Goal: Transaction & Acquisition: Purchase product/service

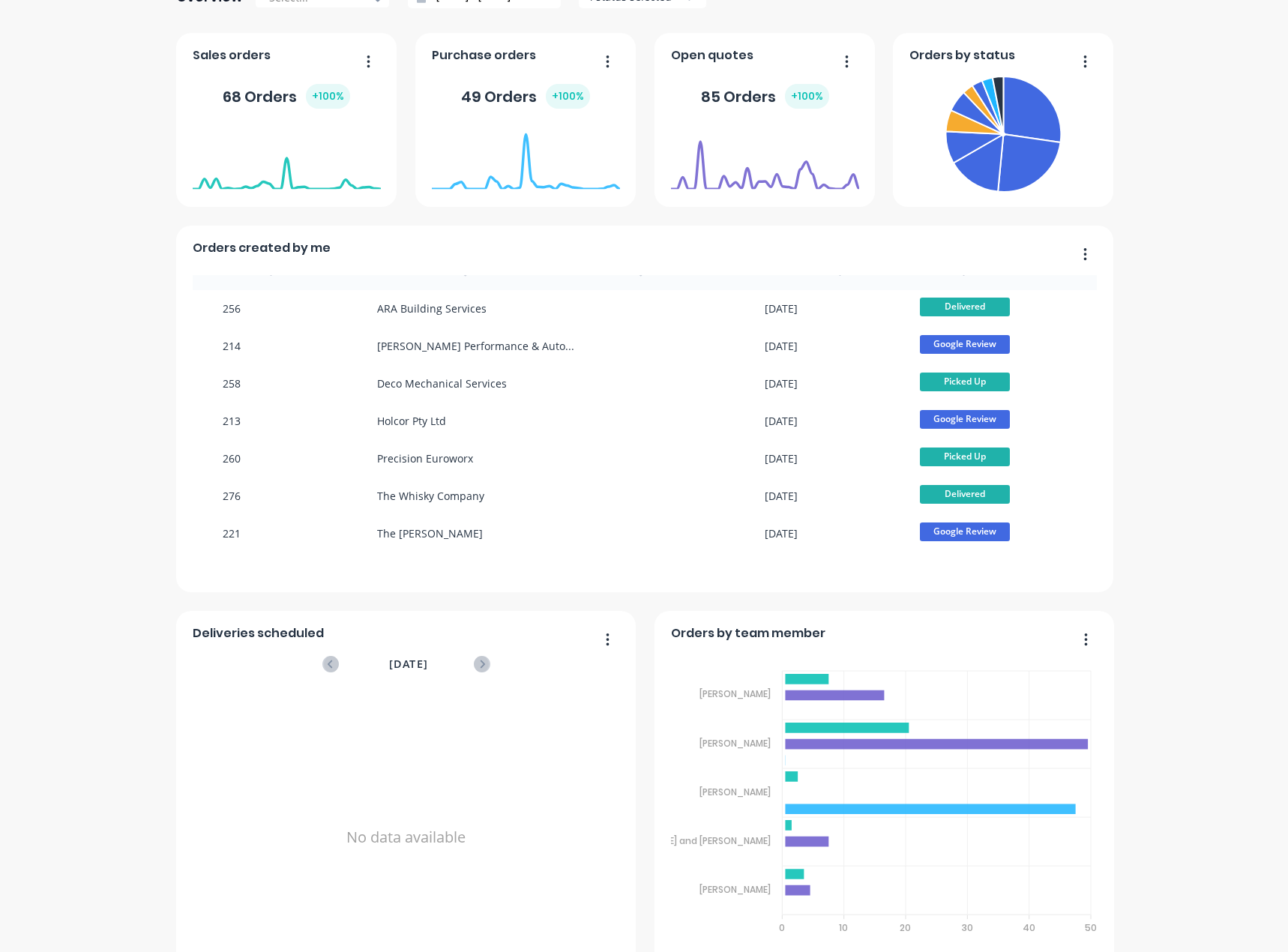
scroll to position [291, 0]
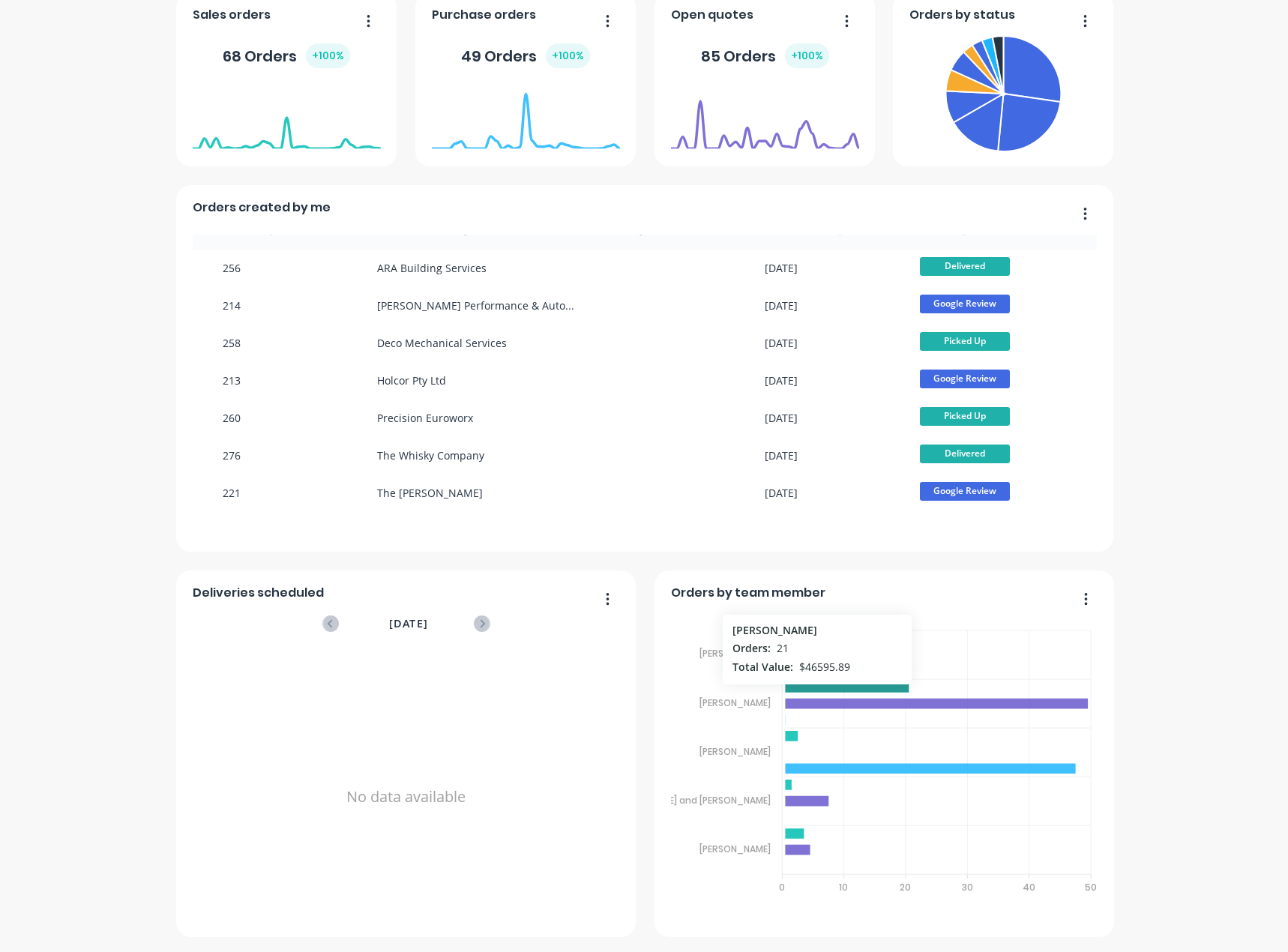
click at [808, 691] on icon at bounding box center [847, 687] width 124 height 11
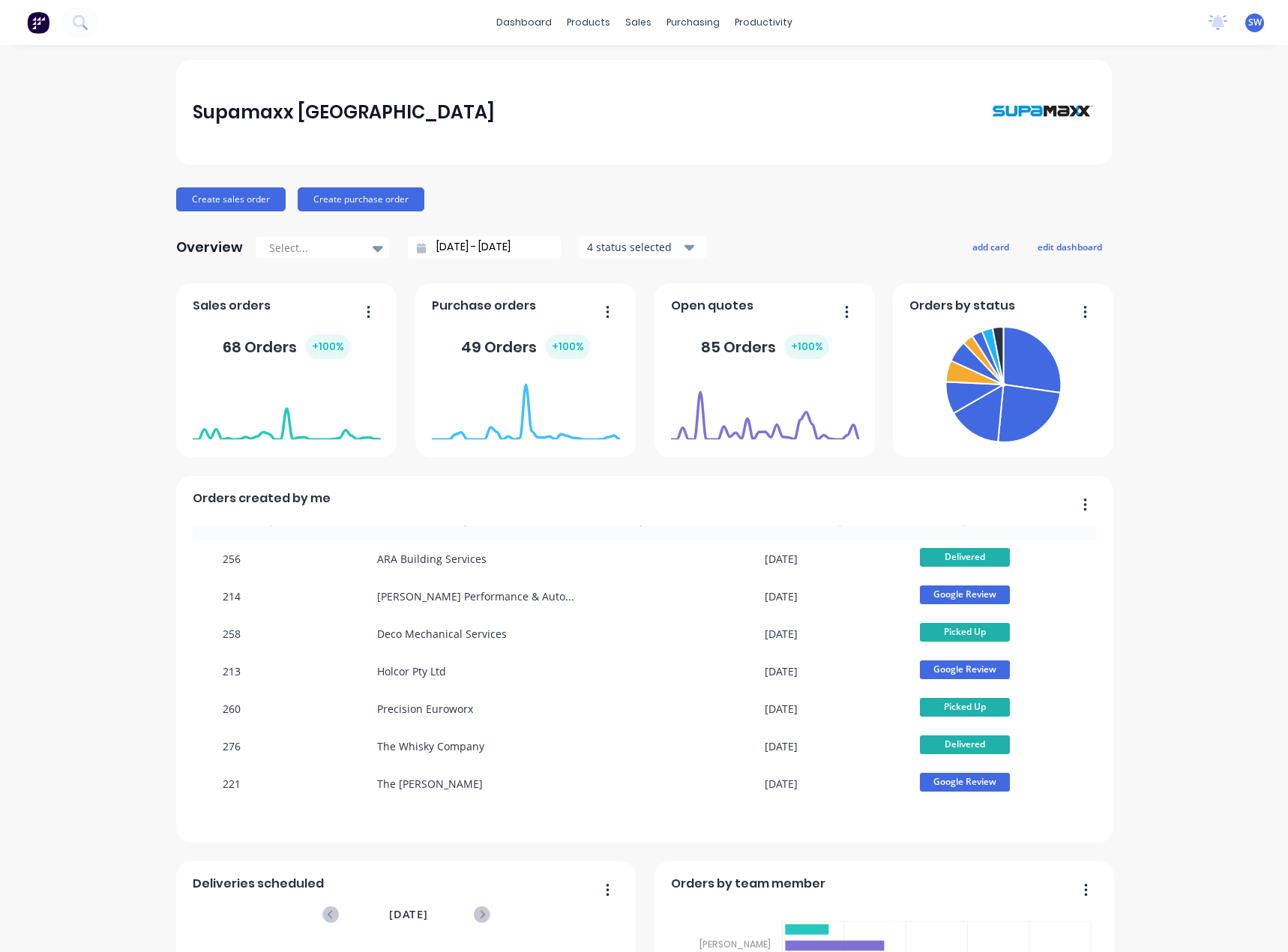
click at [893, 509] on div "Orders created by me" at bounding box center [644, 503] width 905 height 22
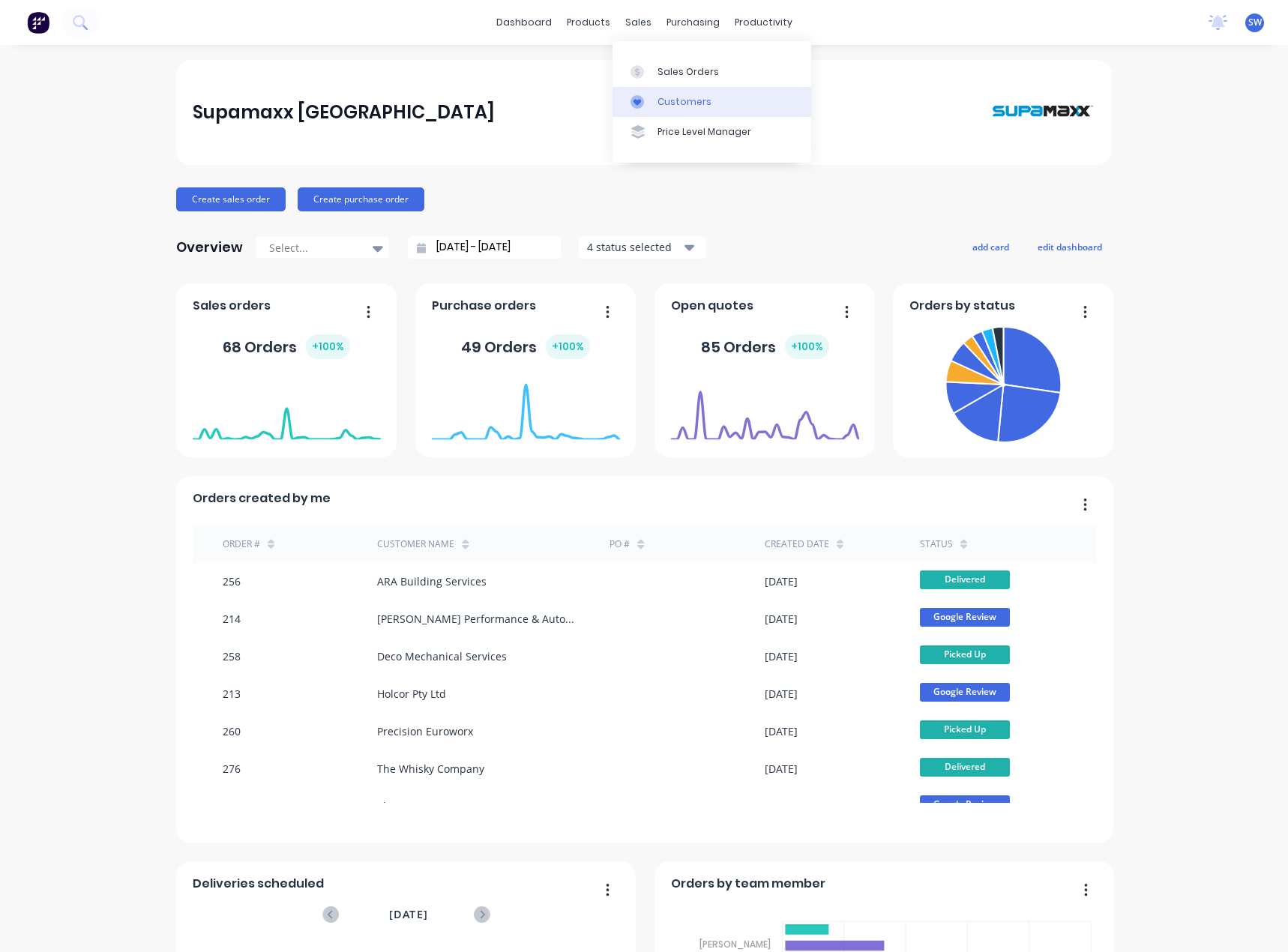
click at [673, 105] on div "Customers" at bounding box center [684, 102] width 54 height 14
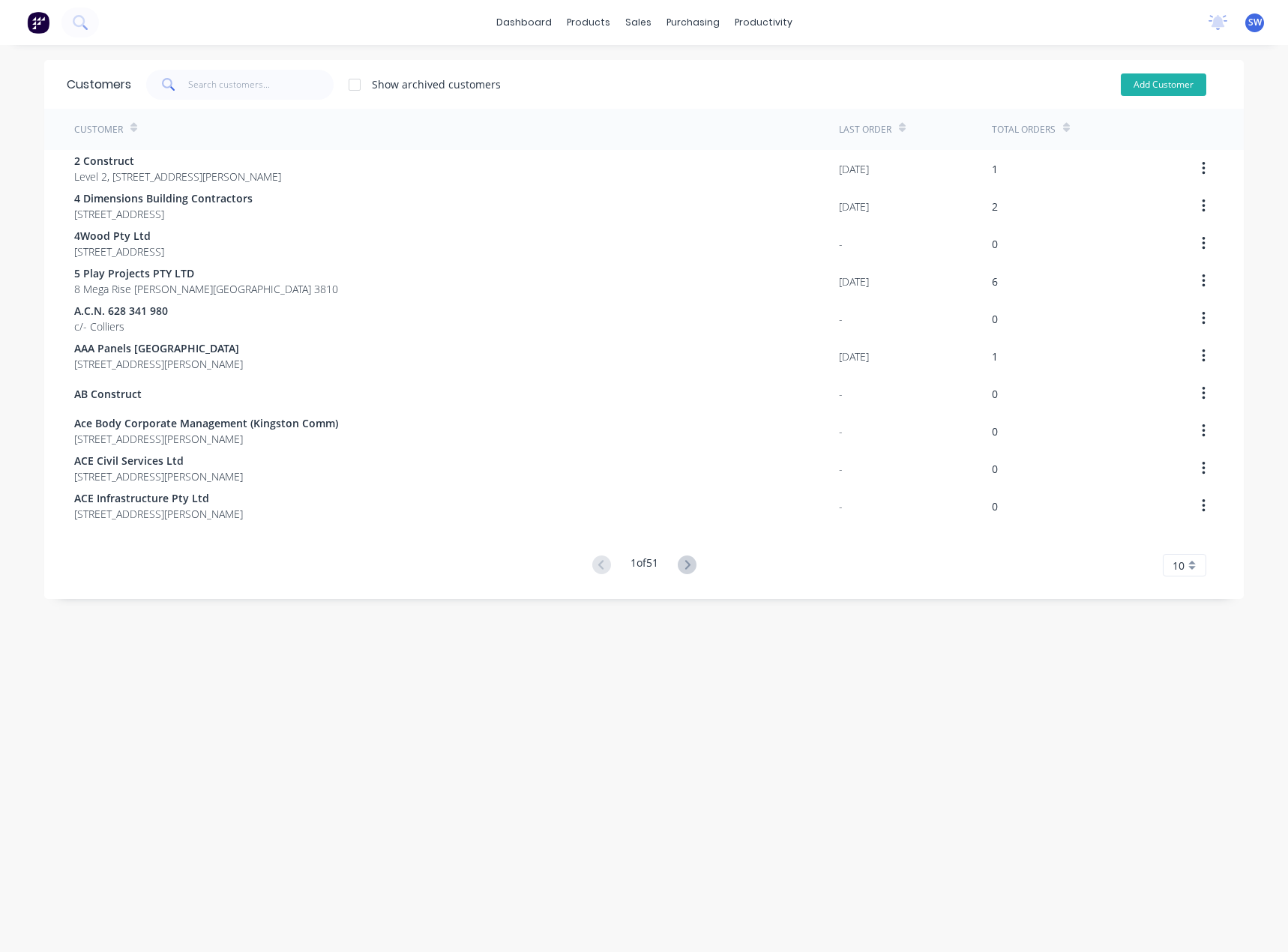
click at [1153, 75] on button "Add Customer" at bounding box center [1164, 84] width 85 height 23
select select "AU"
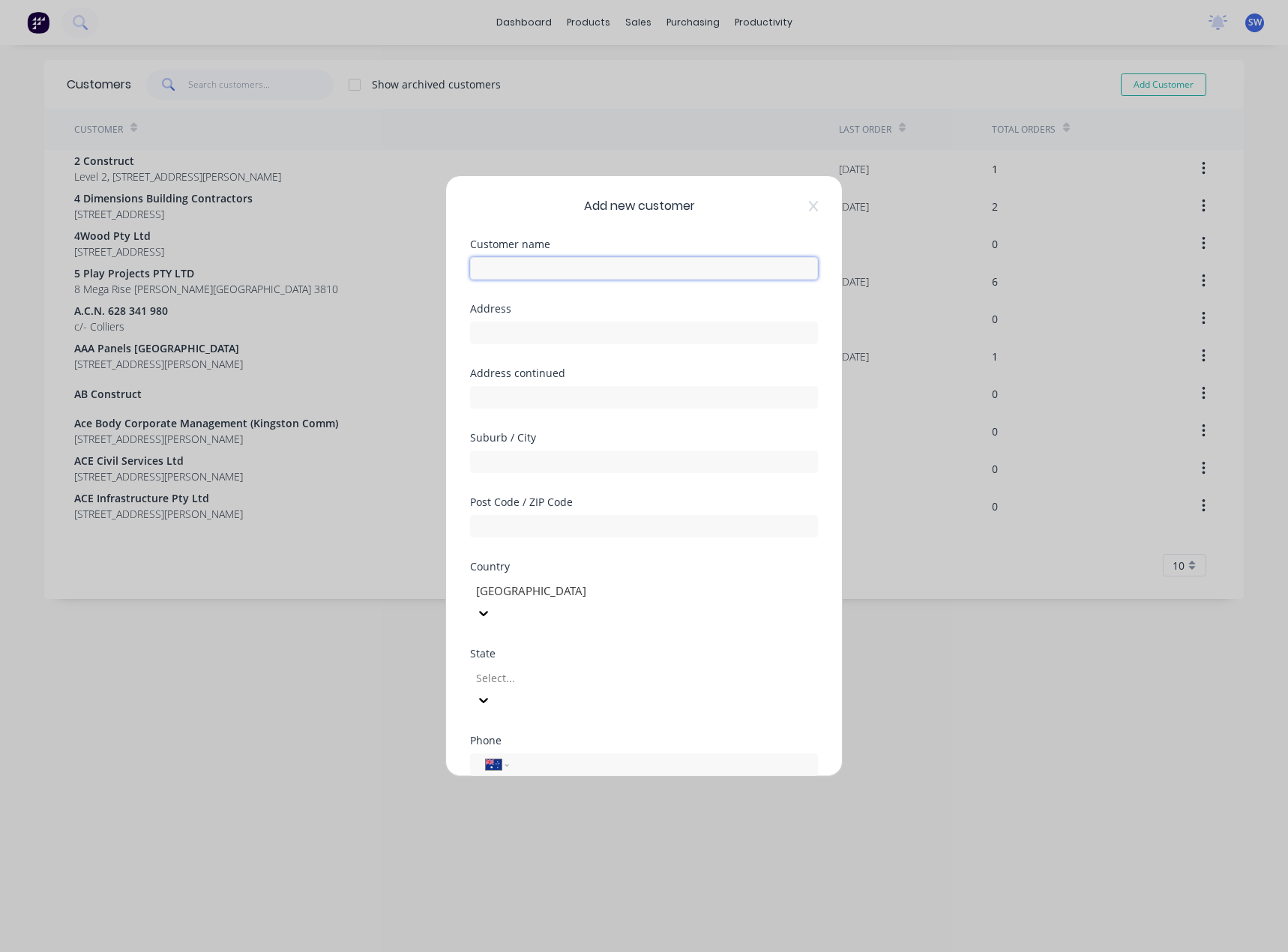
click at [670, 260] on input "text" at bounding box center [644, 268] width 348 height 23
type input "d"
type input "[PERSON_NAME]"
type input "[STREET_ADDRESS][PERSON_NAME]"
type input "[GEOGRAPHIC_DATA]"
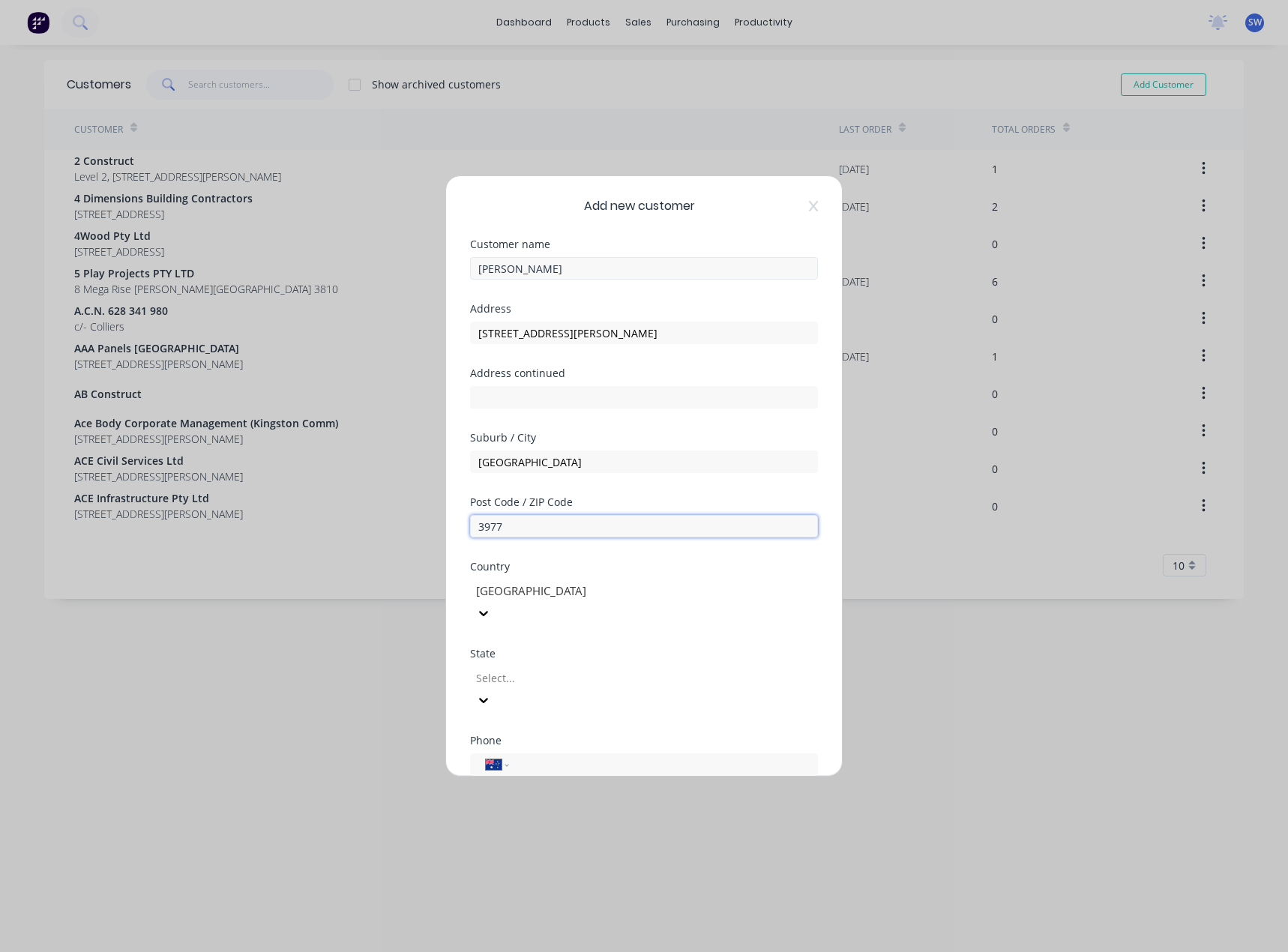
type input "3977"
click at [548, 669] on div at bounding box center [583, 678] width 216 height 19
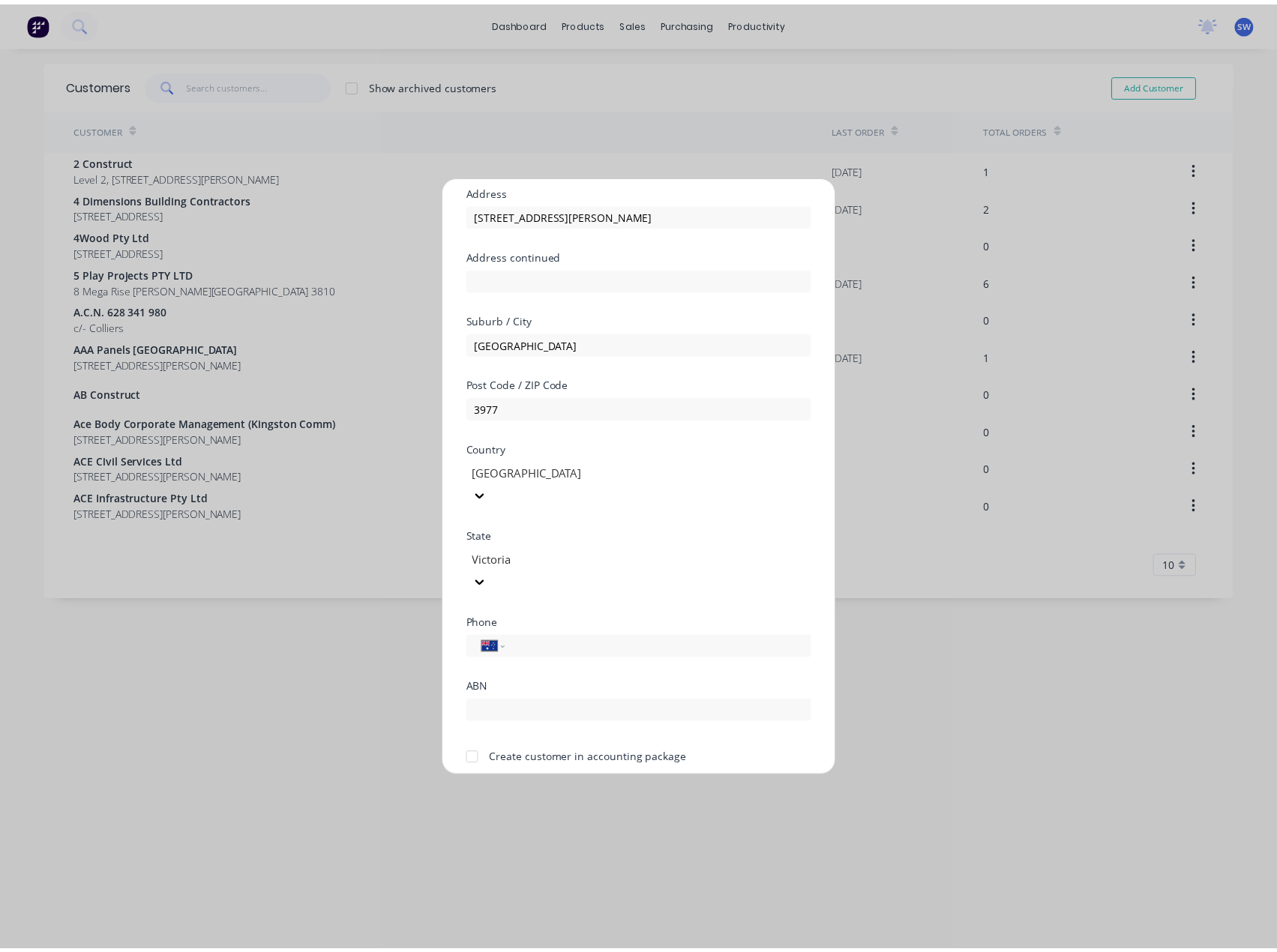
scroll to position [132, 0]
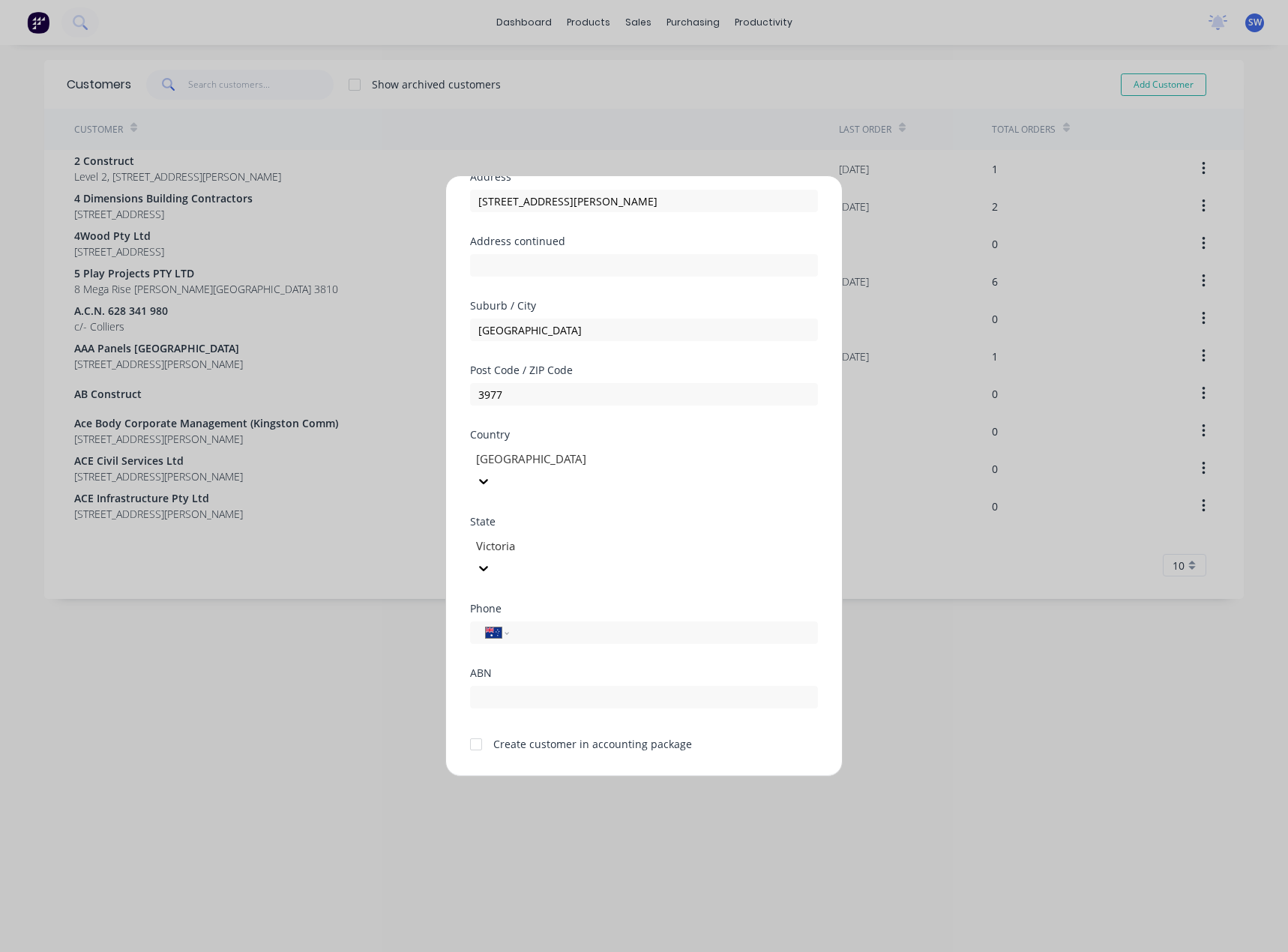
click at [481, 730] on div at bounding box center [476, 745] width 30 height 30
click at [590, 756] on div "Add new customer Customer name [GEOGRAPHIC_DATA] Bheemul Address [GEOGRAPHIC_DA…" at bounding box center [644, 476] width 396 height 600
click at [584, 776] on button "Save" at bounding box center [596, 788] width 82 height 24
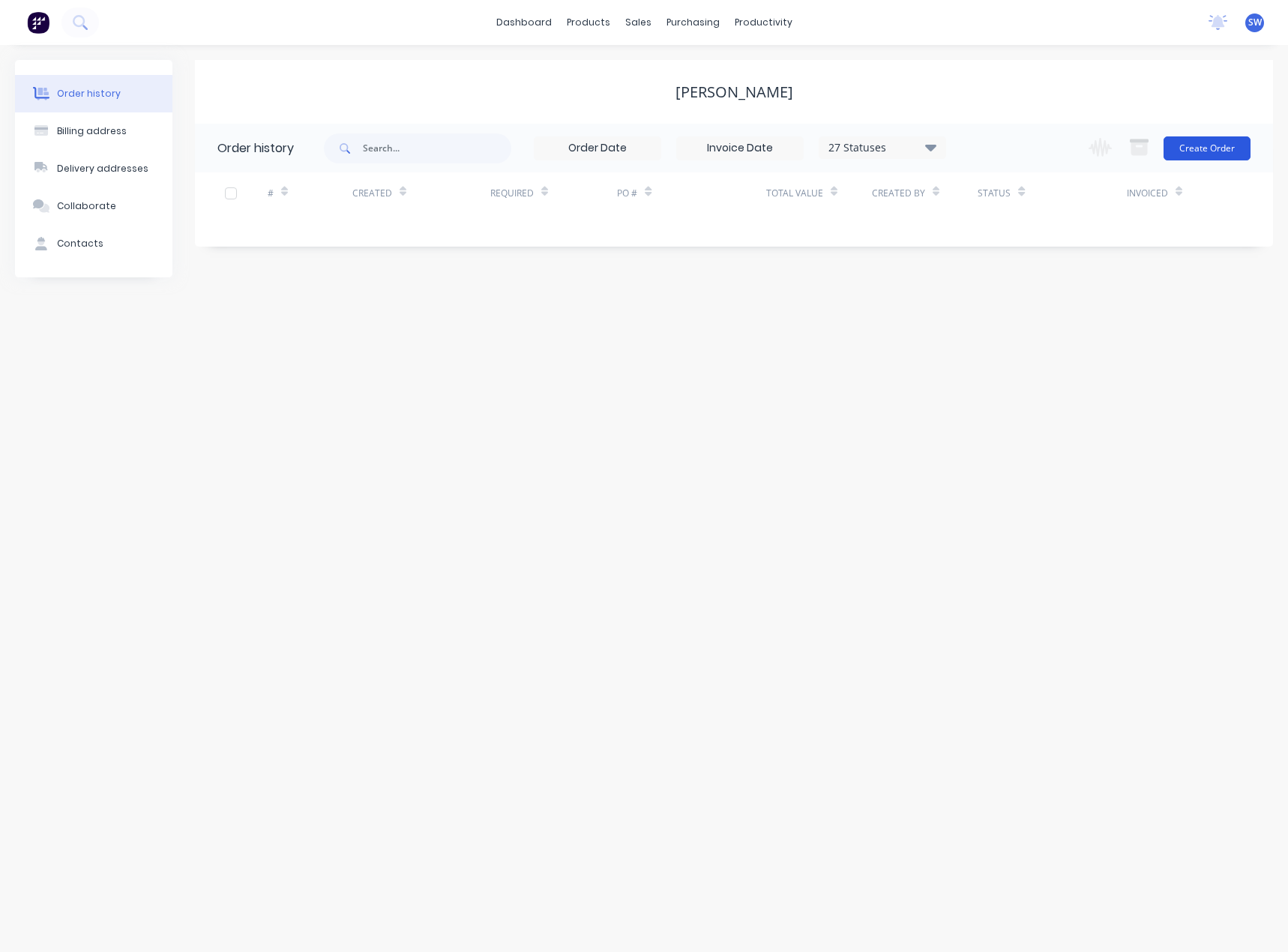
click at [1223, 146] on button "Create Order" at bounding box center [1208, 149] width 87 height 24
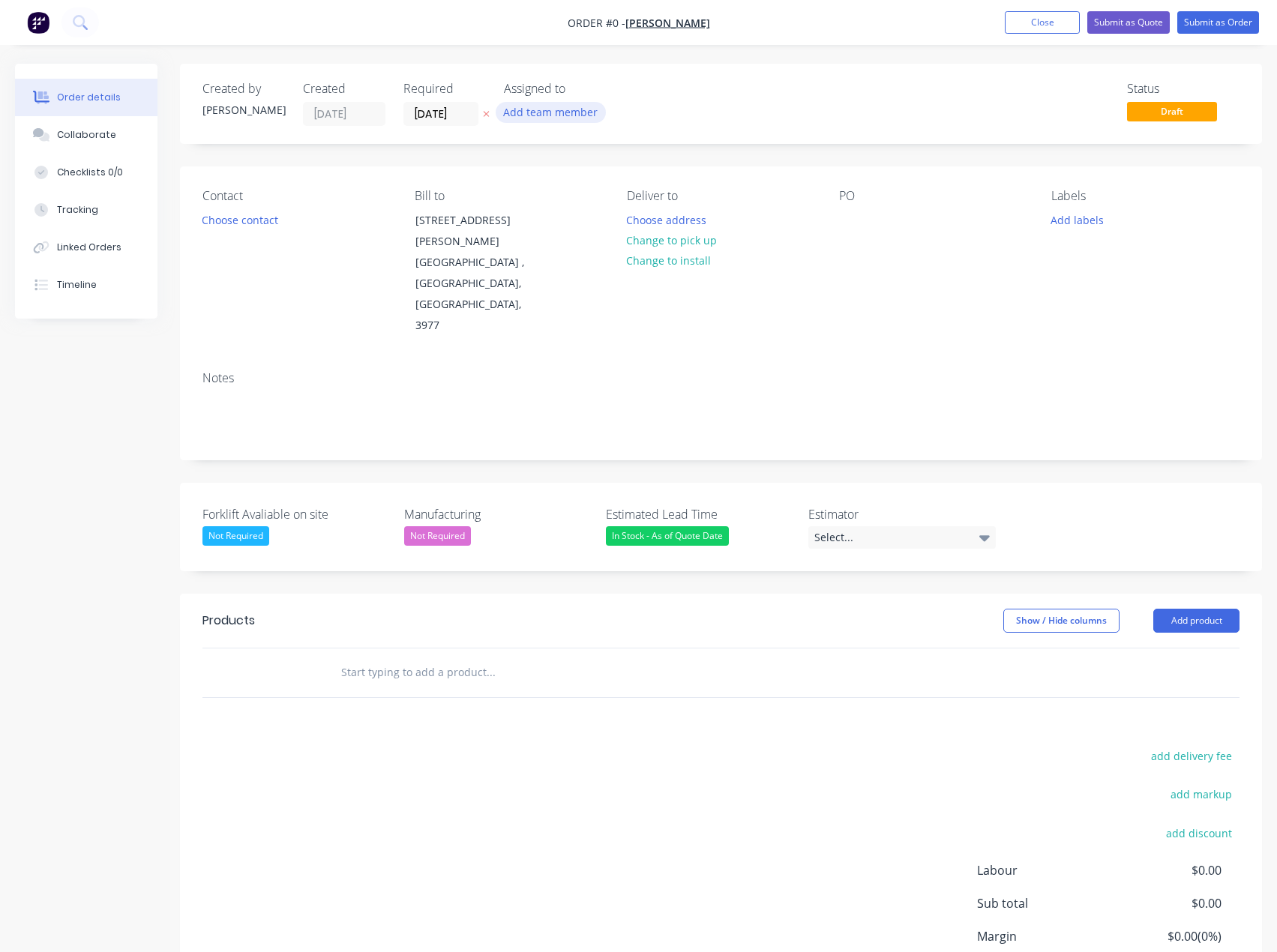
click at [583, 117] on button "Add team member" at bounding box center [550, 112] width 110 height 20
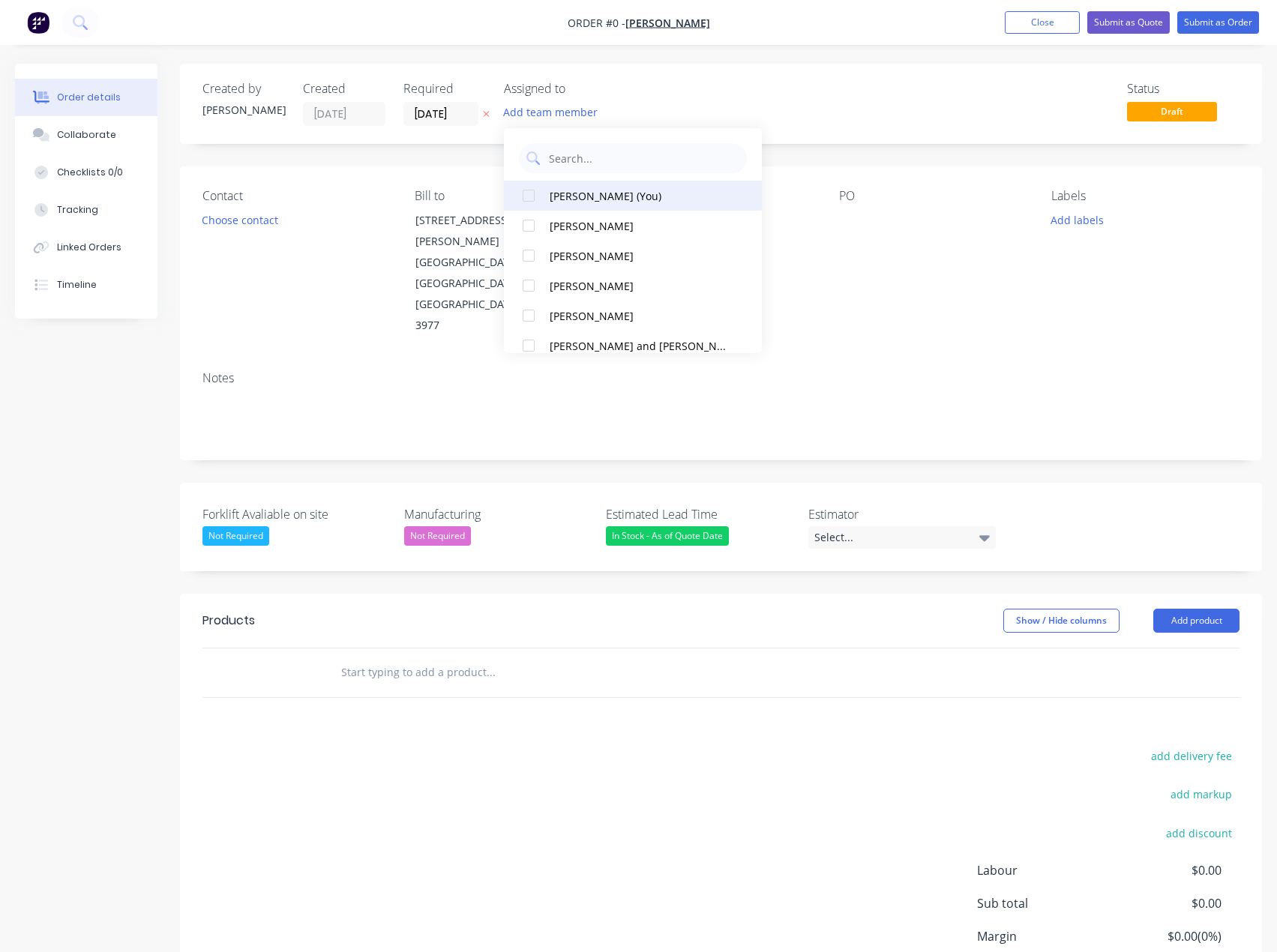
click at [614, 195] on div "[PERSON_NAME] (You)" at bounding box center [638, 196] width 176 height 16
click at [257, 229] on div "Order details Collaborate Checklists 0/0 Tracking Linked Orders Timeline Order …" at bounding box center [638, 572] width 1277 height 1017
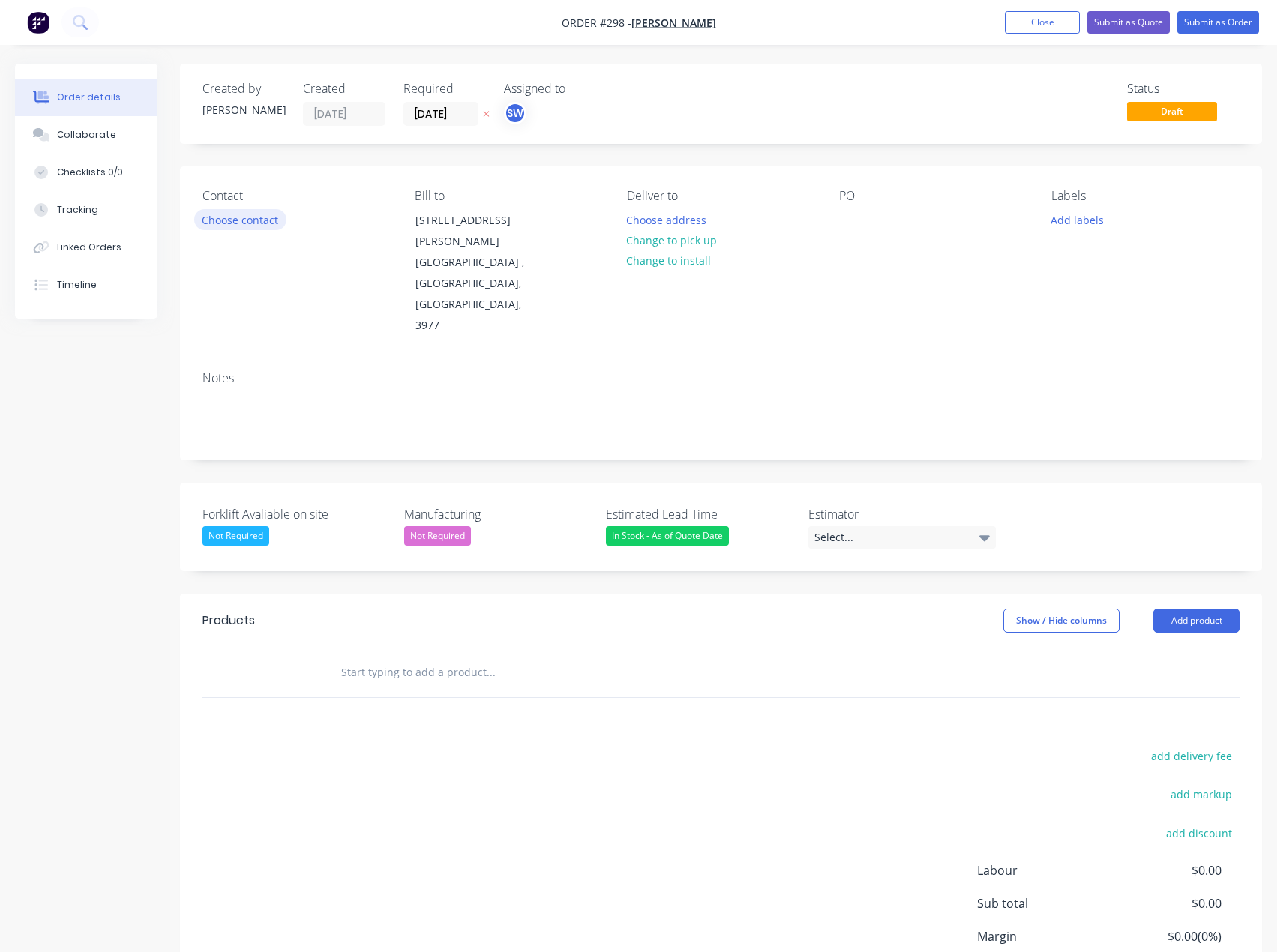
click at [266, 227] on button "Choose contact" at bounding box center [240, 219] width 92 height 20
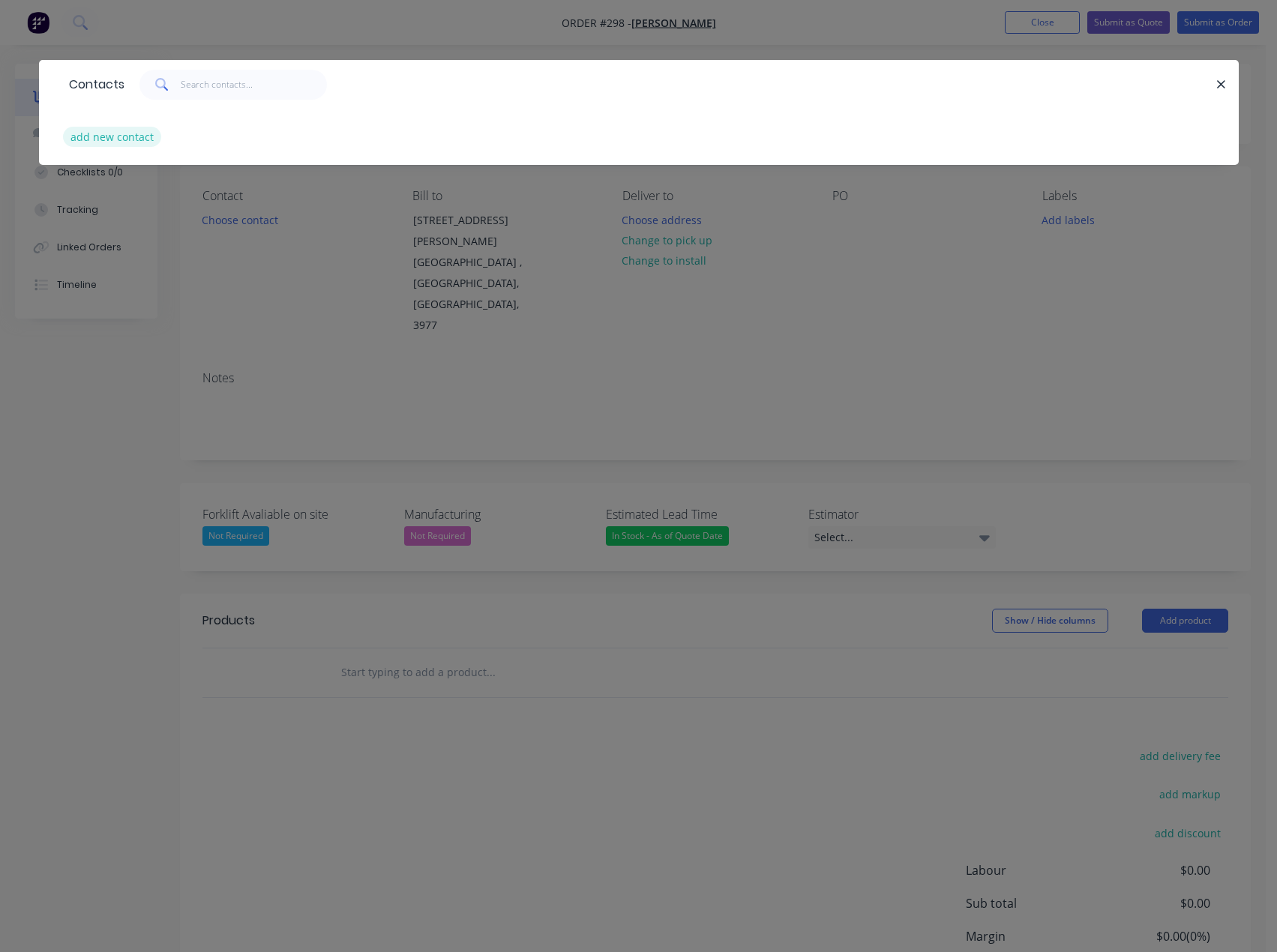
click at [143, 135] on button "add new contact" at bounding box center [113, 137] width 99 height 20
select select "AU"
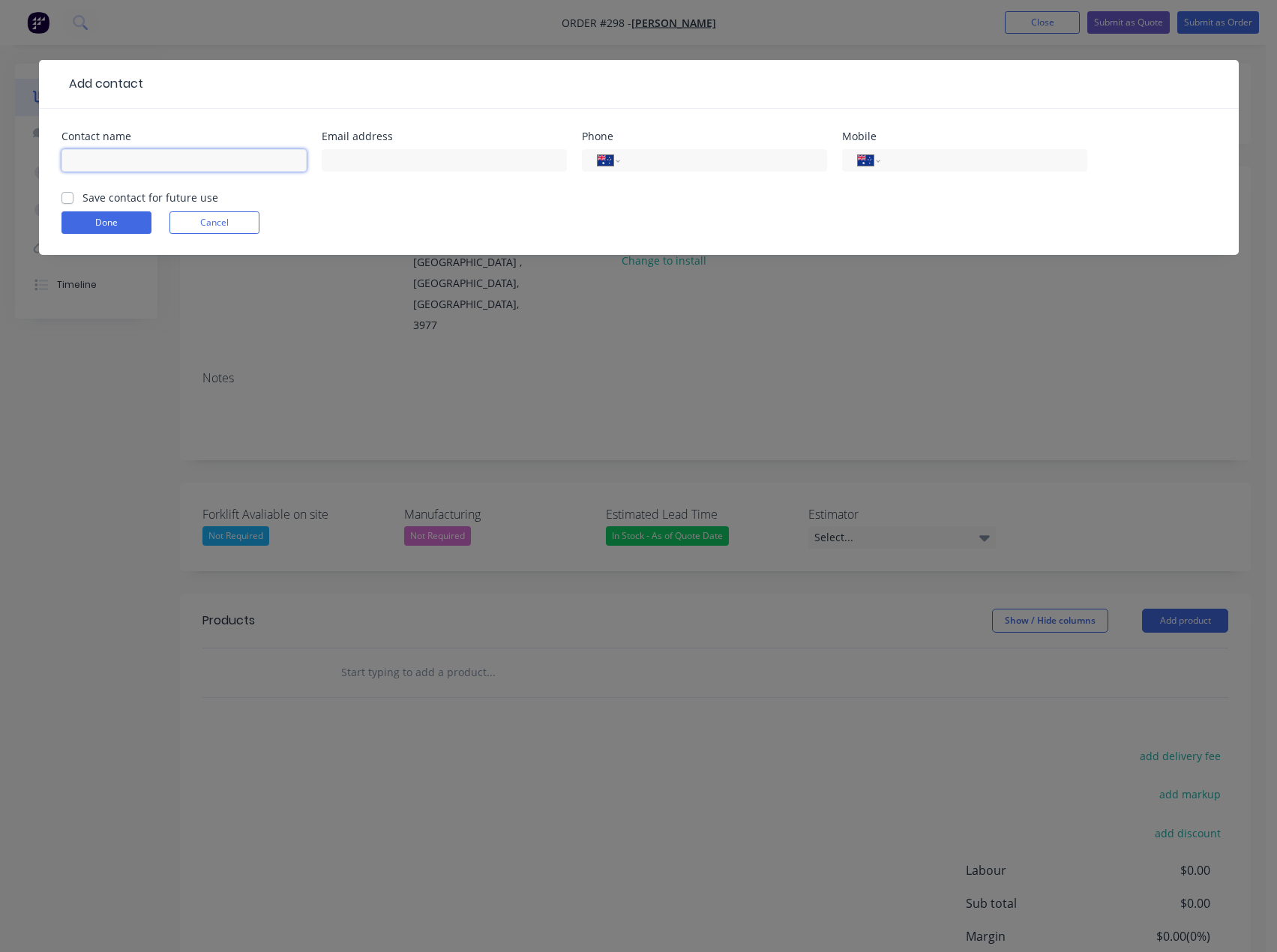
click at [145, 165] on input "text" at bounding box center [183, 160] width 245 height 23
type input "Rajeev"
type input "[EMAIL_ADDRESS][DOMAIN_NAME]"
type input "0402 761 154"
click at [82, 197] on label "Save contact for future use" at bounding box center [150, 197] width 136 height 16
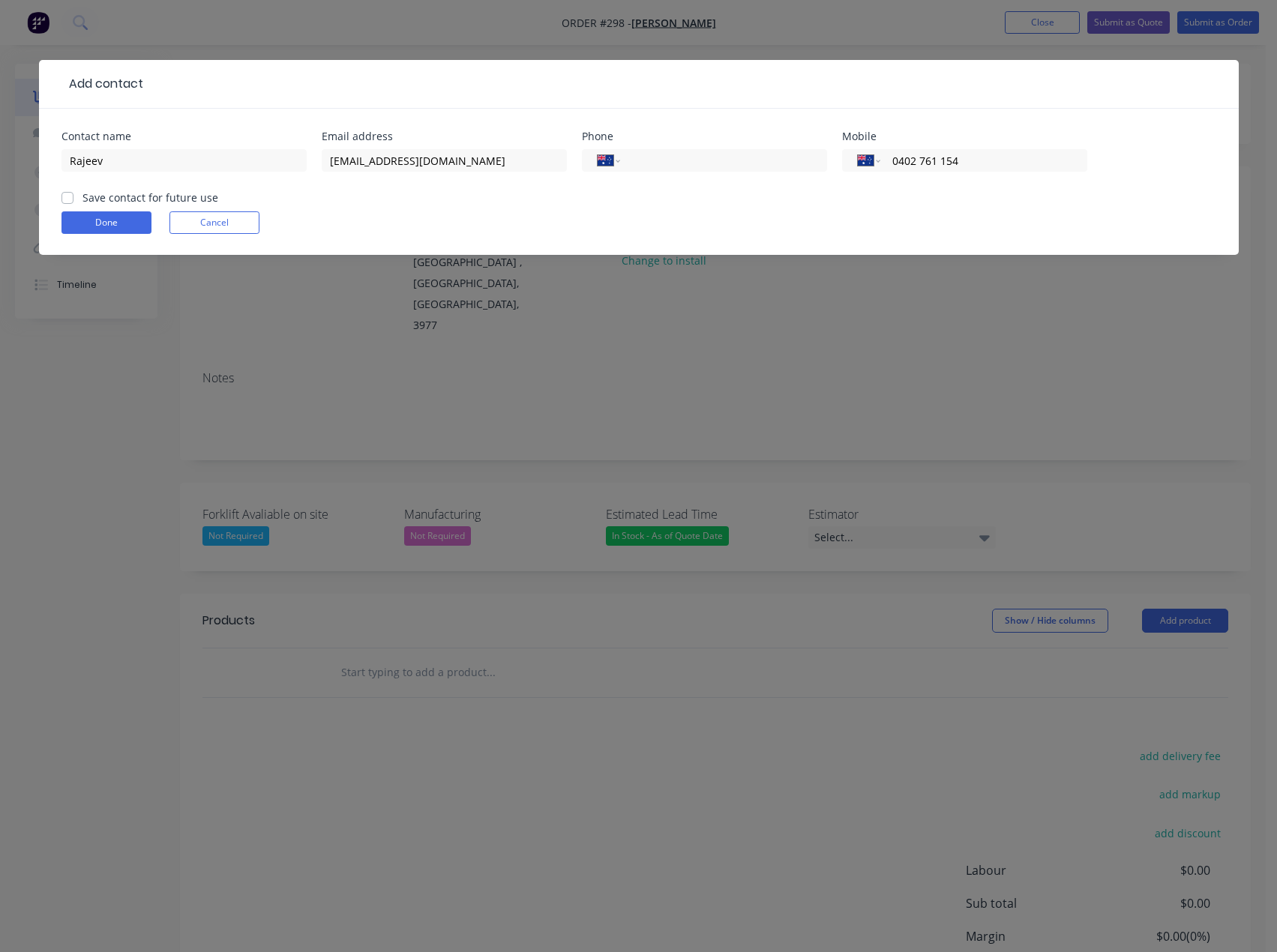
click at [70, 197] on input "Save contact for future use" at bounding box center [67, 196] width 12 height 14
checkbox input "true"
click at [95, 218] on button "Done" at bounding box center [106, 222] width 90 height 23
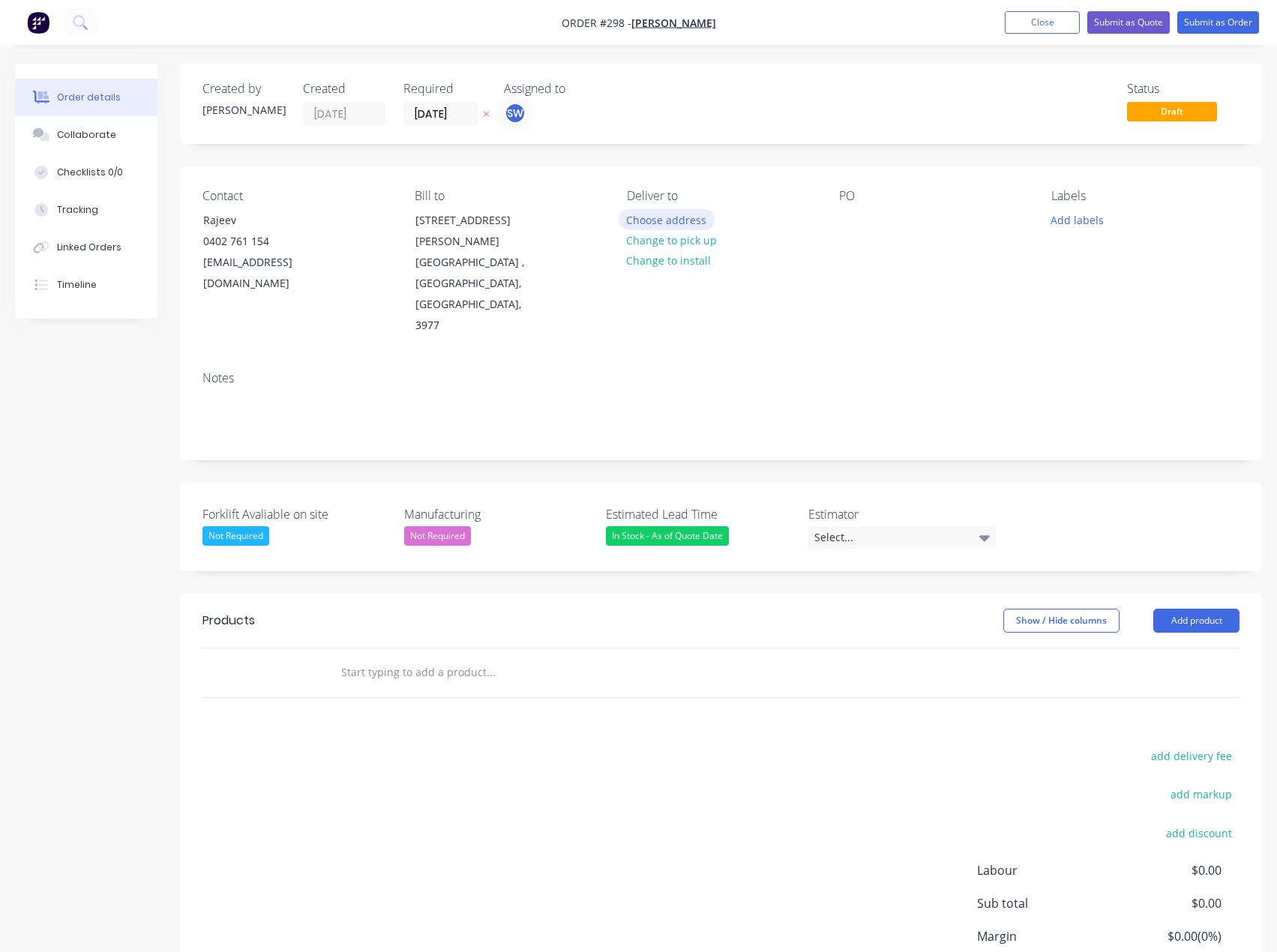
click at [668, 217] on button "Choose address" at bounding box center [666, 219] width 96 height 20
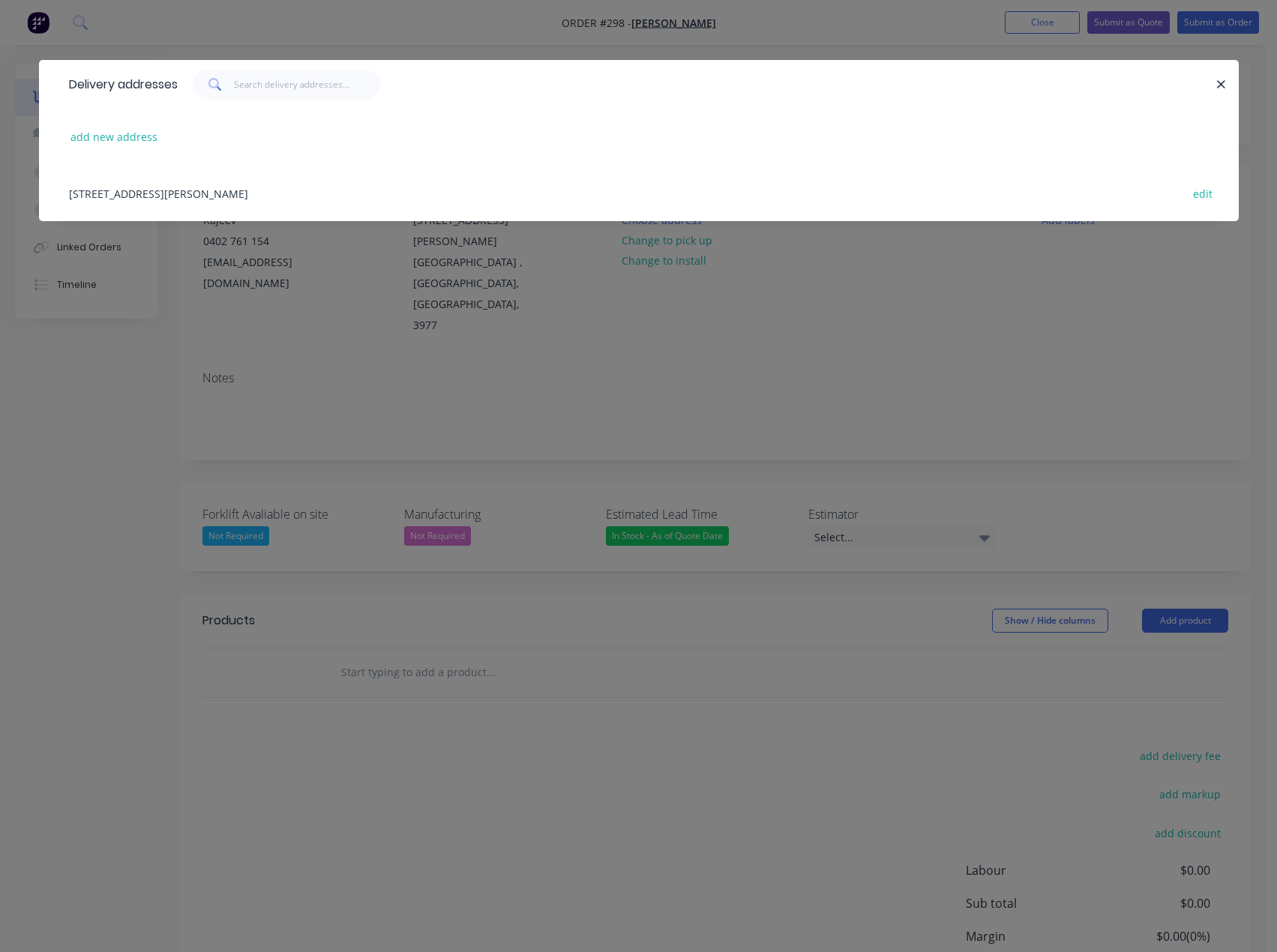
click at [360, 189] on div "[STREET_ADDRESS][PERSON_NAME] edit" at bounding box center [638, 192] width 1155 height 57
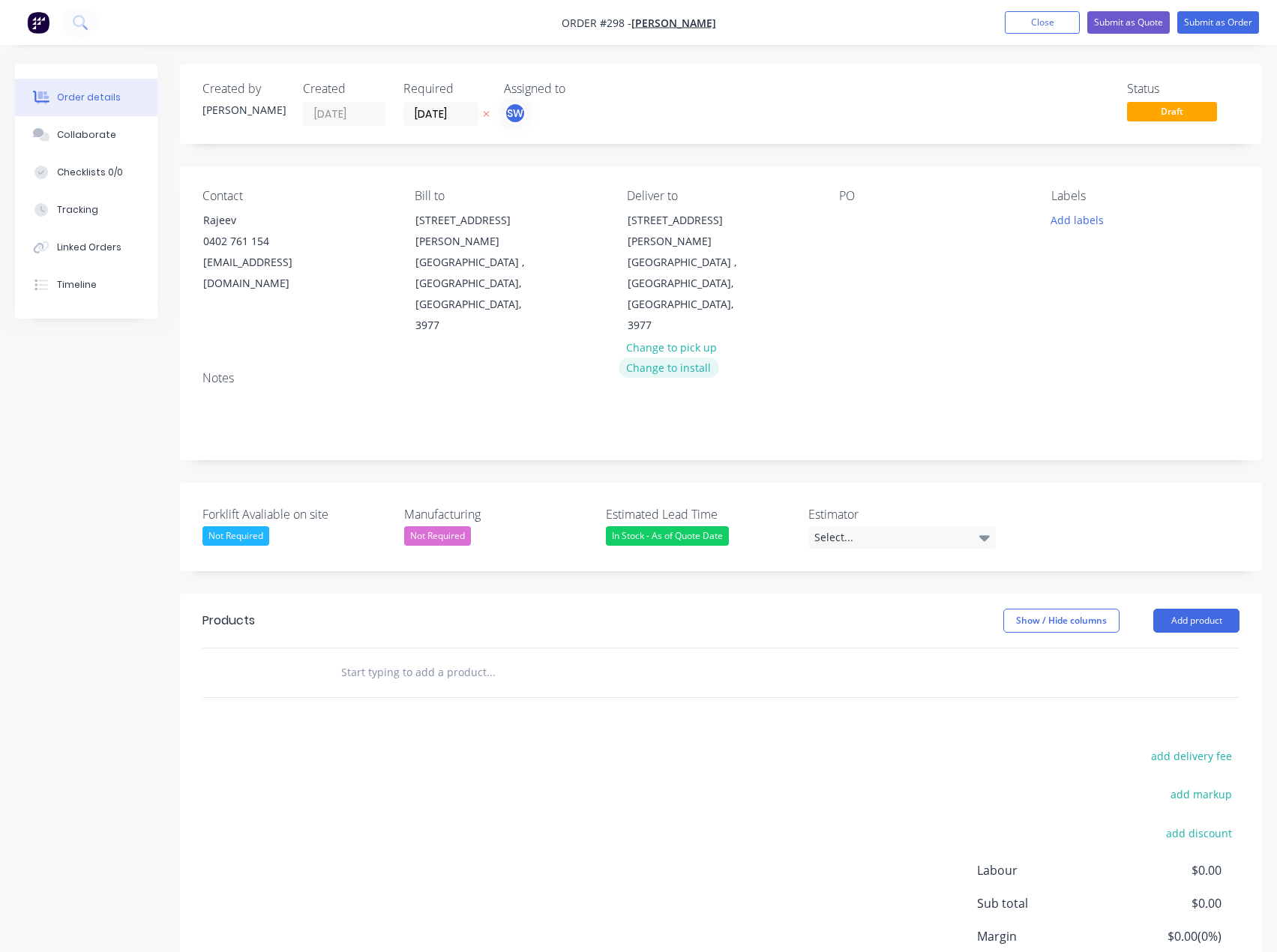
click at [673, 358] on button "Change to install" at bounding box center [668, 368] width 100 height 20
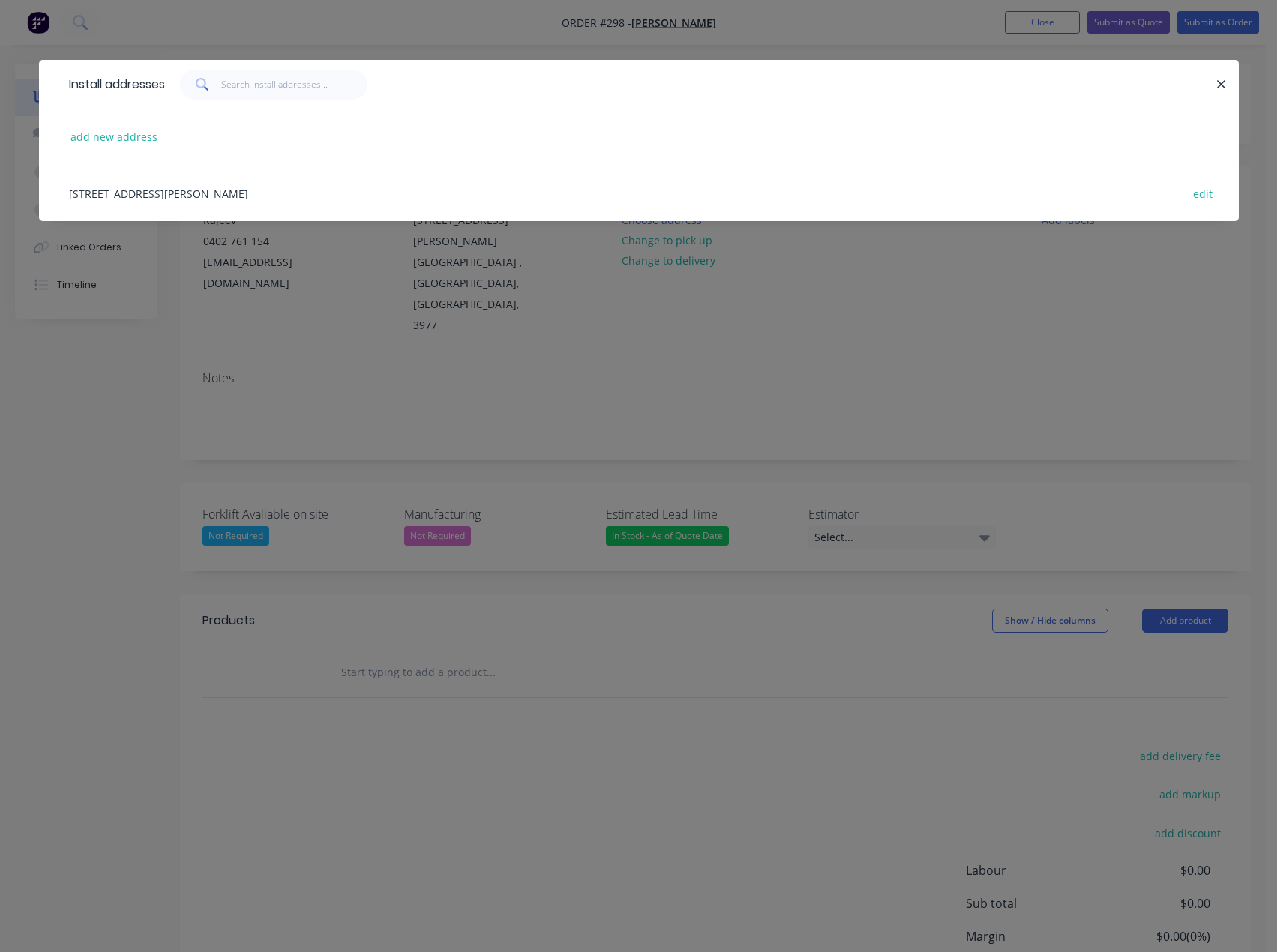
click at [324, 180] on div "[STREET_ADDRESS][PERSON_NAME] edit" at bounding box center [638, 192] width 1155 height 57
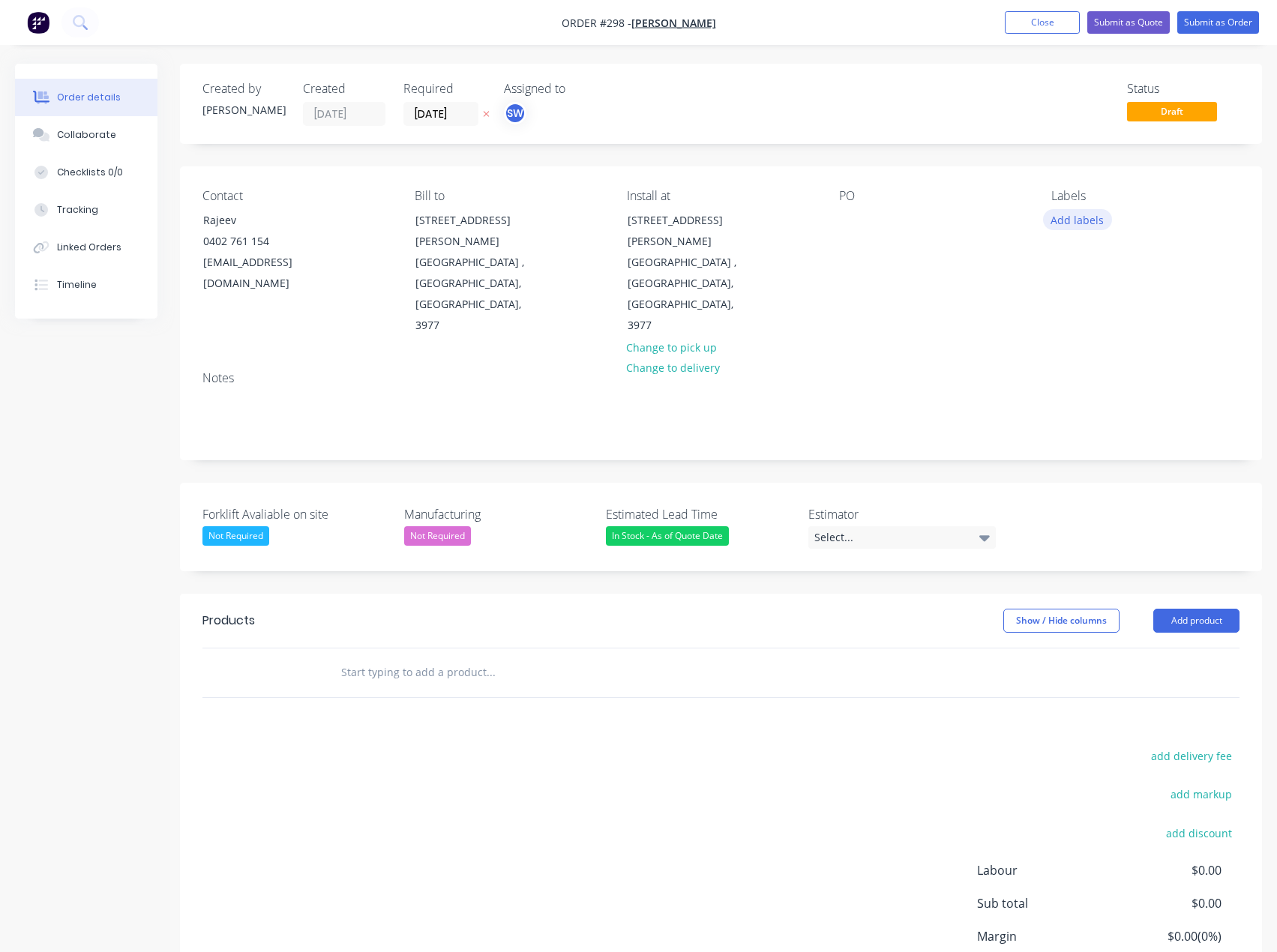
click at [1072, 219] on button "Add labels" at bounding box center [1078, 219] width 69 height 20
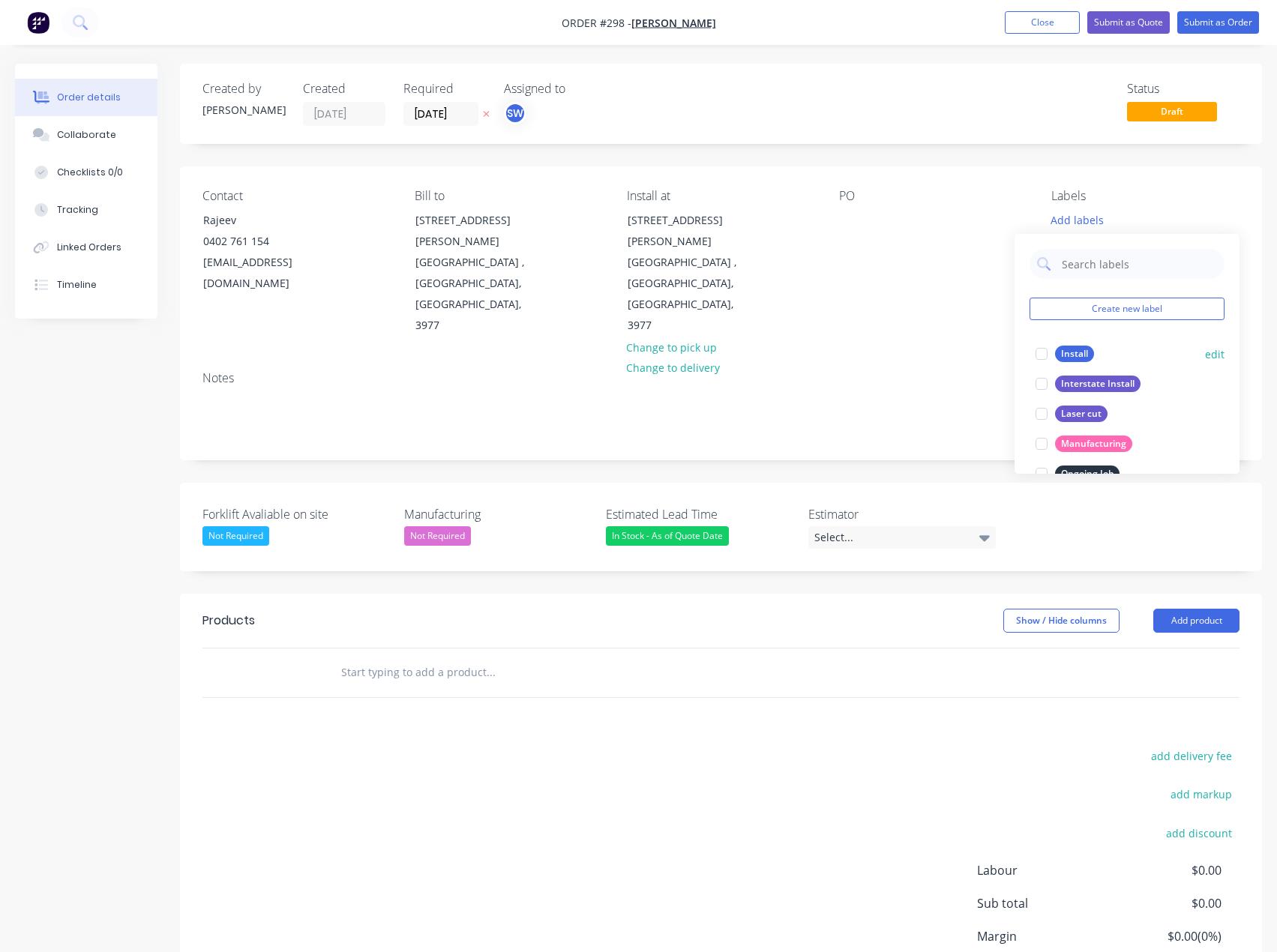
click at [1079, 360] on div "Install" at bounding box center [1074, 354] width 39 height 17
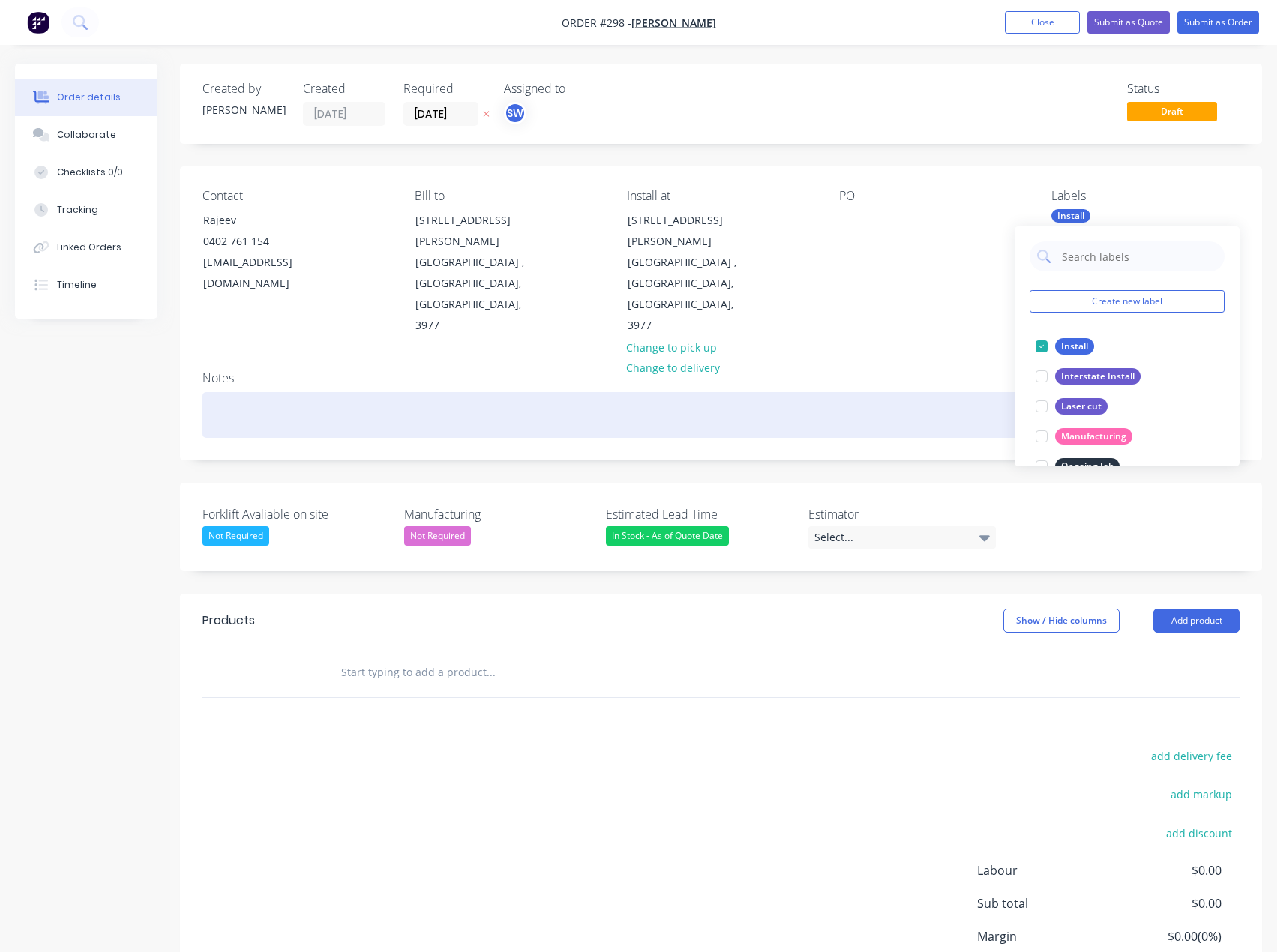
click at [998, 393] on div at bounding box center [721, 416] width 1037 height 46
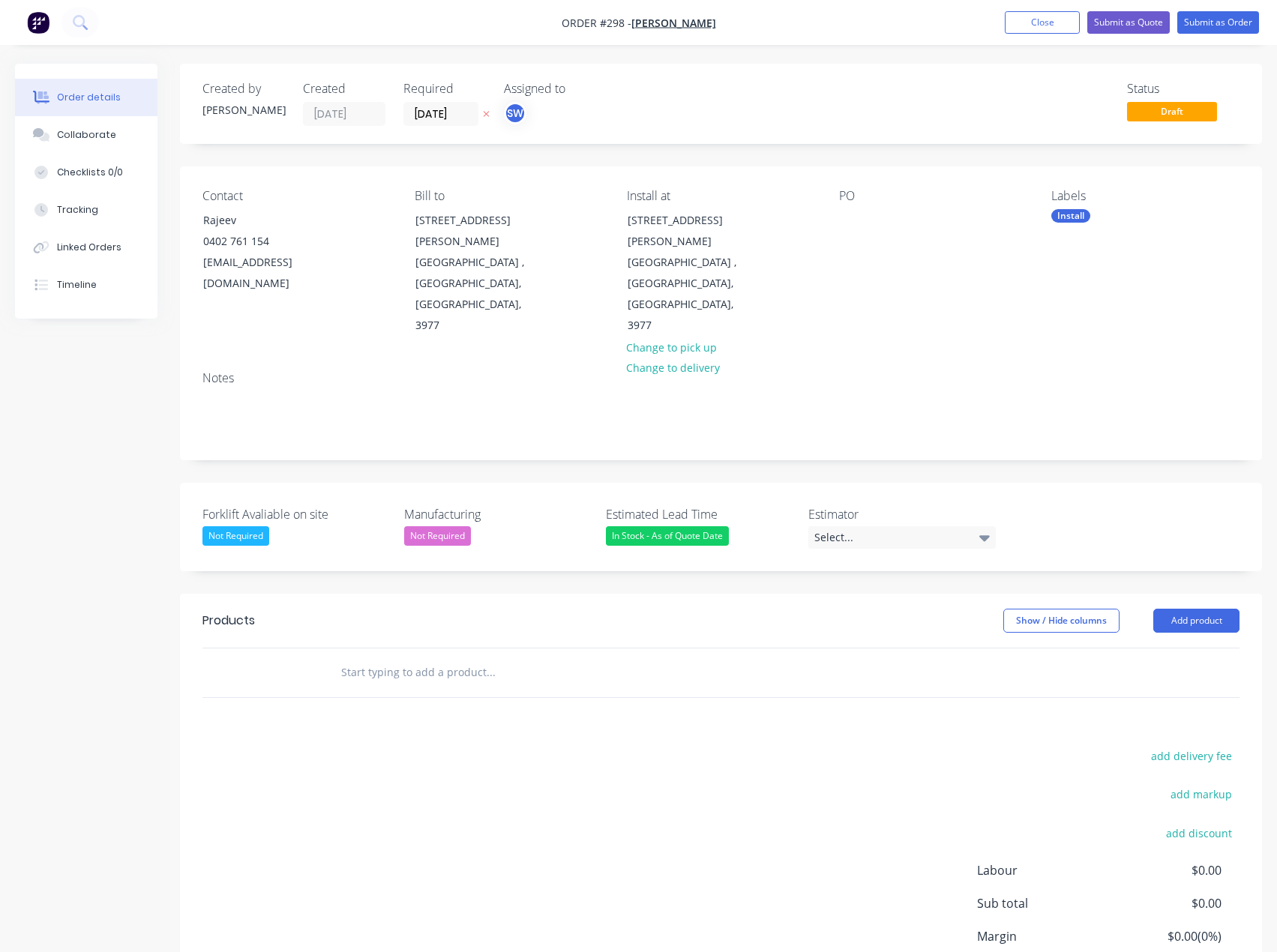
click at [222, 527] on div "Not Required" at bounding box center [235, 536] width 66 height 20
click at [258, 557] on button "No" at bounding box center [314, 563] width 225 height 30
click at [451, 527] on div "Not Required" at bounding box center [437, 536] width 66 height 20
click at [448, 527] on div "Not Required" at bounding box center [437, 536] width 66 height 20
click at [641, 527] on div "In Stock - As of Quote Date" at bounding box center [667, 536] width 123 height 20
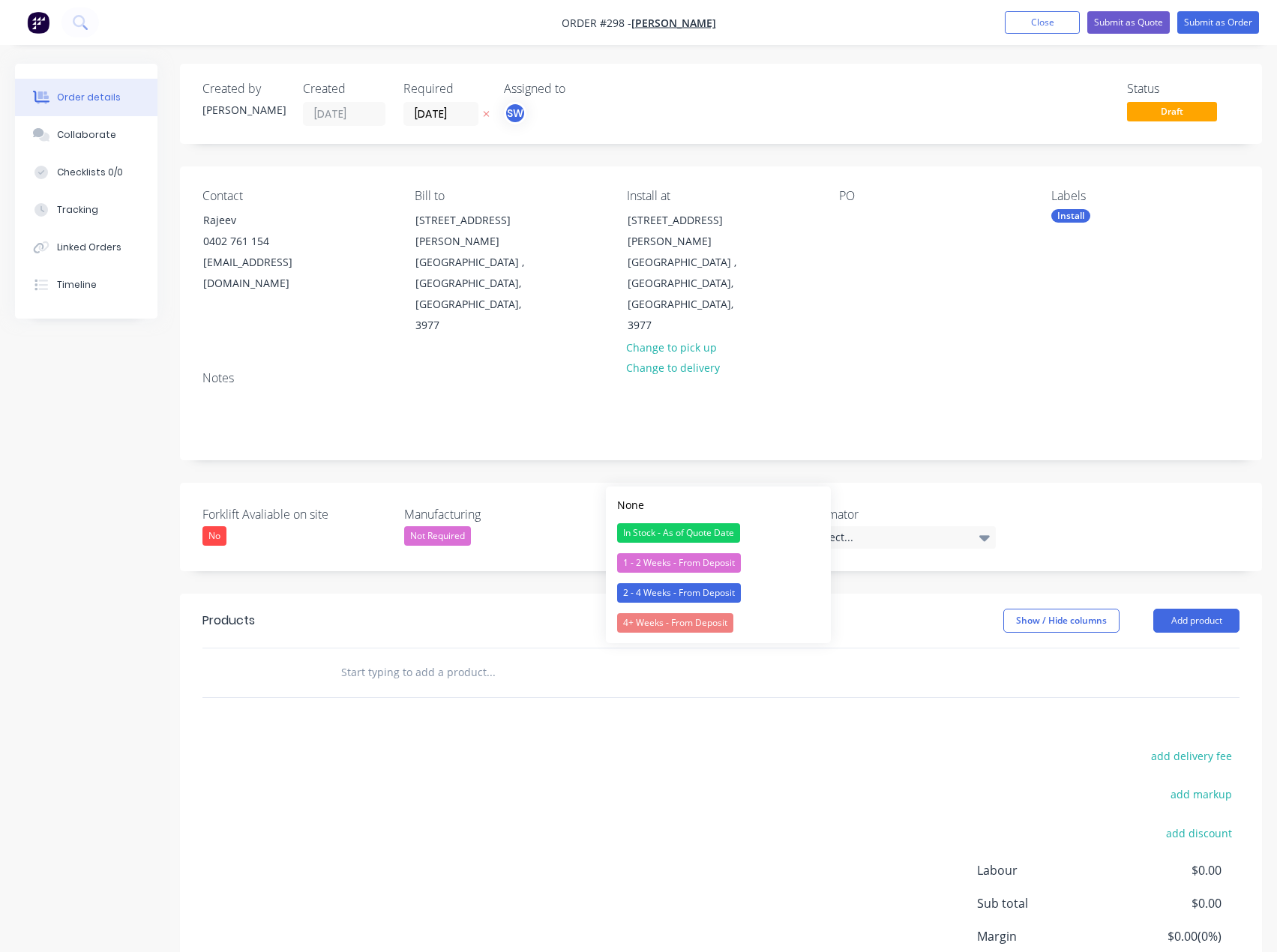
click at [641, 527] on div "In Stock - As of Quote Date" at bounding box center [667, 536] width 123 height 20
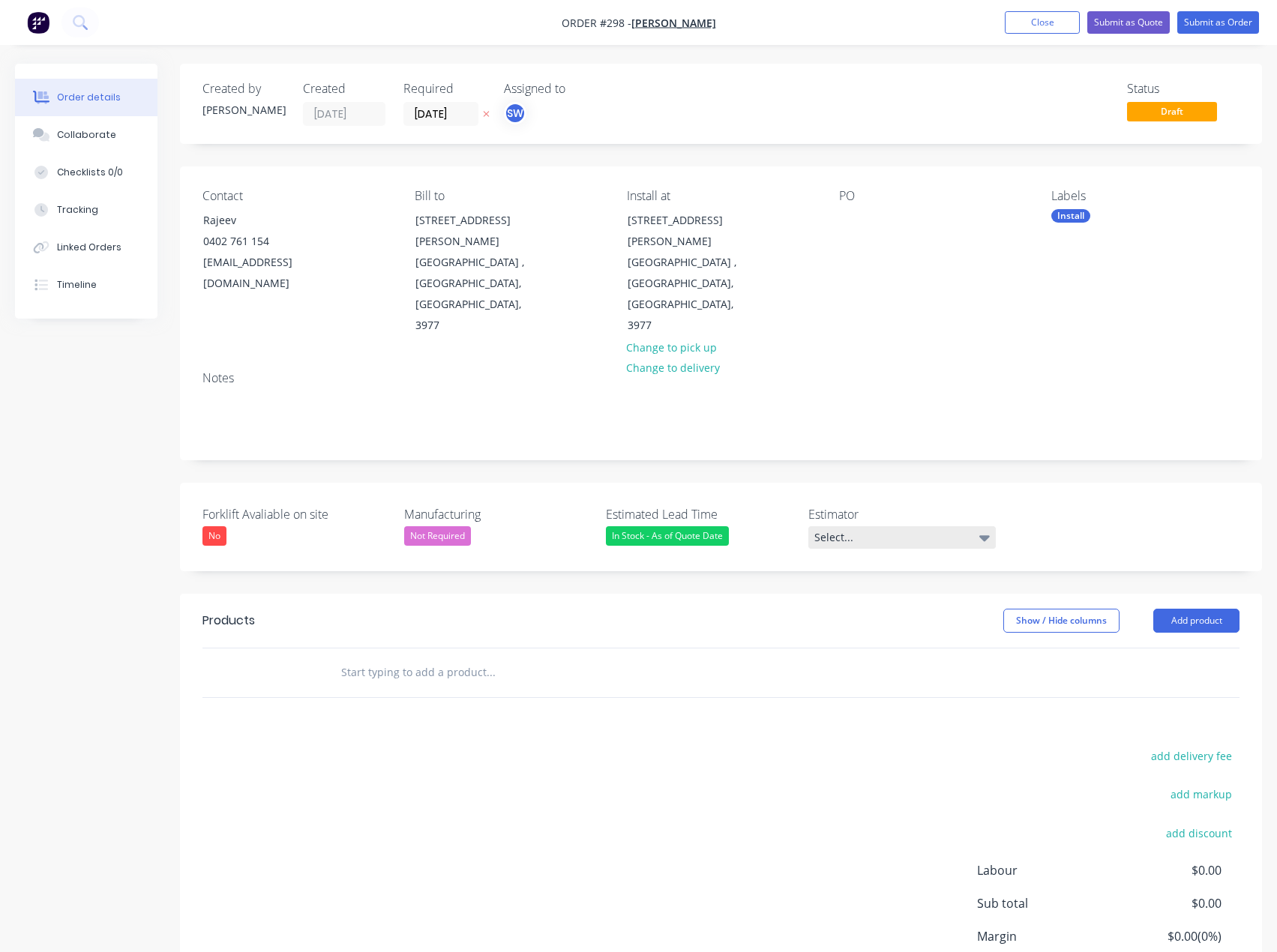
click at [859, 527] on div "Select..." at bounding box center [901, 537] width 187 height 23
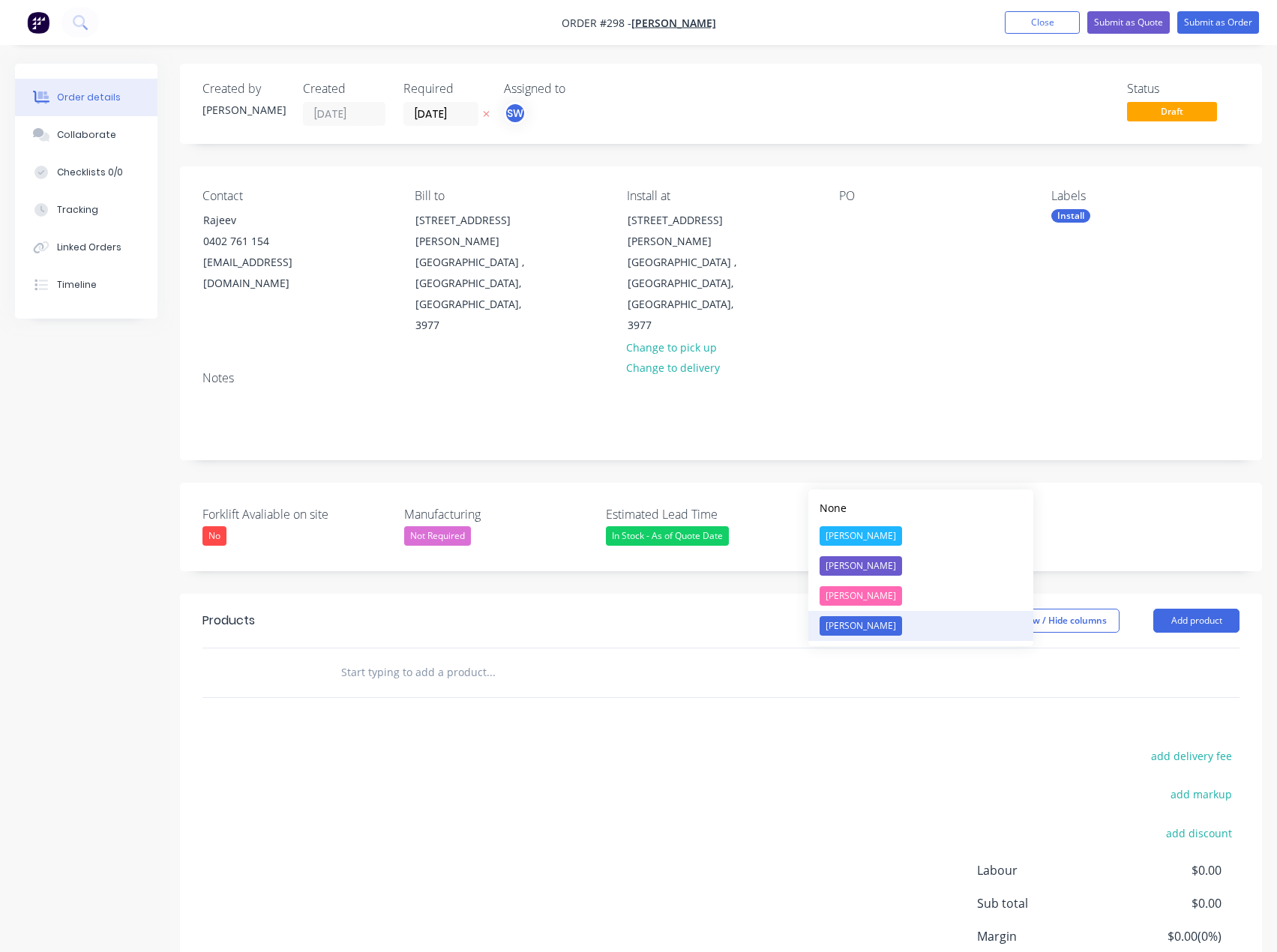
click at [863, 623] on div "[PERSON_NAME]" at bounding box center [861, 627] width 82 height 20
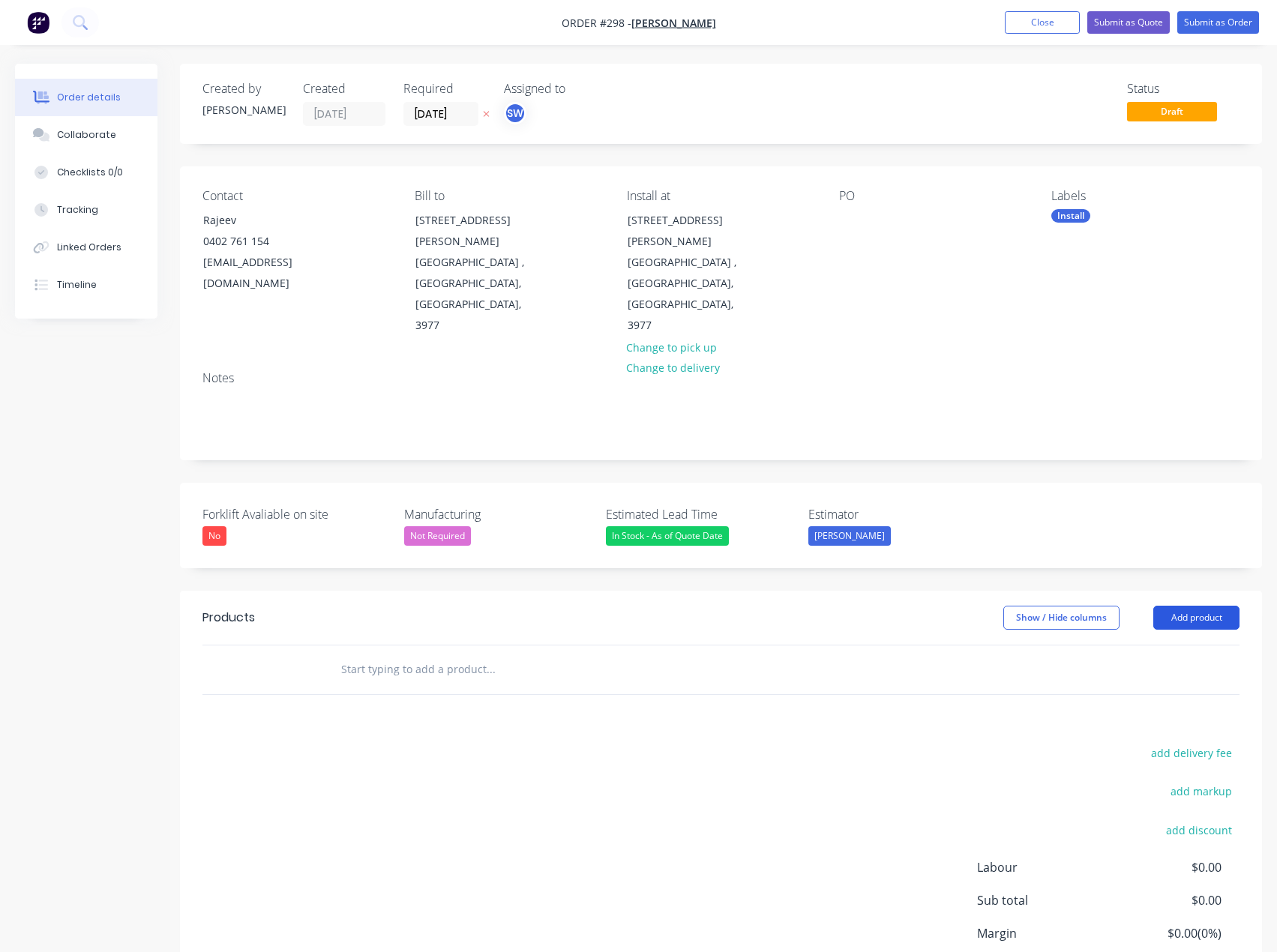
click at [1198, 606] on button "Add product" at bounding box center [1196, 618] width 86 height 24
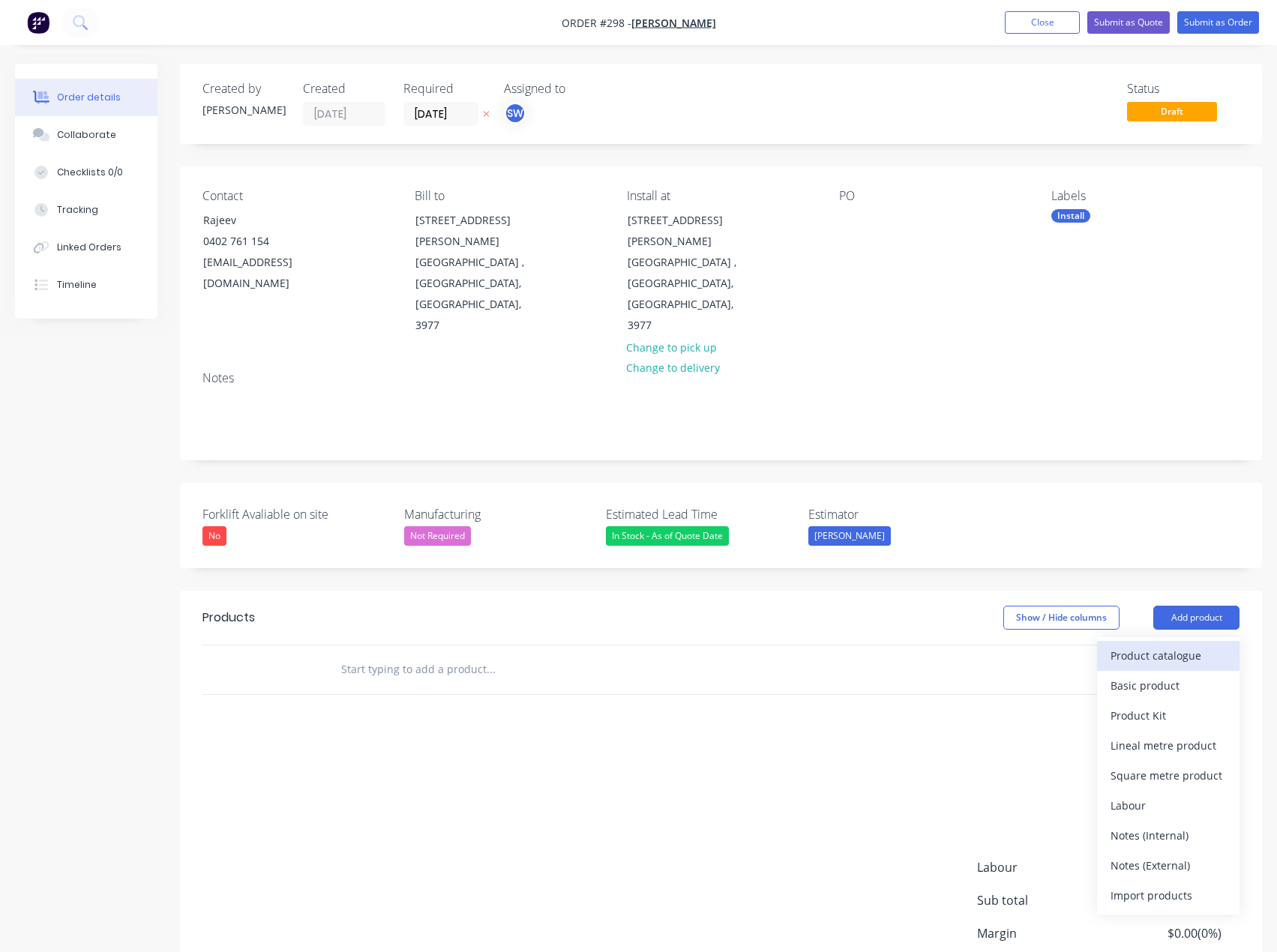
click at [1197, 645] on div "Product catalogue" at bounding box center [1168, 655] width 115 height 22
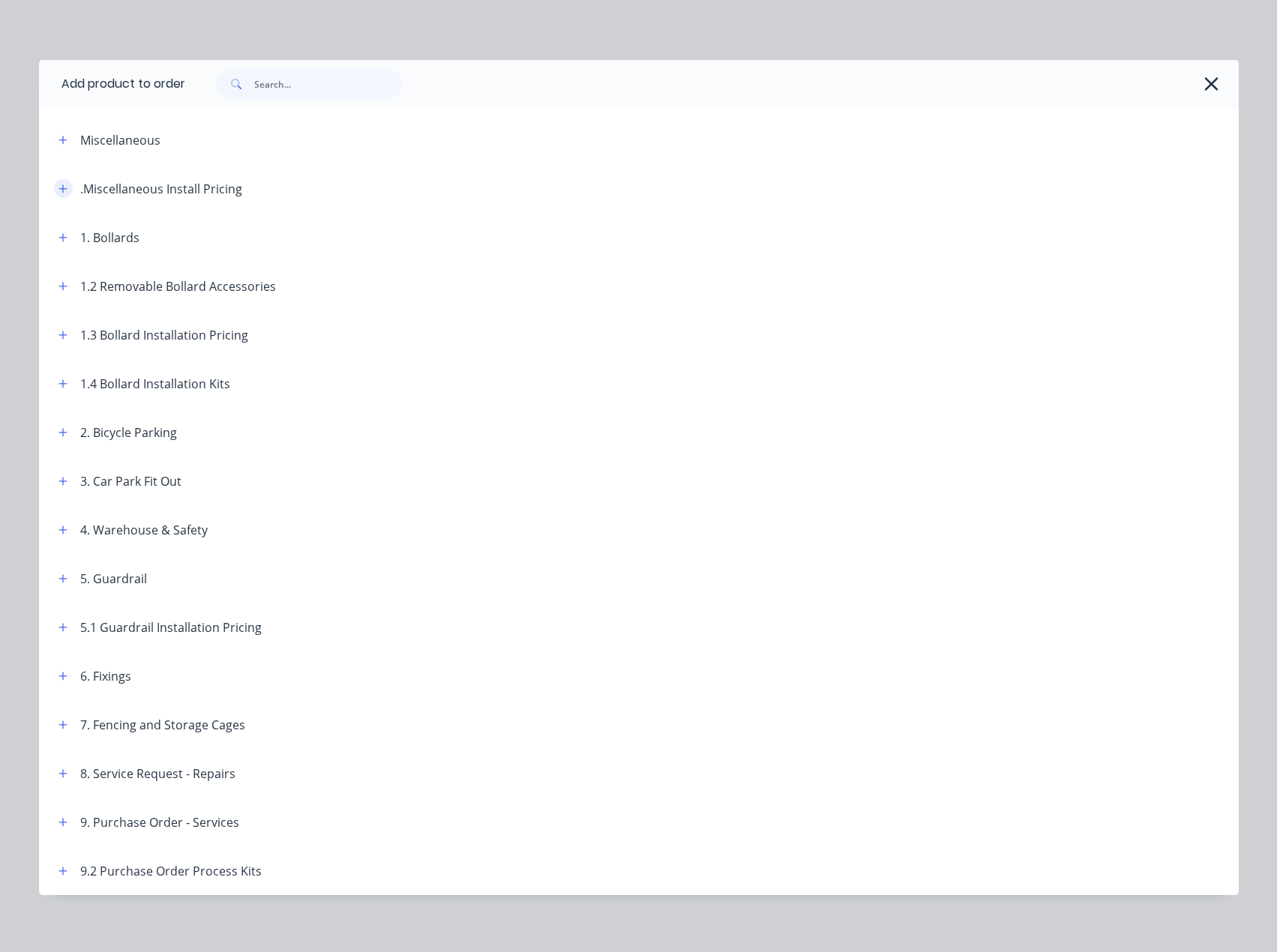
click at [60, 189] on icon "button" at bounding box center [62, 188] width 9 height 11
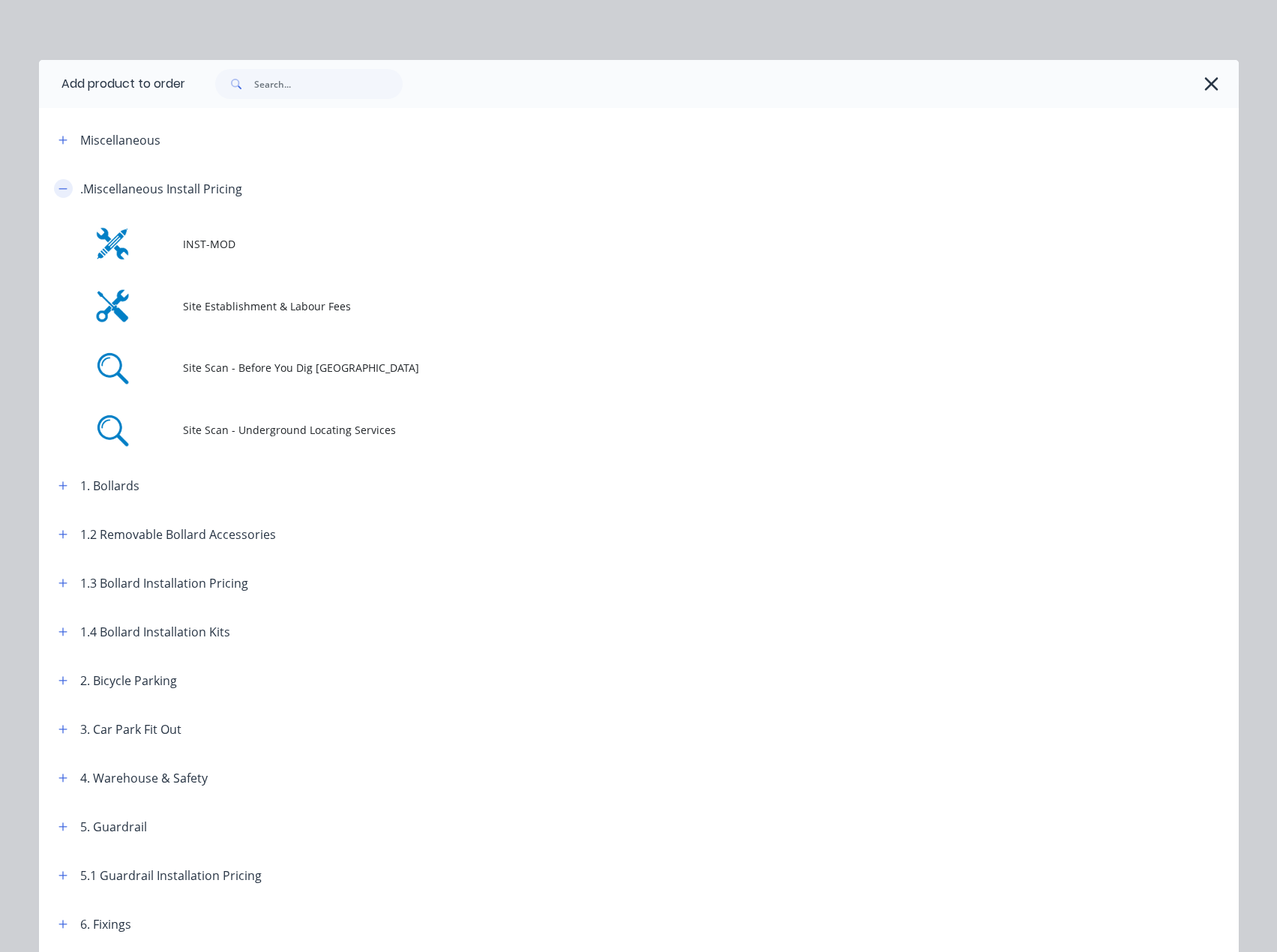
click at [58, 192] on icon "button" at bounding box center [62, 188] width 9 height 11
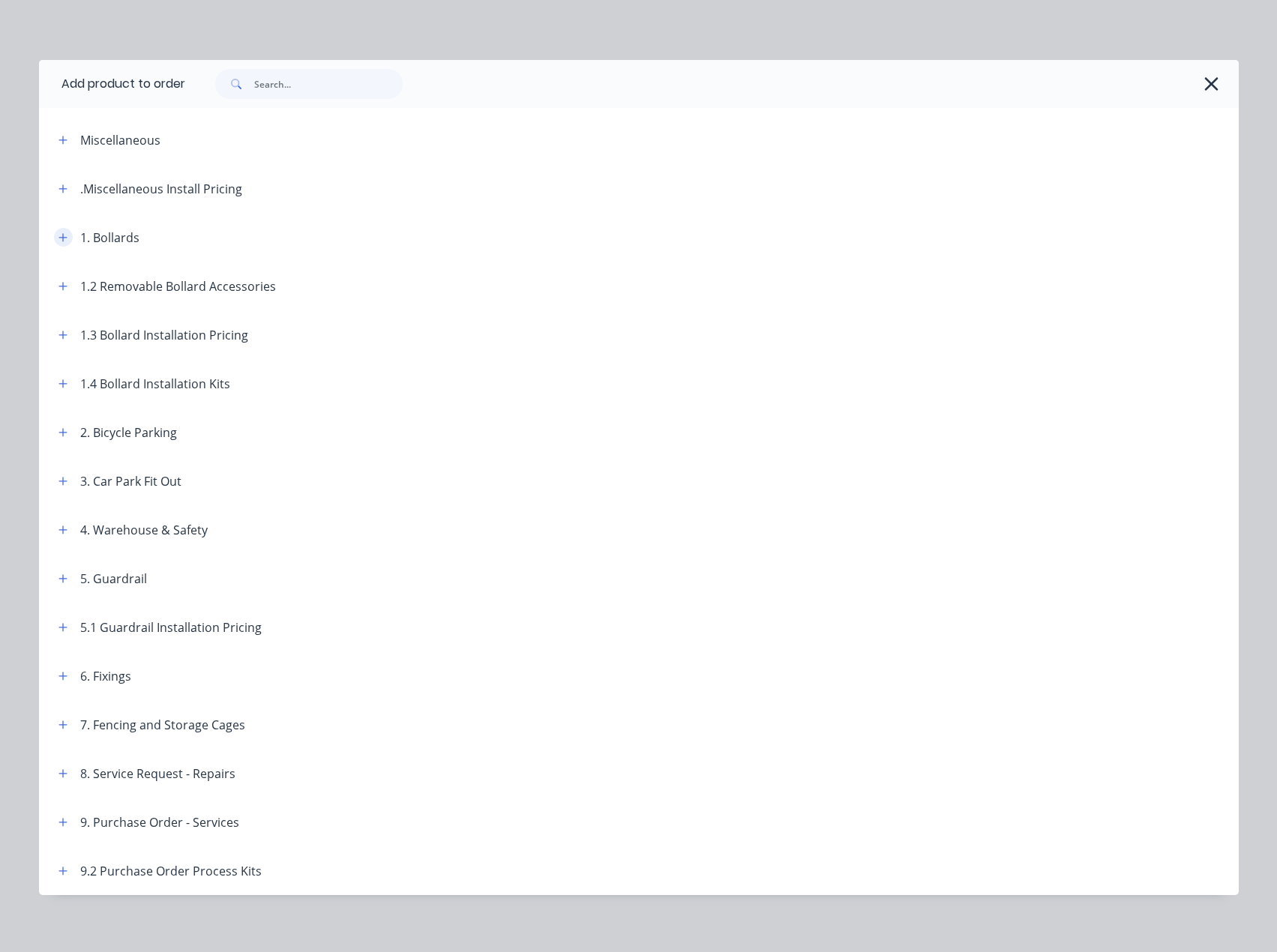
click at [61, 236] on icon "button" at bounding box center [62, 237] width 9 height 11
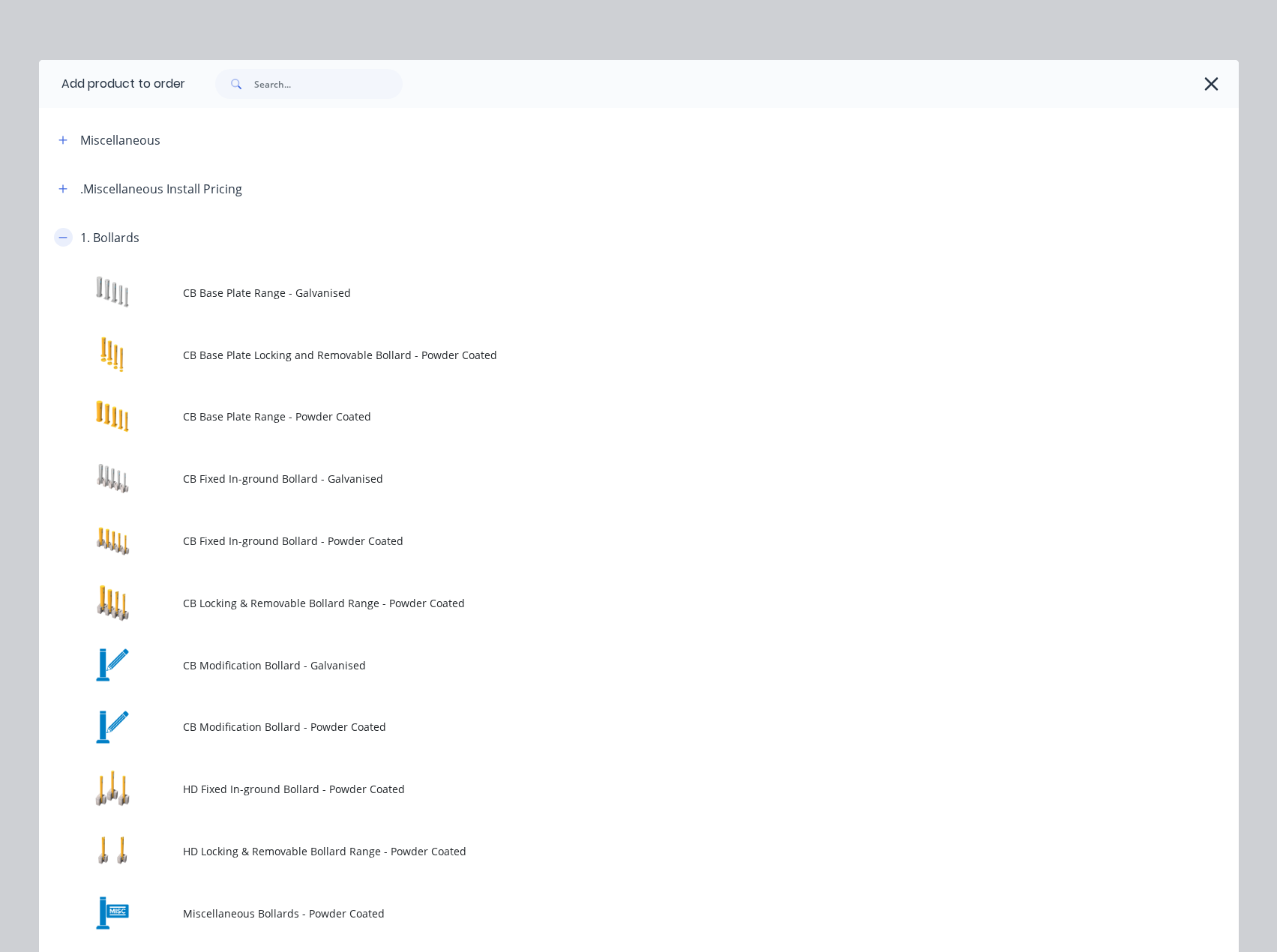
click at [58, 232] on icon "button" at bounding box center [62, 237] width 9 height 11
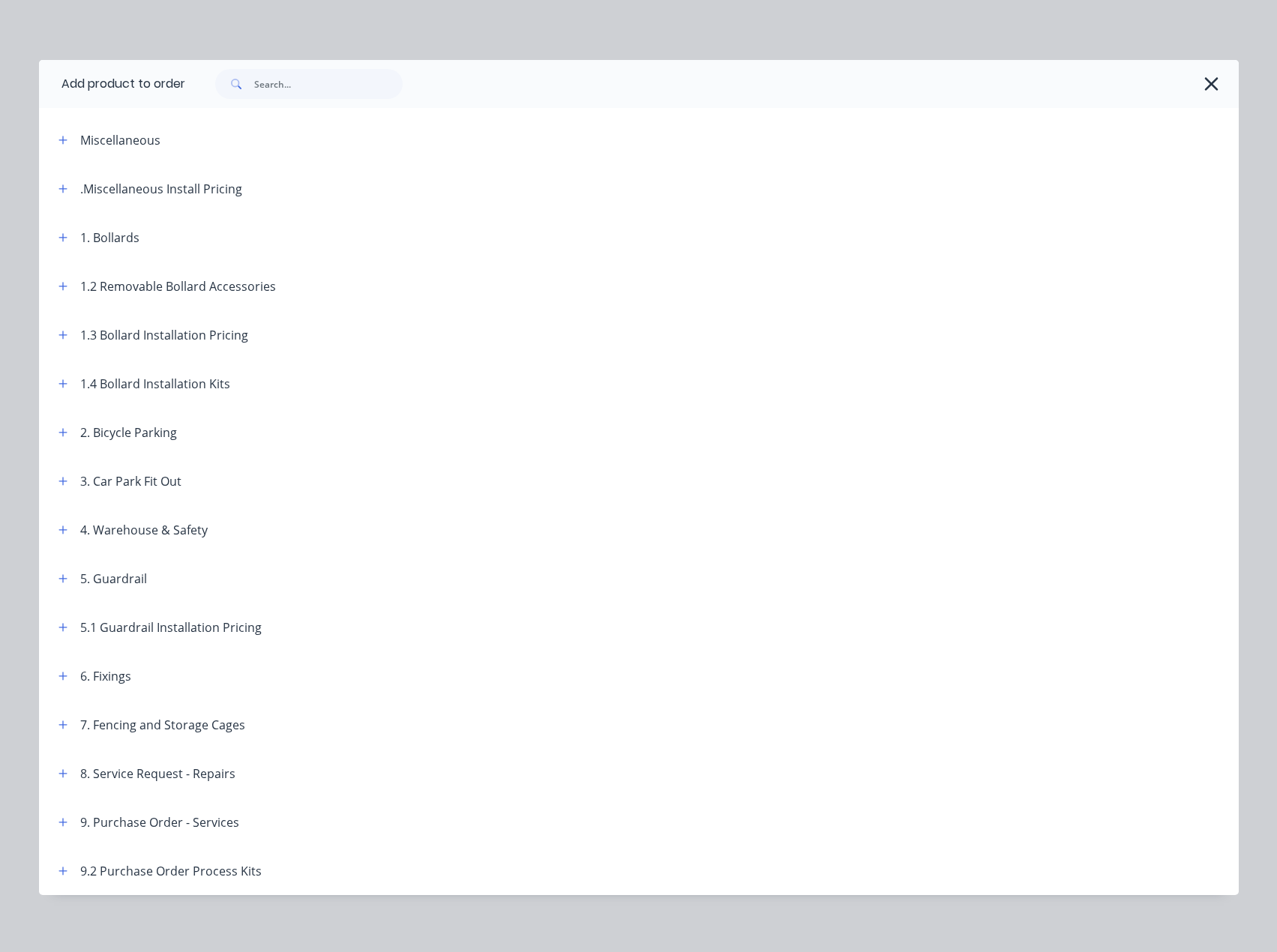
click at [69, 769] on div "8. Service Request - Repairs" at bounding box center [141, 774] width 189 height 19
click at [58, 776] on icon "button" at bounding box center [62, 774] width 9 height 11
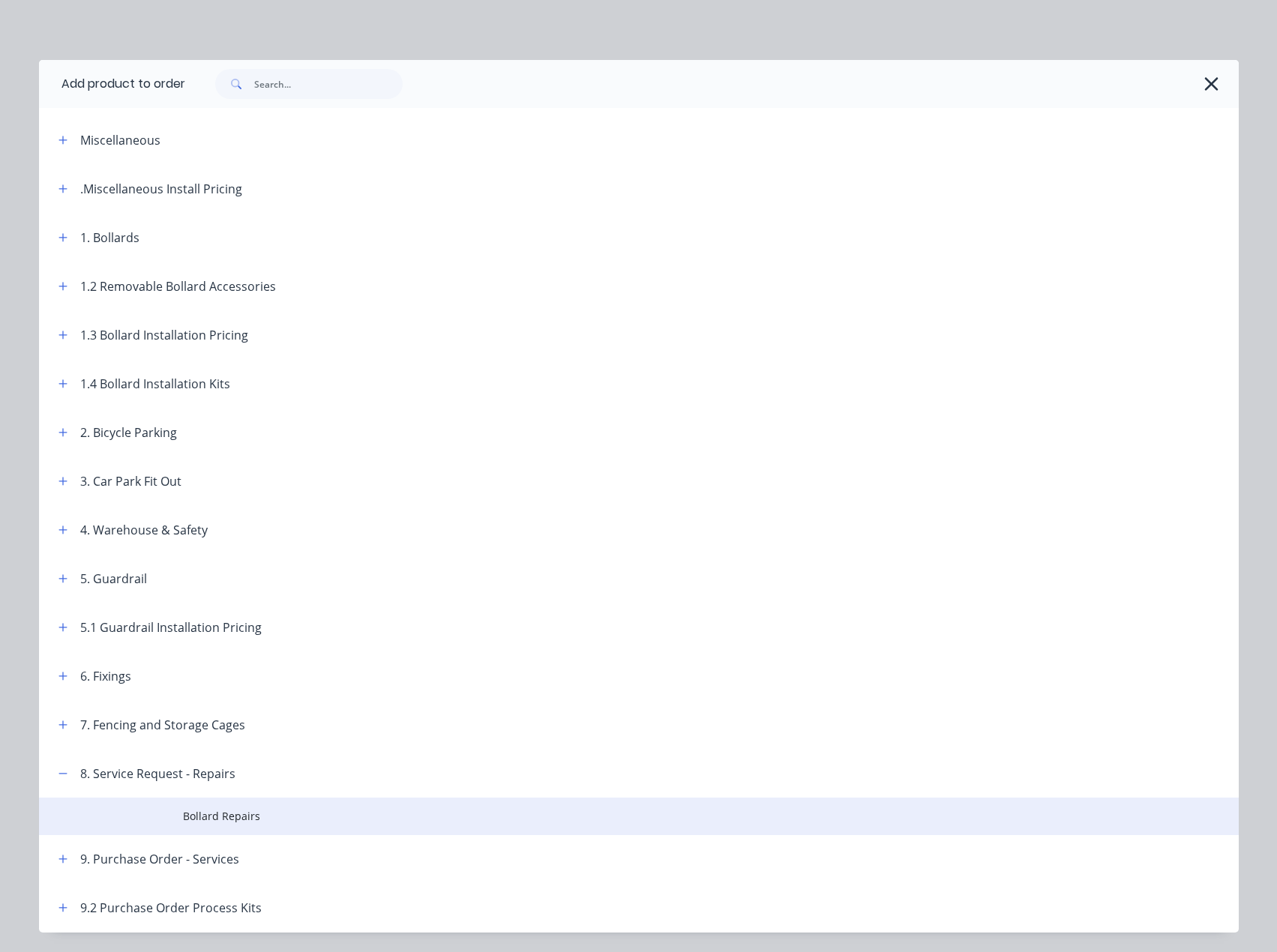
click at [229, 814] on span "Bollard Repairs" at bounding box center [606, 816] width 845 height 16
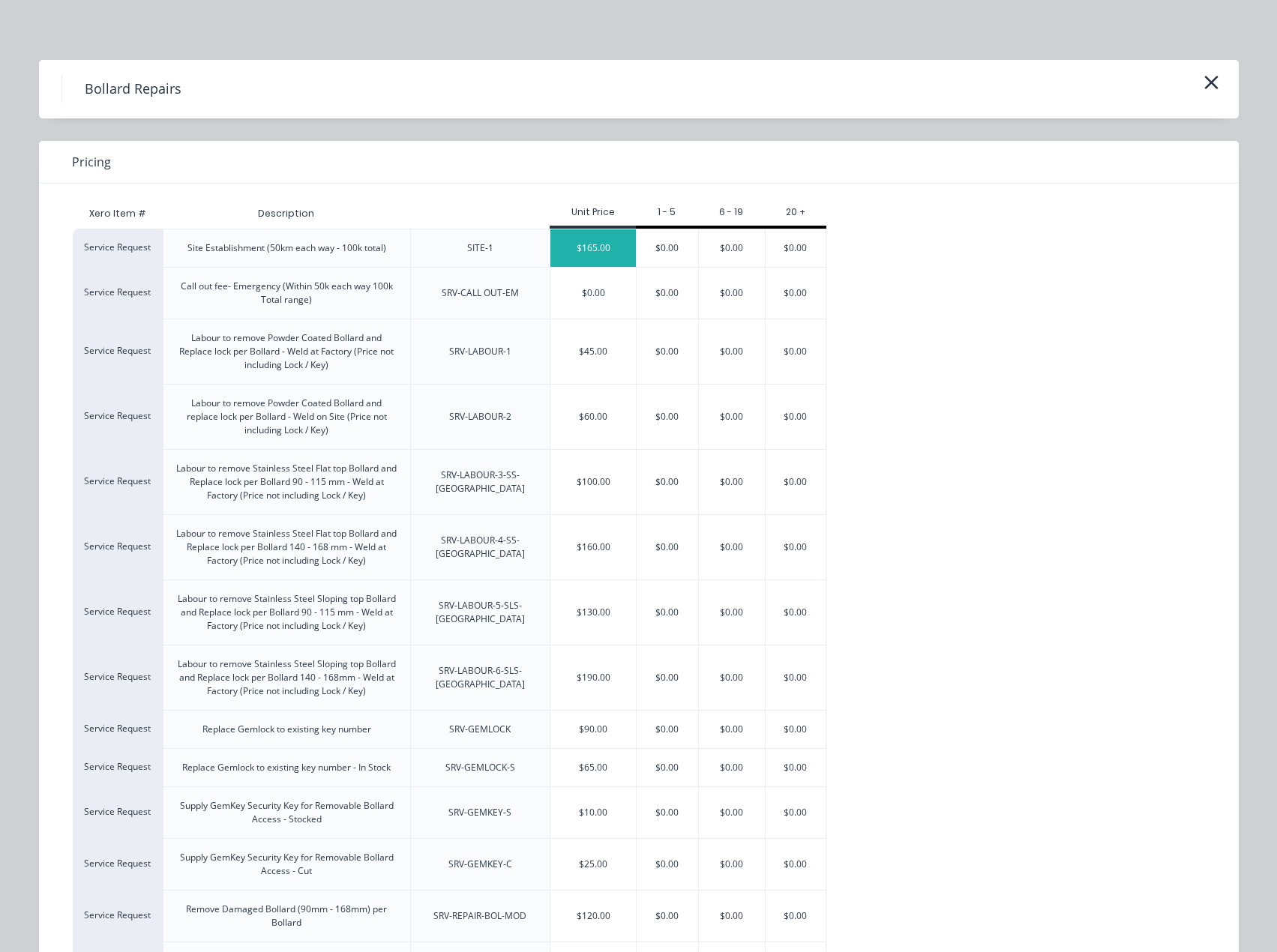
click at [592, 237] on div "$165.00" at bounding box center [593, 248] width 85 height 38
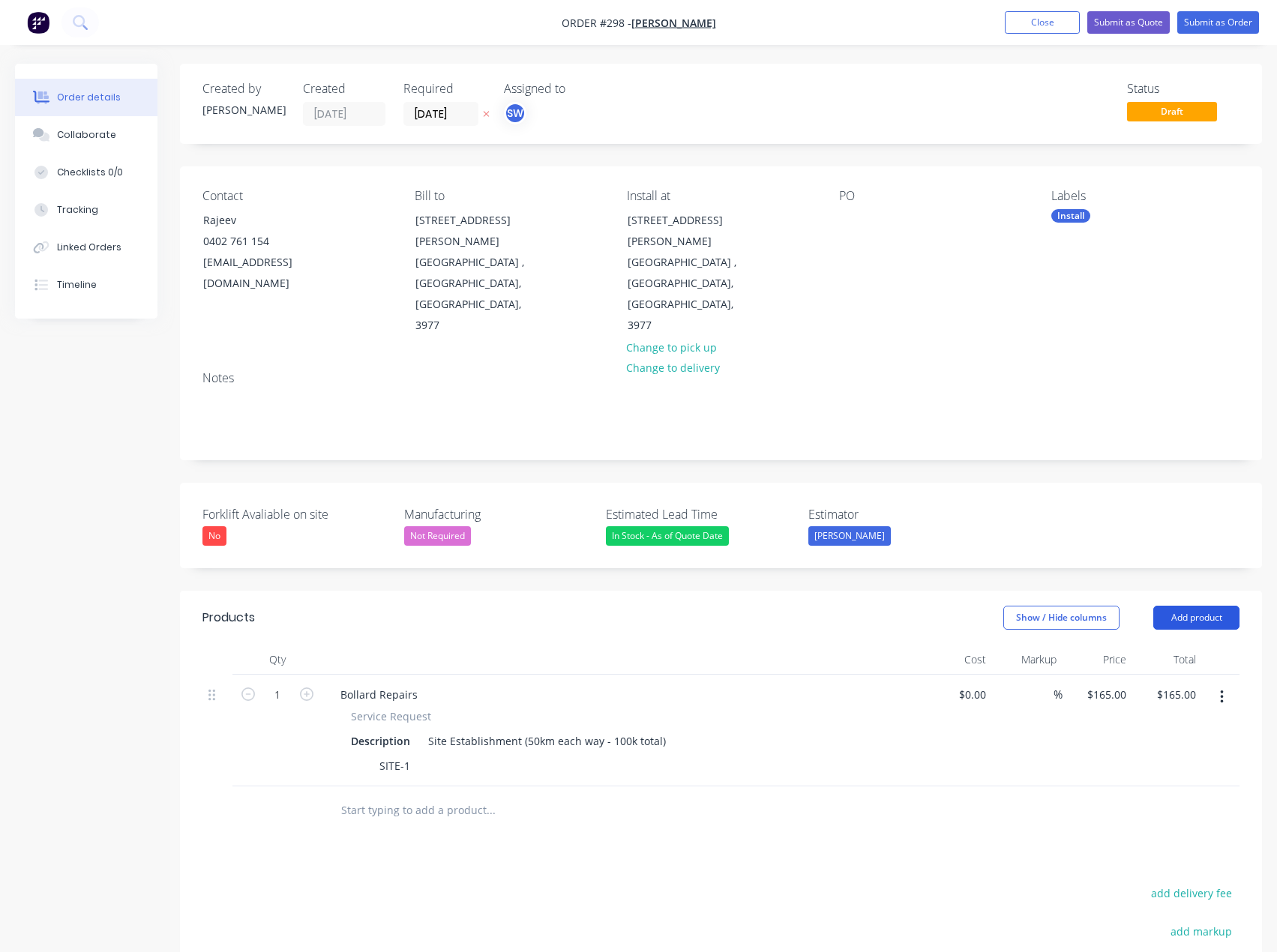
click at [1174, 606] on button "Add product" at bounding box center [1196, 618] width 86 height 24
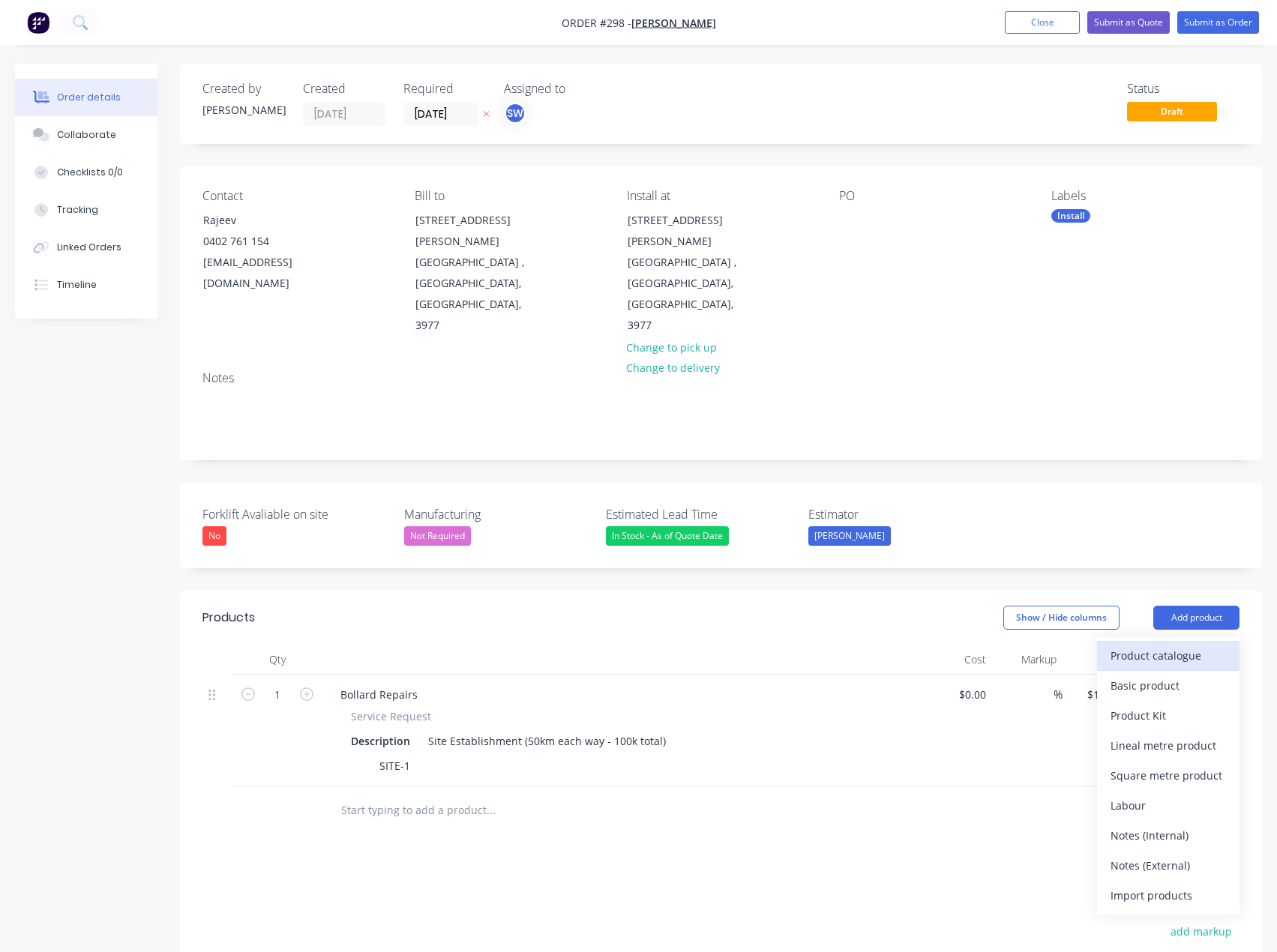
click at [1146, 645] on div "Product catalogue" at bounding box center [1168, 655] width 115 height 22
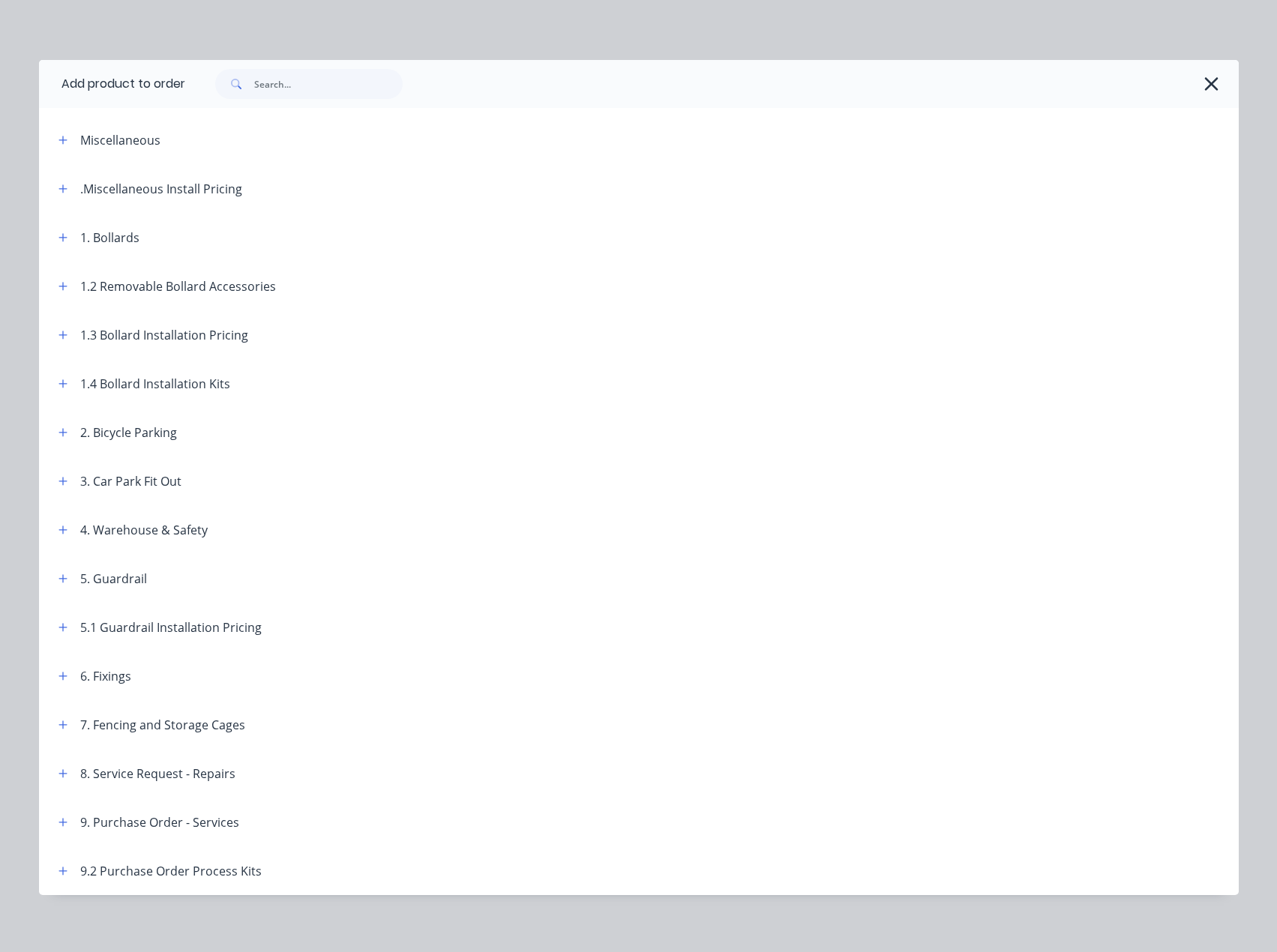
click at [93, 238] on div "1. Bollards" at bounding box center [110, 238] width 59 height 18
click at [62, 235] on button "button" at bounding box center [62, 237] width 19 height 19
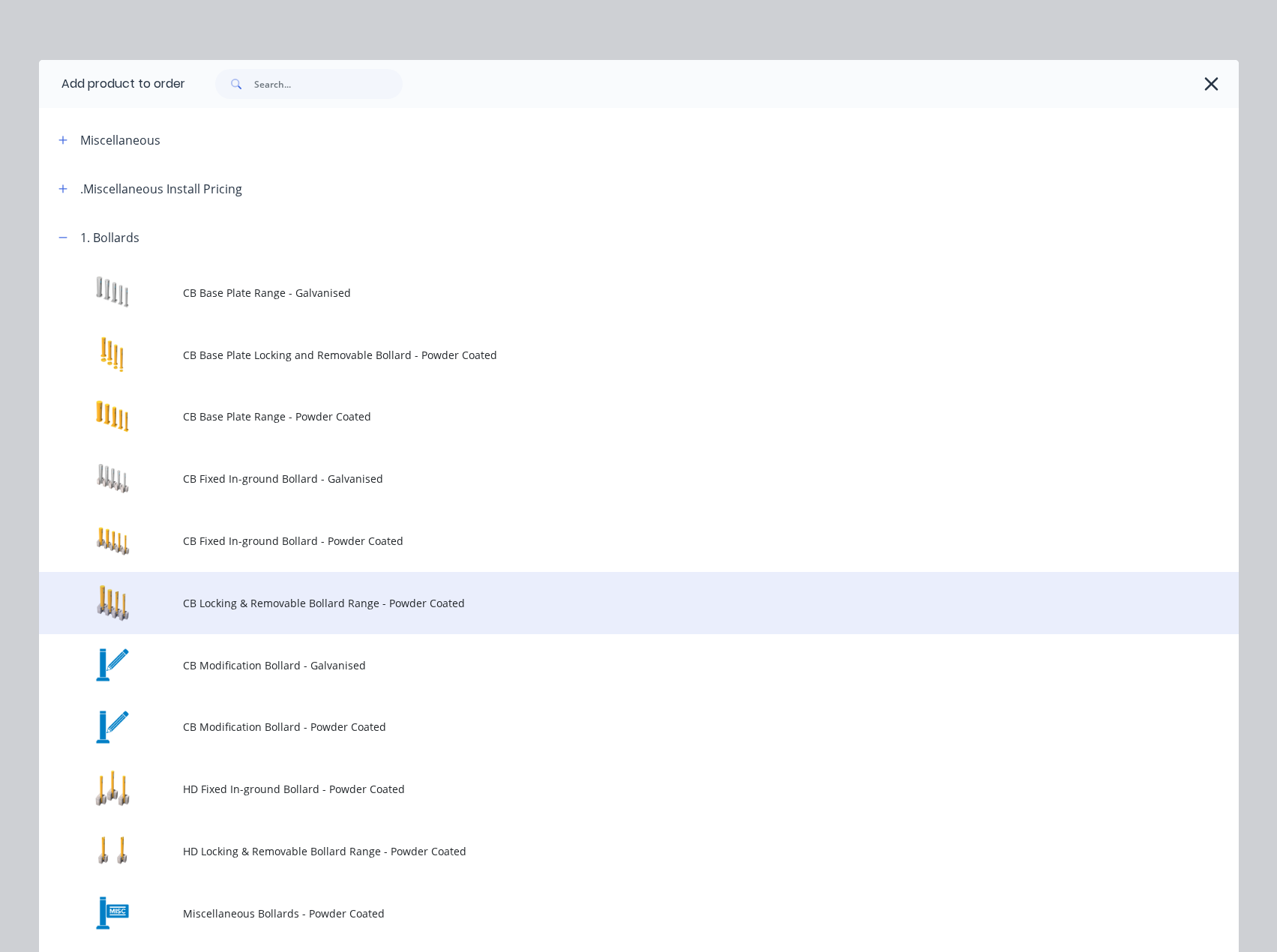
click at [452, 602] on span "CB Locking & Removable Bollard Range - Powder Coated" at bounding box center [606, 603] width 845 height 16
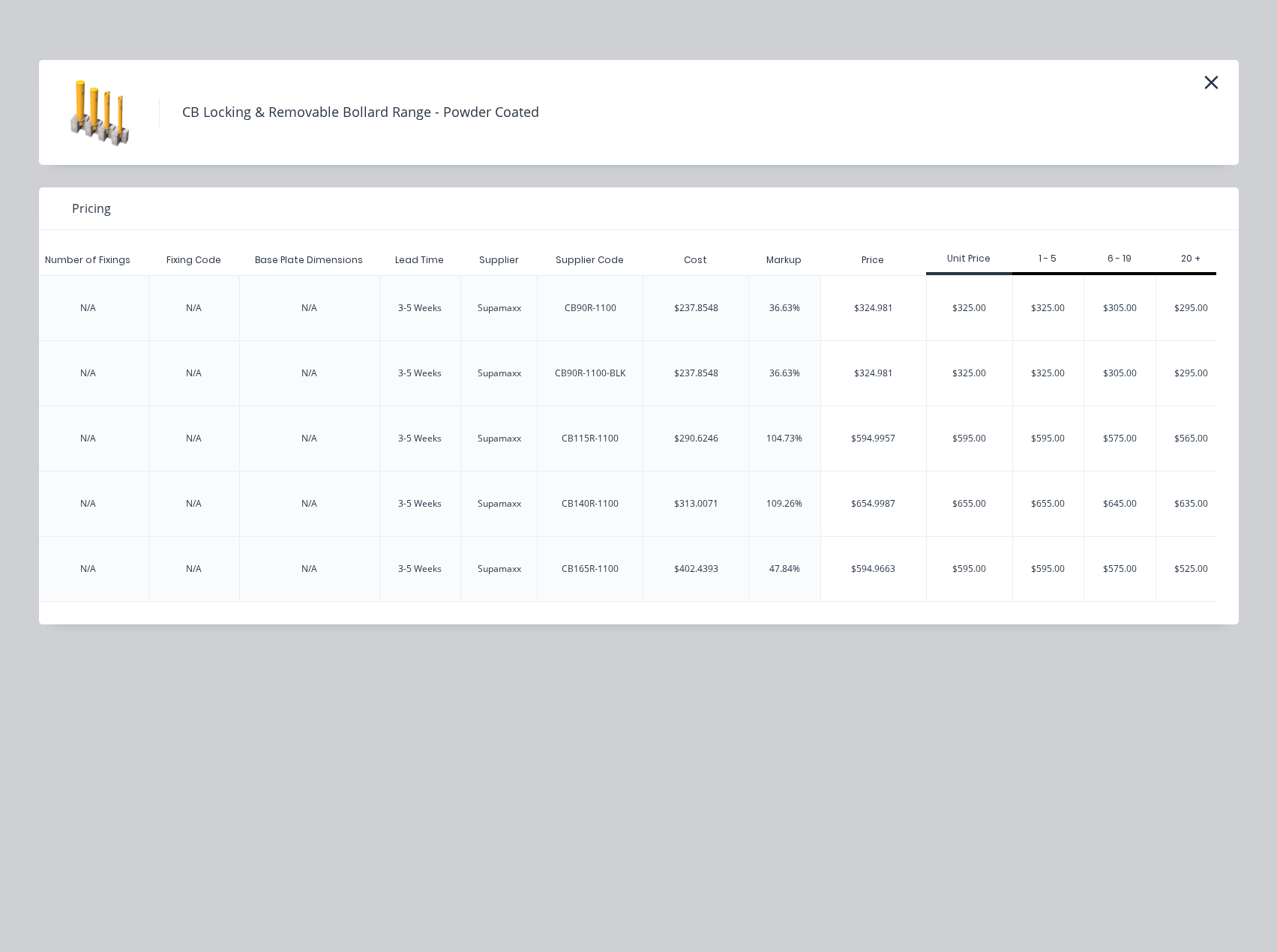
scroll to position [0, 2579]
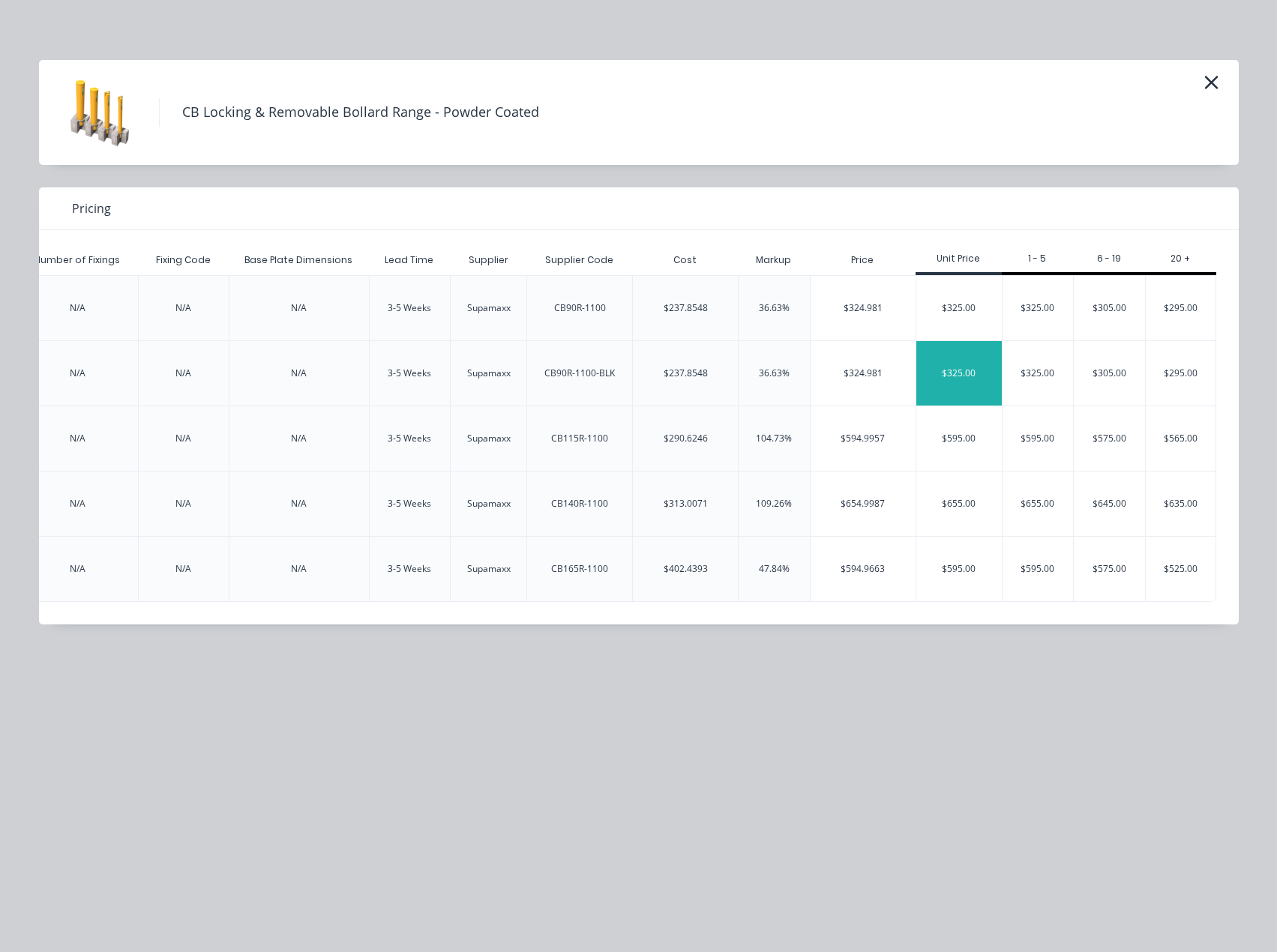
click at [985, 349] on div "$325.00" at bounding box center [959, 373] width 85 height 64
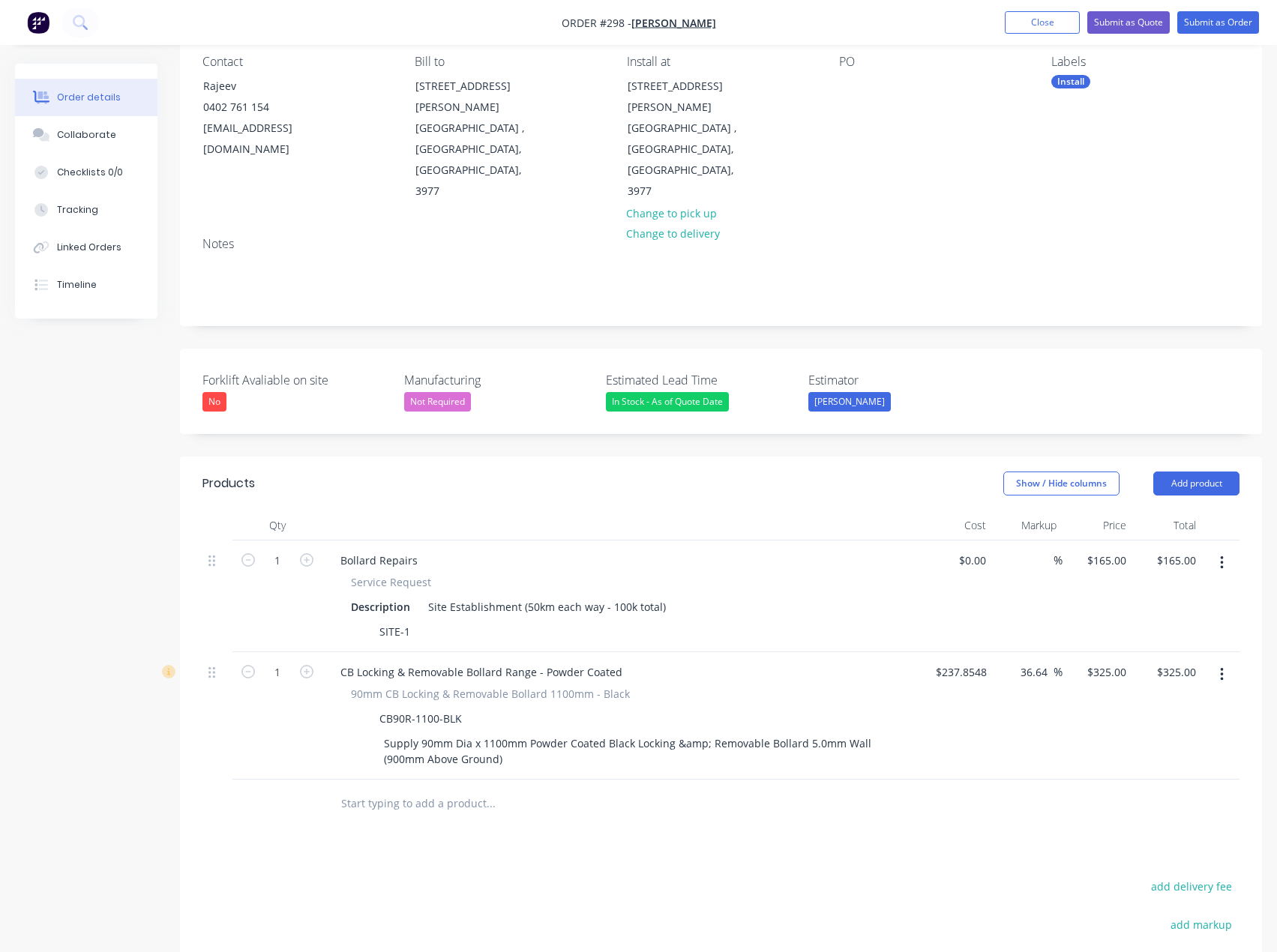
scroll to position [150, 0]
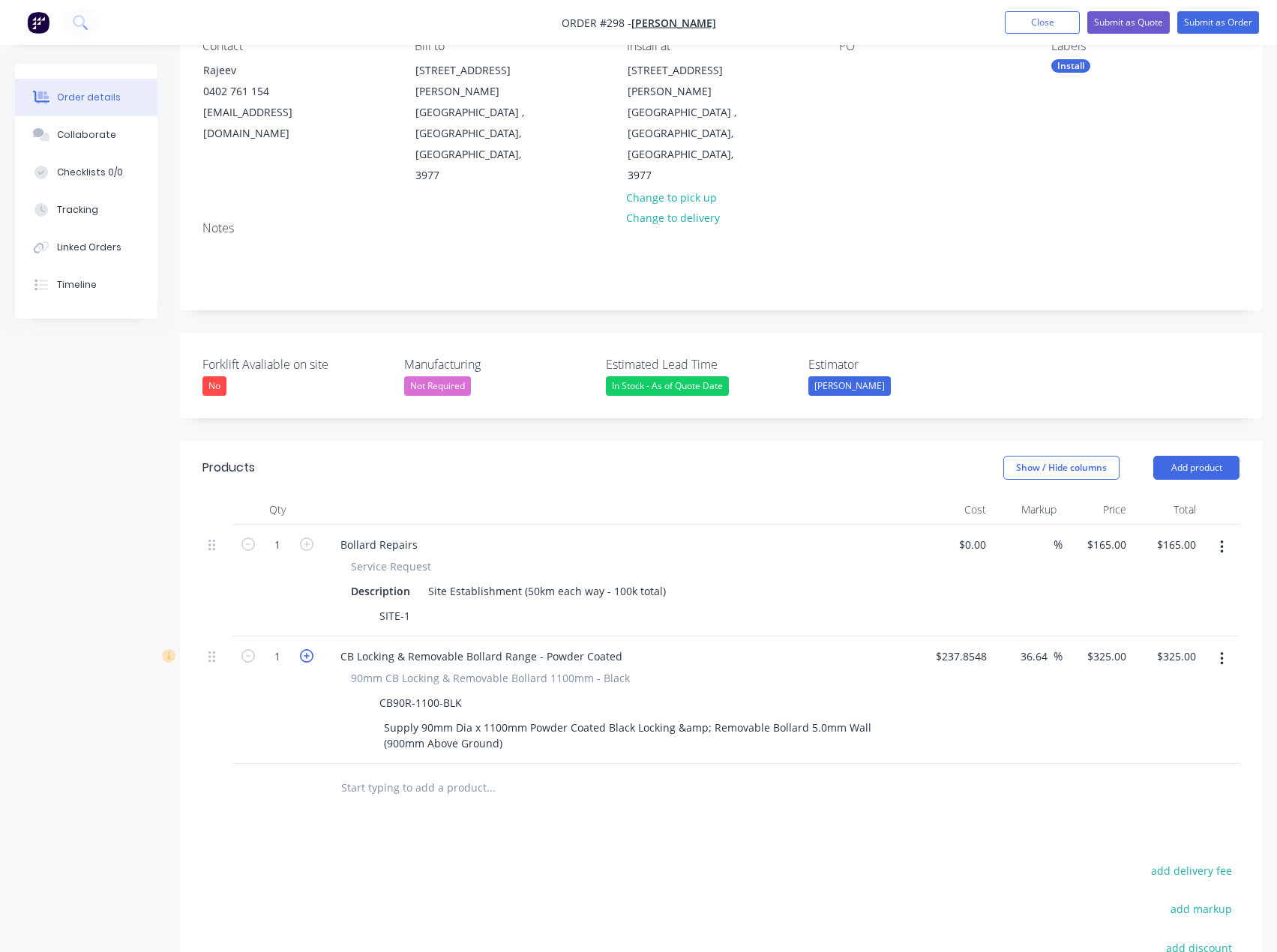
click at [308, 650] on icon "button" at bounding box center [307, 656] width 14 height 14
type input "2"
type input "$650.00"
click at [627, 377] on div "In Stock - As of Quote Date" at bounding box center [667, 387] width 123 height 20
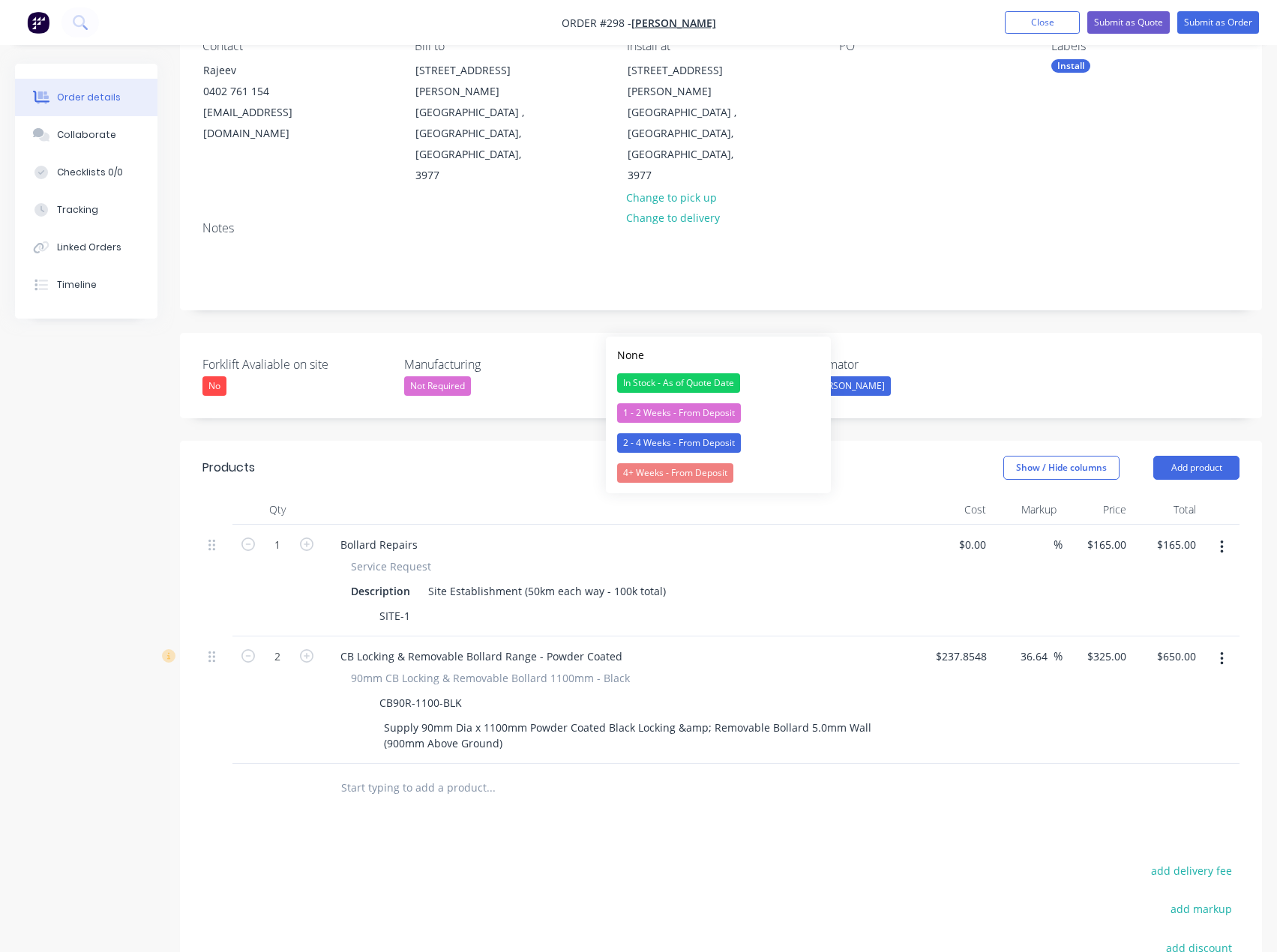
click at [627, 377] on div "In Stock - As of Quote Date" at bounding box center [667, 387] width 123 height 20
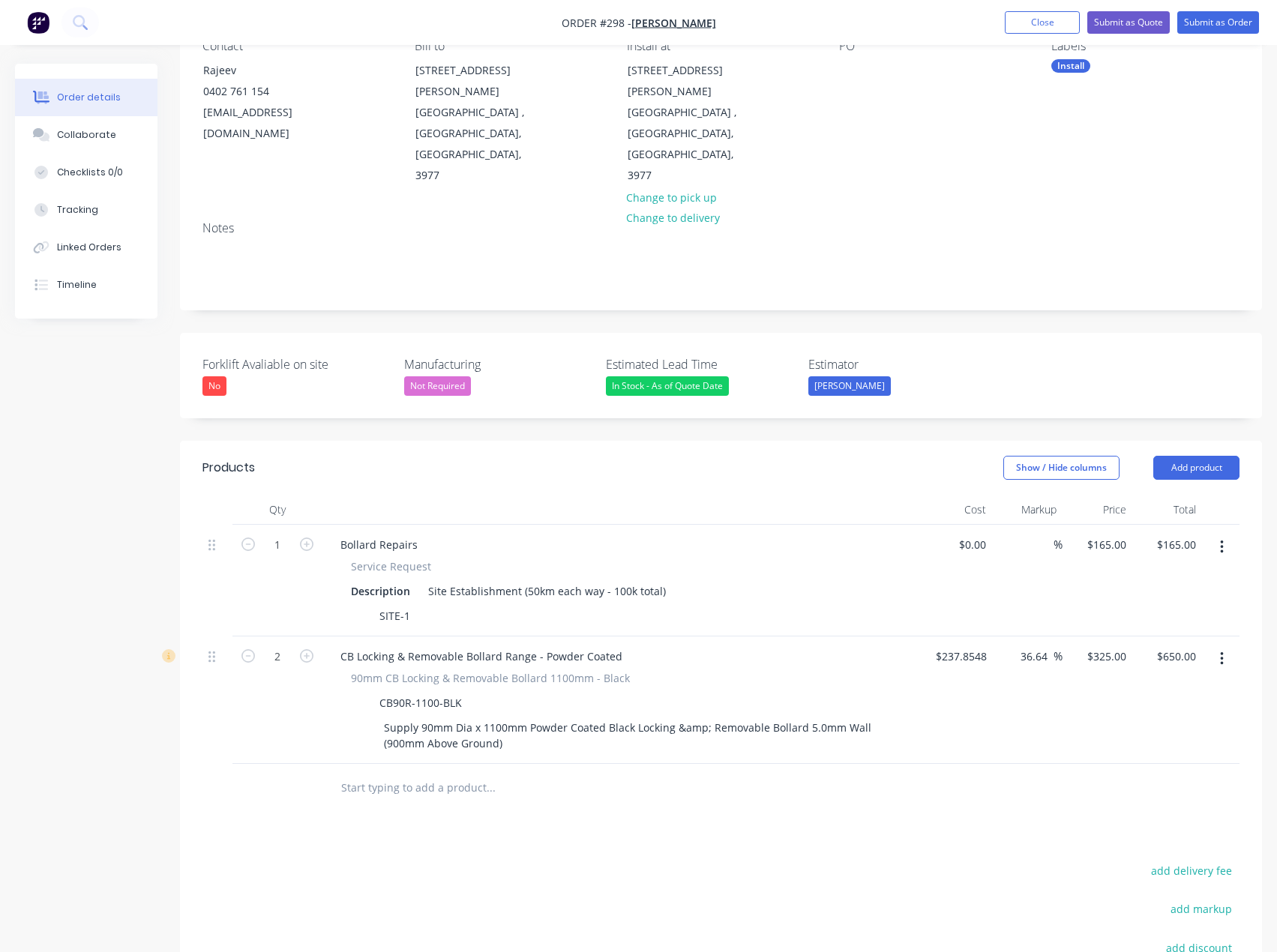
click at [1180, 456] on button "Add product" at bounding box center [1196, 468] width 86 height 24
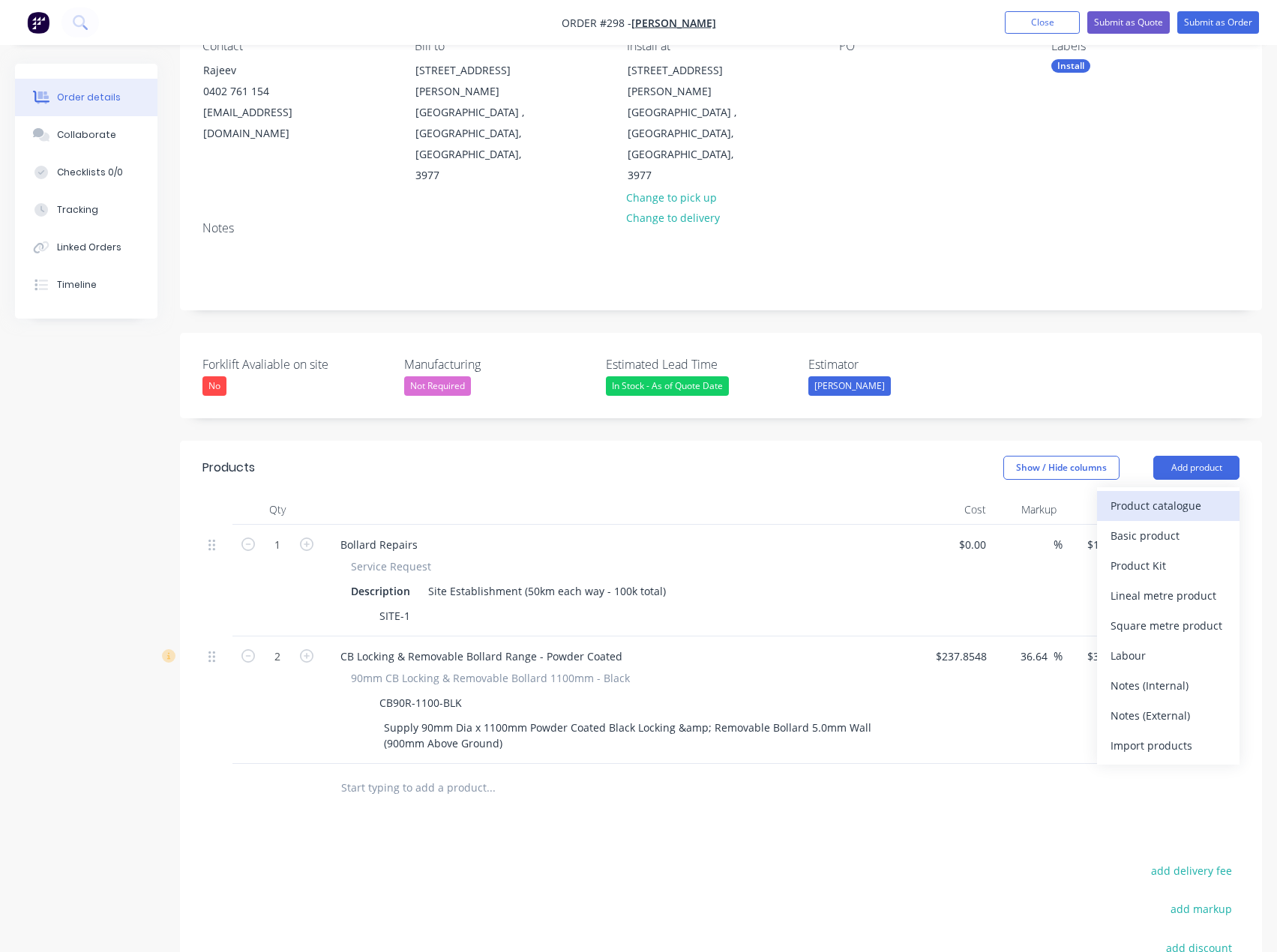
click at [1131, 495] on div "Product catalogue" at bounding box center [1168, 506] width 115 height 22
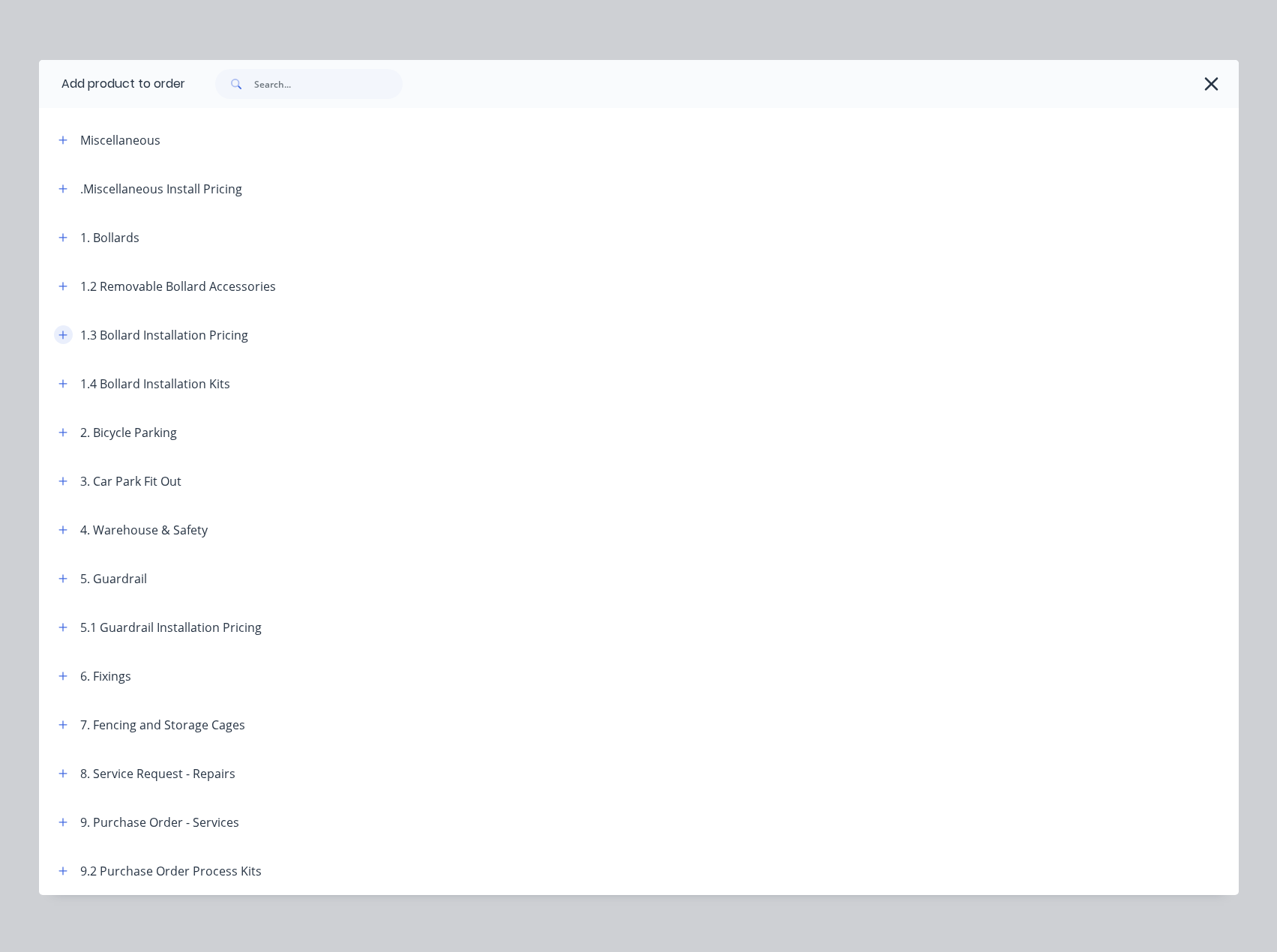
click at [58, 336] on icon "button" at bounding box center [62, 335] width 8 height 8
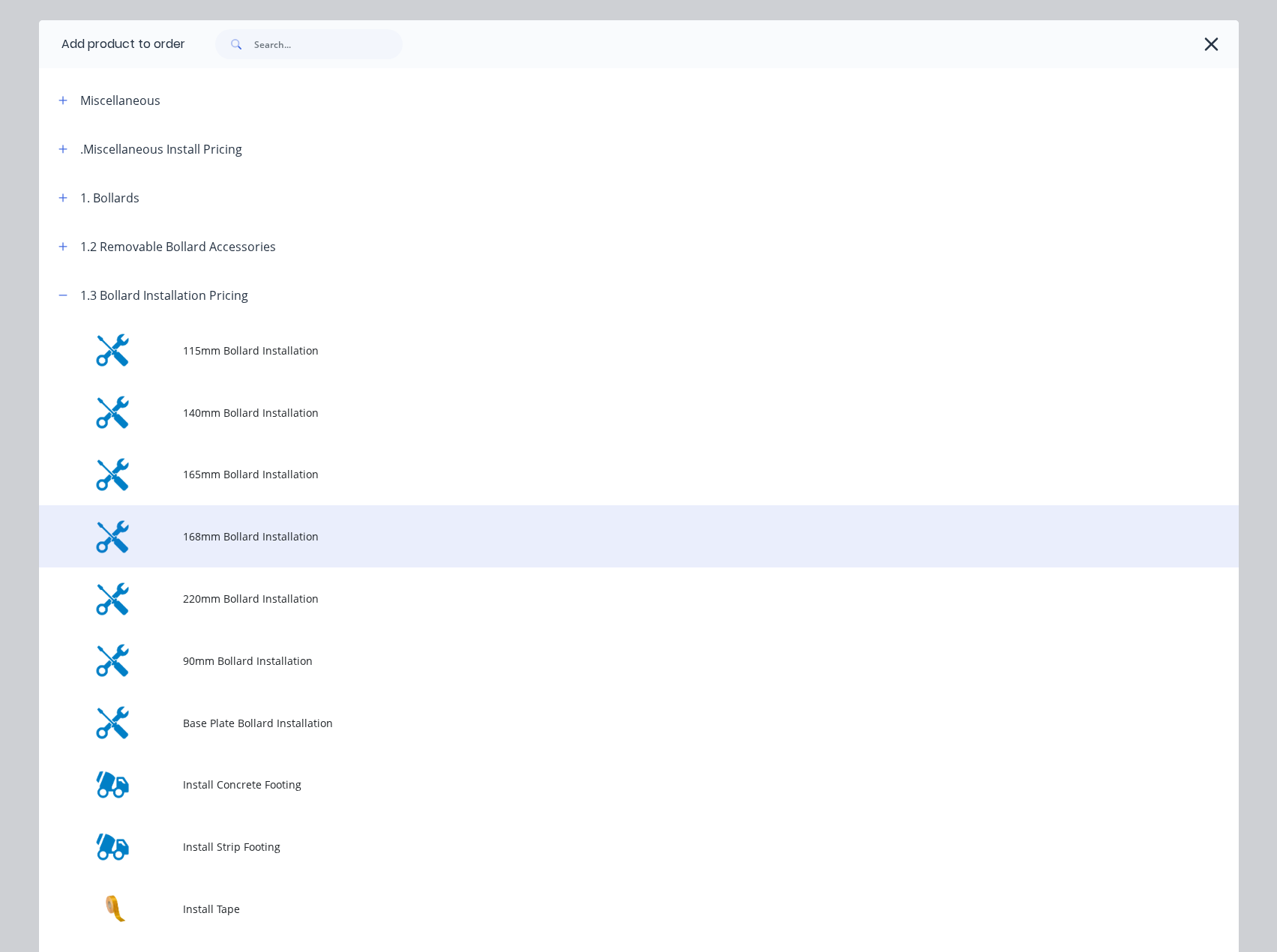
scroll to position [75, 0]
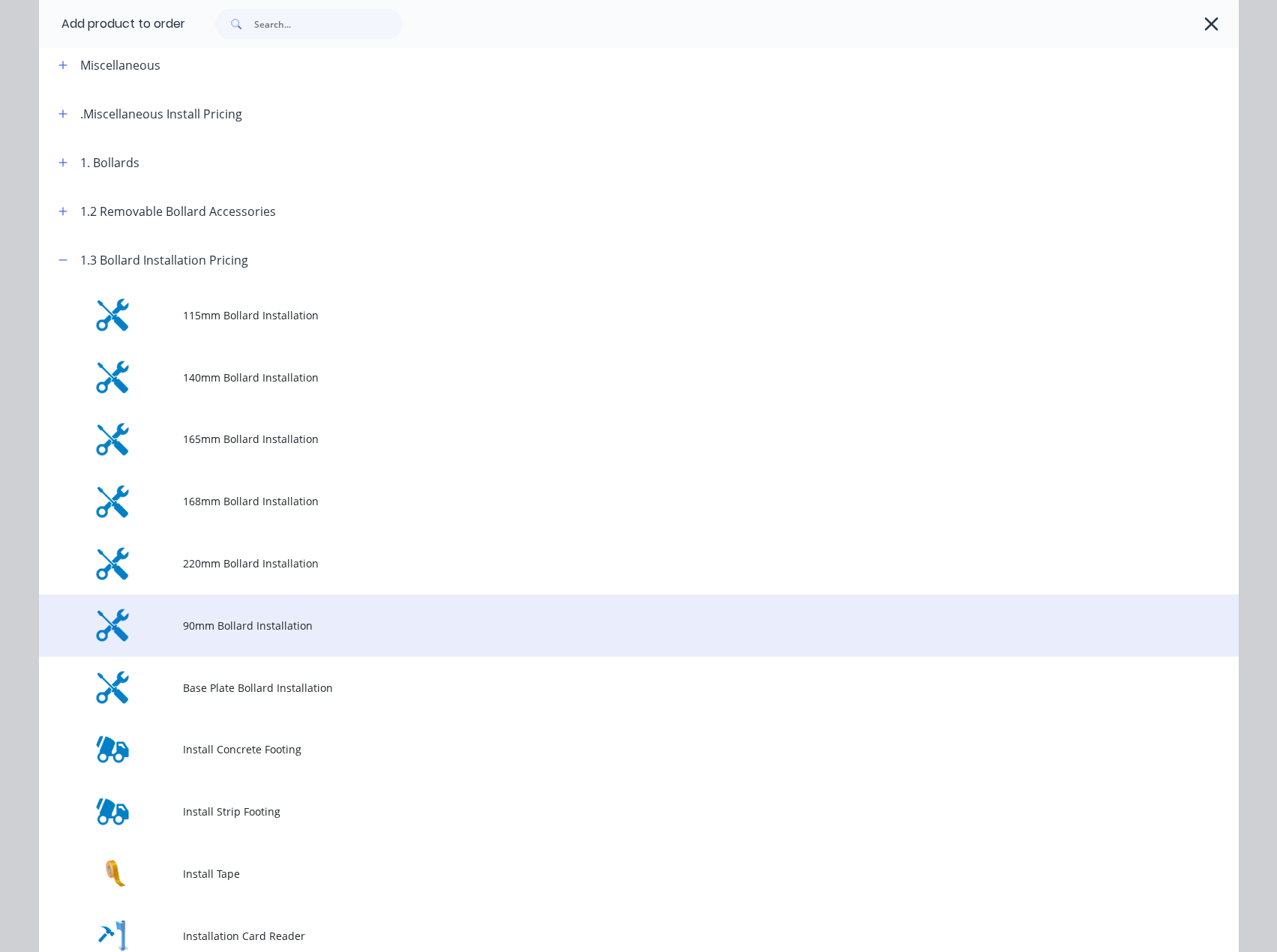
click at [215, 627] on span "90mm Bollard Installation" at bounding box center [606, 626] width 845 height 16
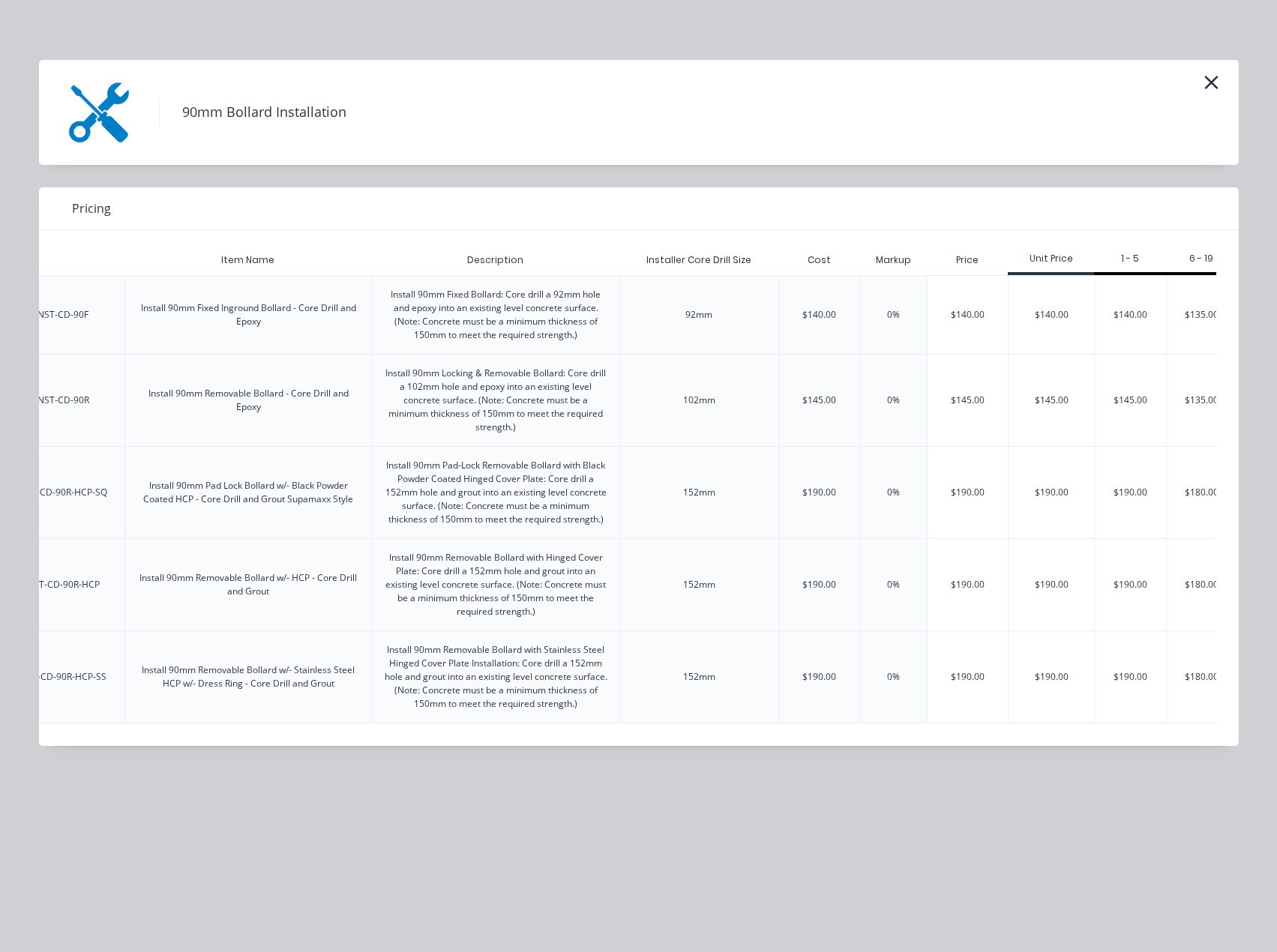
scroll to position [0, 184]
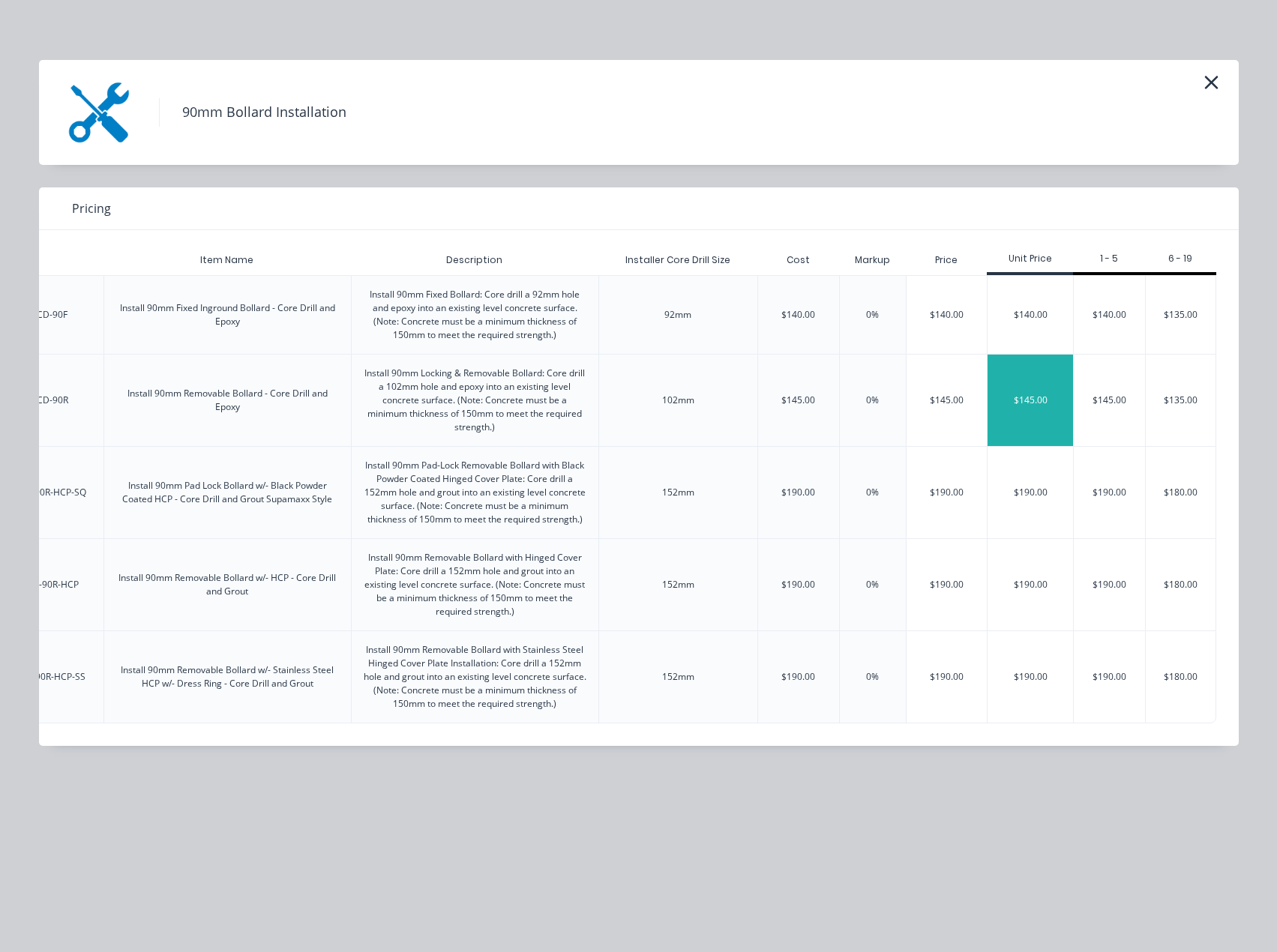
click at [1038, 402] on div "$145.00" at bounding box center [1030, 401] width 85 height 91
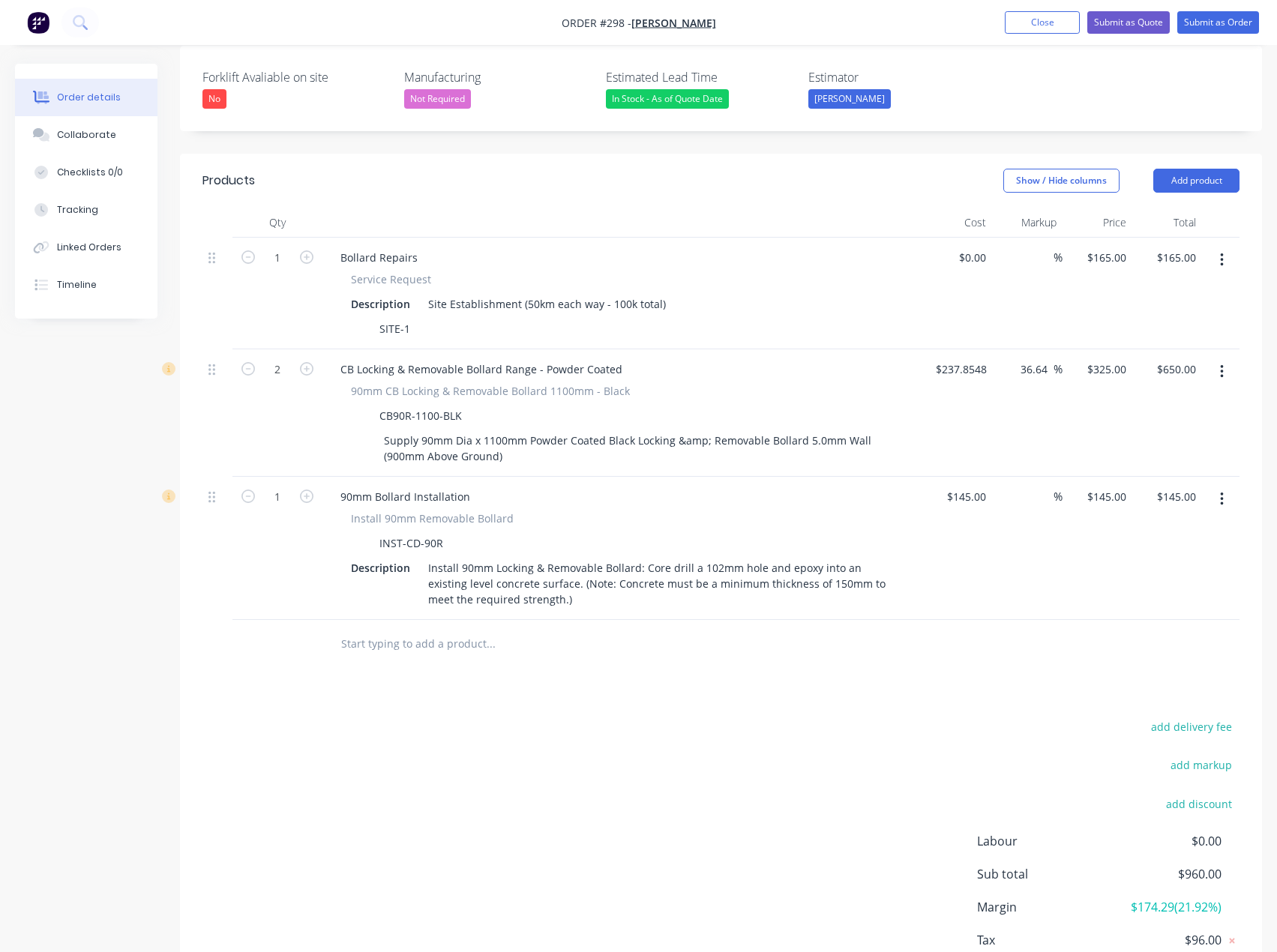
scroll to position [450, 0]
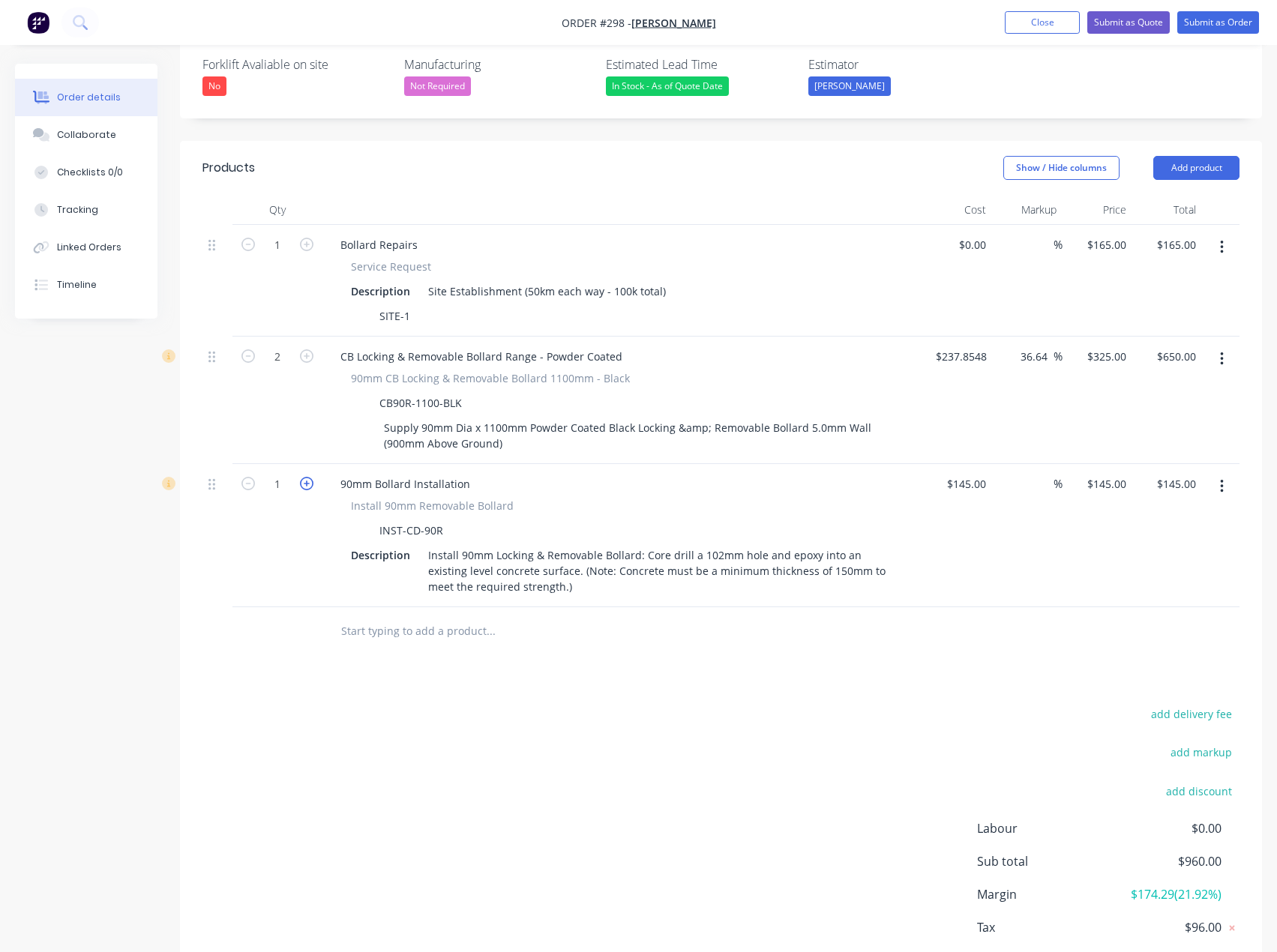
click at [300, 477] on icon "button" at bounding box center [307, 484] width 14 height 14
type input "2"
type input "$290.00"
click at [1219, 156] on button "Add product" at bounding box center [1196, 168] width 86 height 24
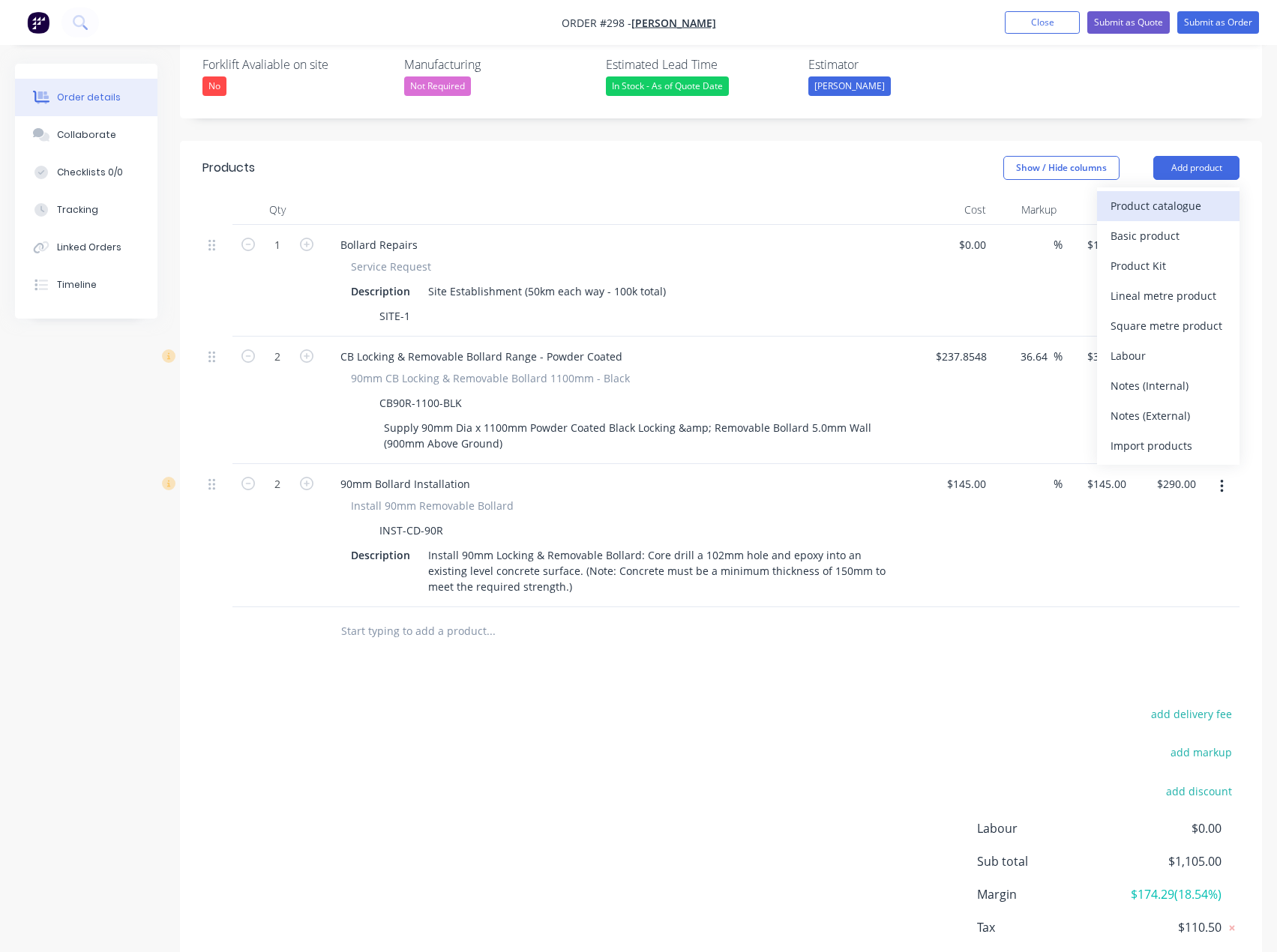
click at [1178, 195] on div "Product catalogue" at bounding box center [1168, 206] width 115 height 22
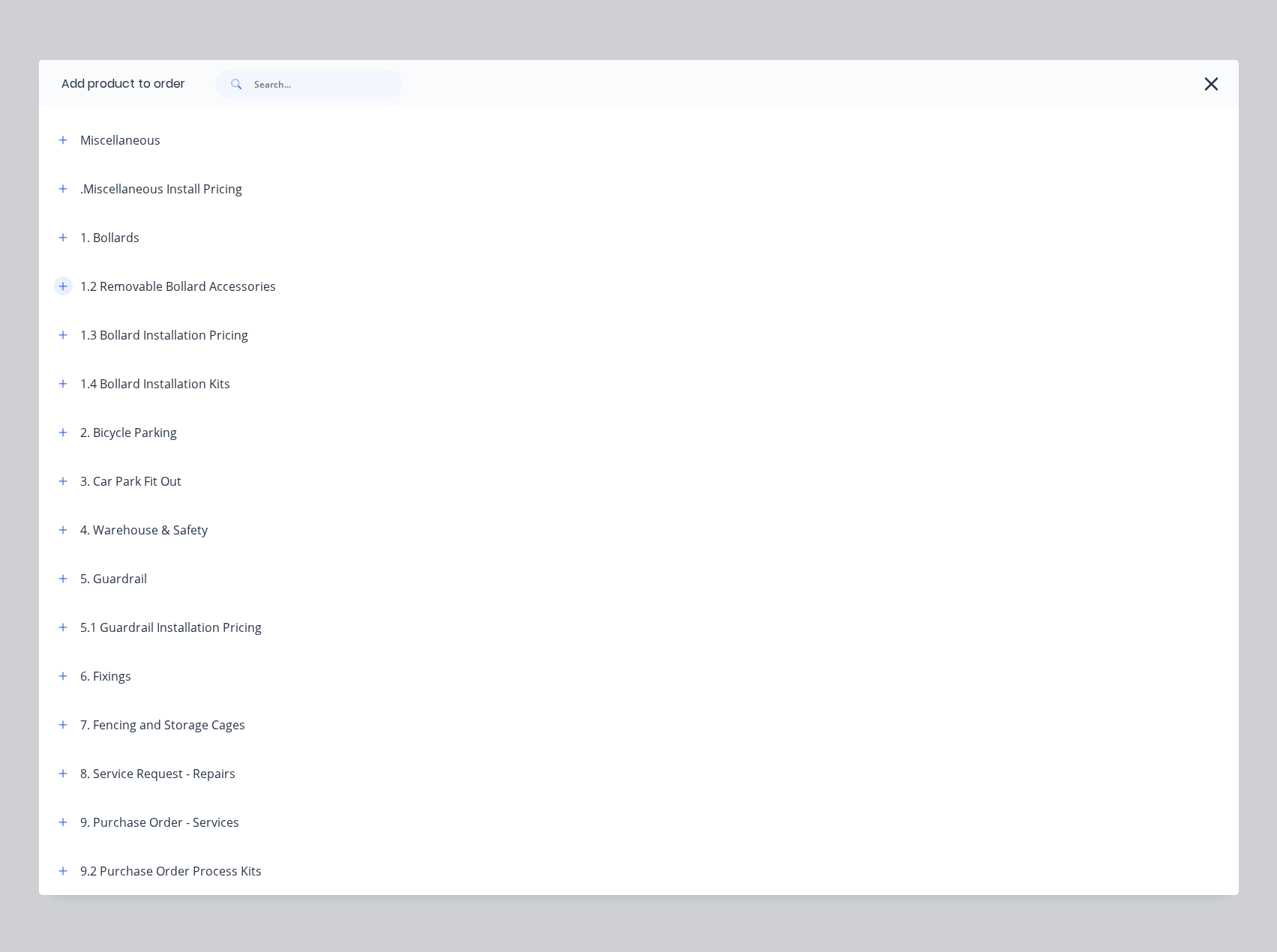
click at [61, 288] on icon "button" at bounding box center [62, 287] width 9 height 11
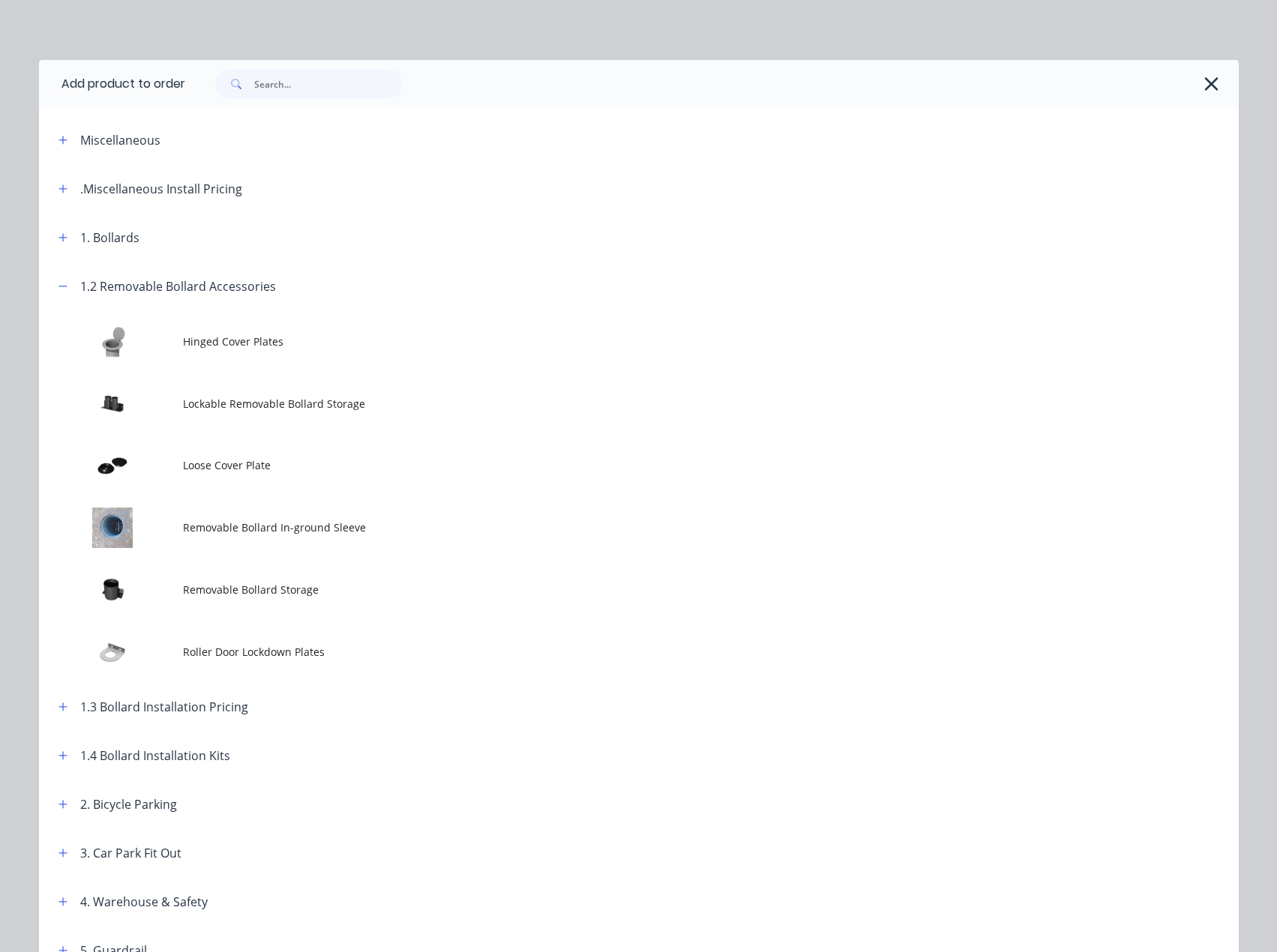
click at [245, 450] on td "Loose Cover Plate" at bounding box center [711, 466] width 1056 height 62
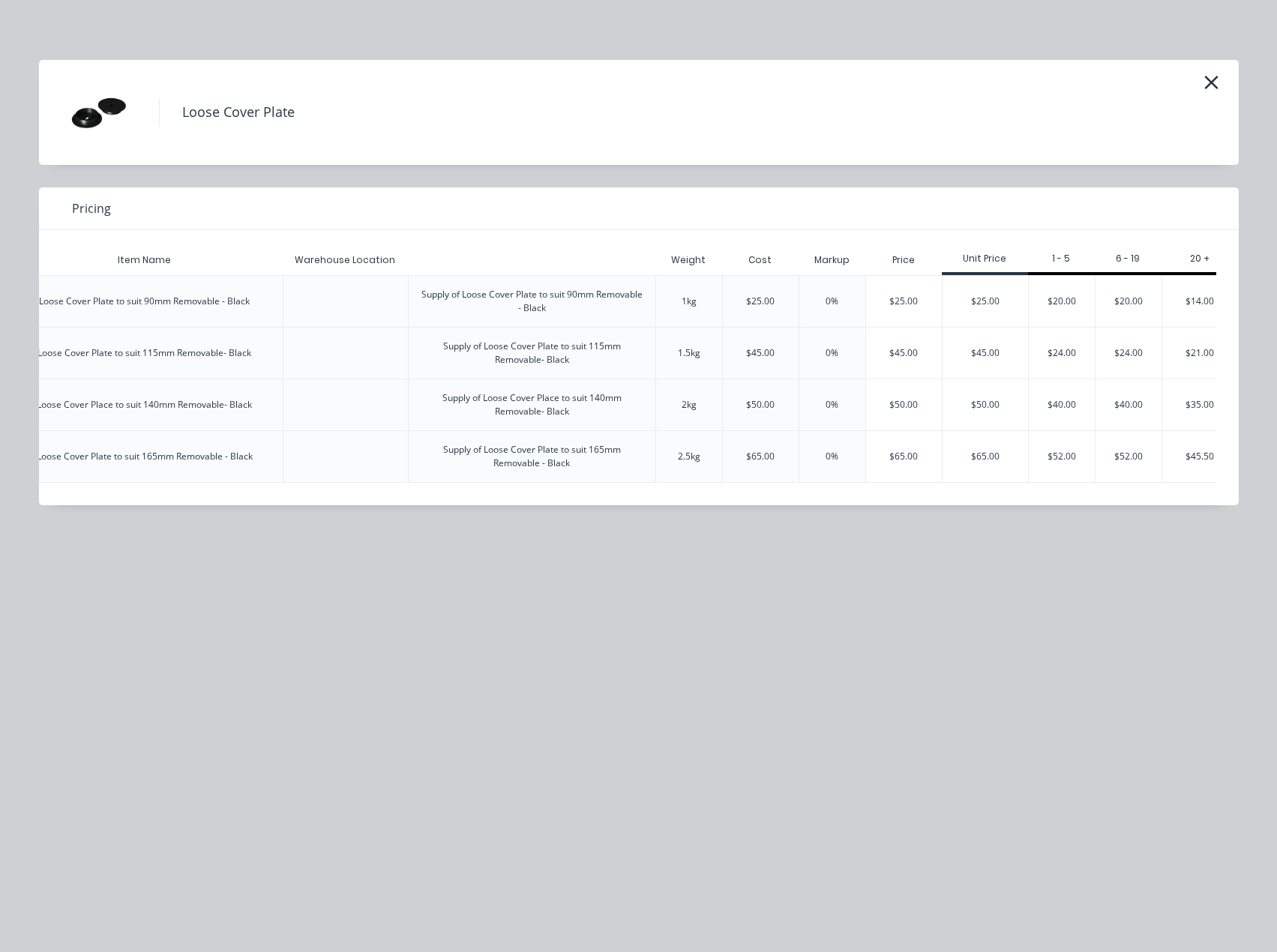
scroll to position [0, 240]
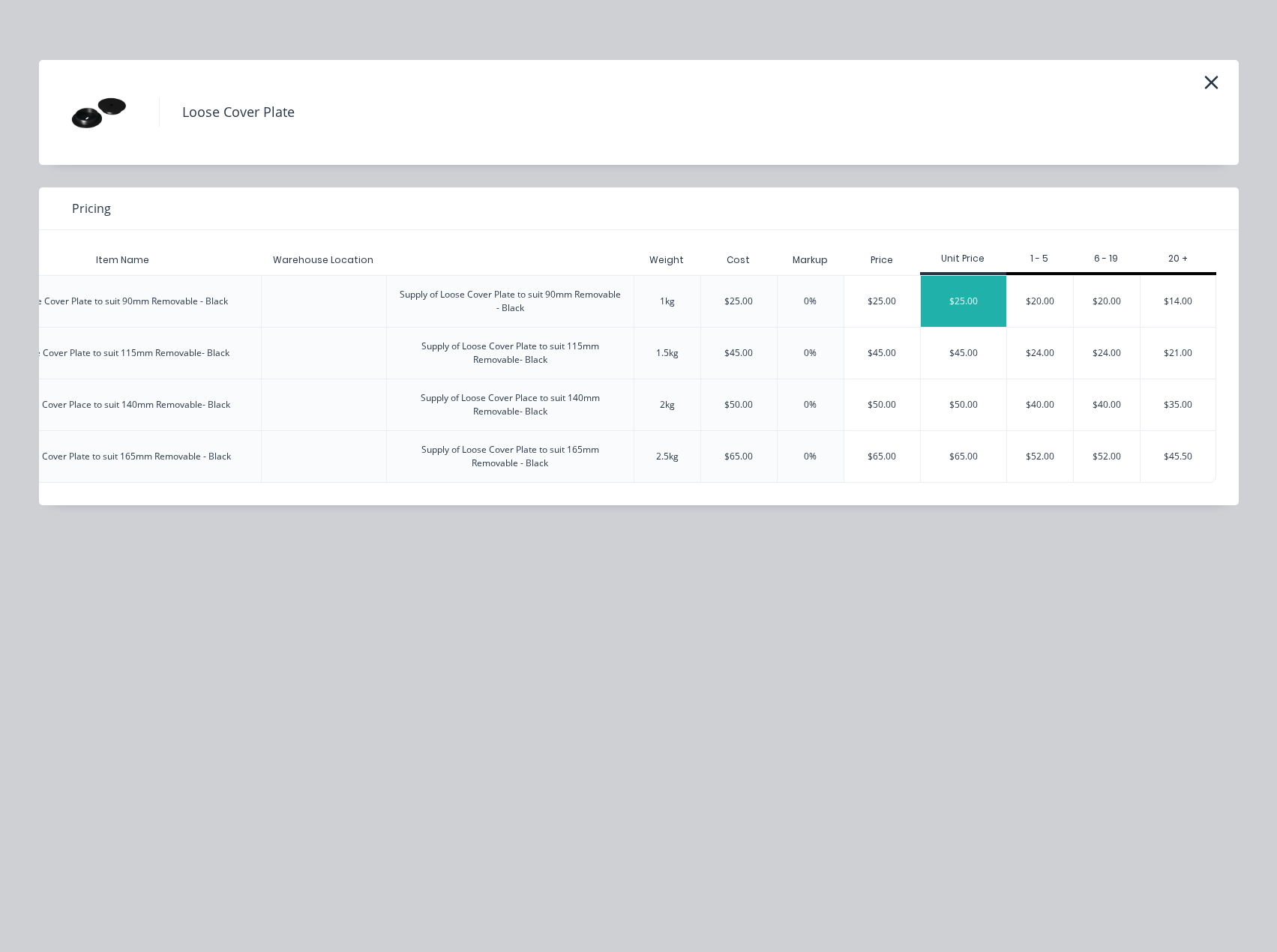
click at [930, 301] on div "$25.00" at bounding box center [964, 300] width 85 height 51
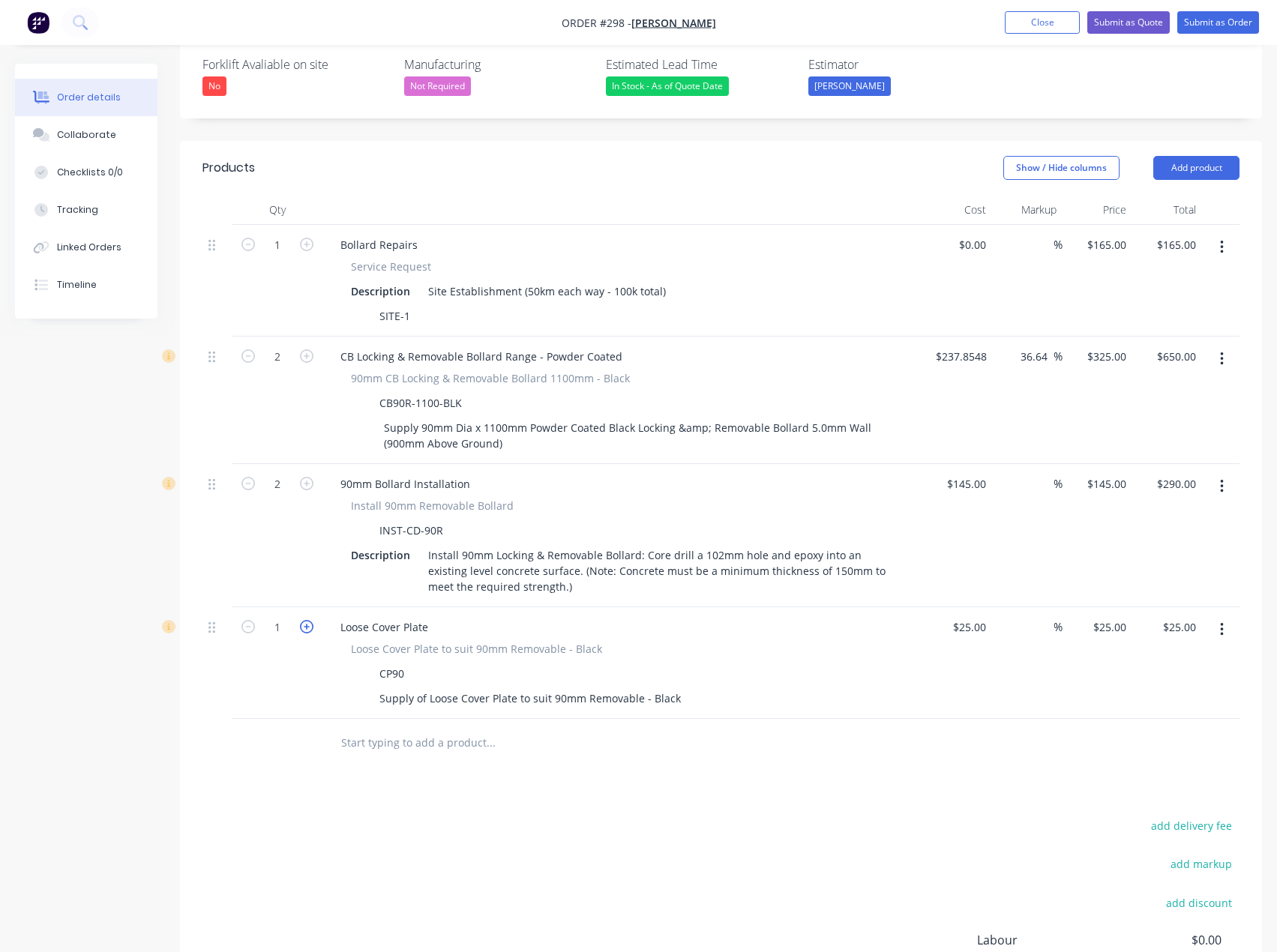
click at [303, 620] on icon "button" at bounding box center [307, 627] width 14 height 14
type input "2"
type input "$50.00"
click at [1208, 156] on button "Add product" at bounding box center [1196, 168] width 86 height 24
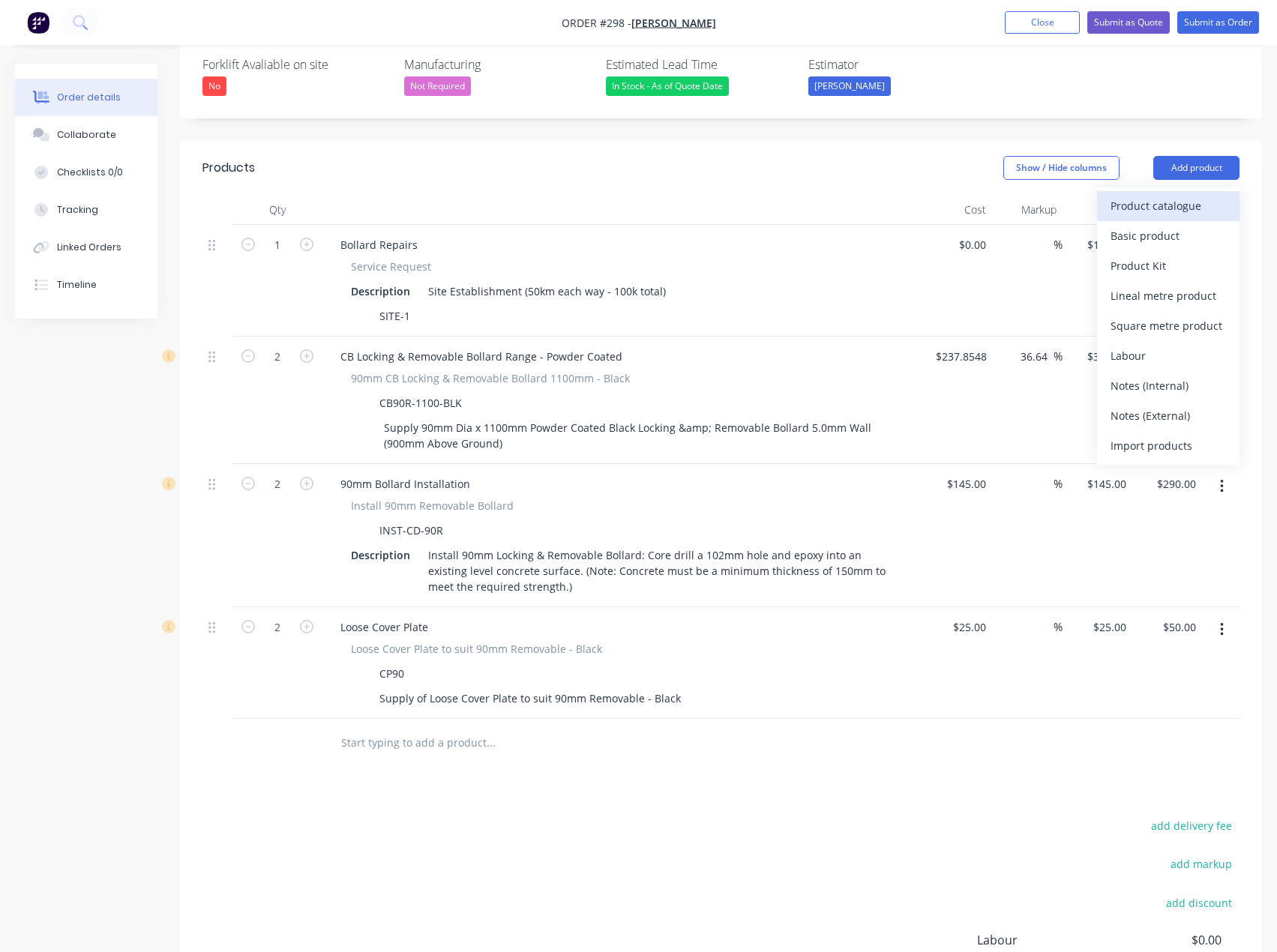
click at [1186, 195] on div "Product catalogue" at bounding box center [1168, 206] width 115 height 22
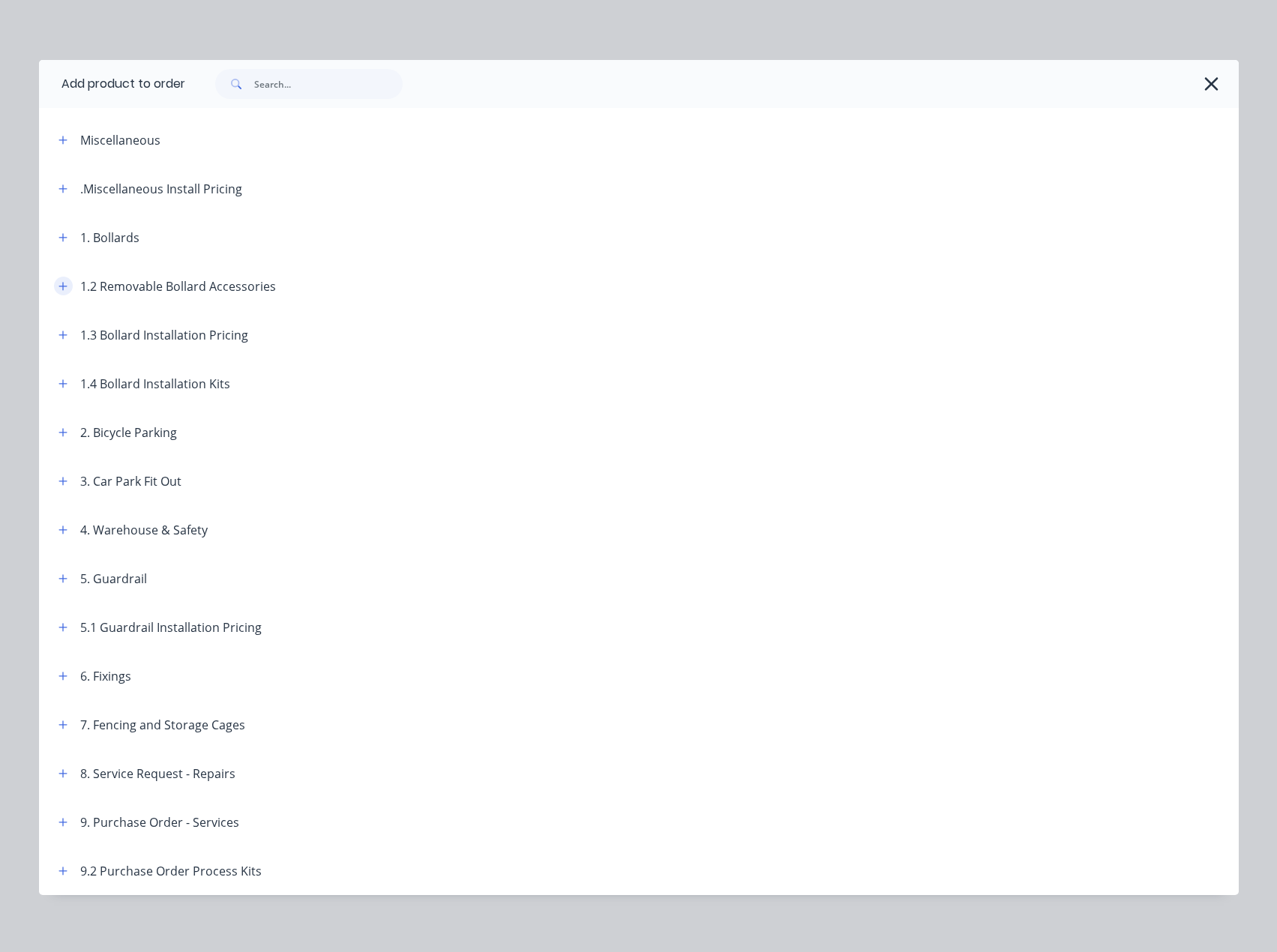
click at [59, 287] on icon "button" at bounding box center [62, 286] width 8 height 8
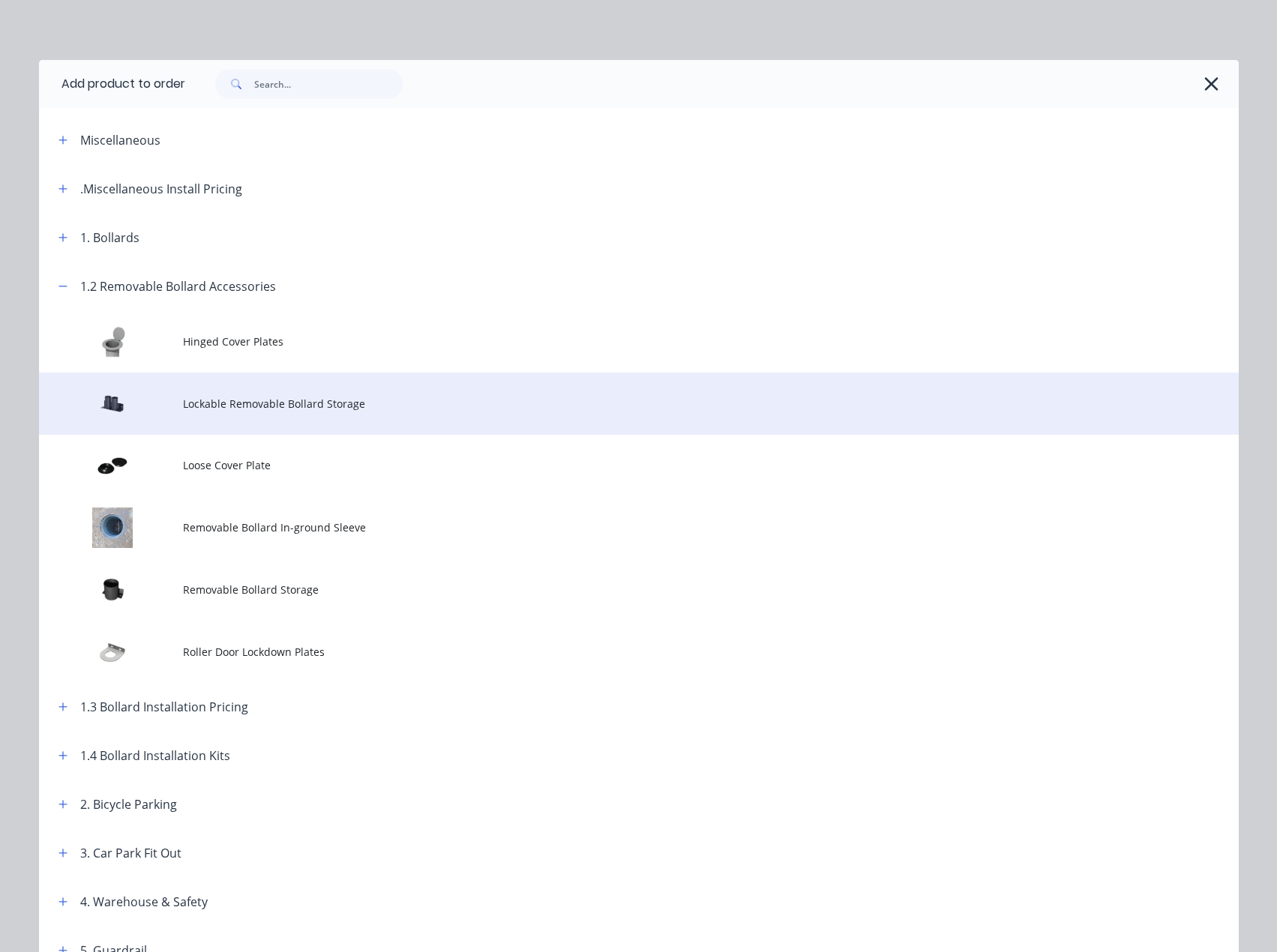
click at [232, 402] on span "Lockable Removable Bollard Storage" at bounding box center [606, 404] width 845 height 16
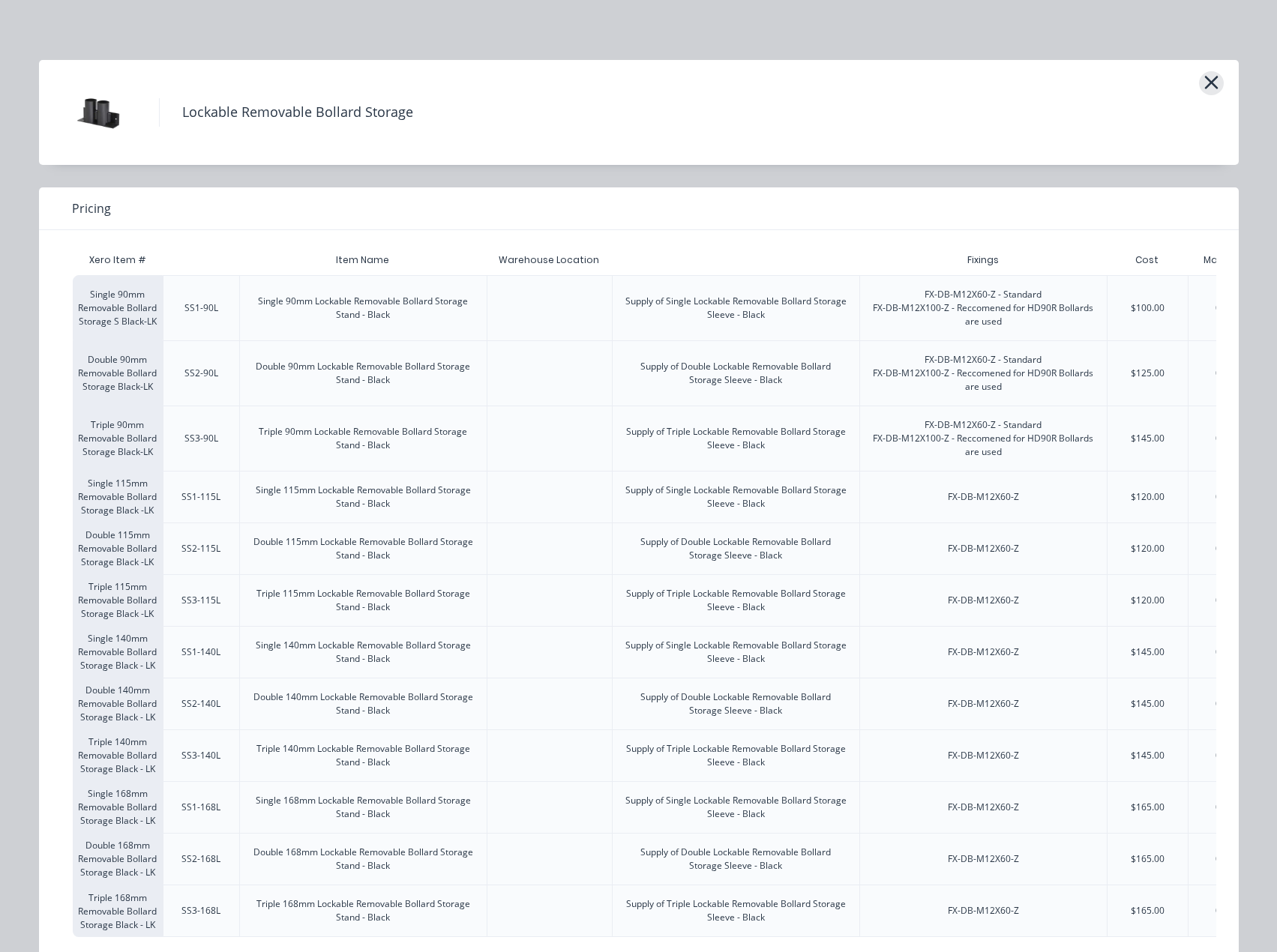
click at [1211, 81] on icon "button" at bounding box center [1212, 82] width 16 height 21
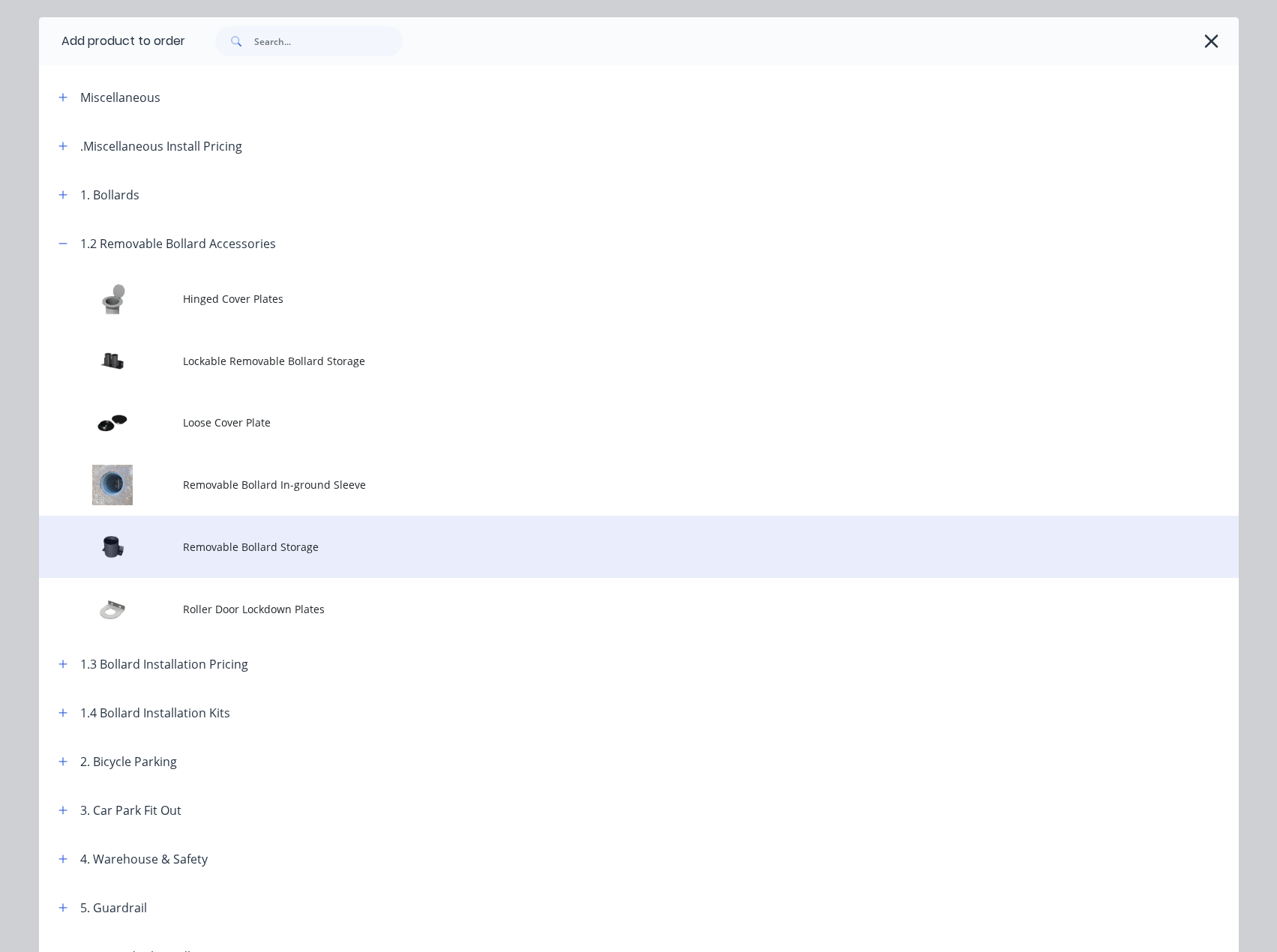
scroll to position [37, 0]
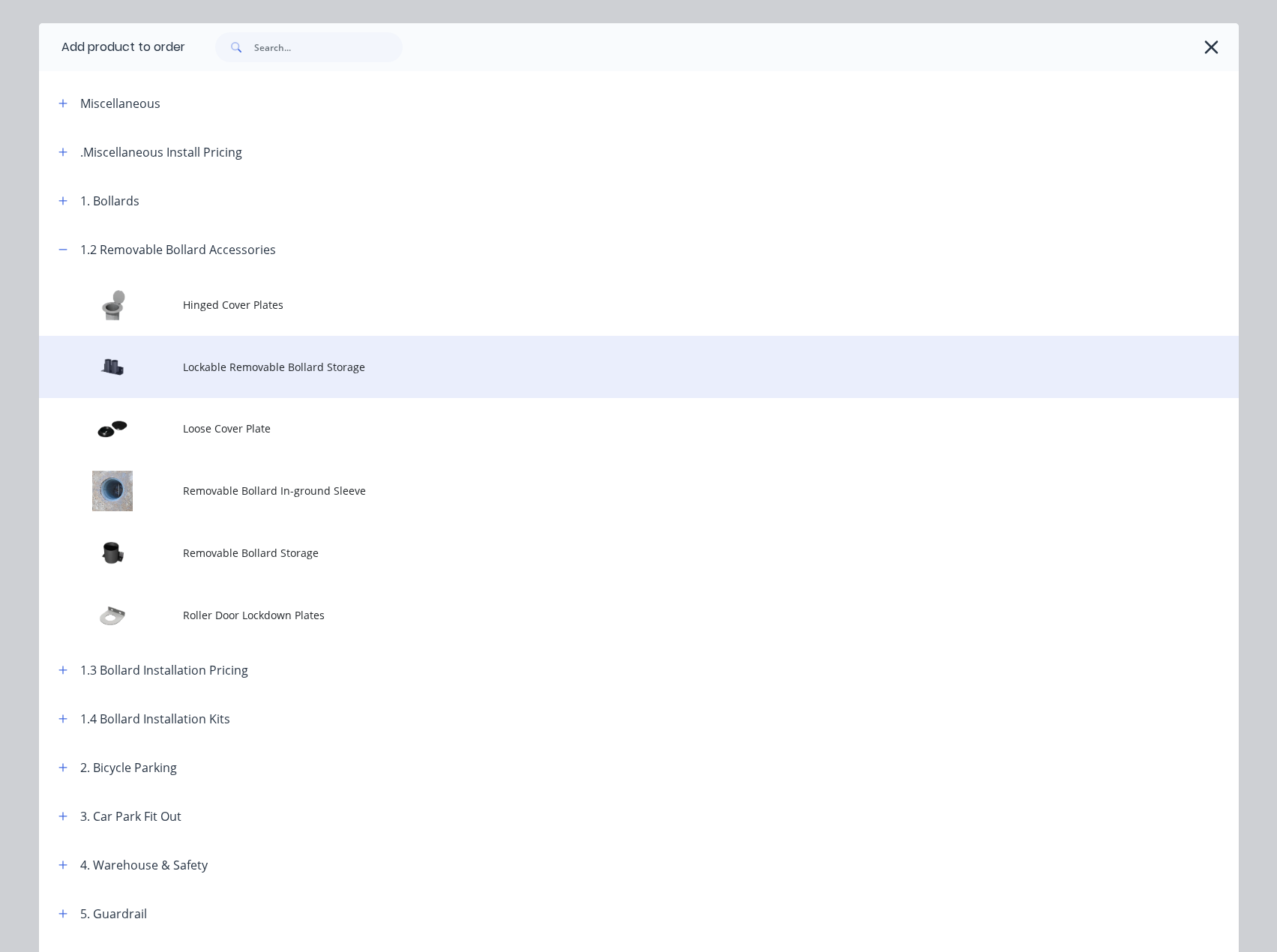
click at [245, 367] on span "Lockable Removable Bollard Storage" at bounding box center [606, 367] width 845 height 16
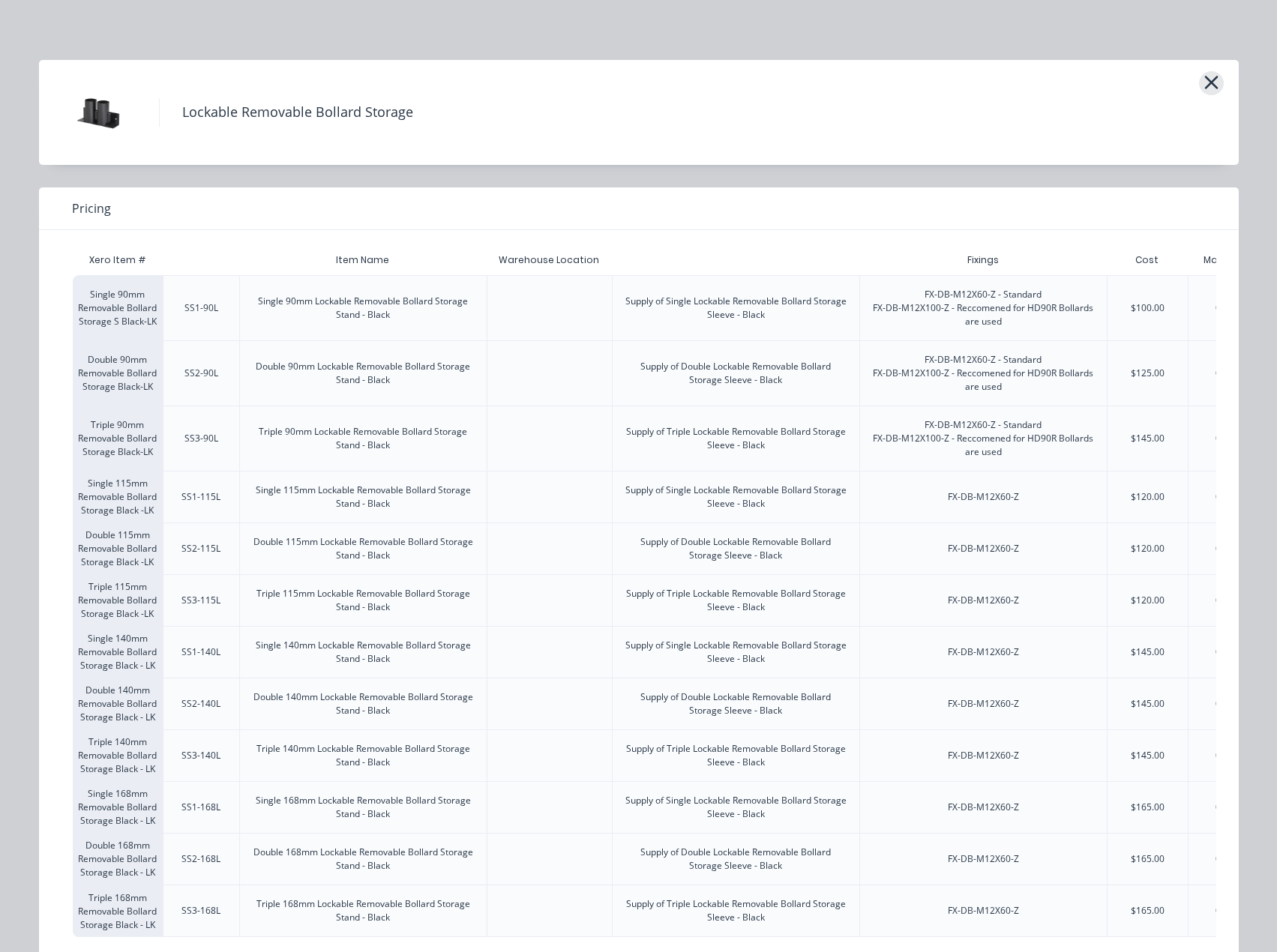
click at [1206, 85] on icon "button" at bounding box center [1212, 82] width 16 height 21
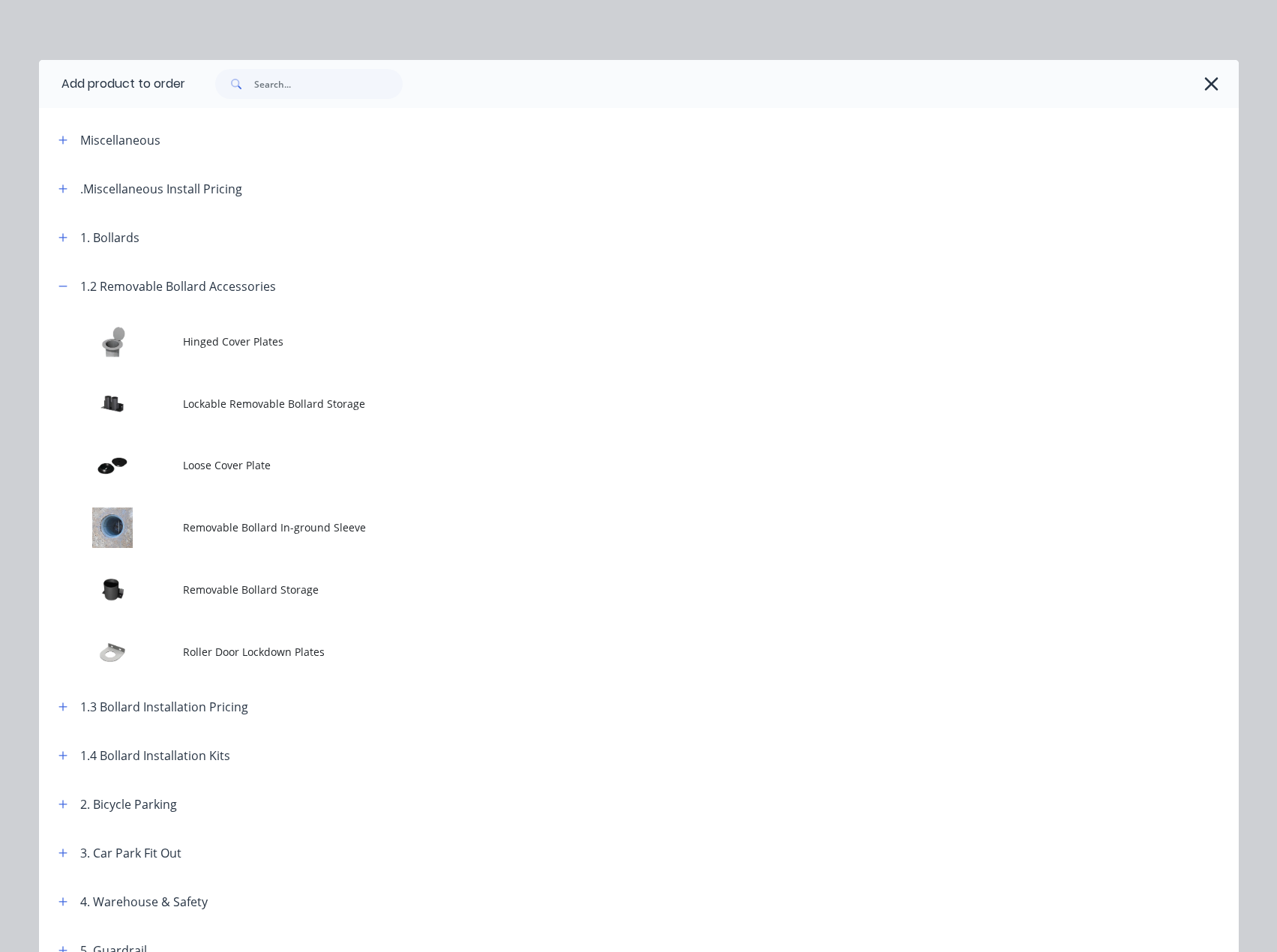
scroll to position [262, 0]
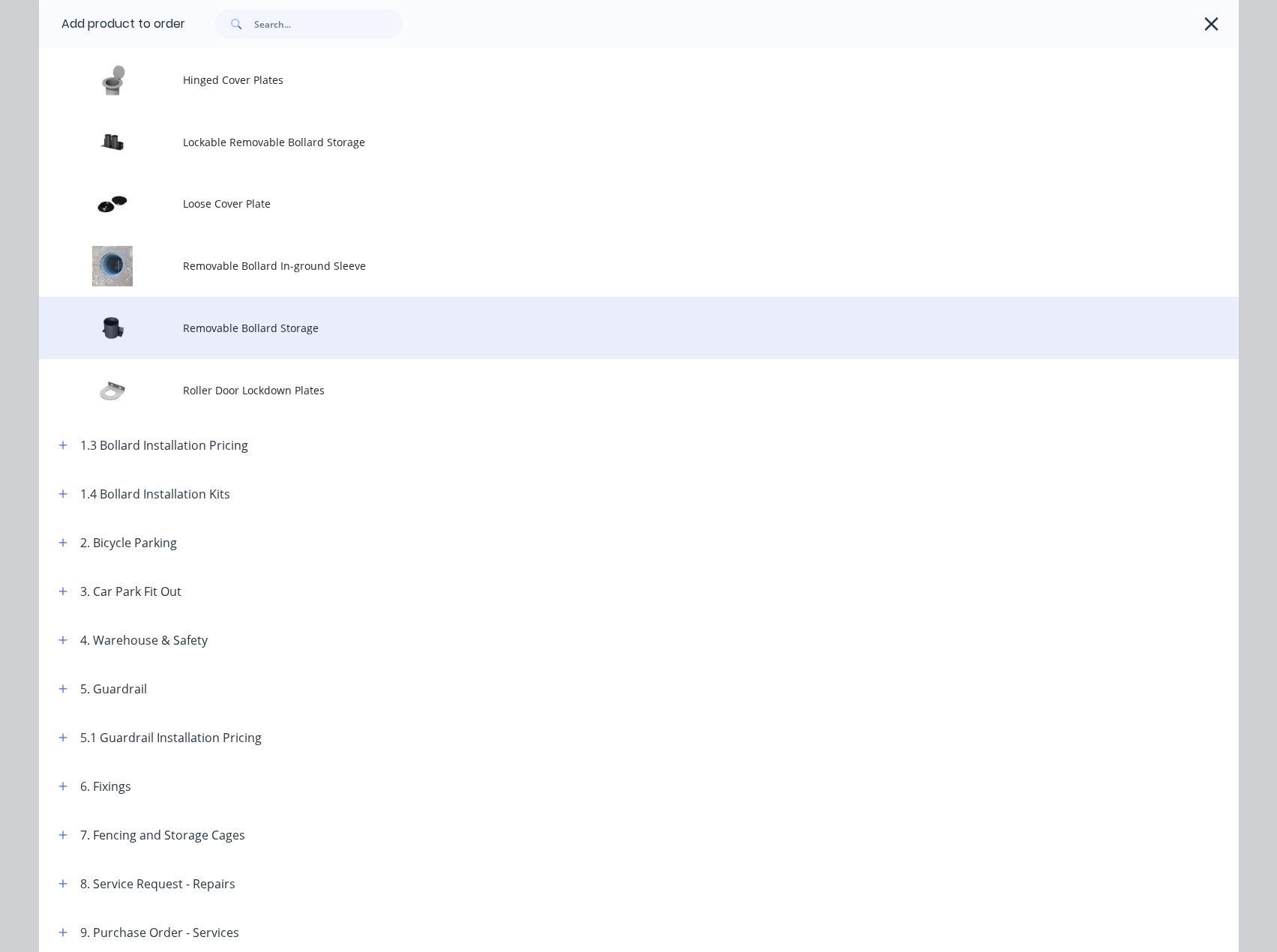
click at [328, 322] on span "Removable Bollard Storage" at bounding box center [606, 328] width 845 height 16
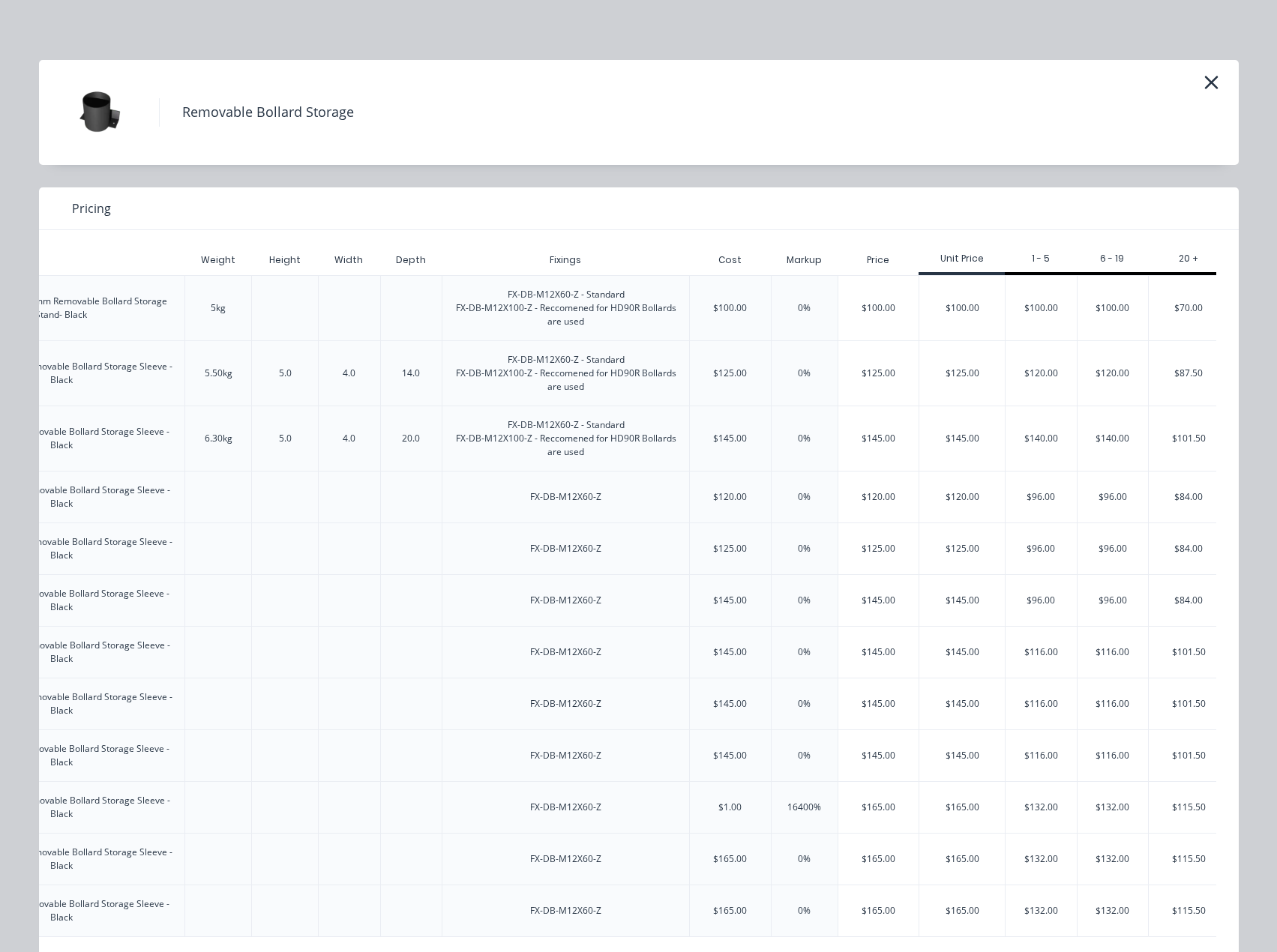
scroll to position [0, 683]
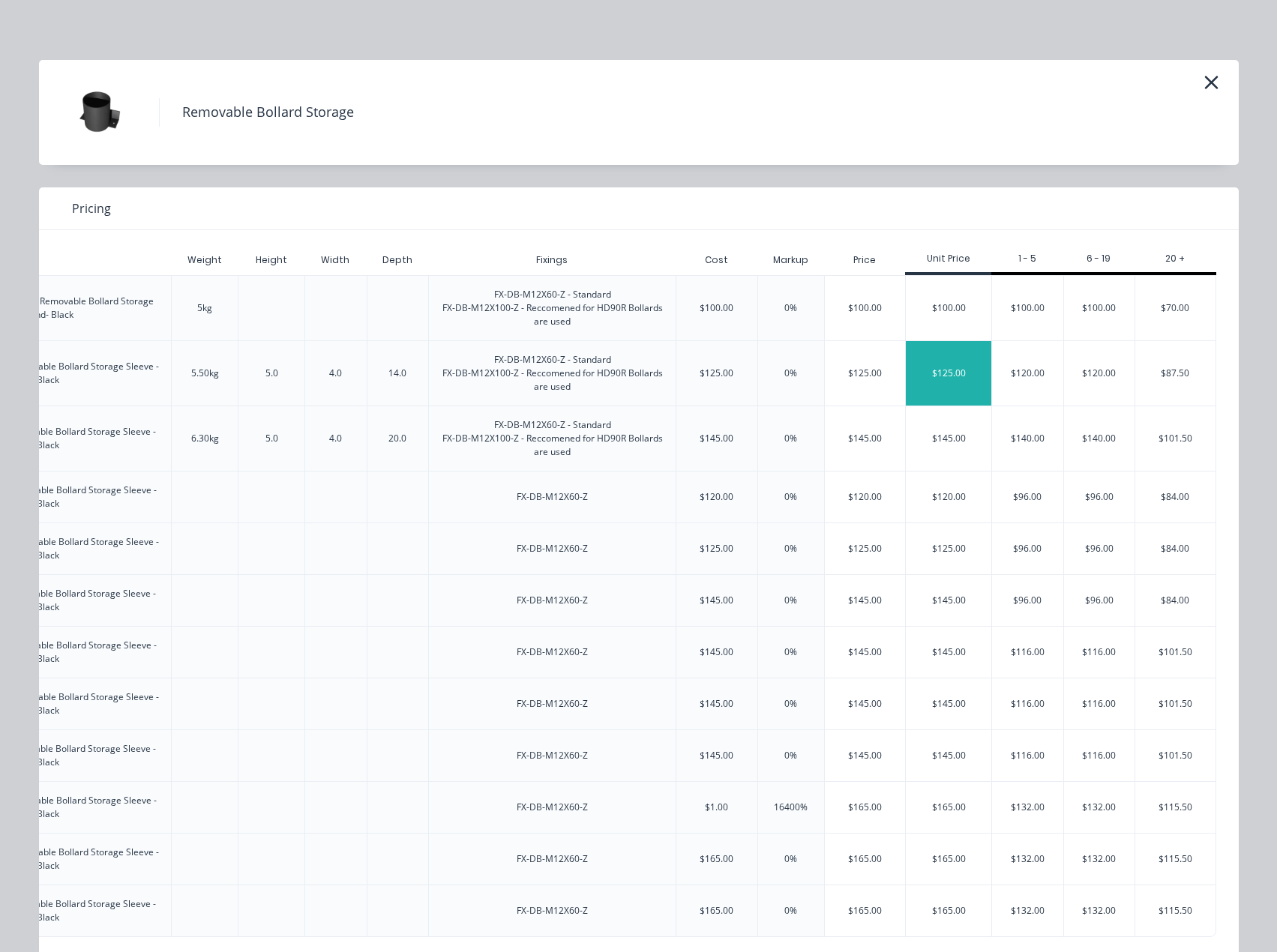
click at [921, 351] on div "$125.00" at bounding box center [949, 373] width 85 height 64
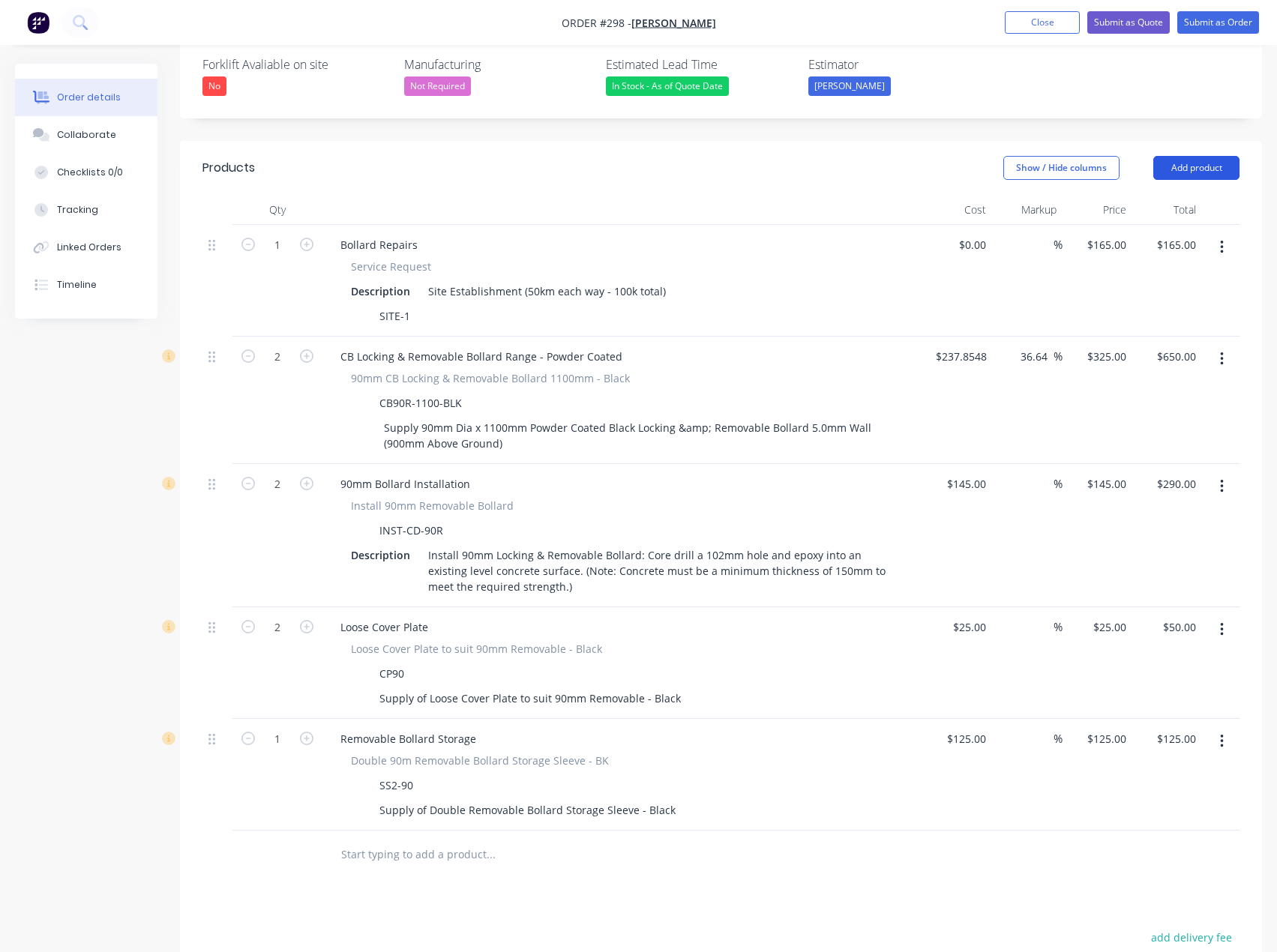
click at [1220, 156] on button "Add product" at bounding box center [1196, 168] width 86 height 24
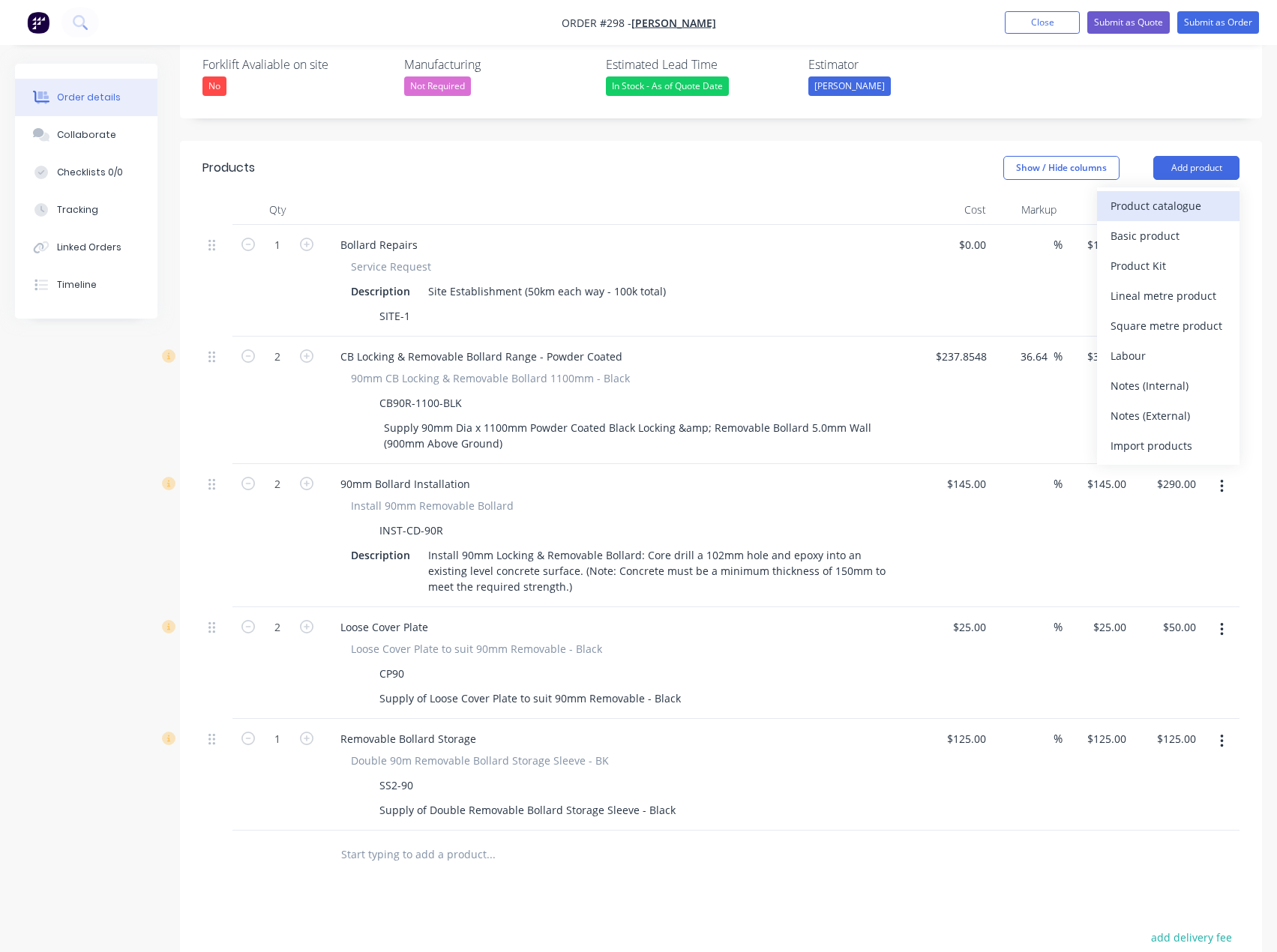
click at [1141, 195] on div "Product catalogue" at bounding box center [1168, 206] width 115 height 22
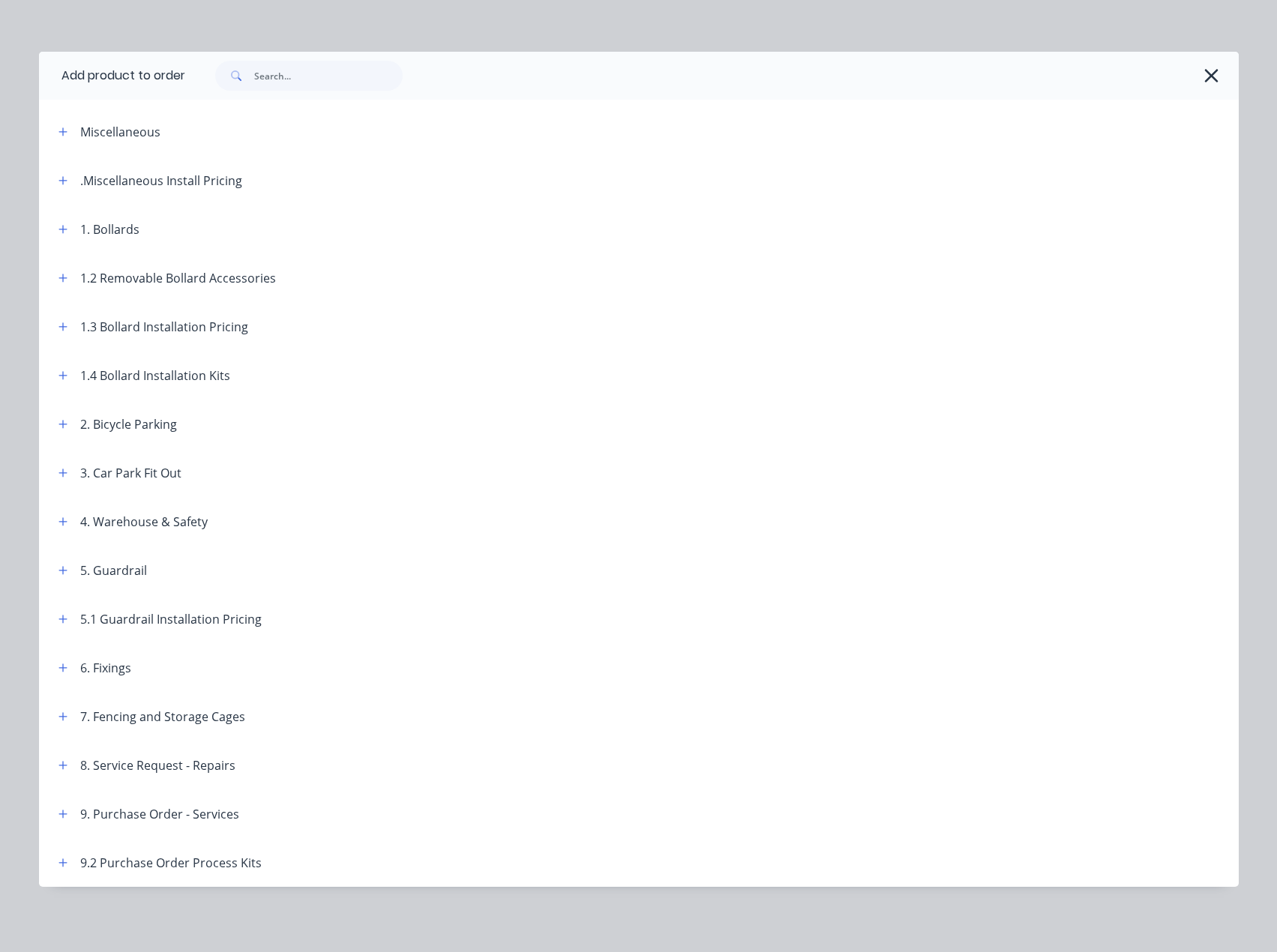
scroll to position [9, 0]
click at [60, 324] on icon "button" at bounding box center [62, 326] width 9 height 11
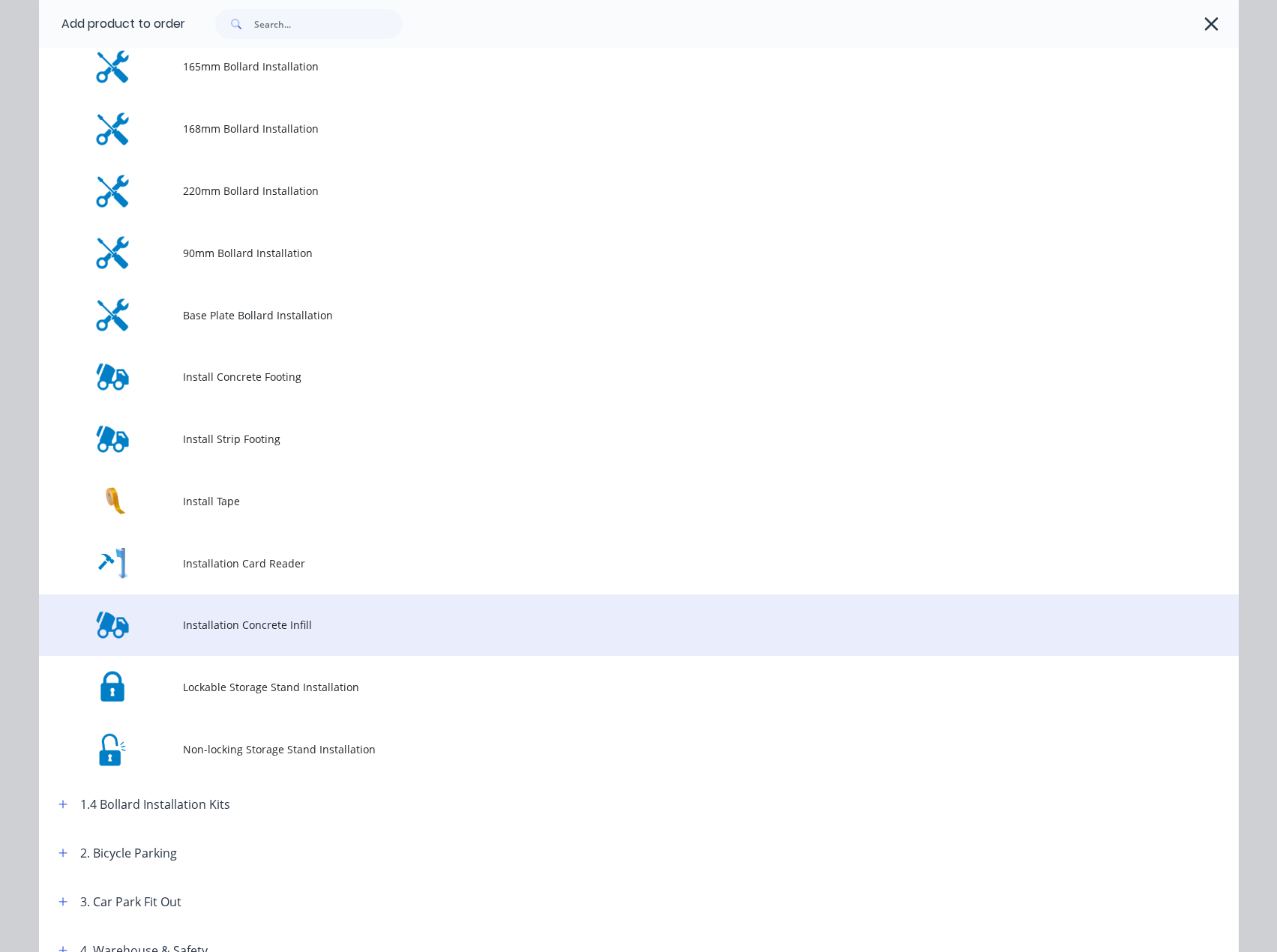
scroll to position [459, 0]
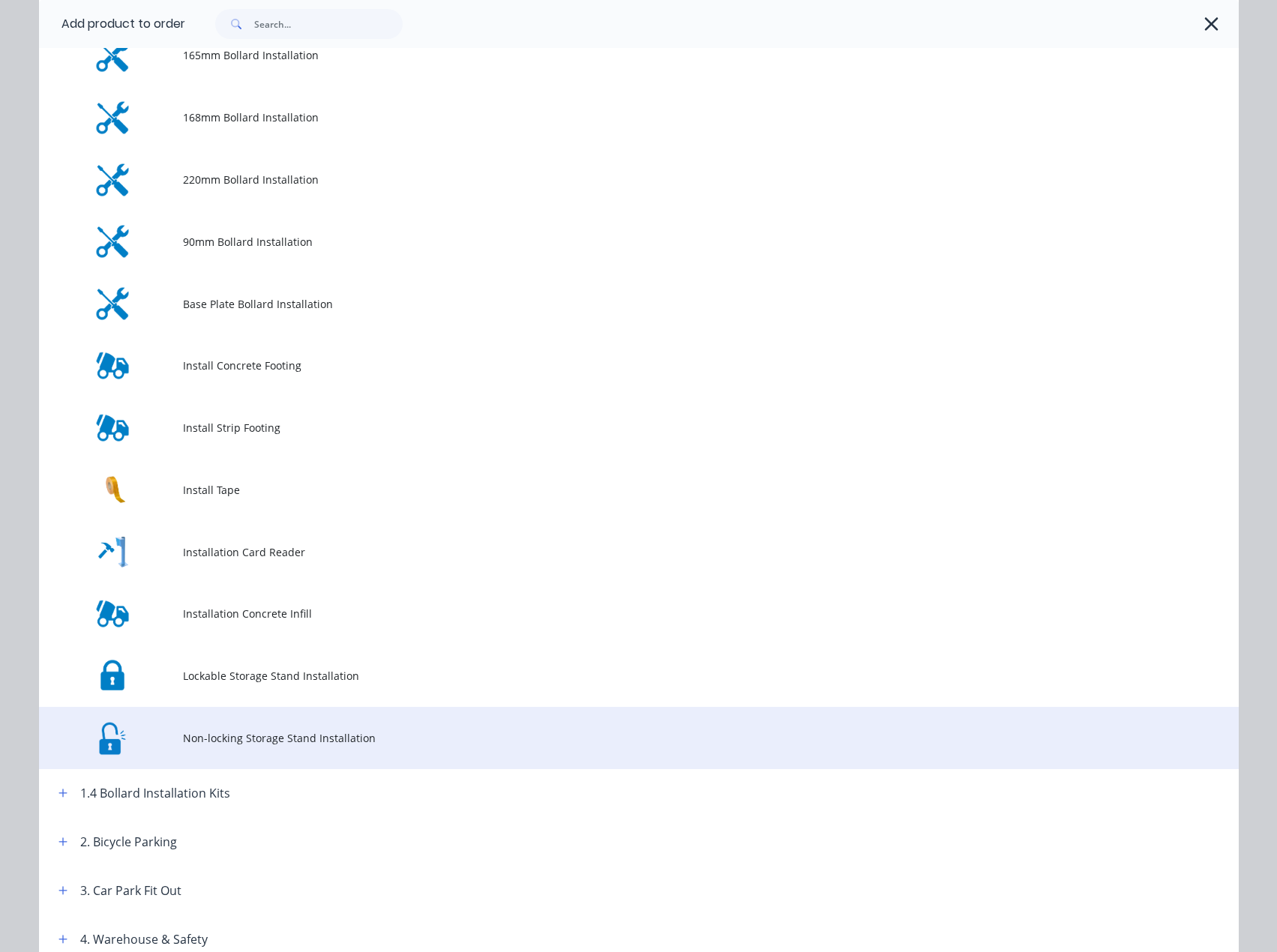
click at [295, 739] on span "Non-locking Storage Stand Installation" at bounding box center [606, 739] width 845 height 16
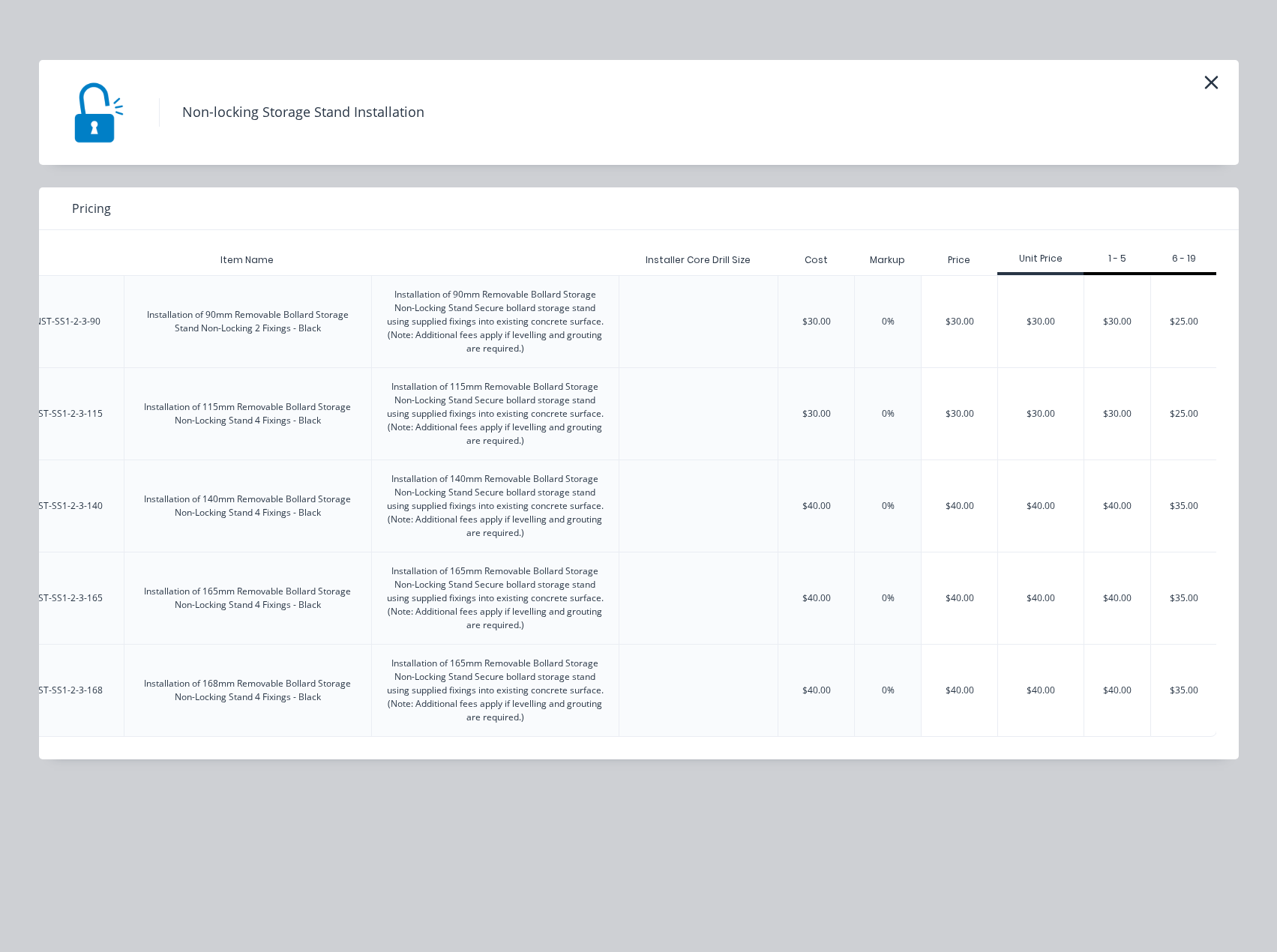
scroll to position [0, 156]
click at [1063, 319] on div "$30.00" at bounding box center [1040, 321] width 85 height 91
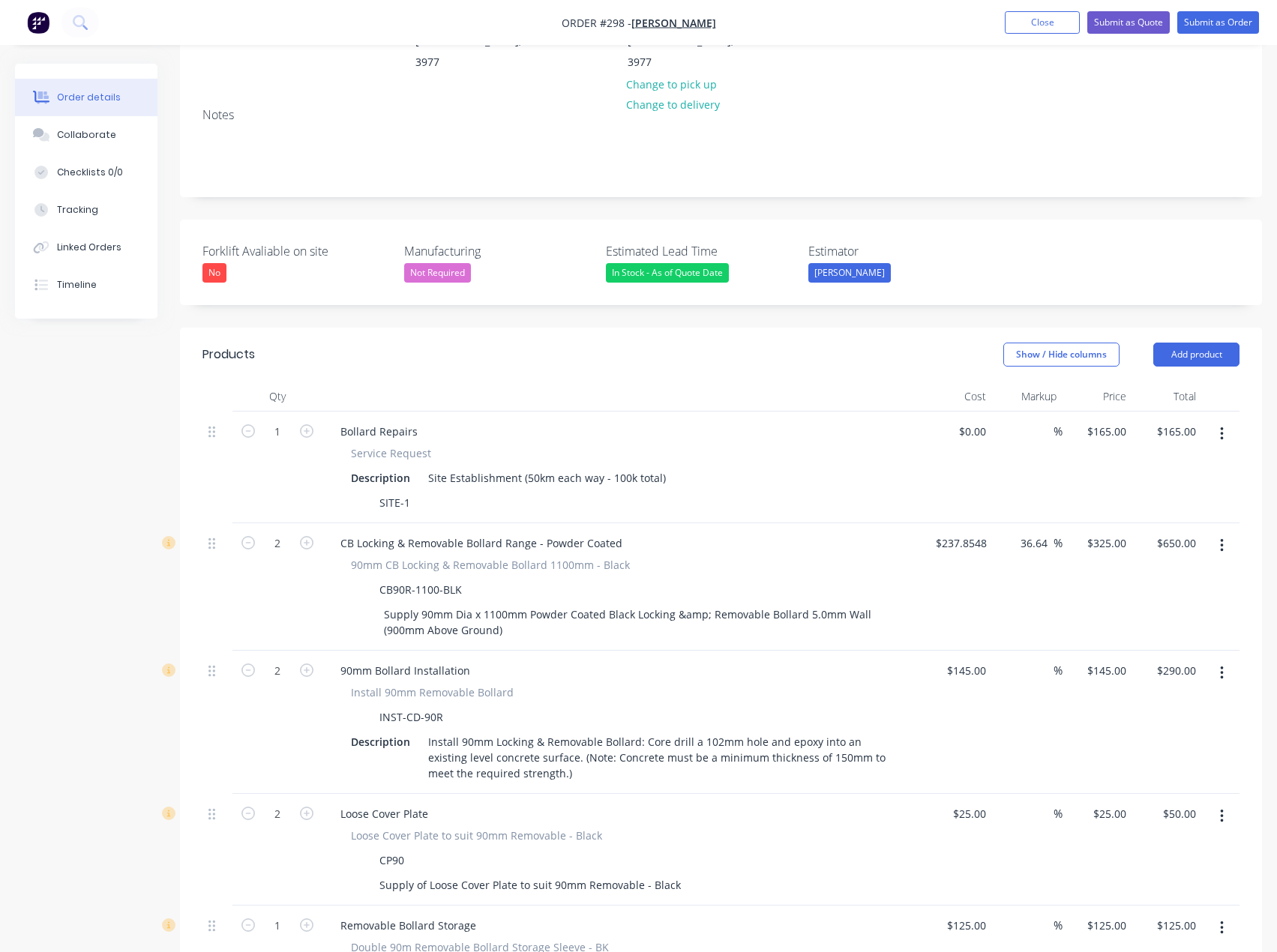
scroll to position [300, 0]
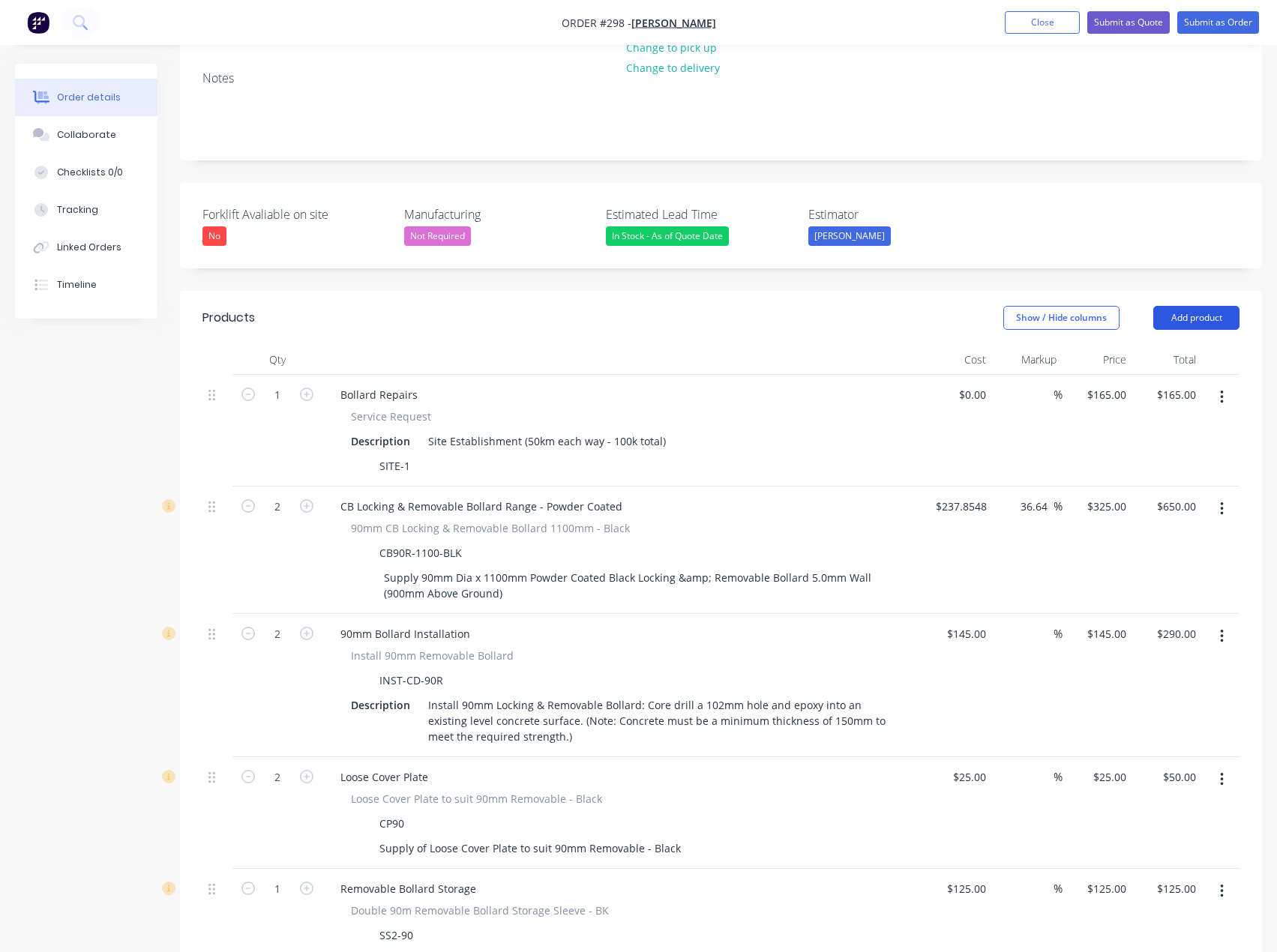
click at [1220, 306] on button "Add product" at bounding box center [1196, 318] width 86 height 24
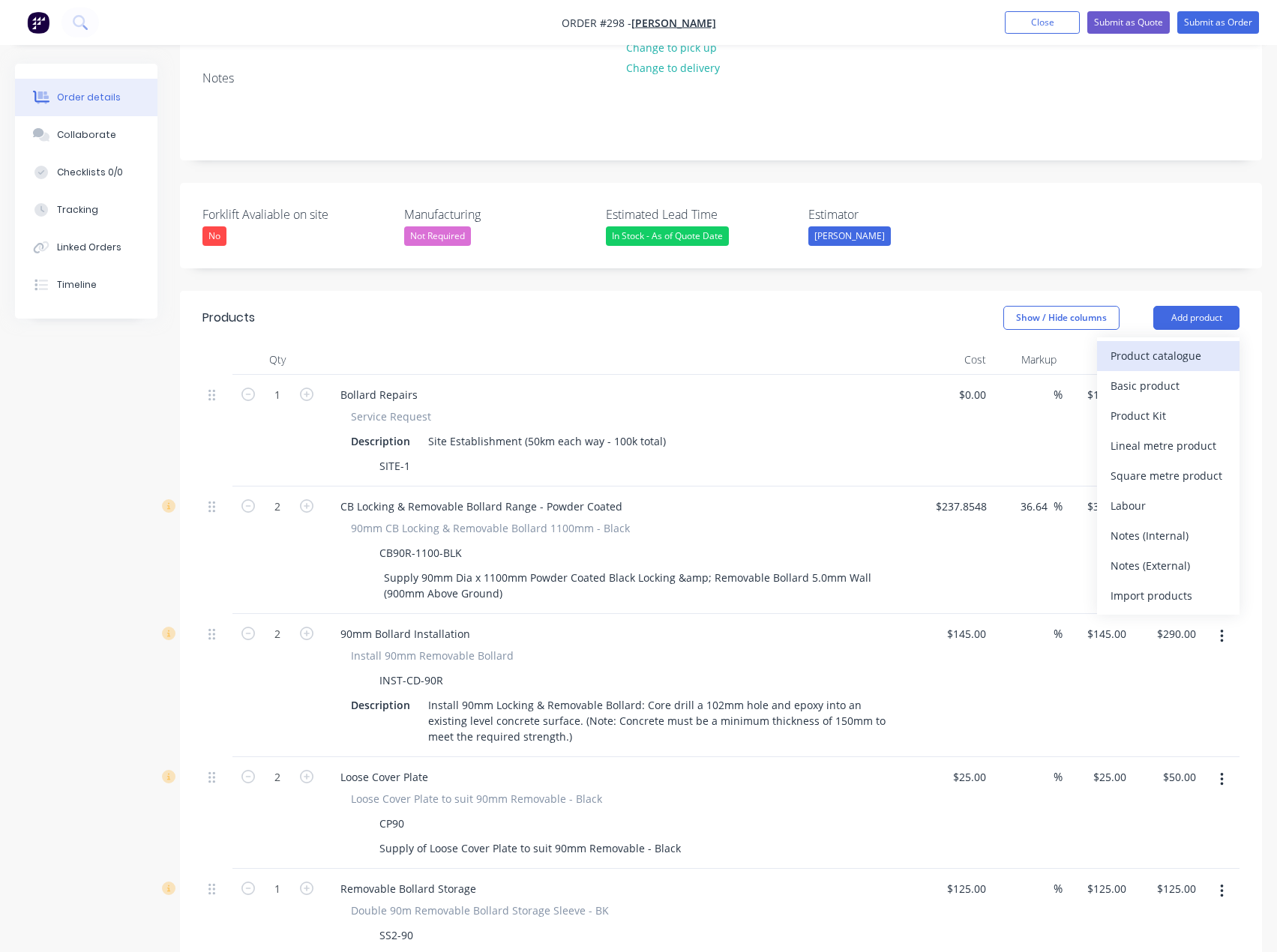
click at [1201, 345] on div "Product catalogue" at bounding box center [1168, 356] width 115 height 22
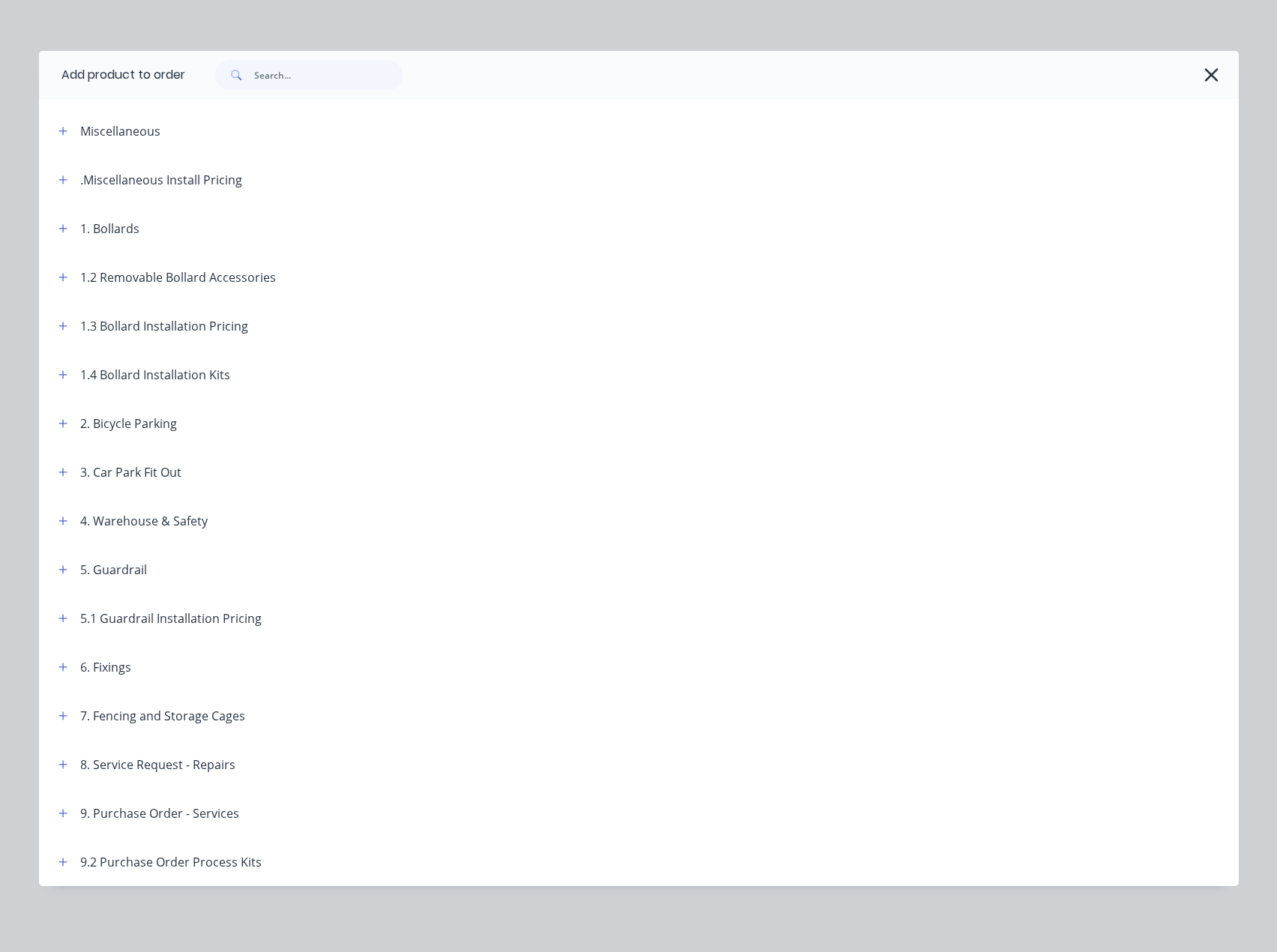
scroll to position [450, 0]
click at [58, 274] on icon "button" at bounding box center [62, 278] width 9 height 11
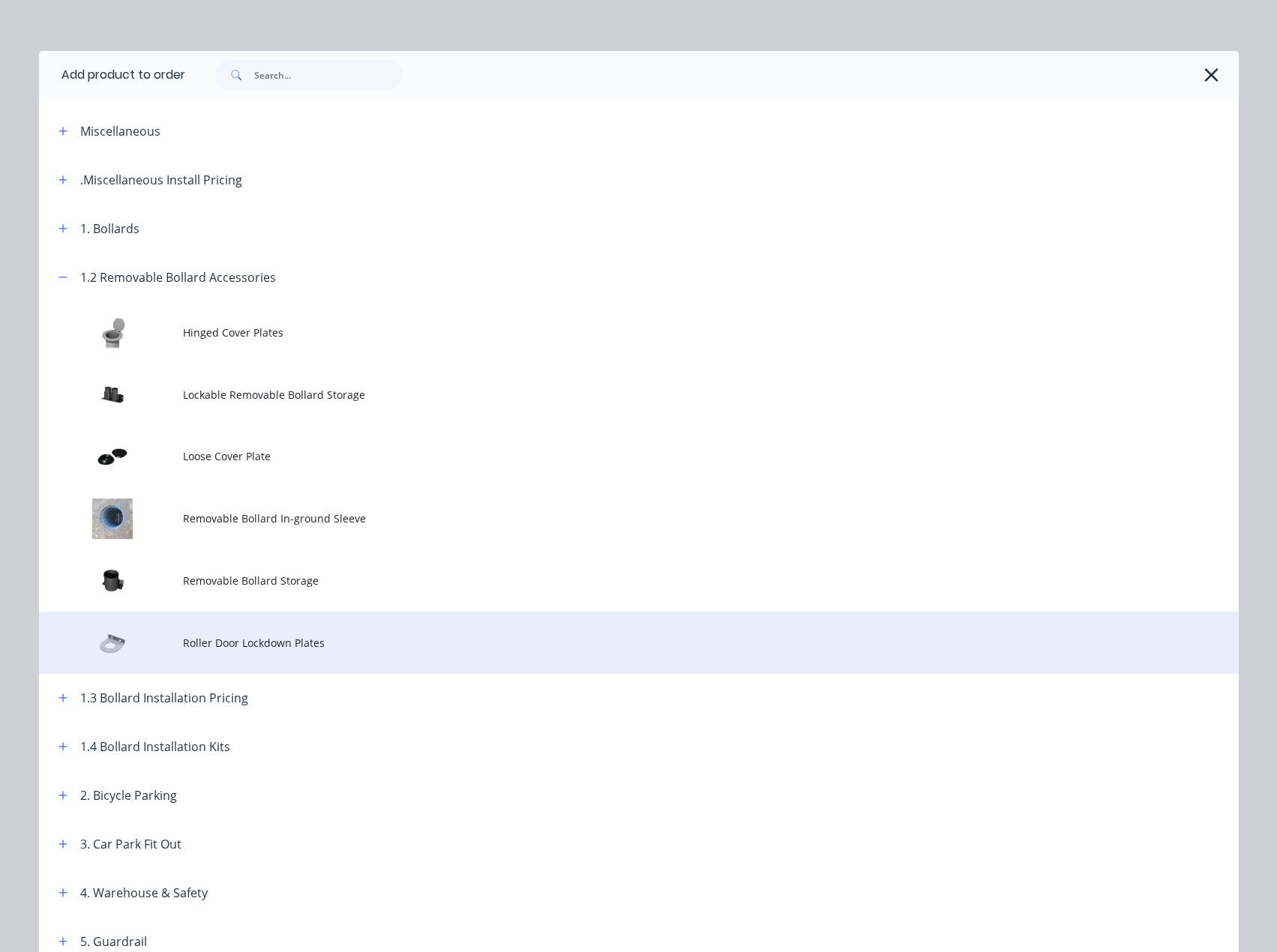
click at [249, 630] on td "Roller Door Lockdown Plates" at bounding box center [711, 643] width 1056 height 62
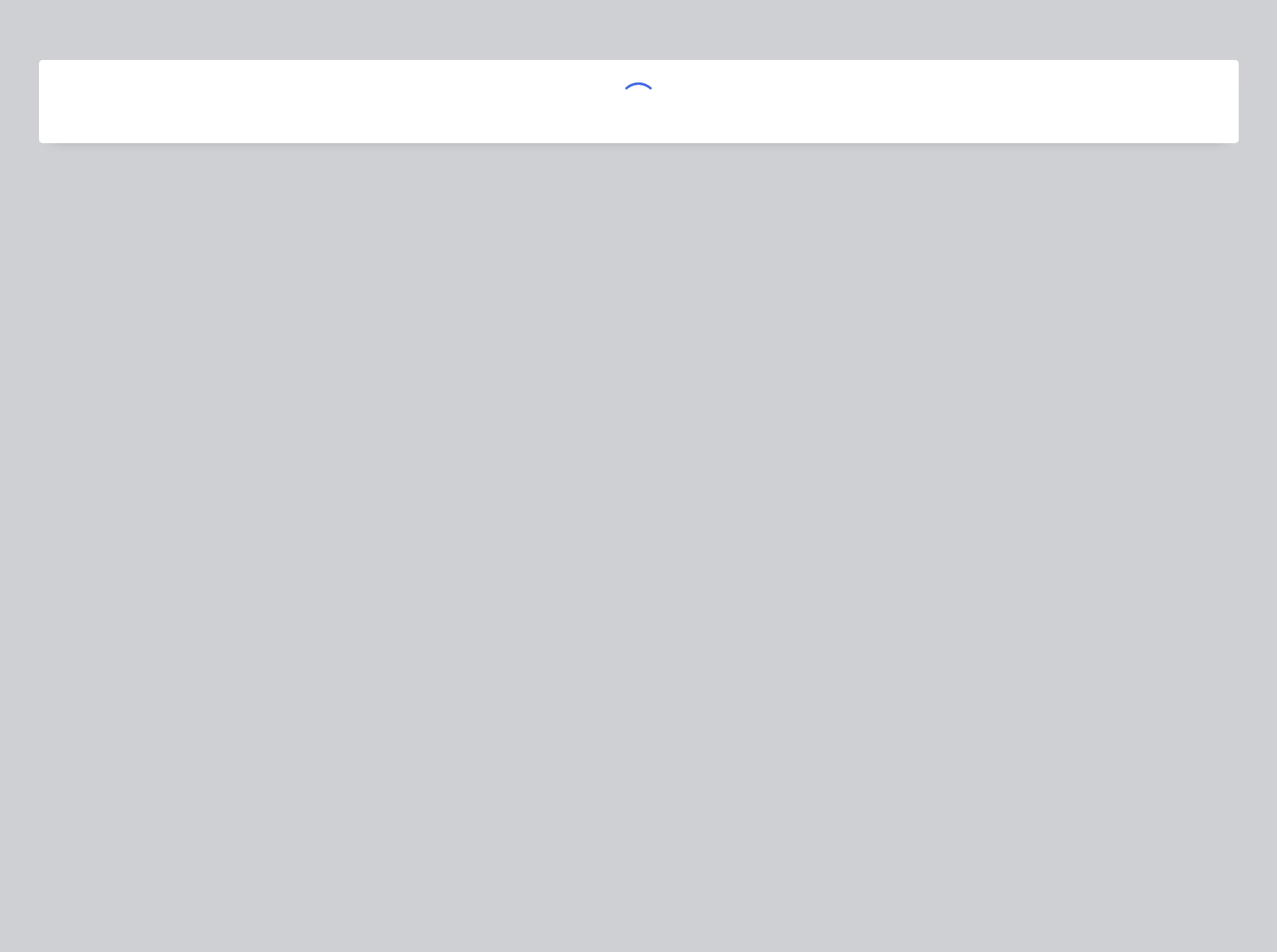
scroll to position [0, 0]
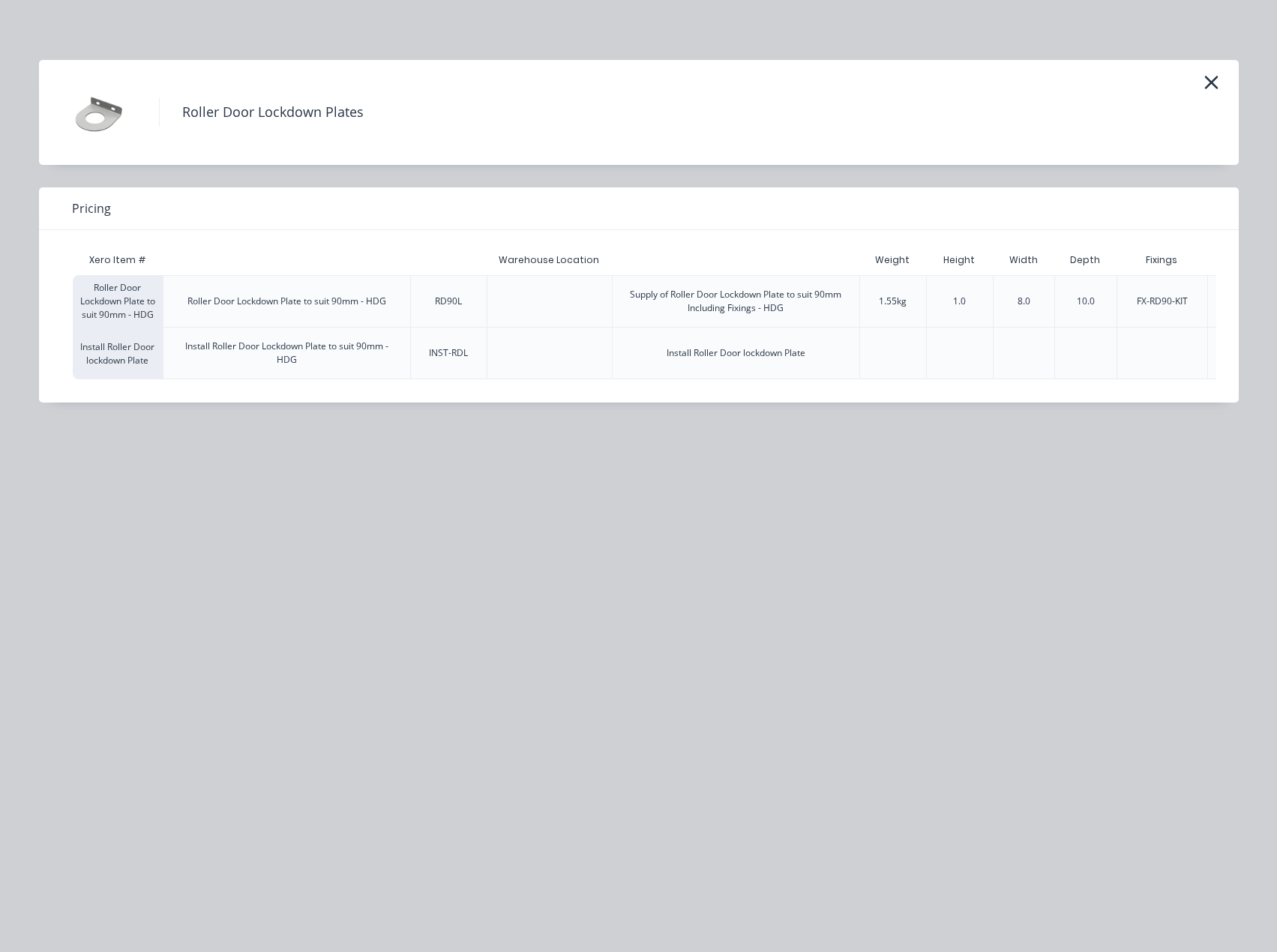
click at [895, 298] on div "1.55kg" at bounding box center [892, 301] width 28 height 14
click at [793, 298] on div "Supply of Roller Door Lockdown Plate to suit 90mm Including Fixings - HDG" at bounding box center [736, 300] width 223 height 27
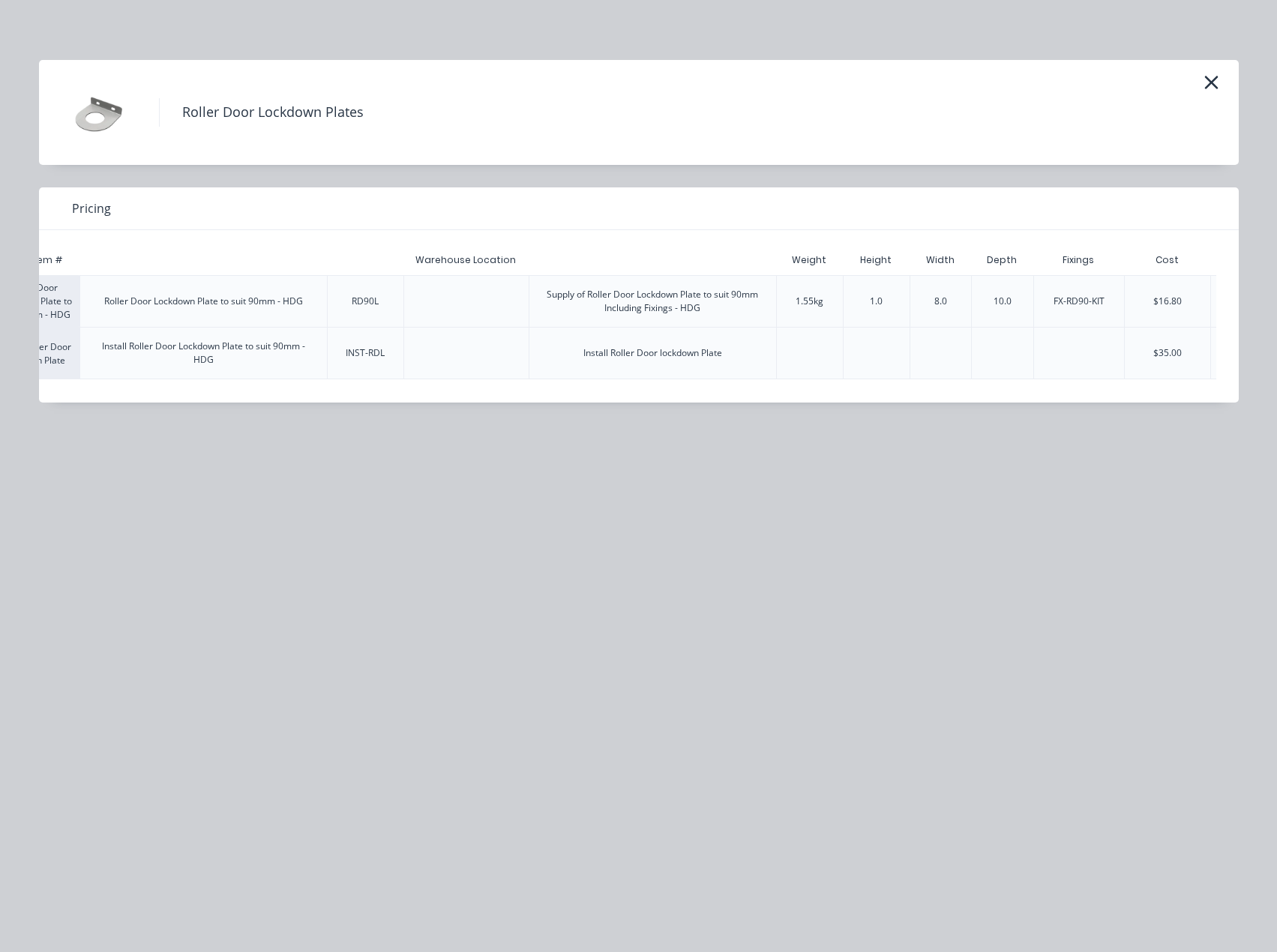
scroll to position [0, 450]
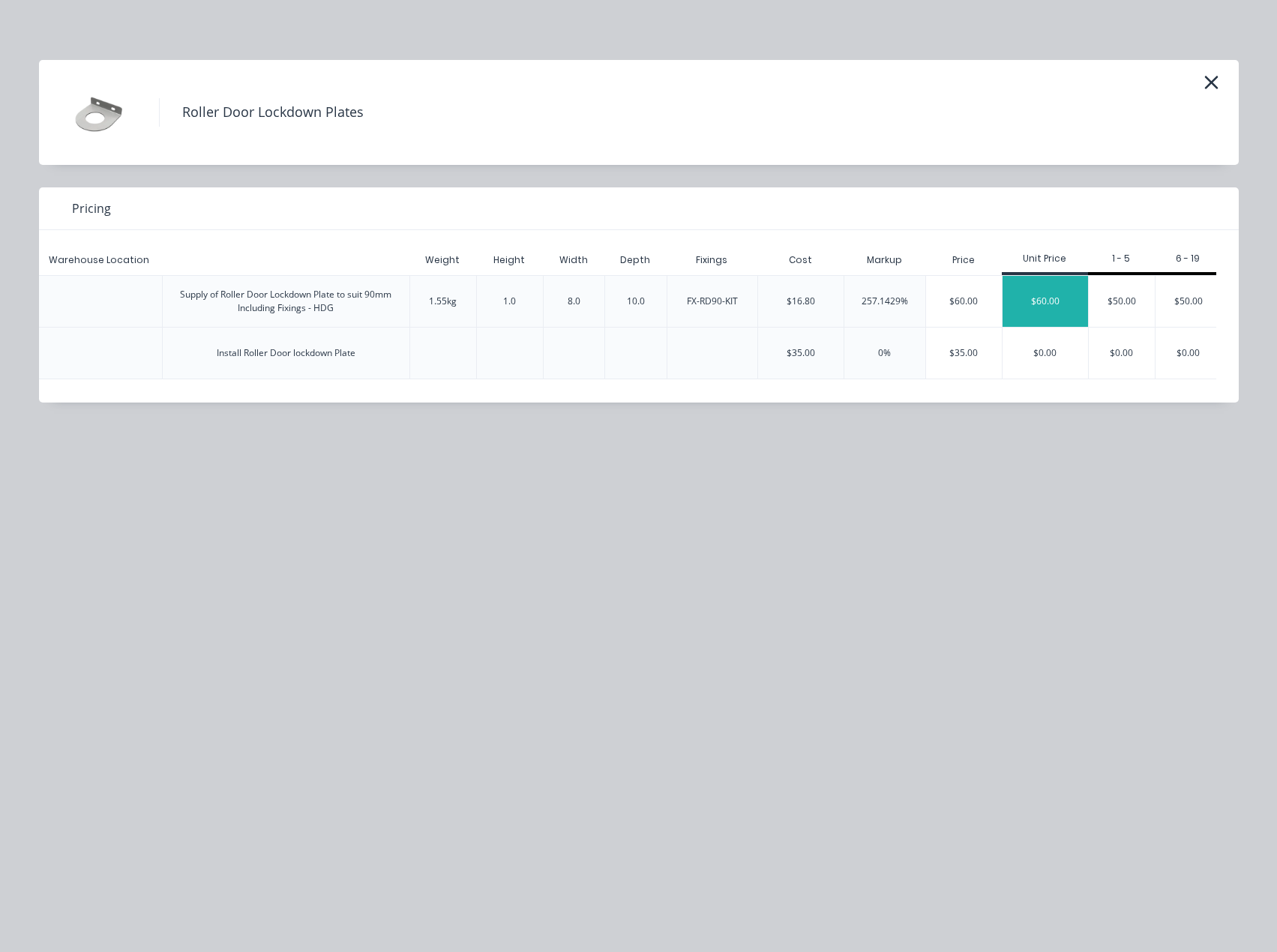
click at [1041, 302] on div "$60.00" at bounding box center [1045, 300] width 85 height 51
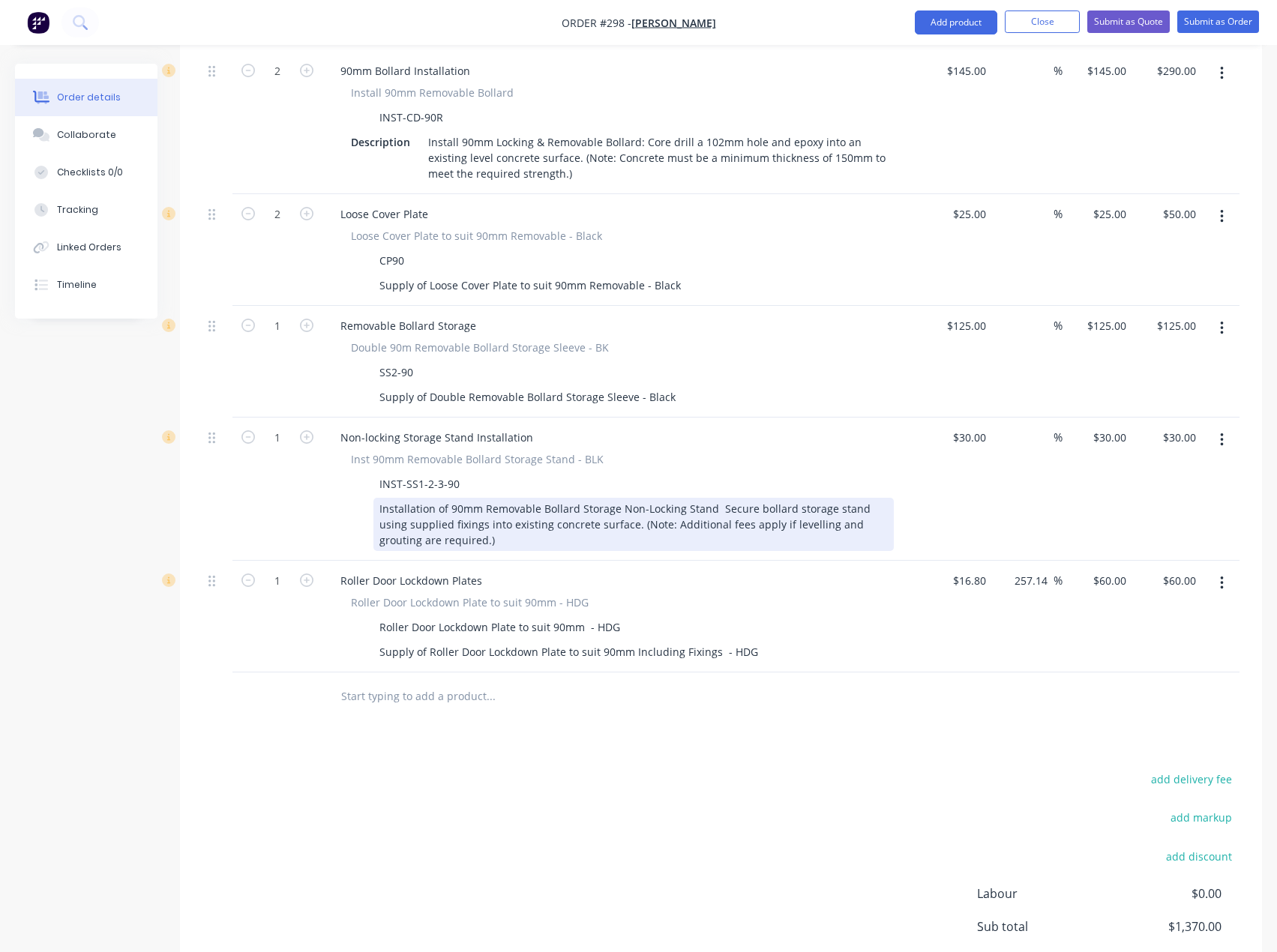
scroll to position [900, 0]
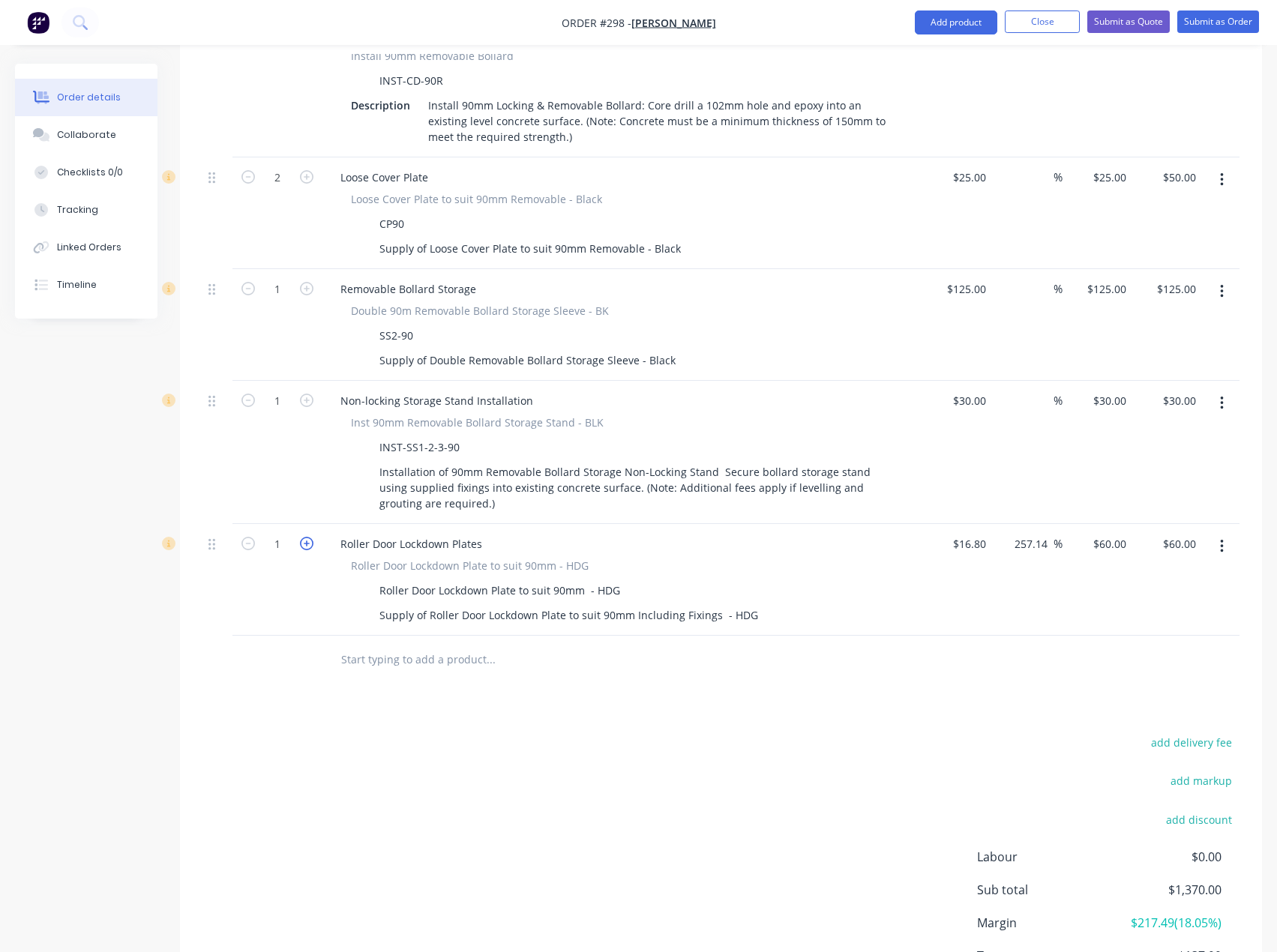
click at [302, 536] on icon "button" at bounding box center [307, 543] width 14 height 14
type input "2"
type input "$120.00"
click at [965, 28] on button "Add product" at bounding box center [956, 23] width 82 height 24
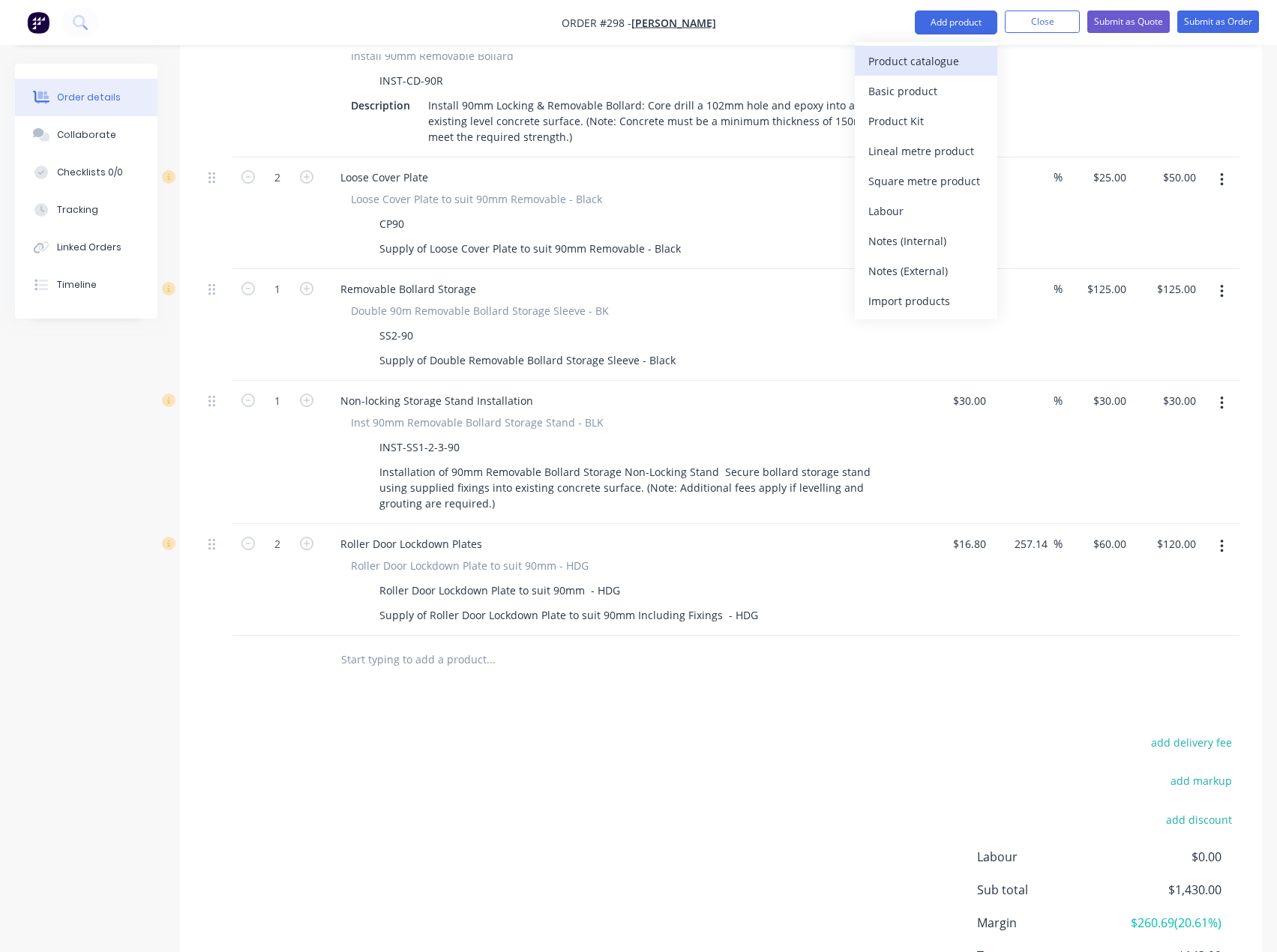
click at [957, 54] on div "Product catalogue" at bounding box center [926, 61] width 115 height 22
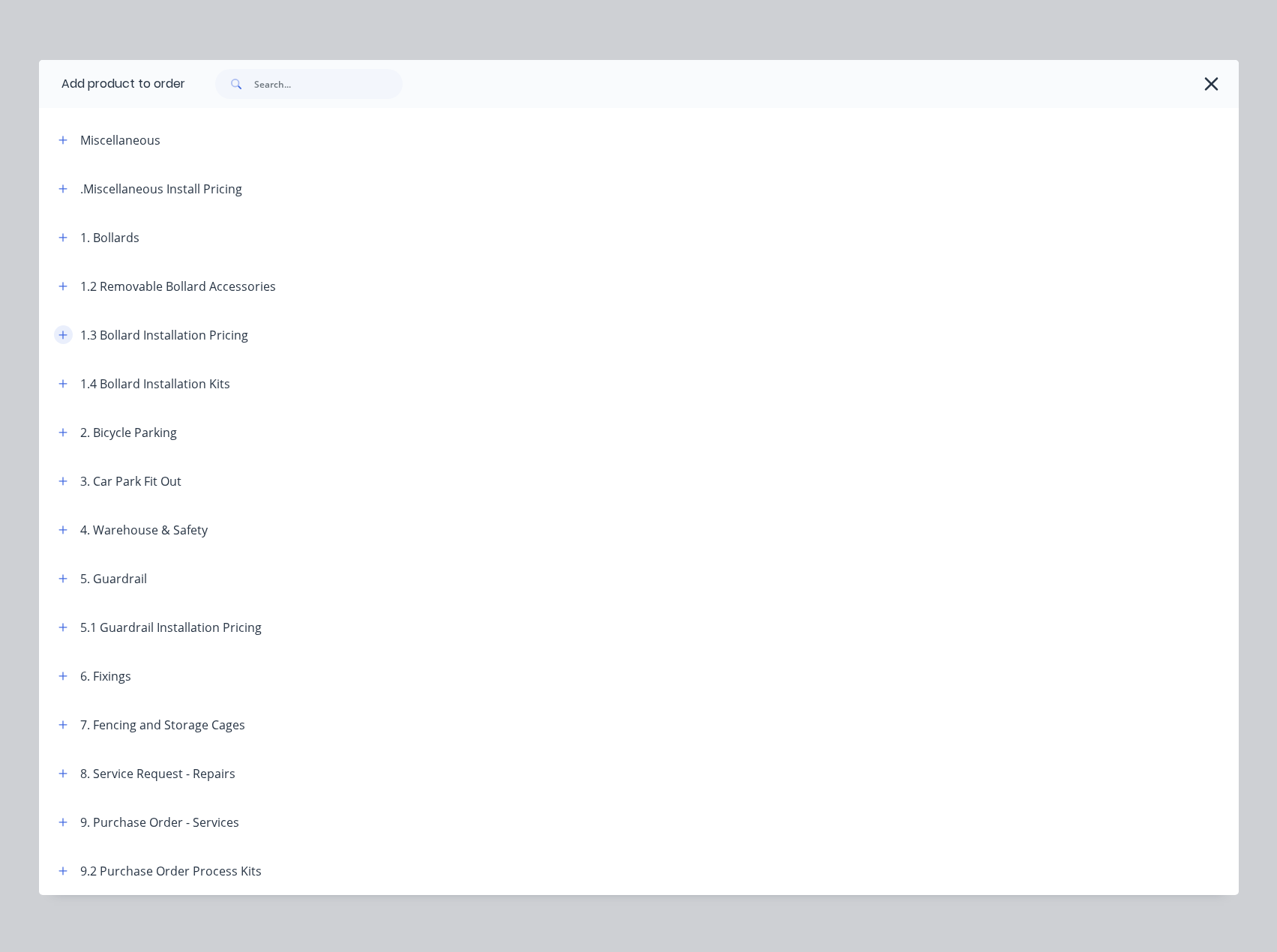
click at [58, 328] on button "button" at bounding box center [62, 334] width 19 height 19
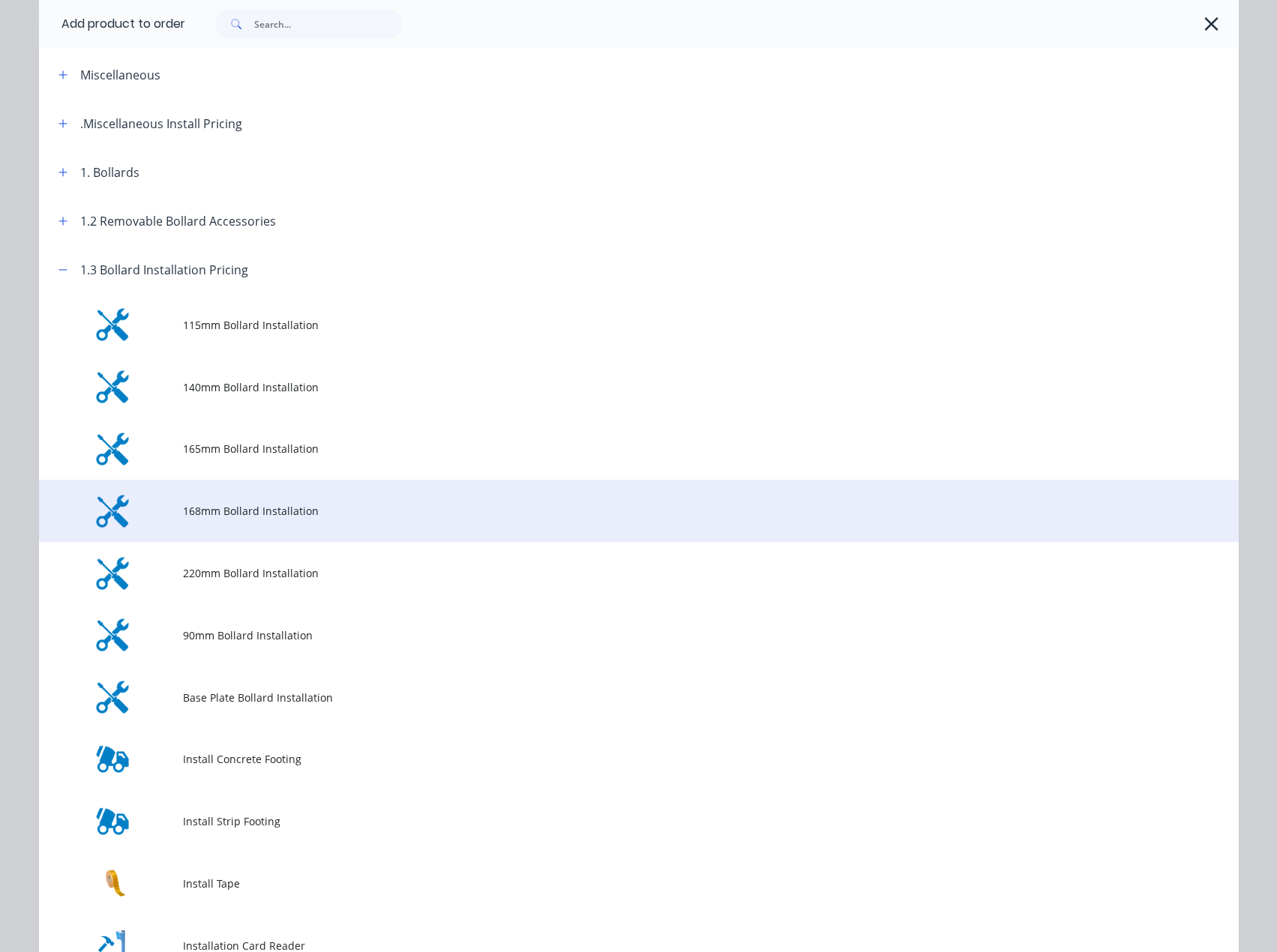
scroll to position [0, 0]
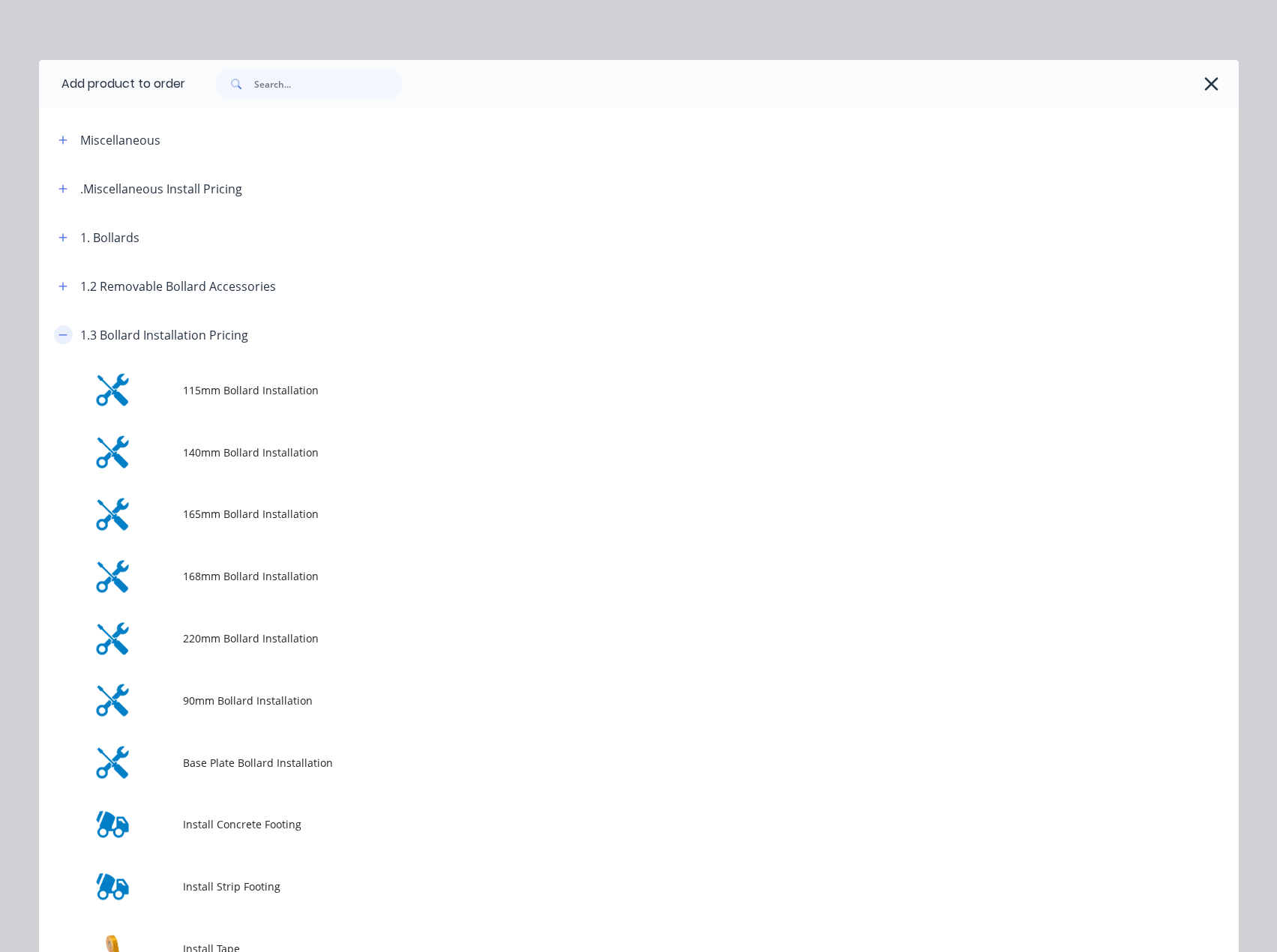
click at [63, 331] on button "button" at bounding box center [62, 334] width 19 height 19
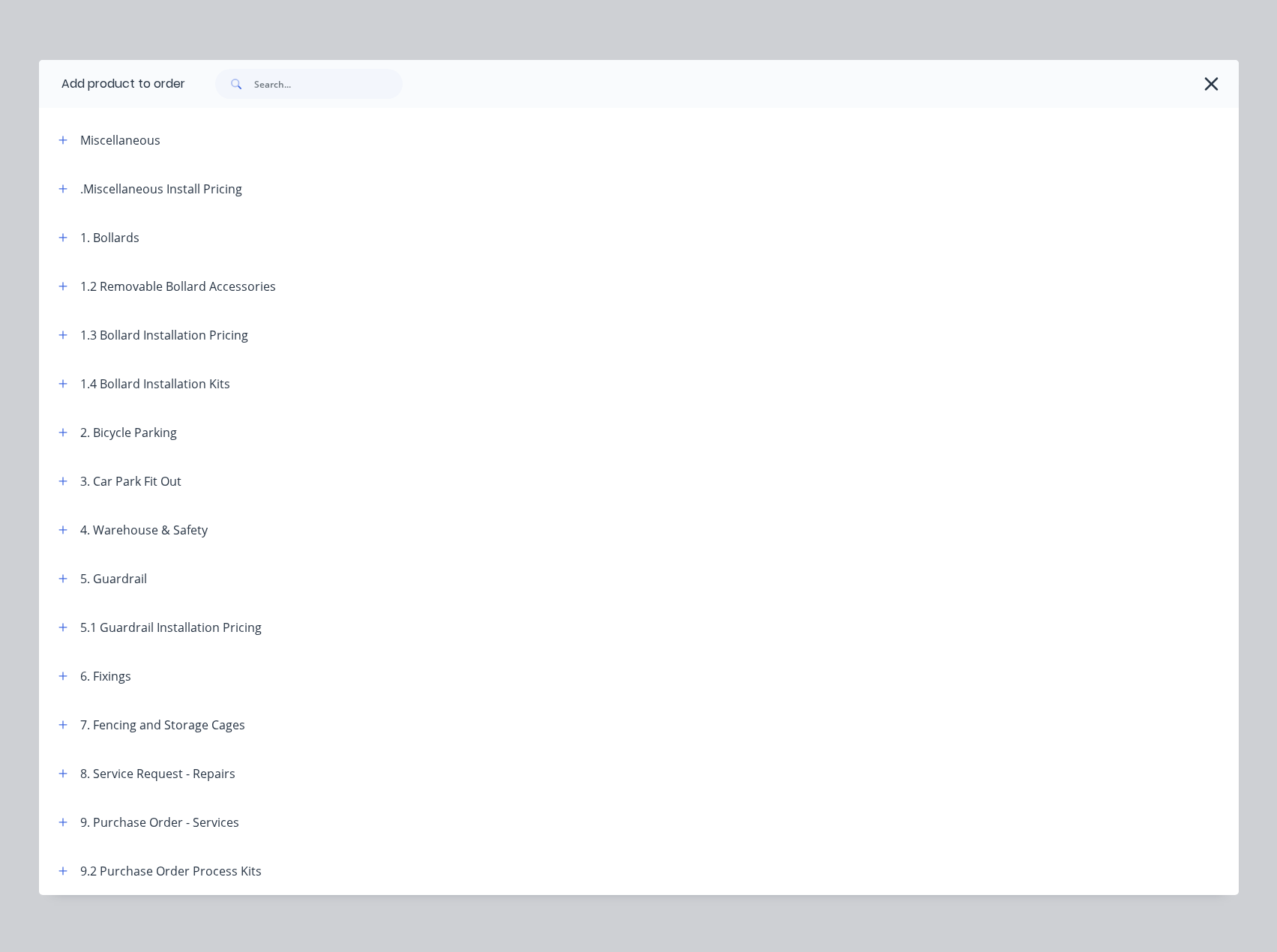
click at [71, 296] on header "1.2 Removable Bollard Accessories" at bounding box center [638, 286] width 1200 height 49
click at [63, 289] on button "button" at bounding box center [62, 286] width 19 height 19
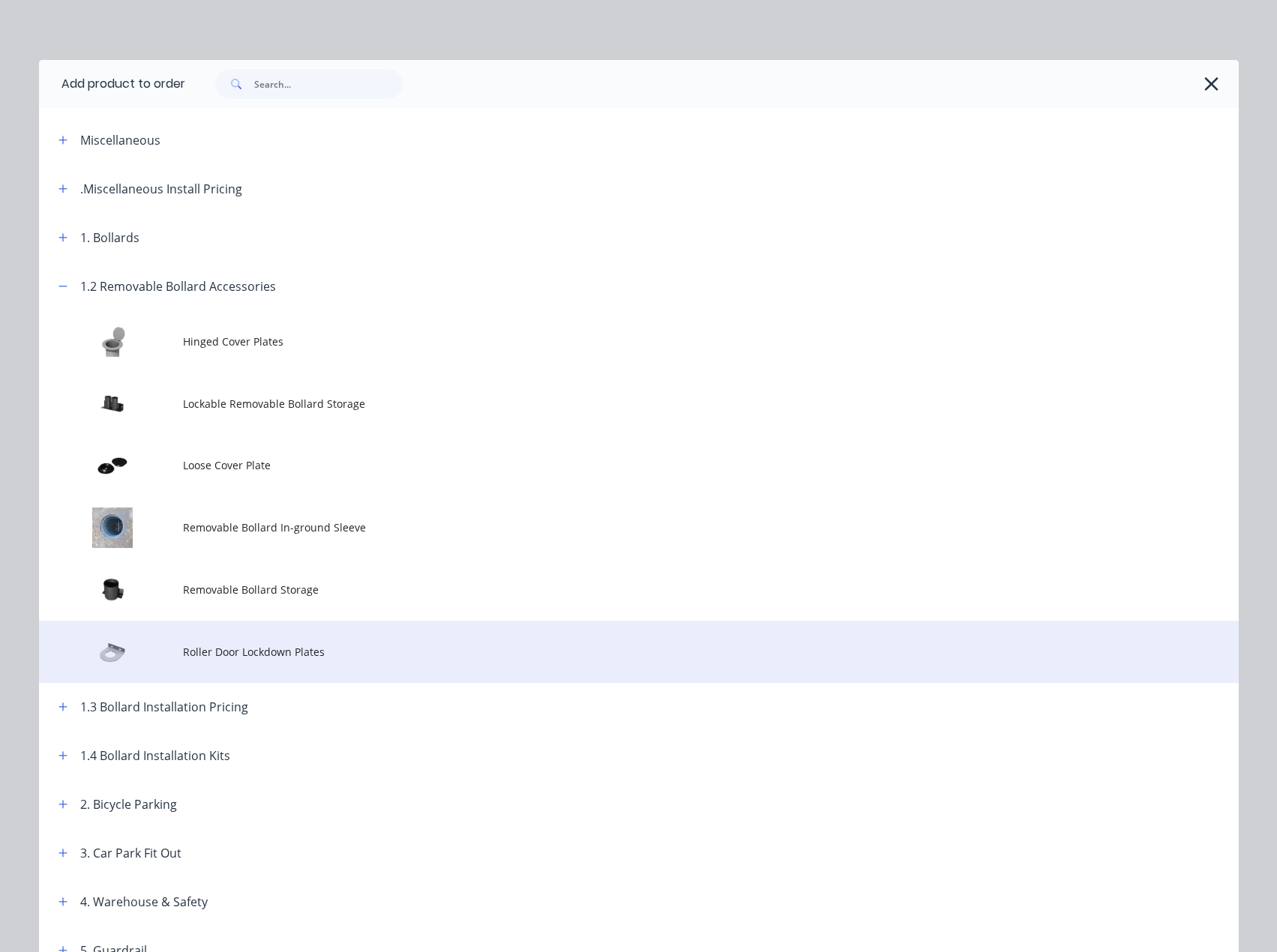
click at [365, 648] on span "Roller Door Lockdown Plates" at bounding box center [606, 653] width 845 height 16
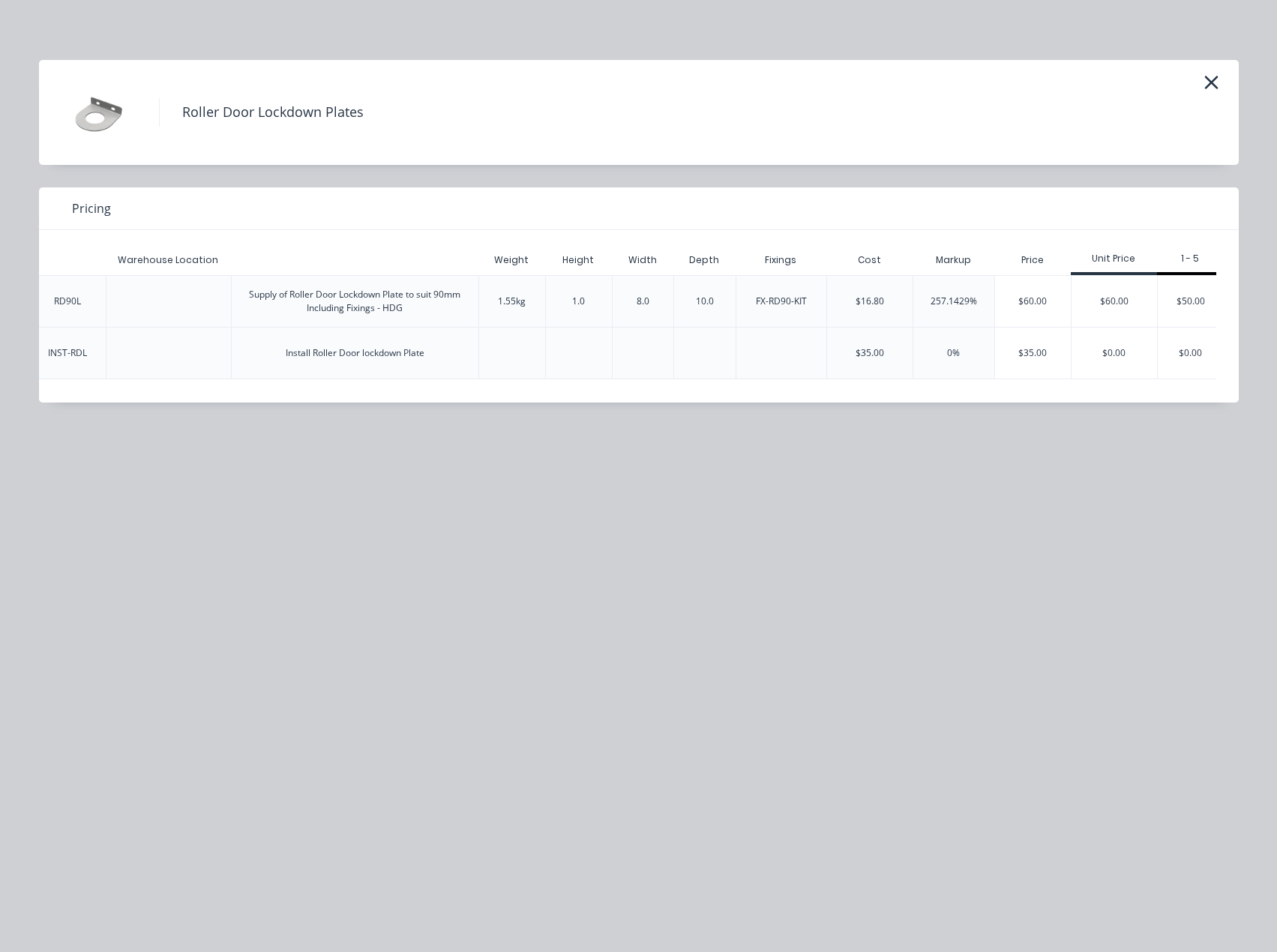
scroll to position [0, 522]
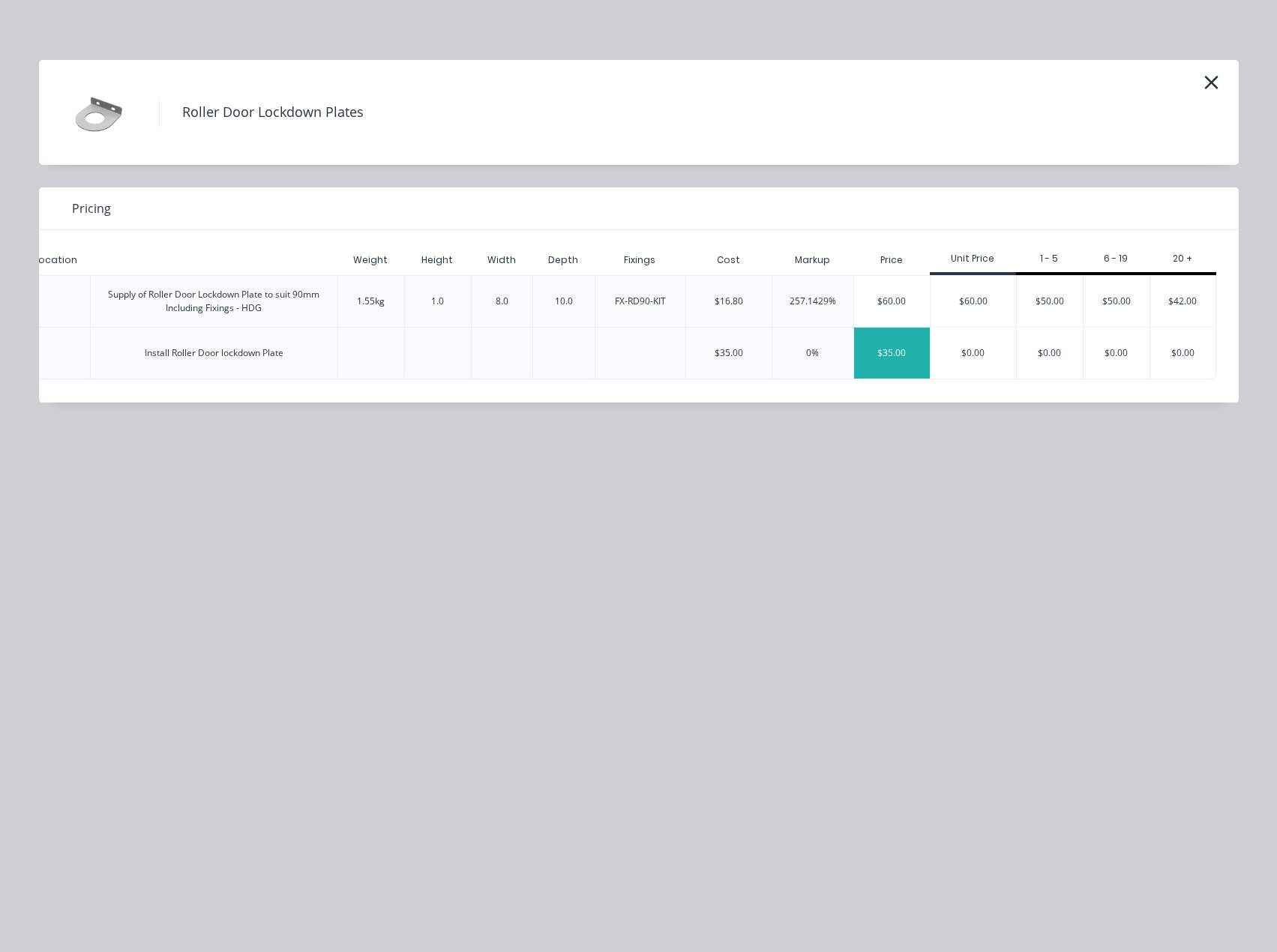
click at [879, 352] on div "$35.00" at bounding box center [891, 352] width 75 height 51
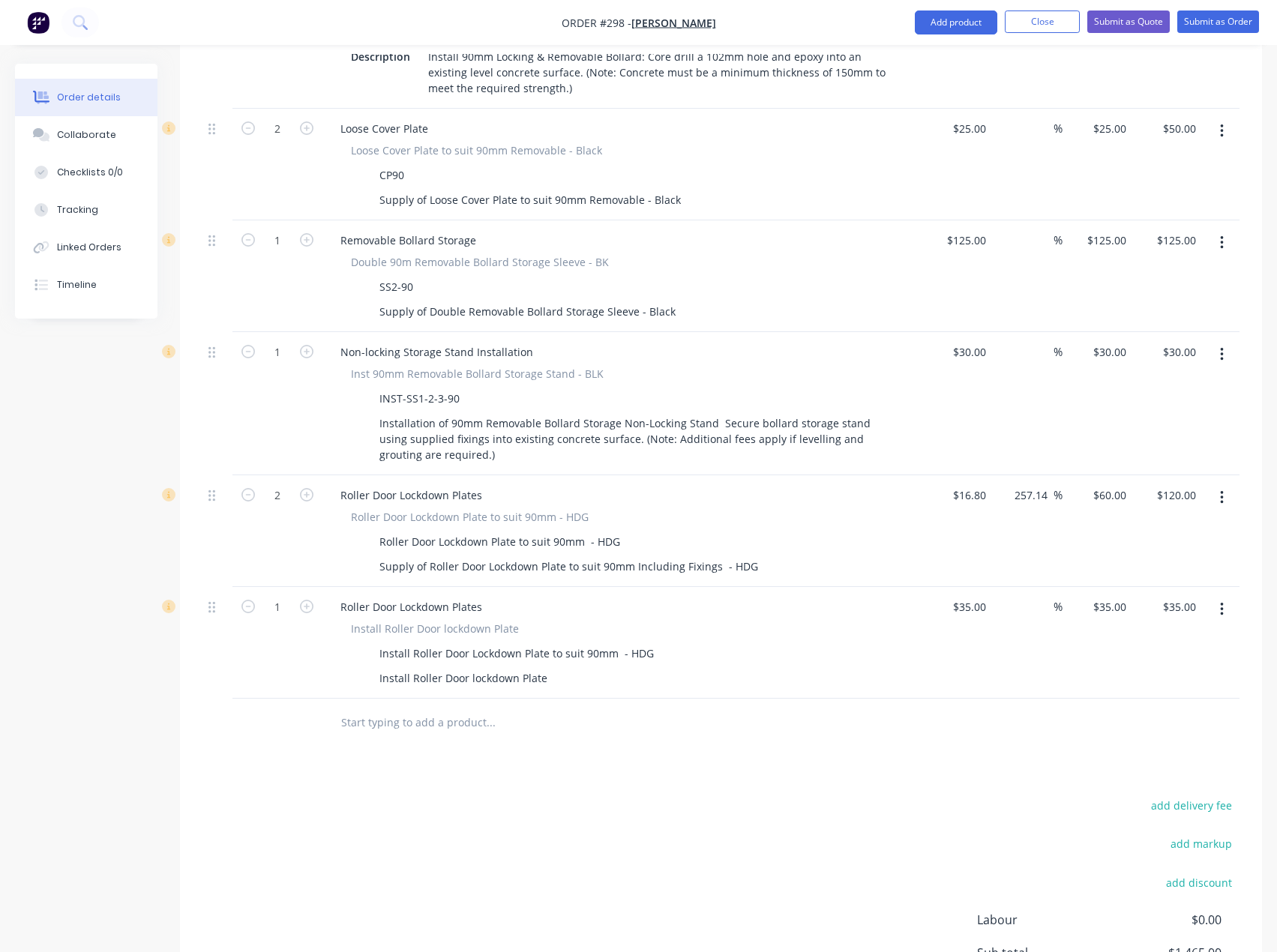
scroll to position [975, 0]
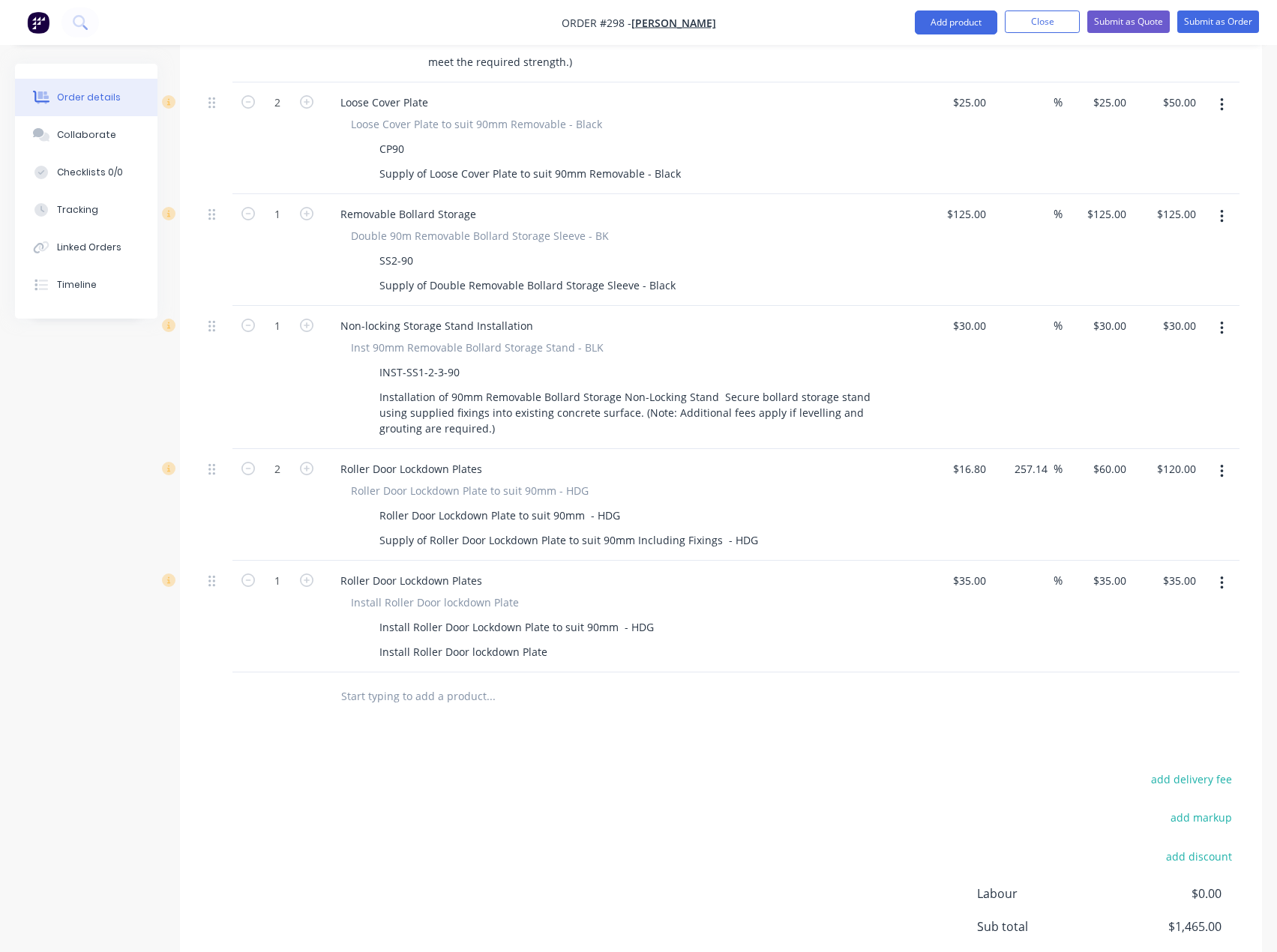
click at [298, 568] on form "1" at bounding box center [277, 579] width 78 height 23
click at [304, 574] on icon "button" at bounding box center [307, 581] width 14 height 14
type input "2"
type input "$70.00"
click at [984, 570] on input "35" at bounding box center [983, 581] width 20 height 22
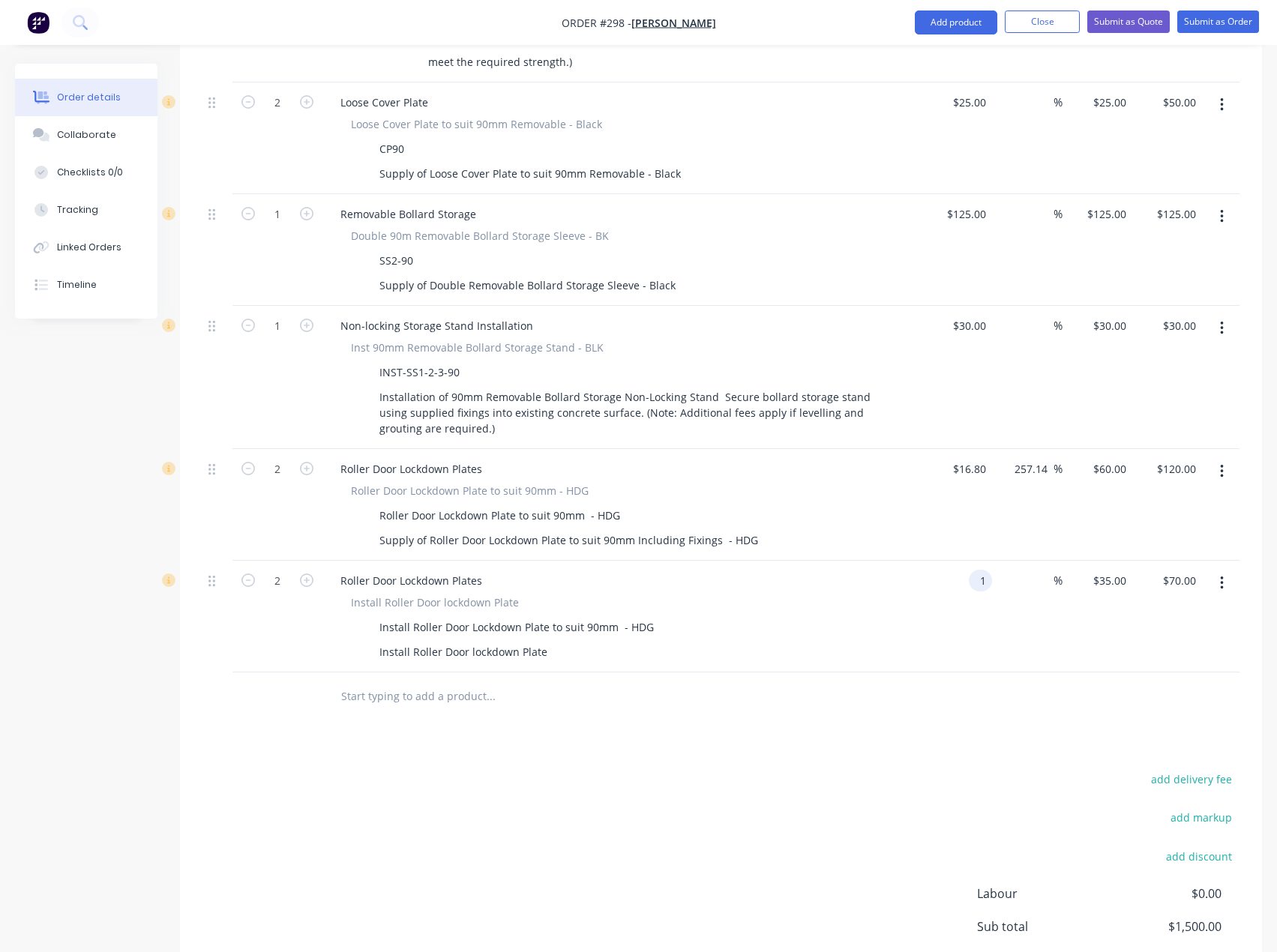
type input "$1.00"
type input "$2.00"
type input "35"
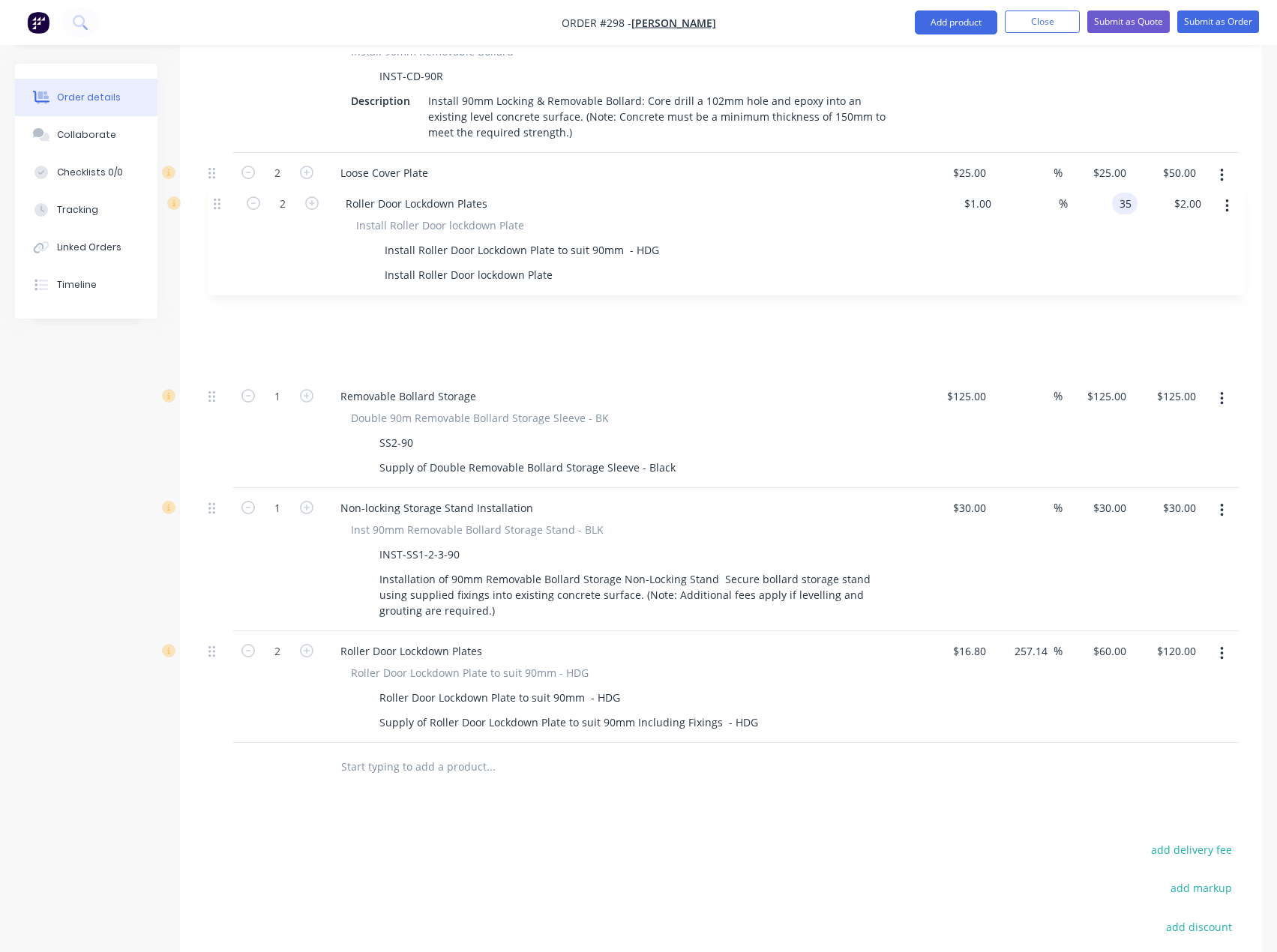
scroll to position [903, 0]
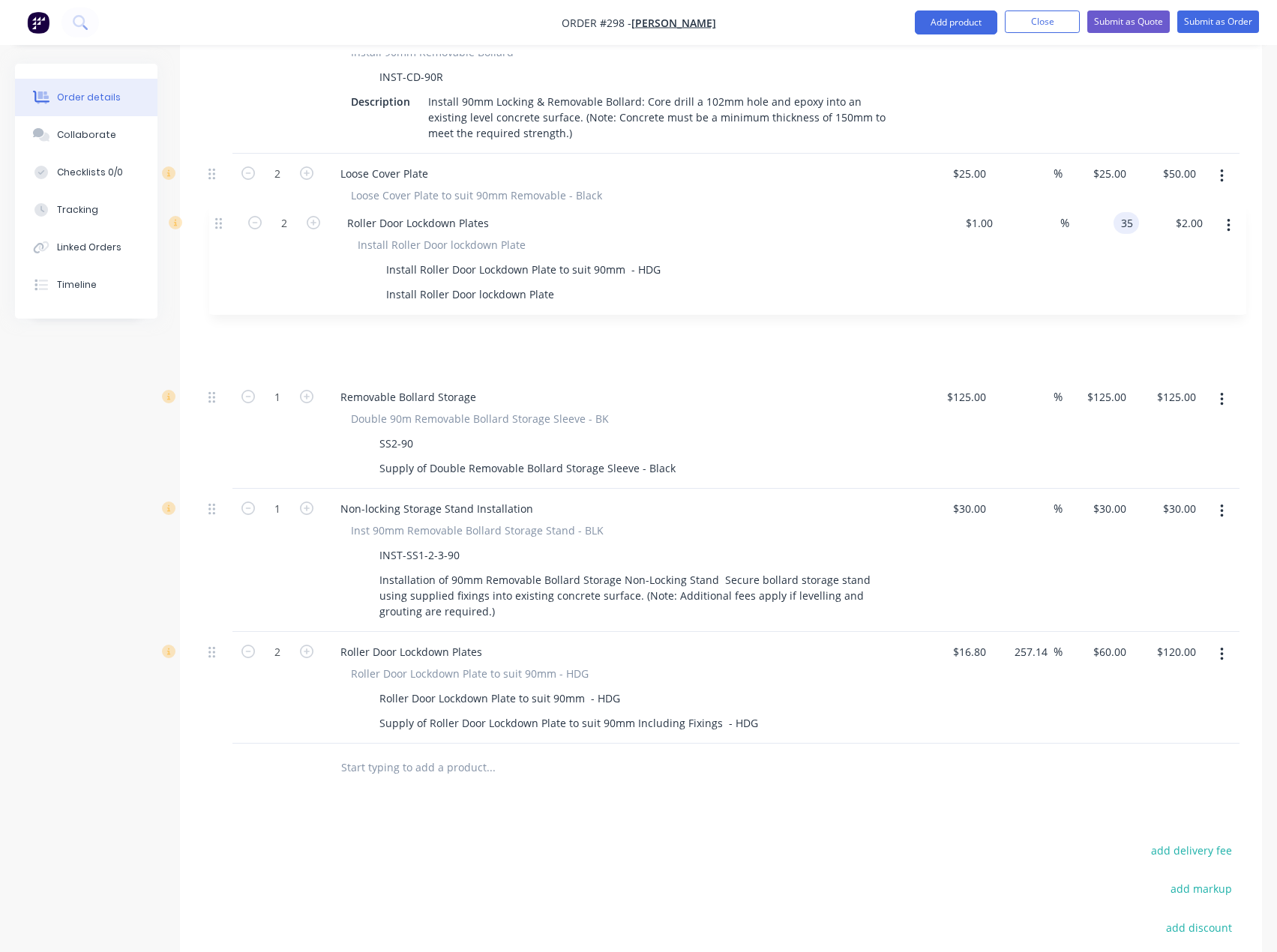
drag, startPoint x: 210, startPoint y: 521, endPoint x: 218, endPoint y: 222, distance: 299.1
click at [218, 222] on div "1 Bollard Repairs Service Request Description Site Establishment (50km each way…" at bounding box center [721, 257] width 1037 height 973
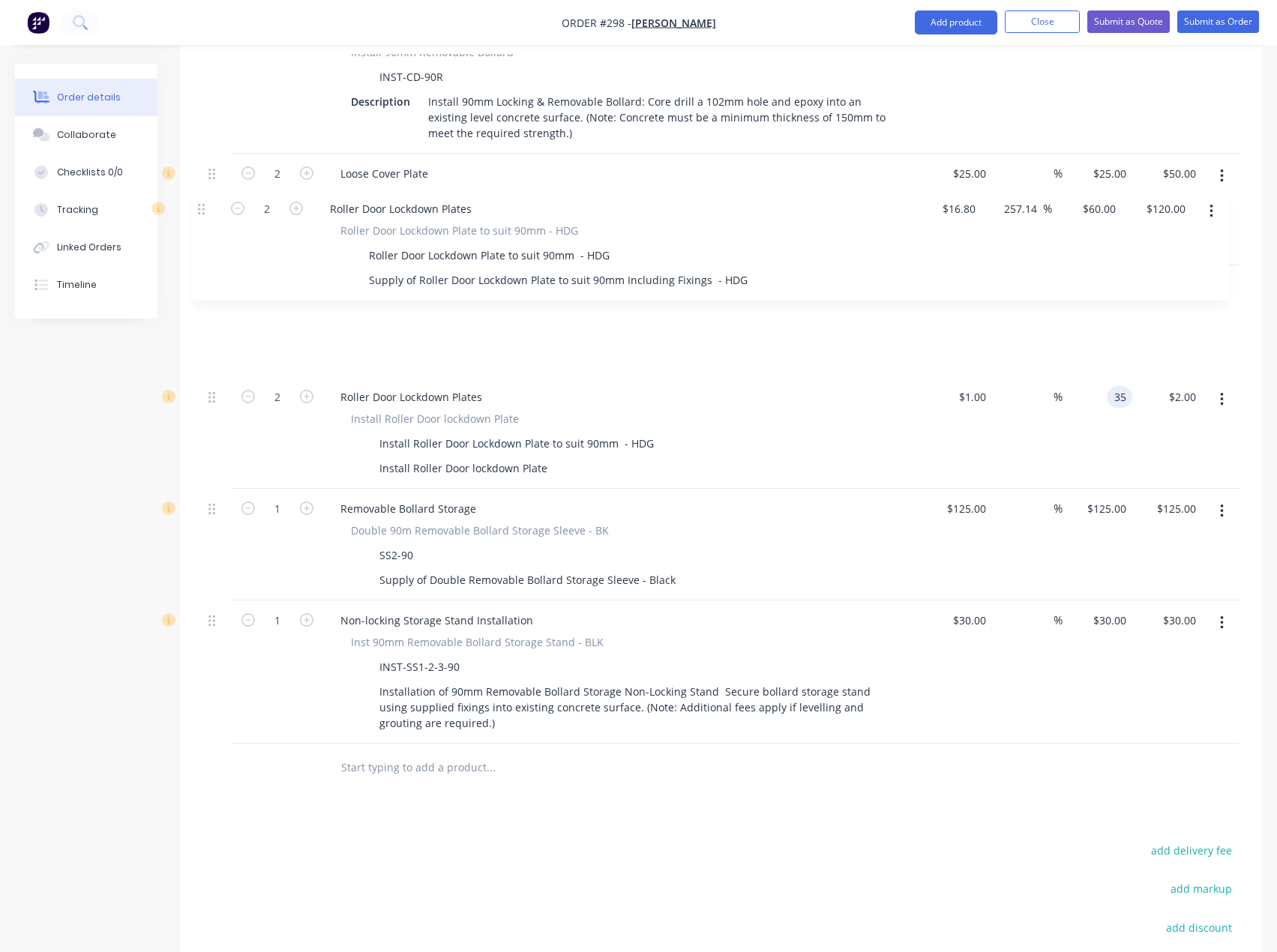
drag, startPoint x: 215, startPoint y: 587, endPoint x: 204, endPoint y: 207, distance: 380.2
click at [204, 207] on div "1 Bollard Repairs Service Request Description Site Establishment (50km each way…" at bounding box center [721, 257] width 1037 height 973
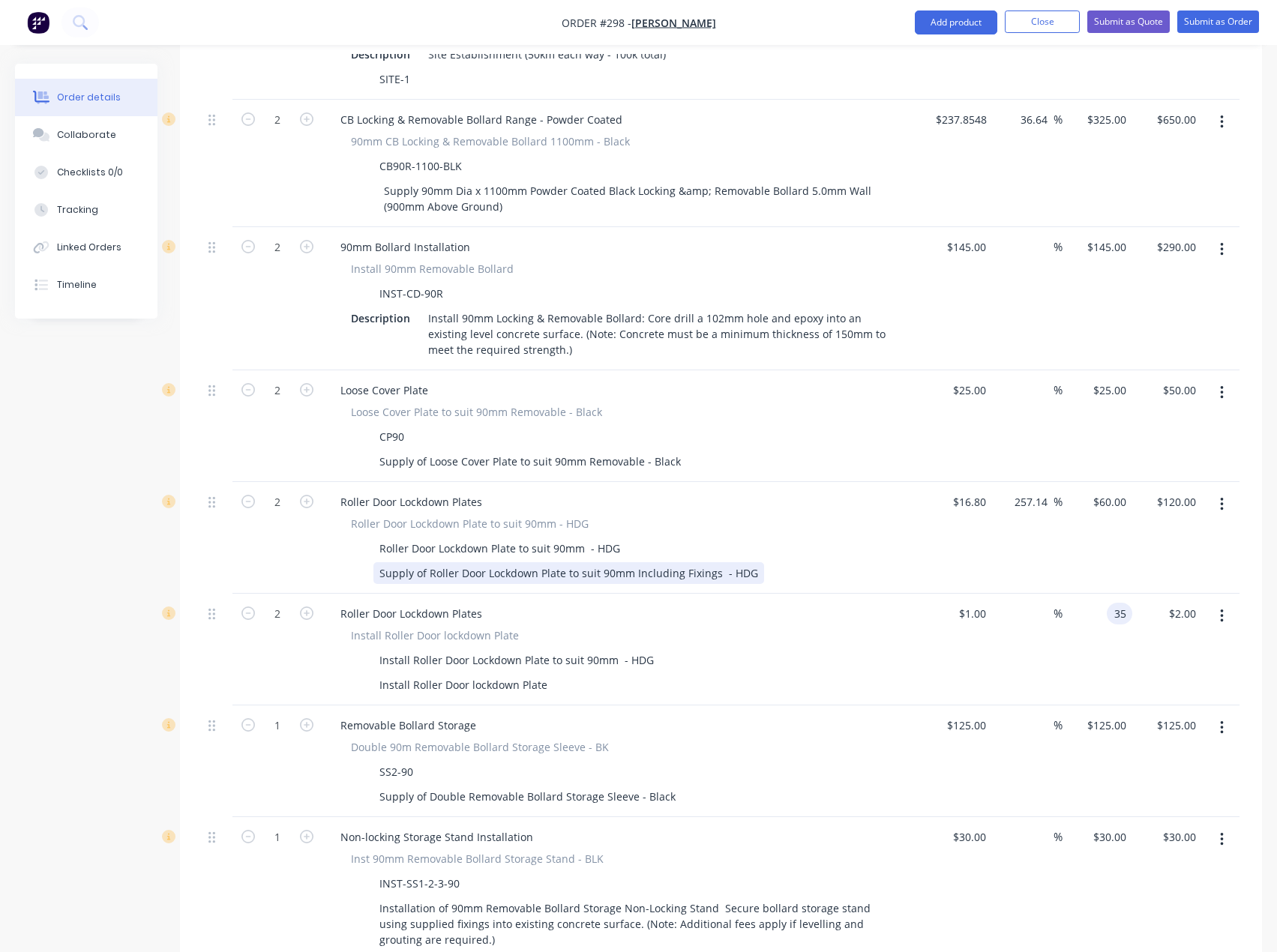
scroll to position [688, 0]
type input "3400"
type input "$35.00"
type input "$70.00"
click at [1054, 594] on div "3400 %" at bounding box center [1027, 648] width 69 height 112
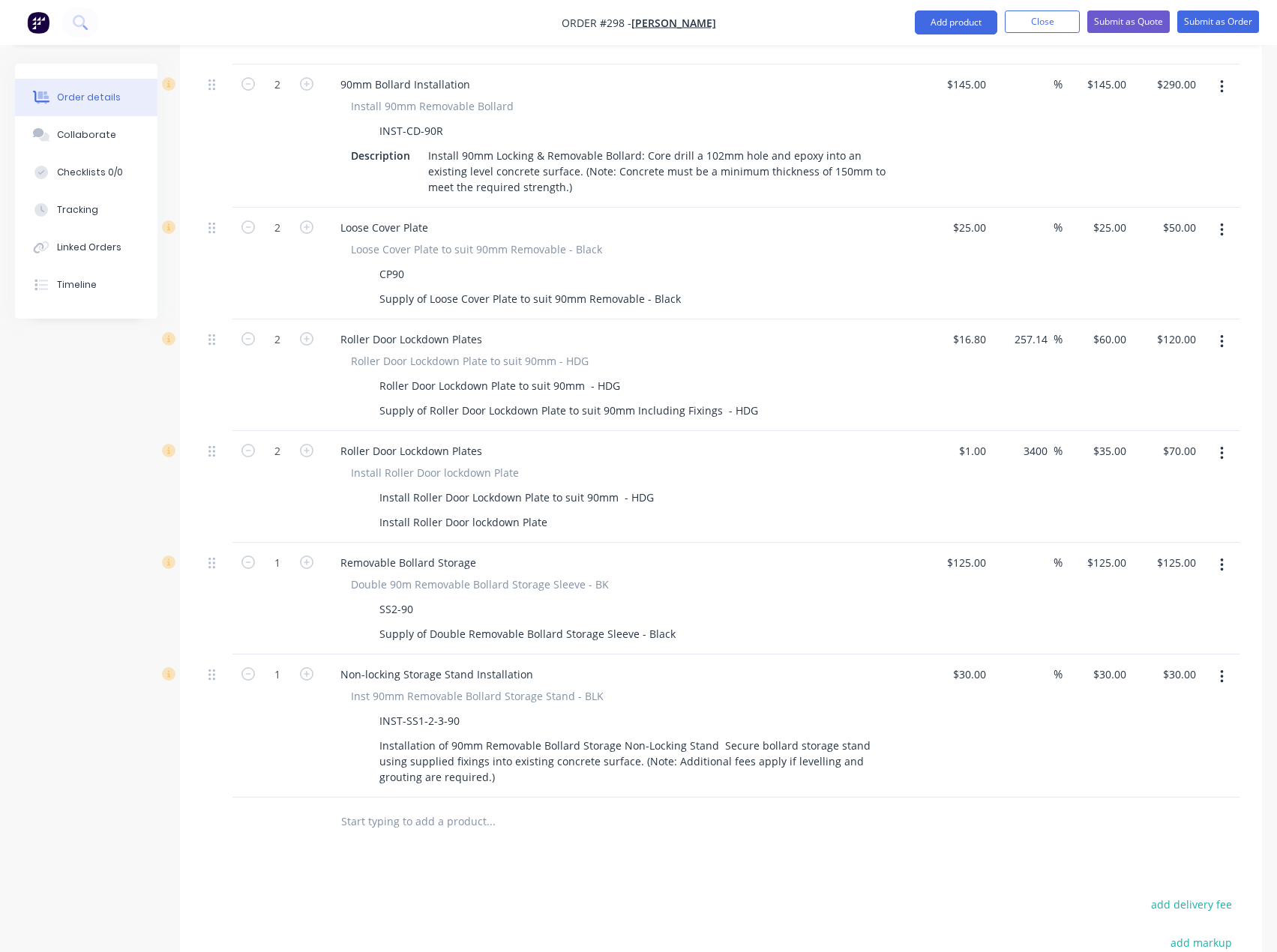
scroll to position [913, 0]
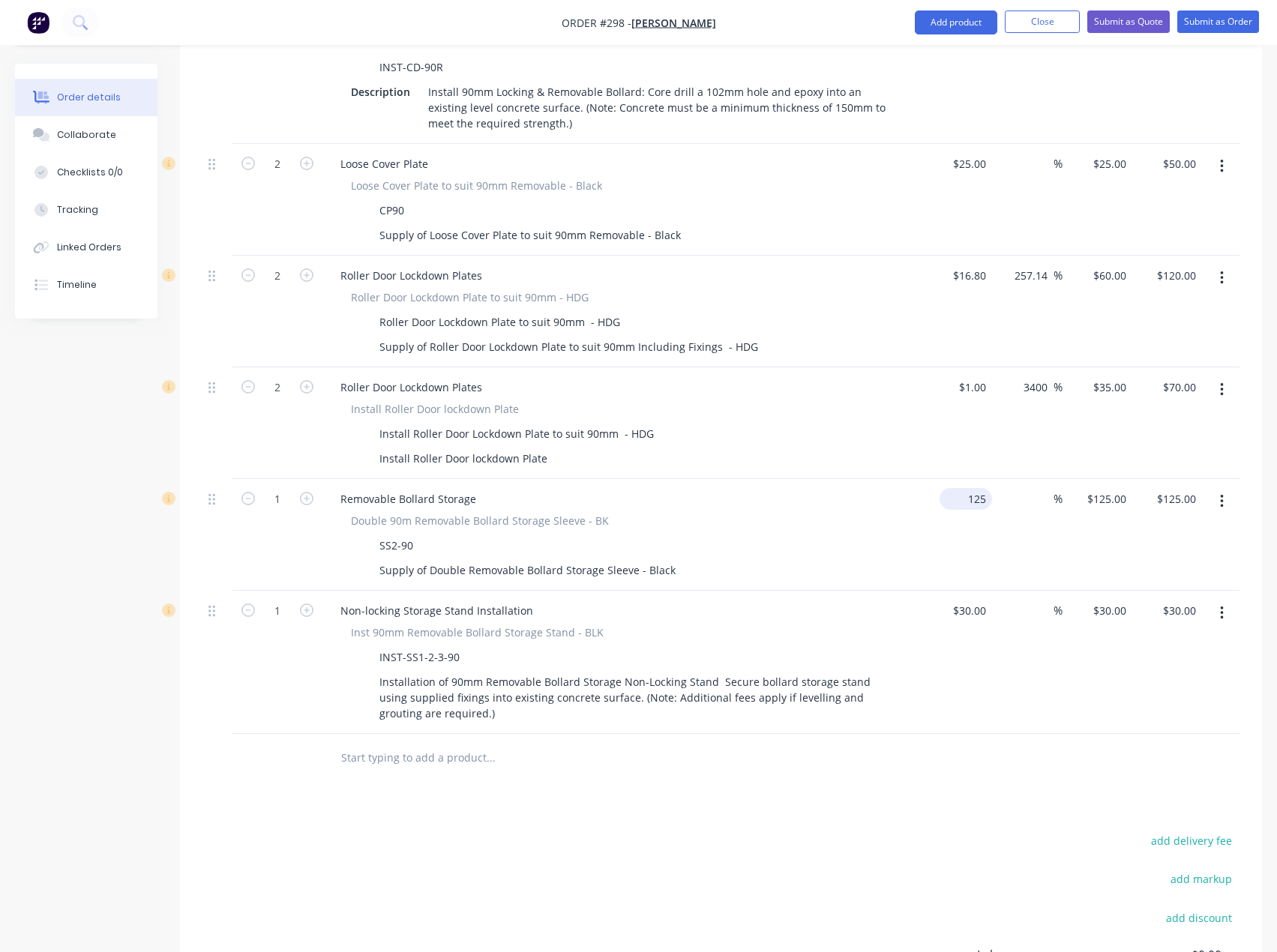
click at [987, 488] on input "125" at bounding box center [969, 499] width 47 height 22
type input "$1.00"
type input "1"
type input "$1.00"
click at [1119, 488] on input "1" at bounding box center [1108, 499] width 47 height 22
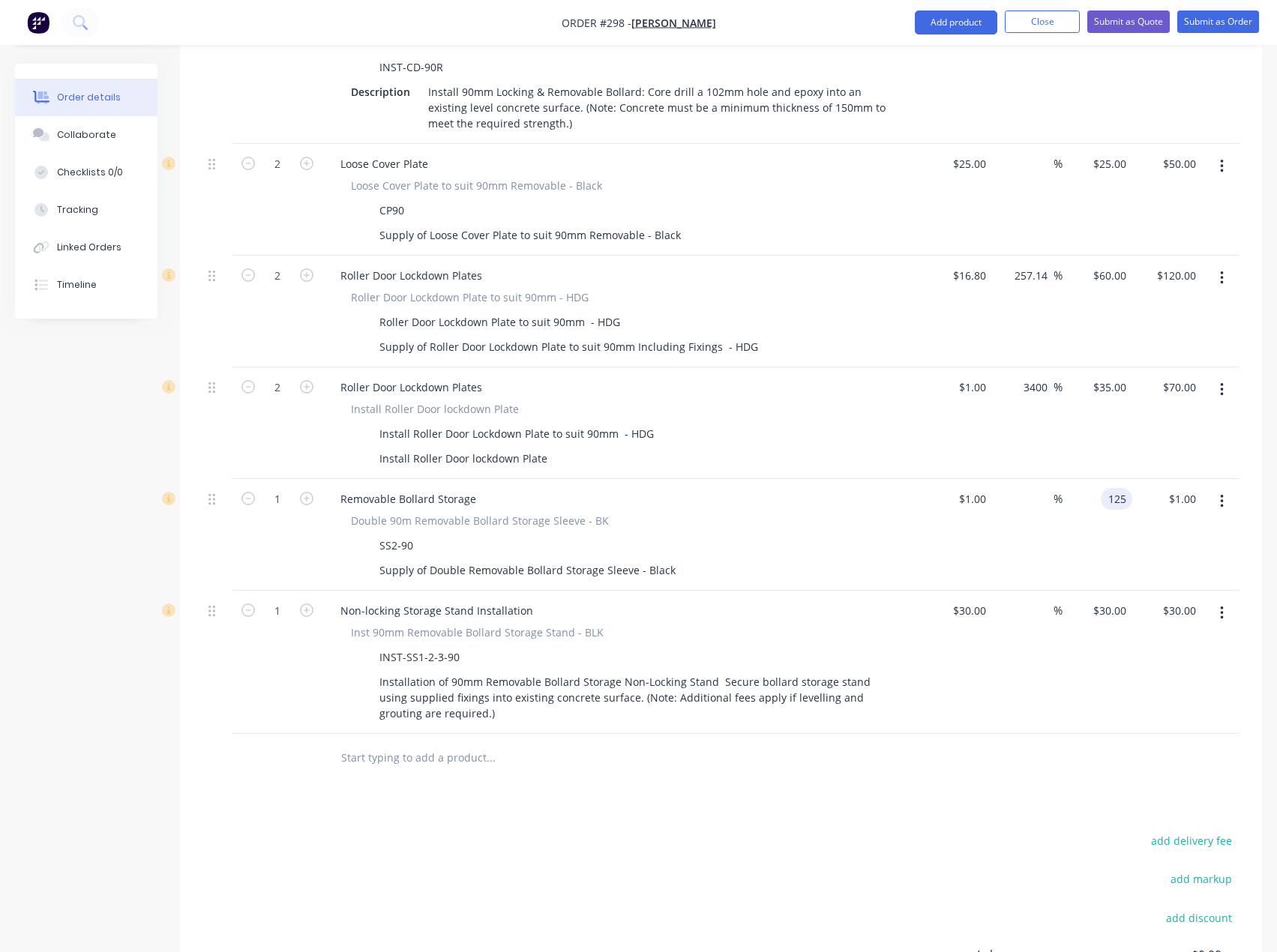
type input "125"
type input "12400"
type input "$125.00"
click at [1103, 499] on div "$125.00 $125.00" at bounding box center [1098, 535] width 69 height 112
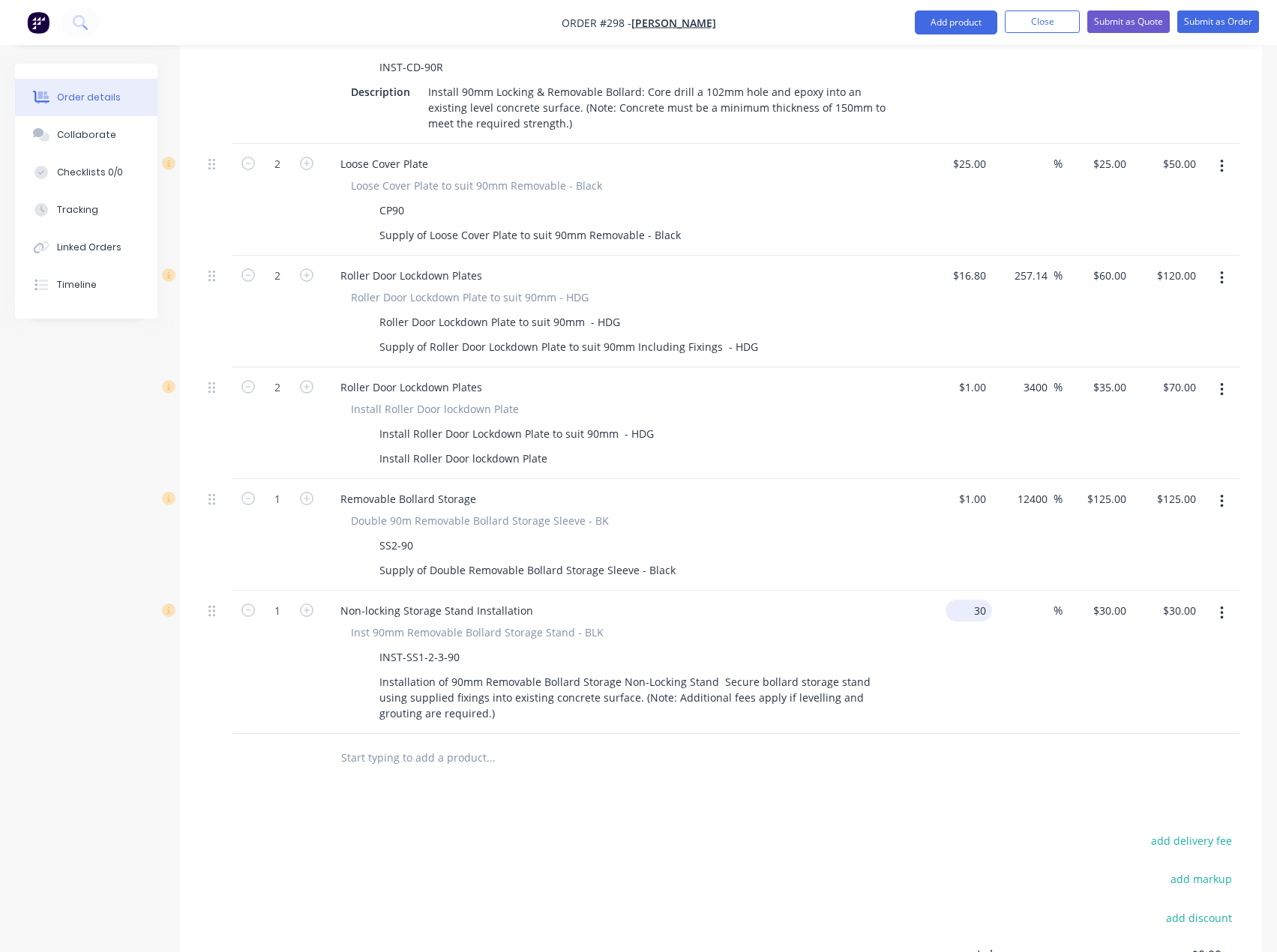
click at [974, 600] on input "30" at bounding box center [972, 611] width 41 height 22
type input "$1.00"
click at [1137, 614] on div "$1.00 $30.00" at bounding box center [1167, 662] width 69 height 143
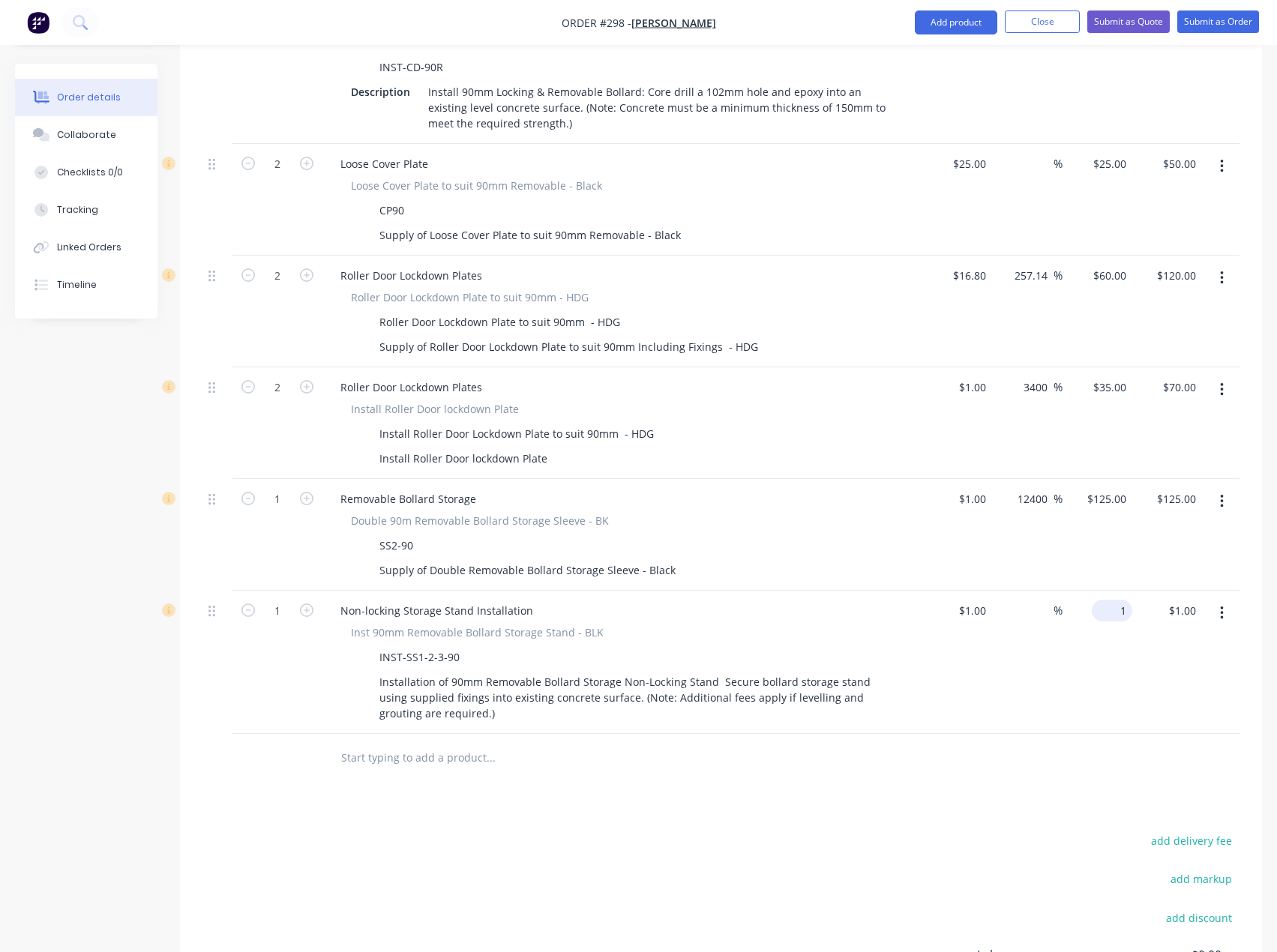
click at [1120, 600] on input "1" at bounding box center [1114, 611] width 35 height 22
type input "30"
type input "2900"
type input "$30.00"
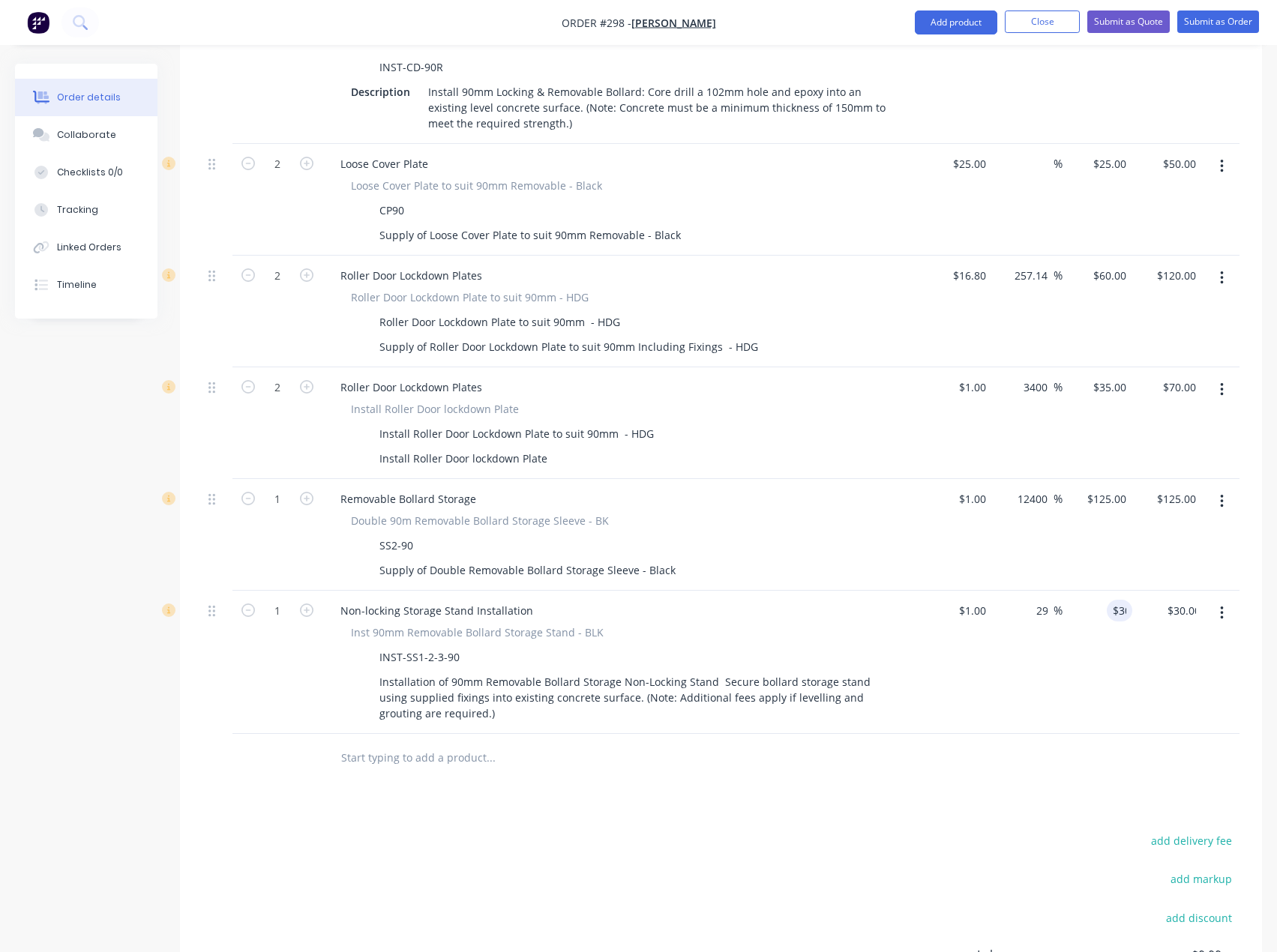
click at [1071, 648] on div "$30.00 30" at bounding box center [1098, 662] width 69 height 143
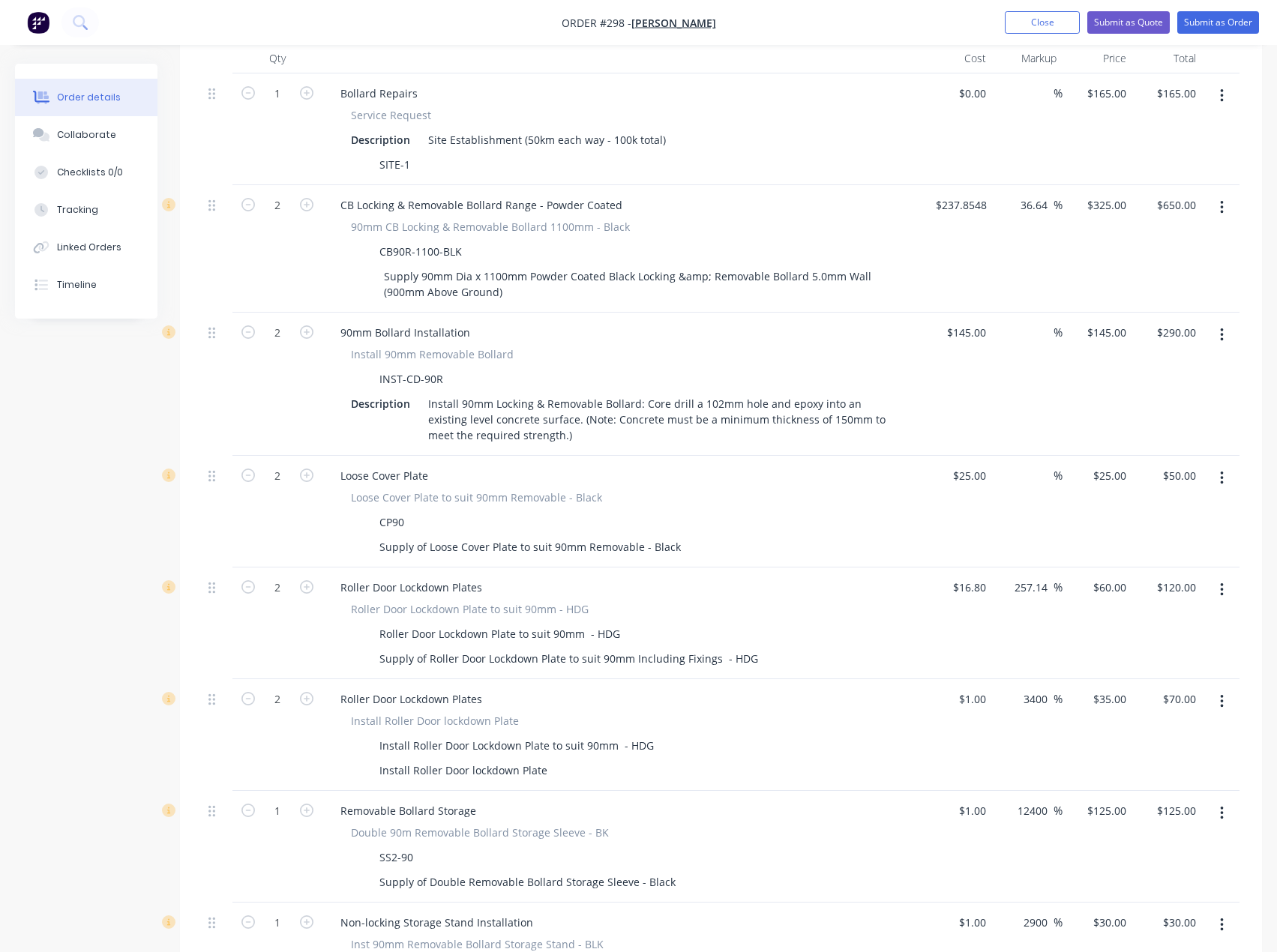
scroll to position [389, 0]
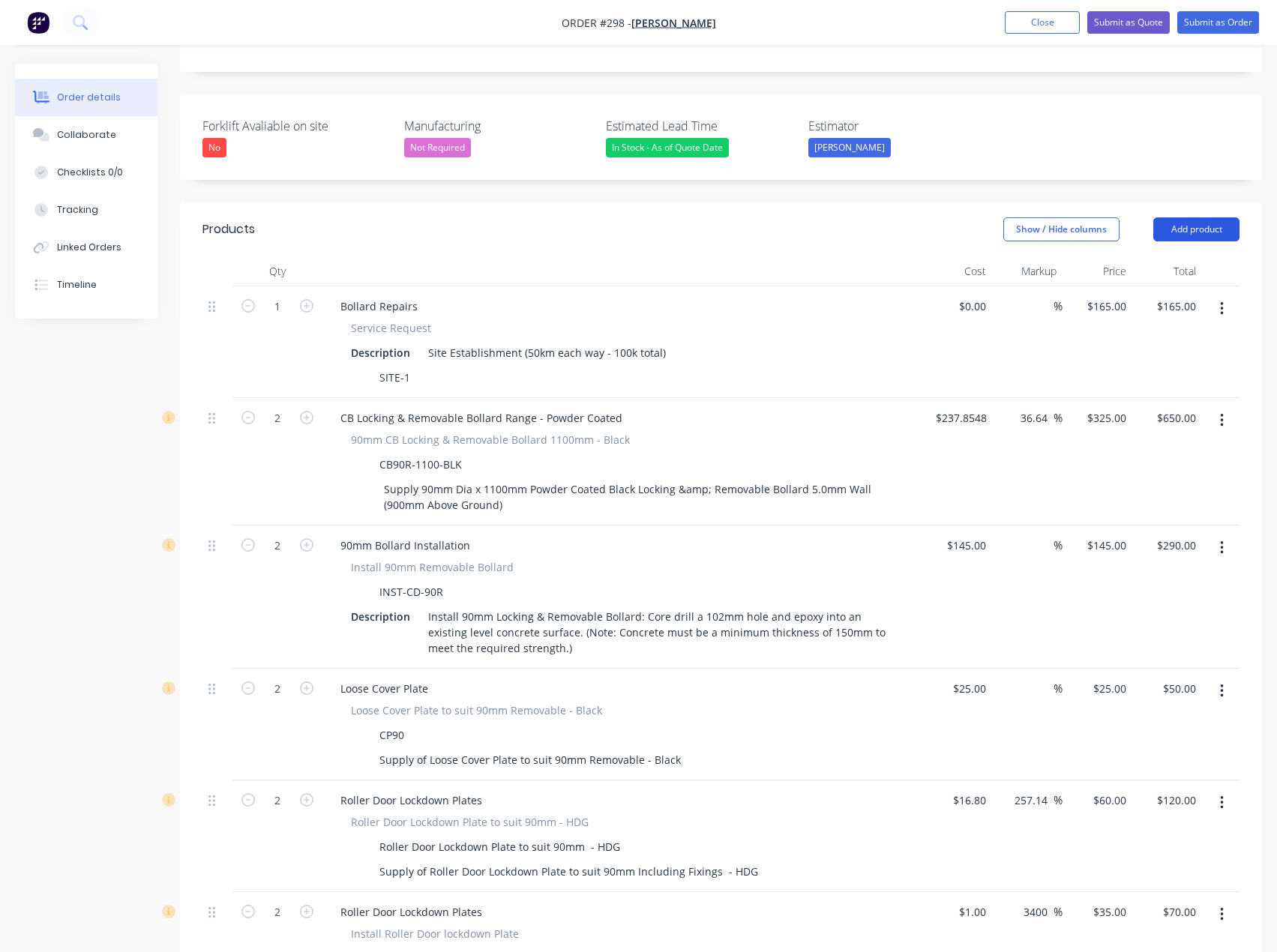
click at [1208, 217] on button "Add product" at bounding box center [1196, 229] width 86 height 24
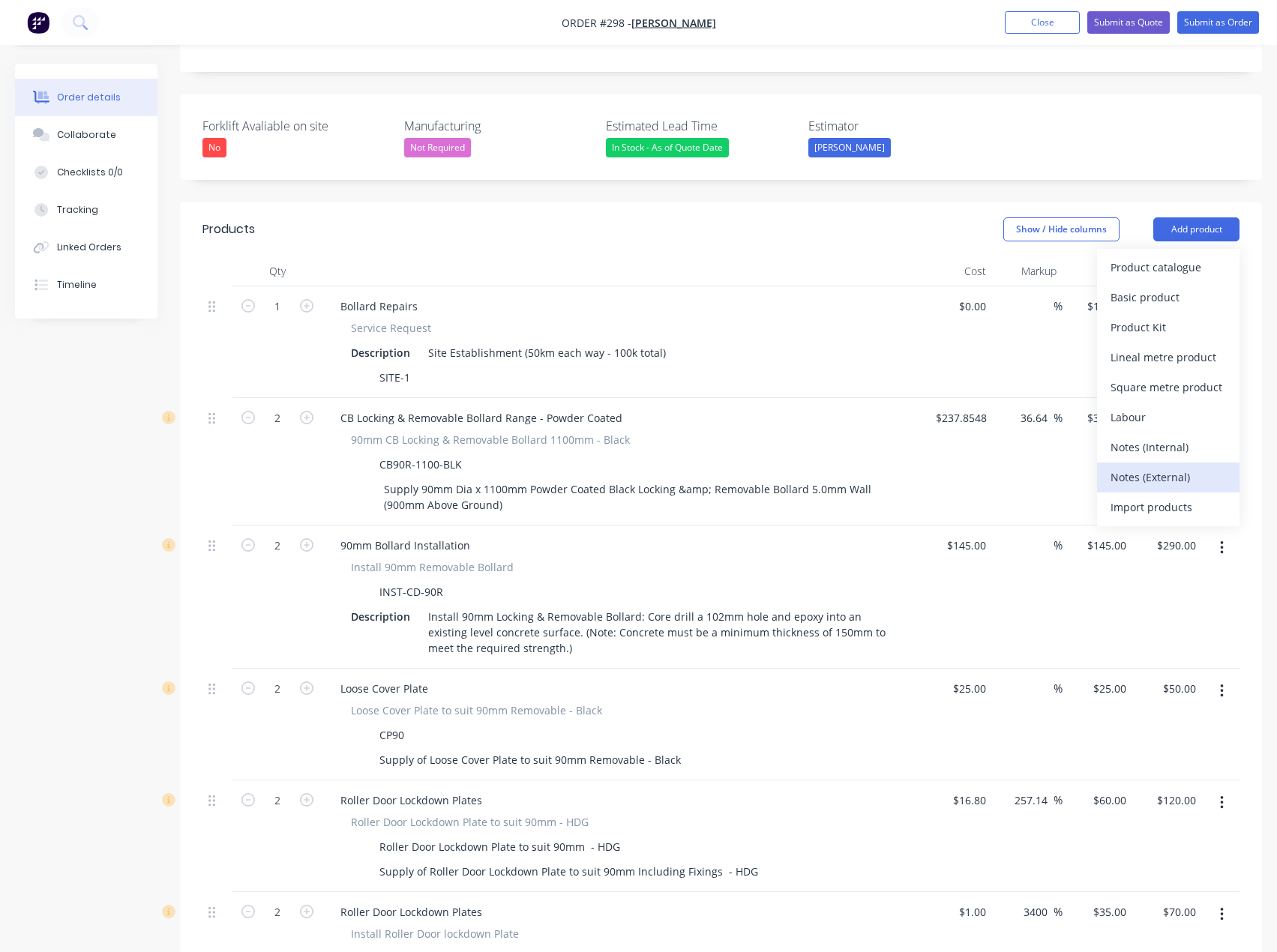
click at [1202, 466] on div "Notes (External)" at bounding box center [1168, 477] width 115 height 22
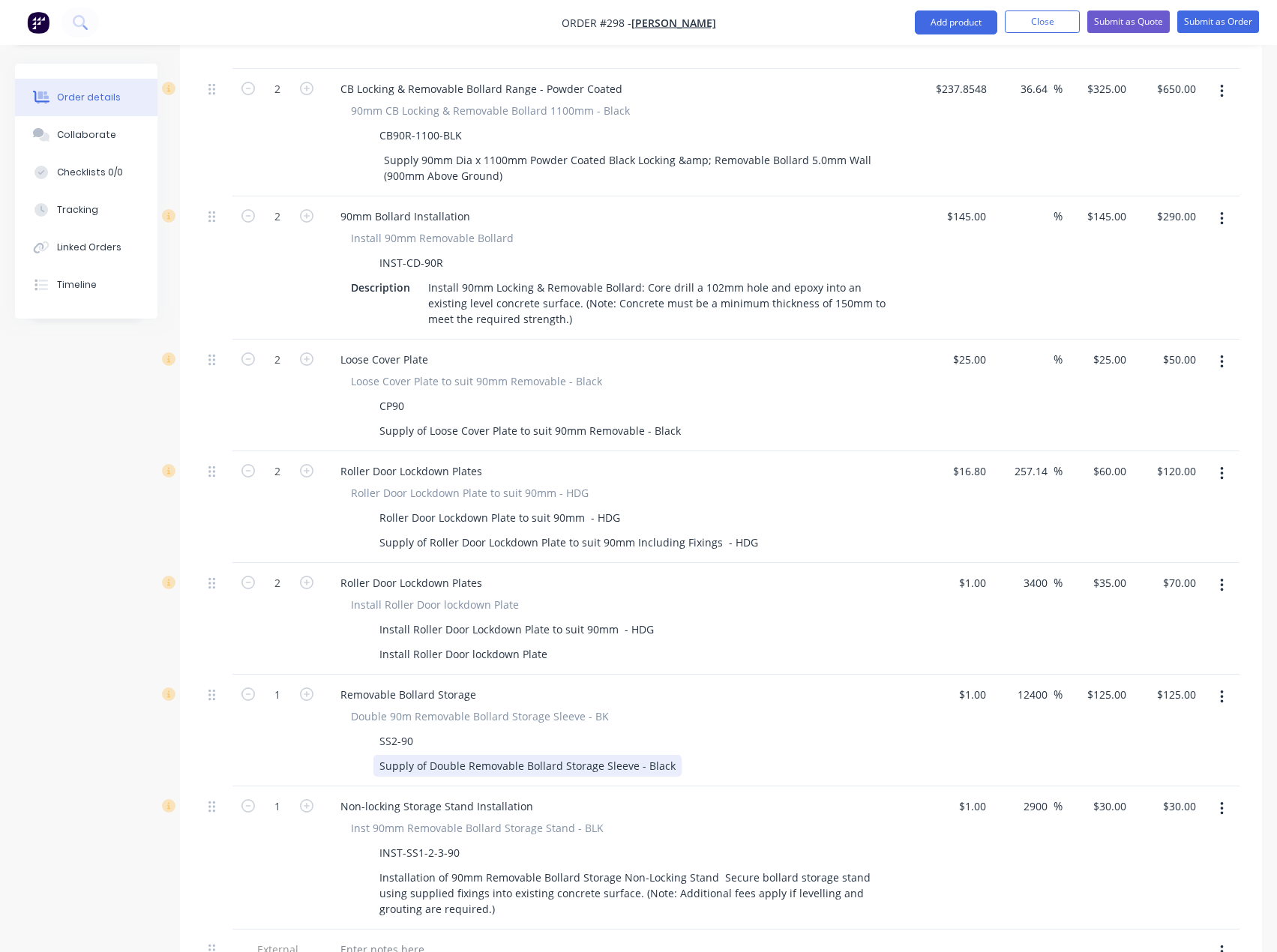
scroll to position [839, 0]
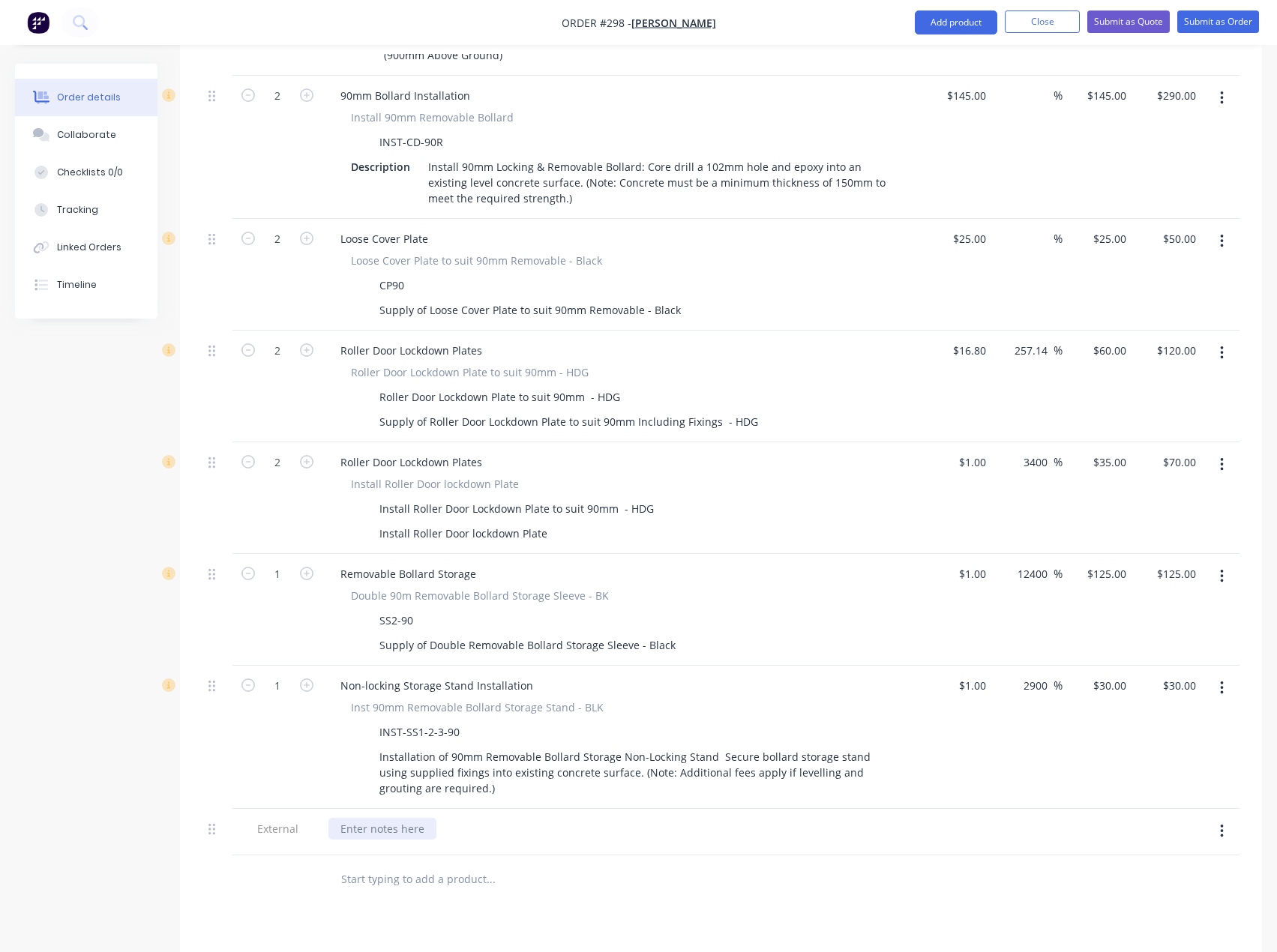
click at [404, 818] on div at bounding box center [382, 829] width 108 height 22
click at [512, 818] on div "__Securing Roller Door__" at bounding box center [622, 829] width 588 height 22
click at [536, 865] on input "text" at bounding box center [490, 880] width 300 height 30
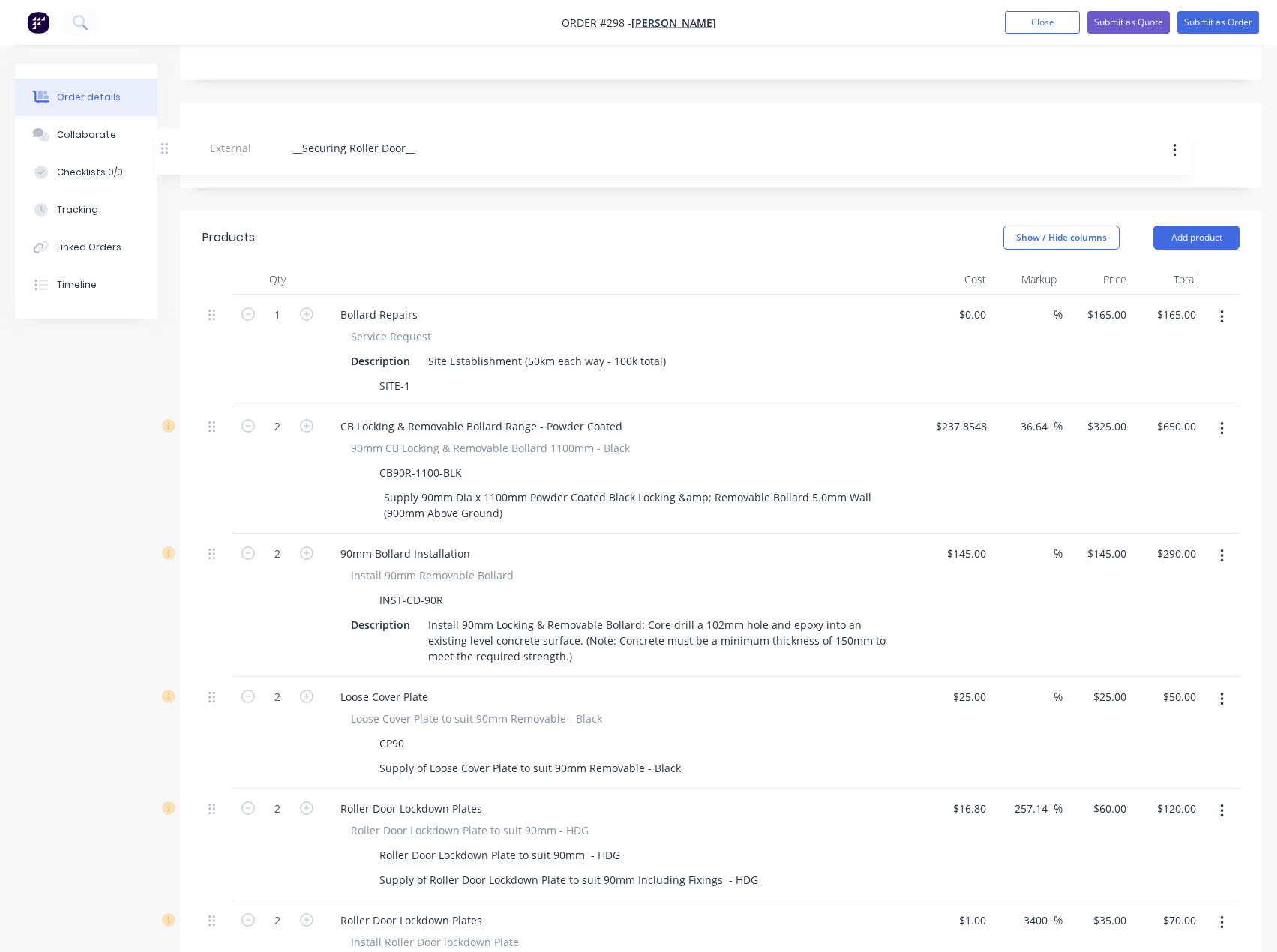
scroll to position [374, 0]
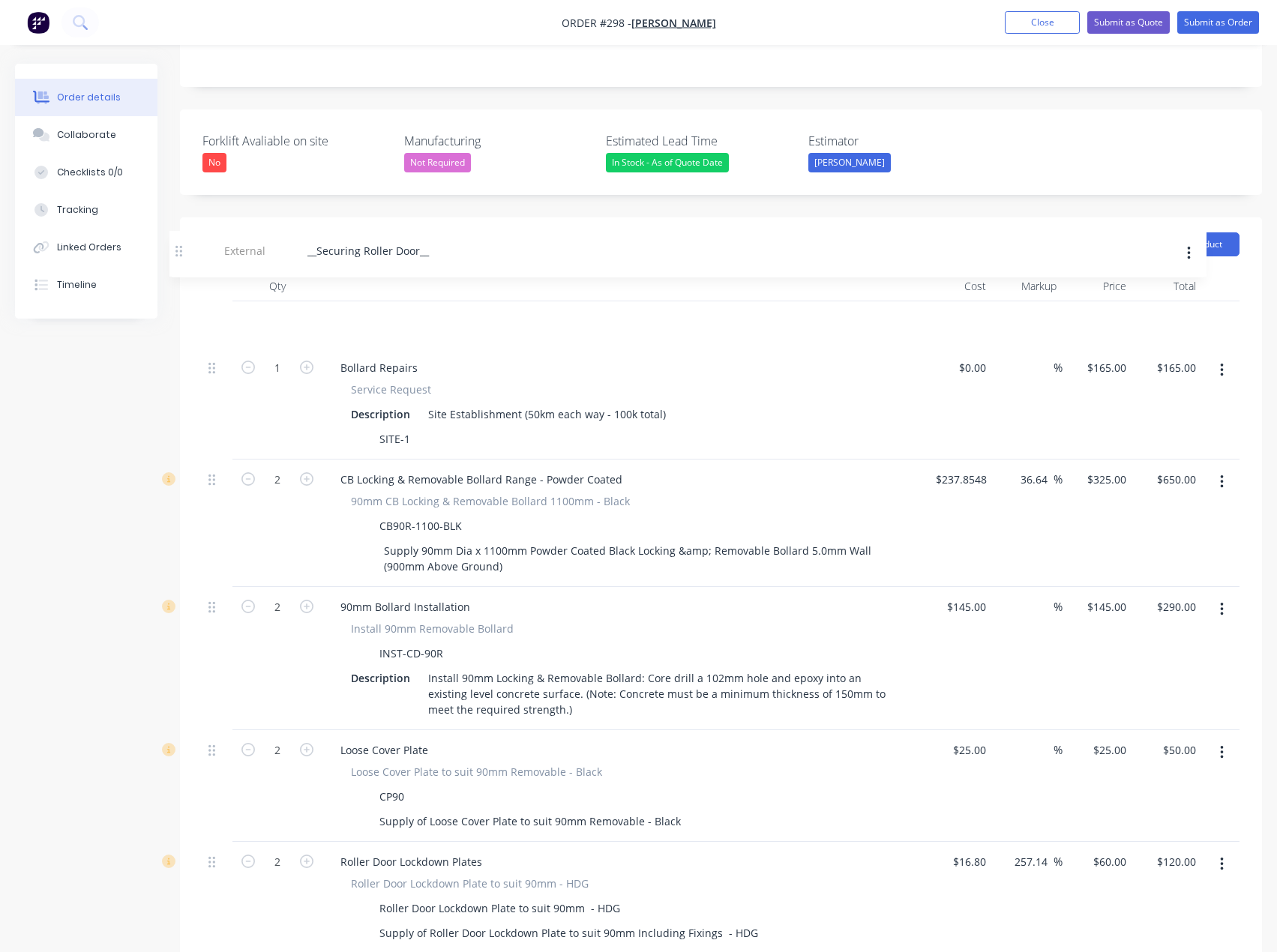
drag, startPoint x: 215, startPoint y: 768, endPoint x: 190, endPoint y: 252, distance: 516.6
click at [190, 272] on div "Qty Cost Markup Price Total 1 Bollard Repairs Service Request Description Site …" at bounding box center [721, 820] width 1082 height 1098
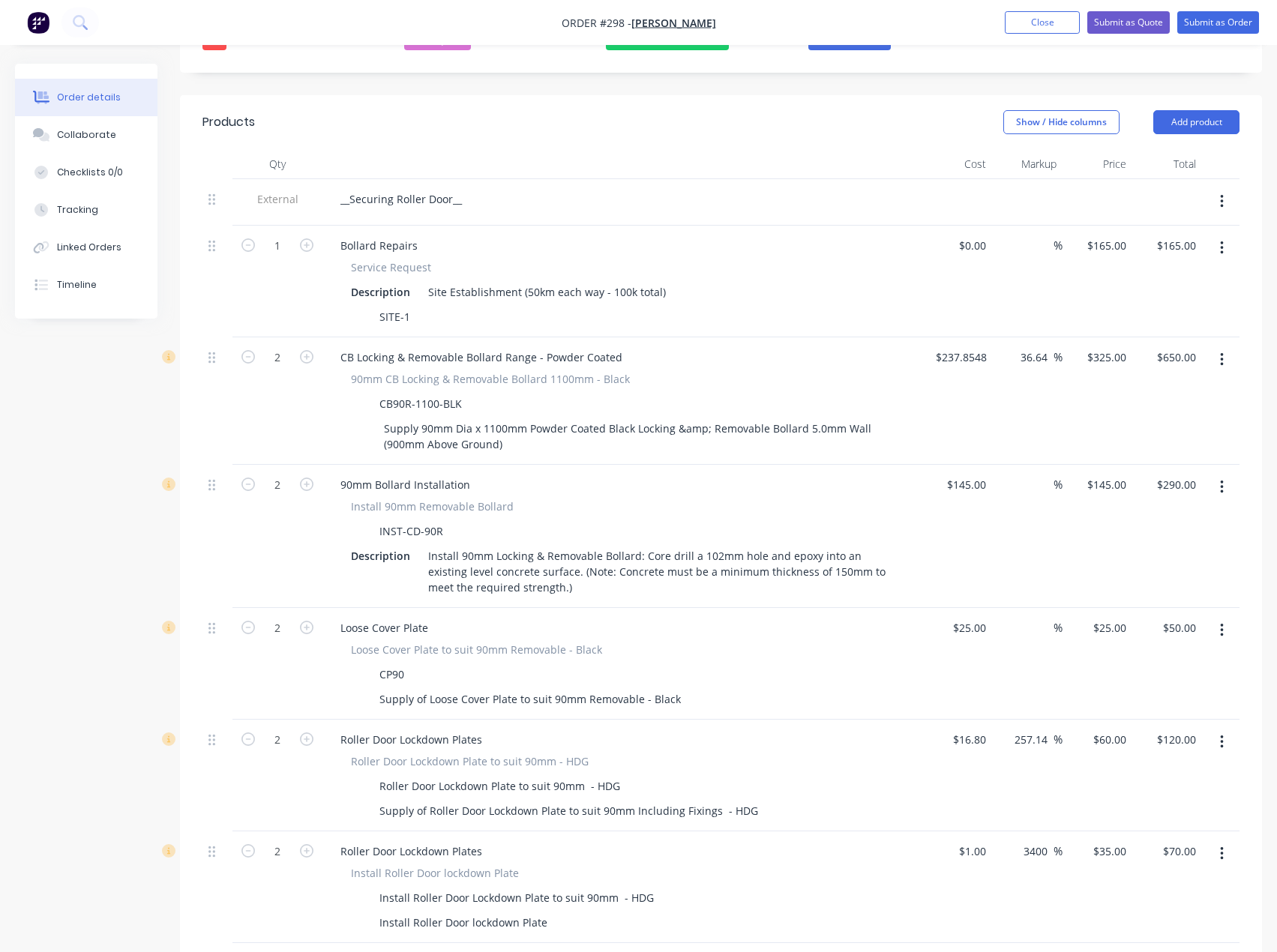
scroll to position [510, 0]
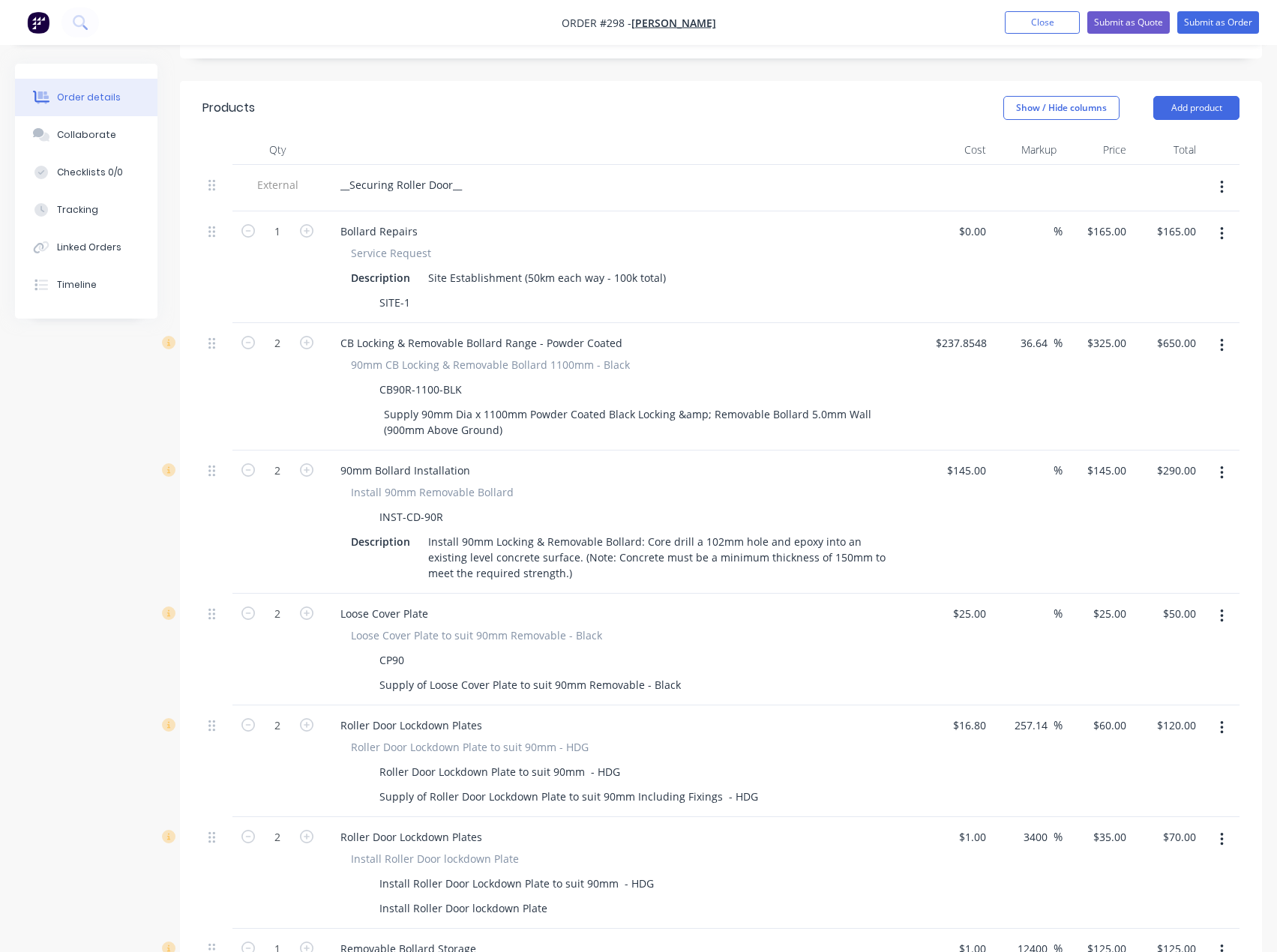
click at [936, 451] on div "$145.00 $145.00" at bounding box center [957, 523] width 69 height 143
click at [962, 460] on div "145 $145.00" at bounding box center [966, 471] width 53 height 22
type input "$1.00"
type input "$2.00"
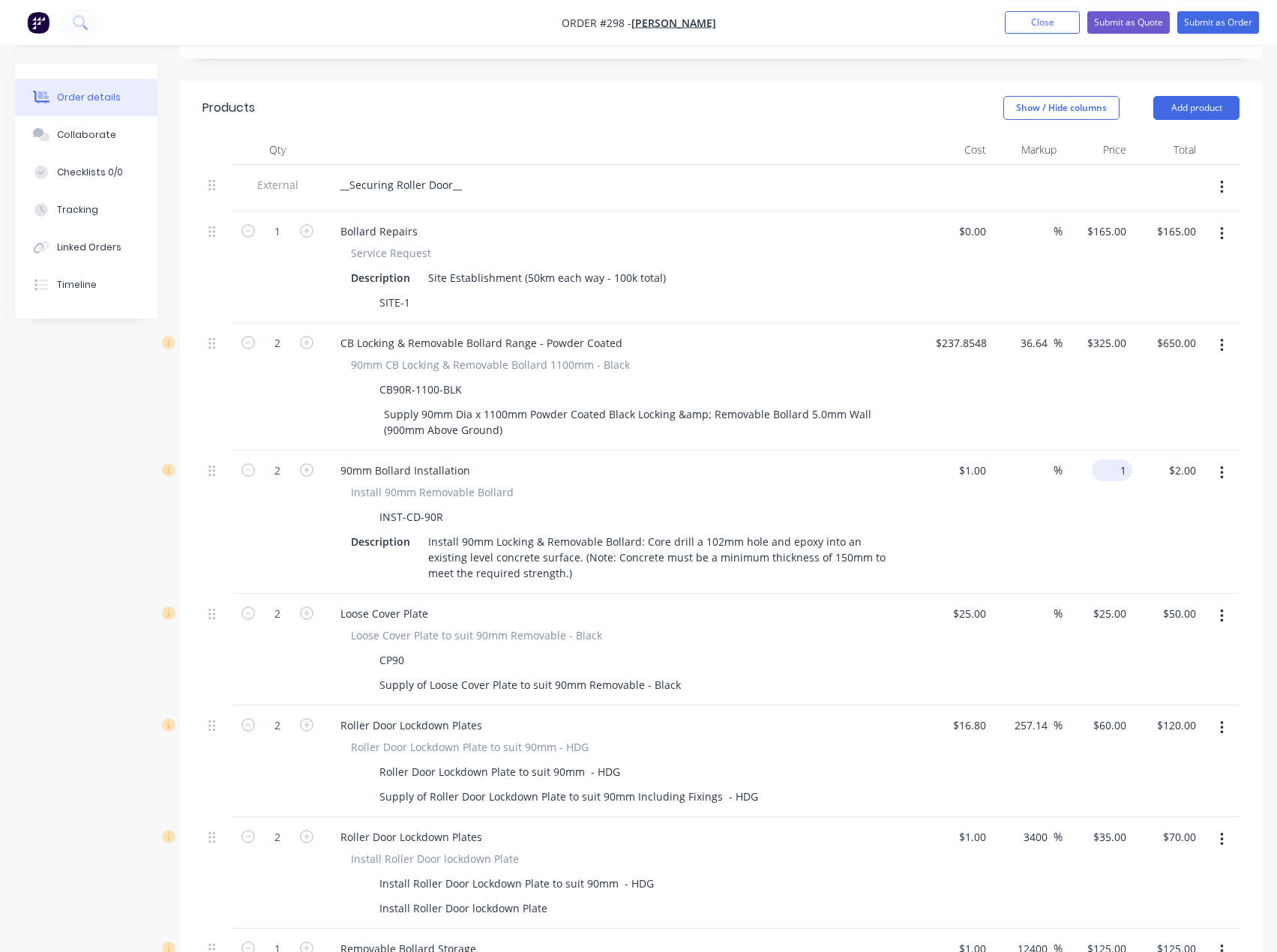
click at [1110, 460] on div "1 $1.00" at bounding box center [1111, 471] width 41 height 22
type input "145"
type input "14400"
type input "$145.00"
type input "$290.00"
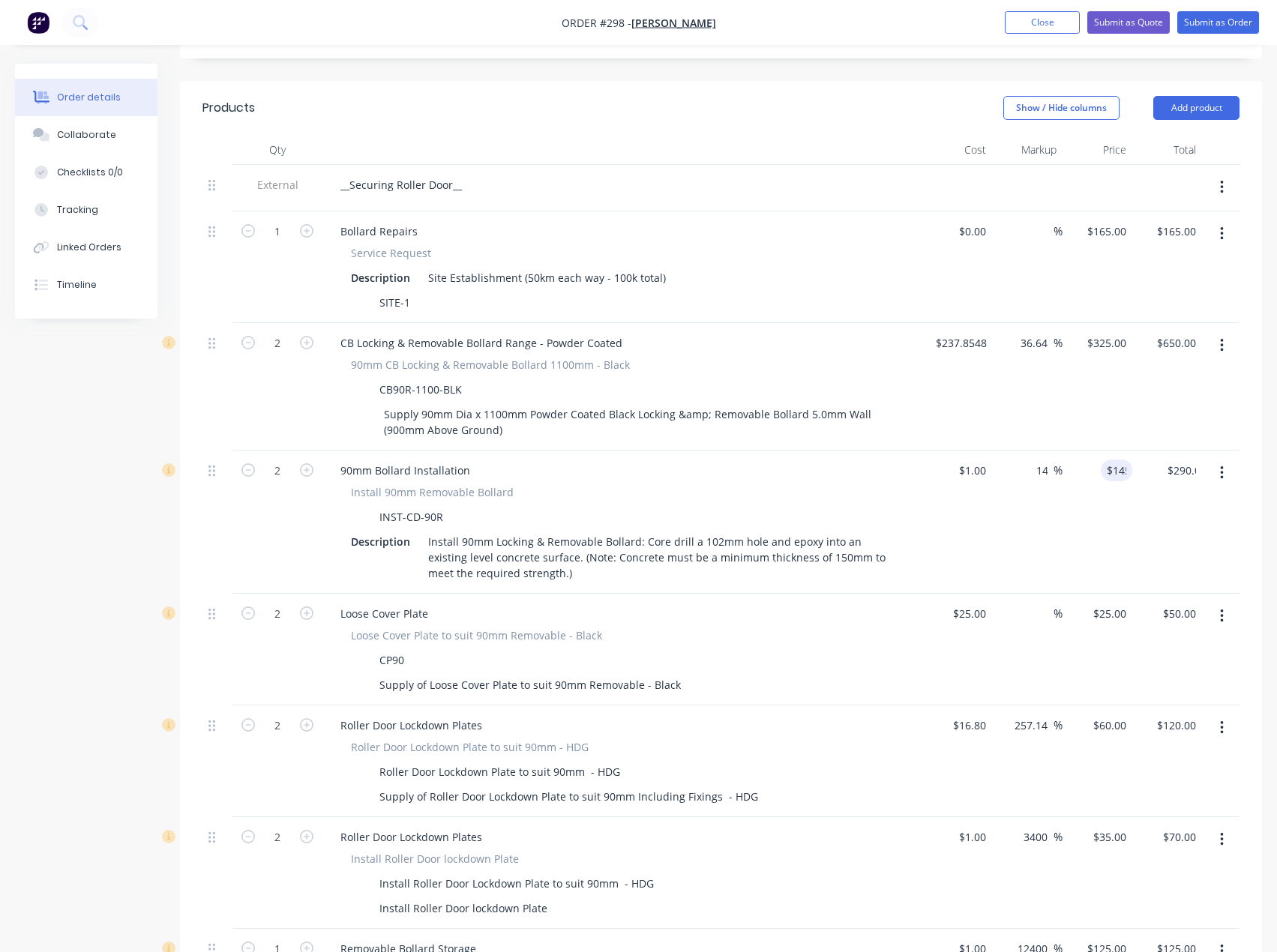
click at [1063, 480] on div "$145.00 145" at bounding box center [1098, 523] width 69 height 143
click at [970, 603] on div "25 $25.00" at bounding box center [969, 614] width 47 height 22
type input "$1.00"
type input "1"
type input "$2.00"
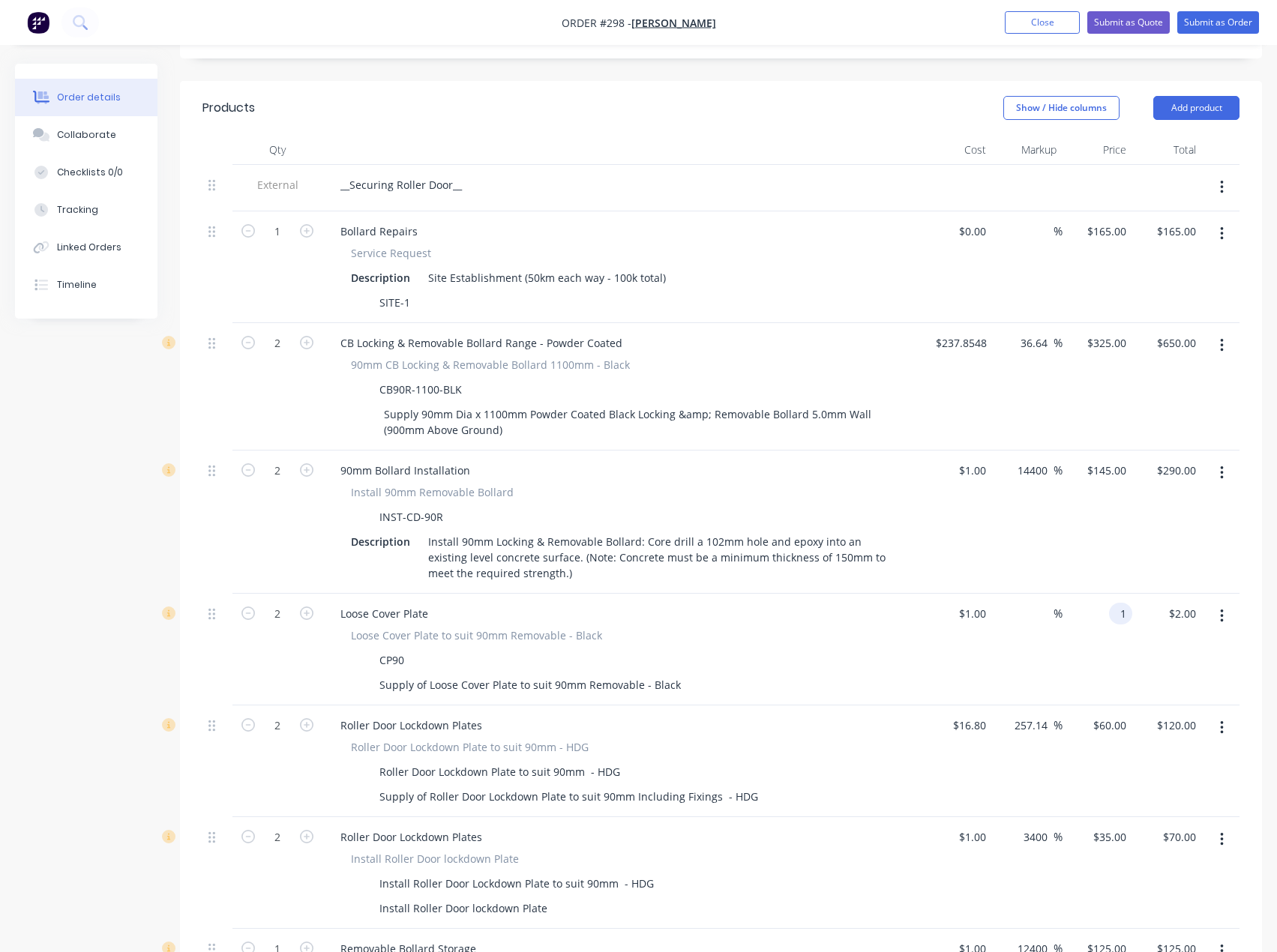
click at [1103, 594] on div "1 1" at bounding box center [1098, 650] width 69 height 112
type input "25"
type input "2400"
type input "$25.00"
type input "$50.00"
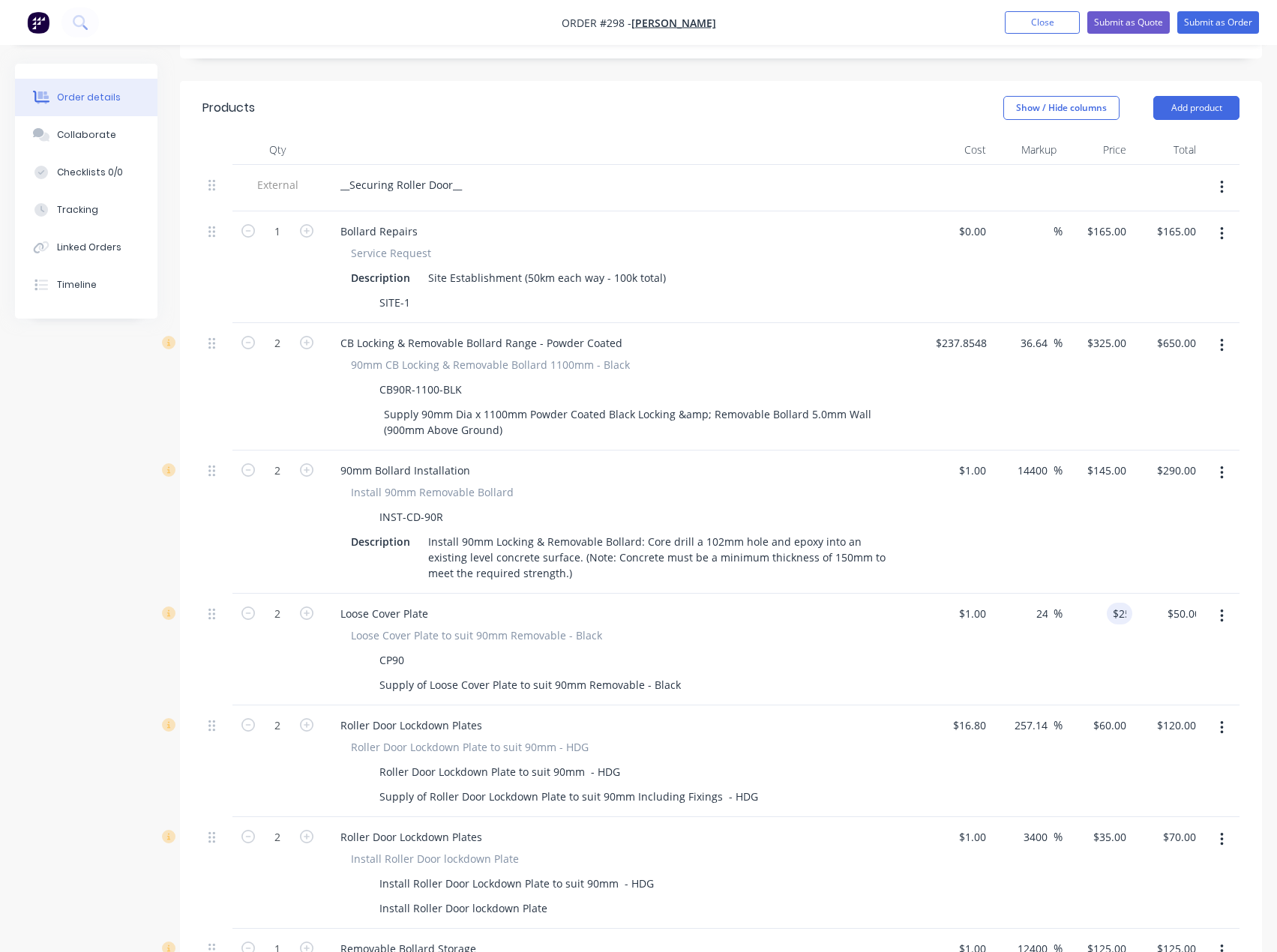
click at [1103, 617] on div "$25.00 25" at bounding box center [1098, 650] width 69 height 112
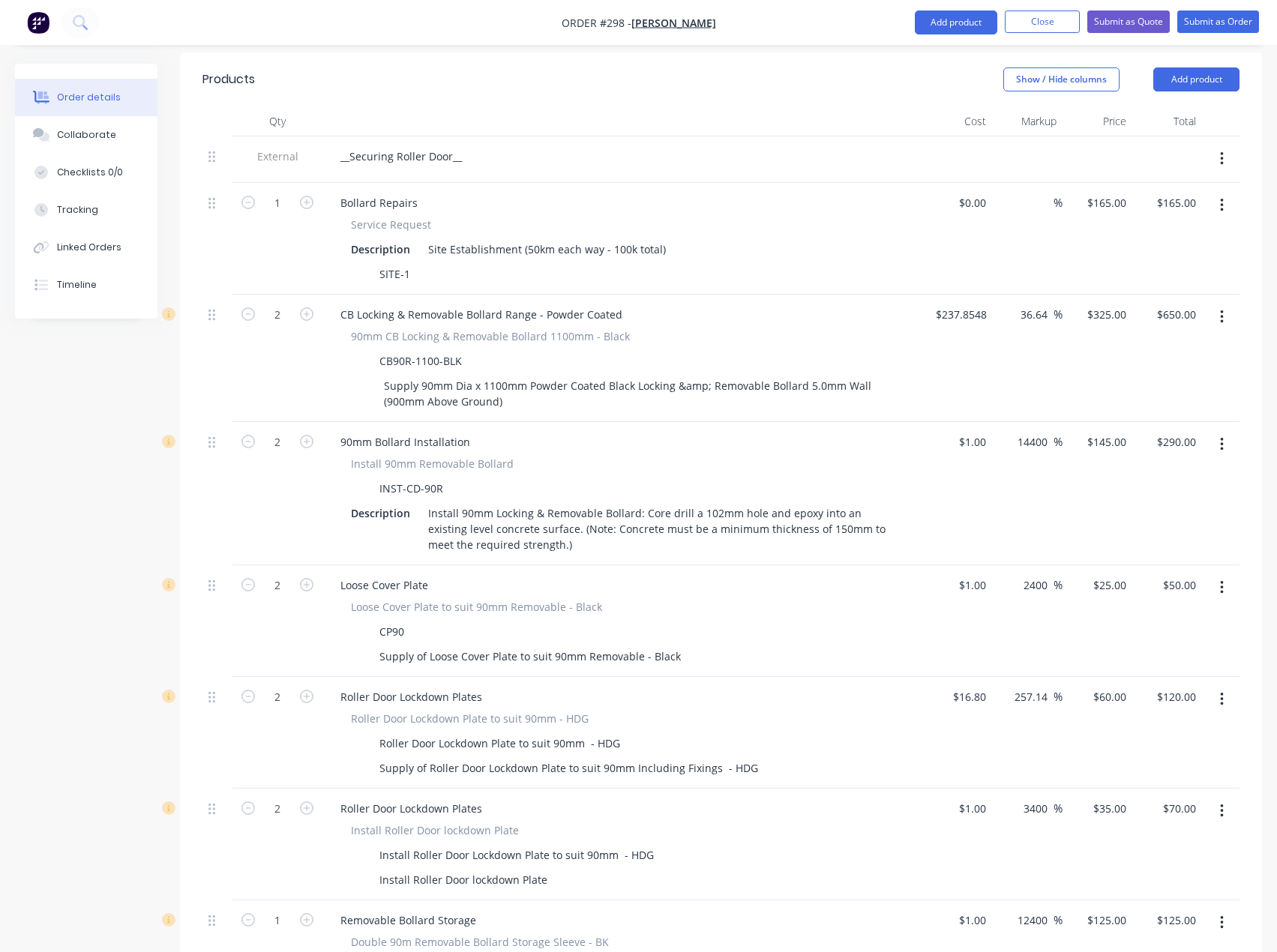
scroll to position [435, 0]
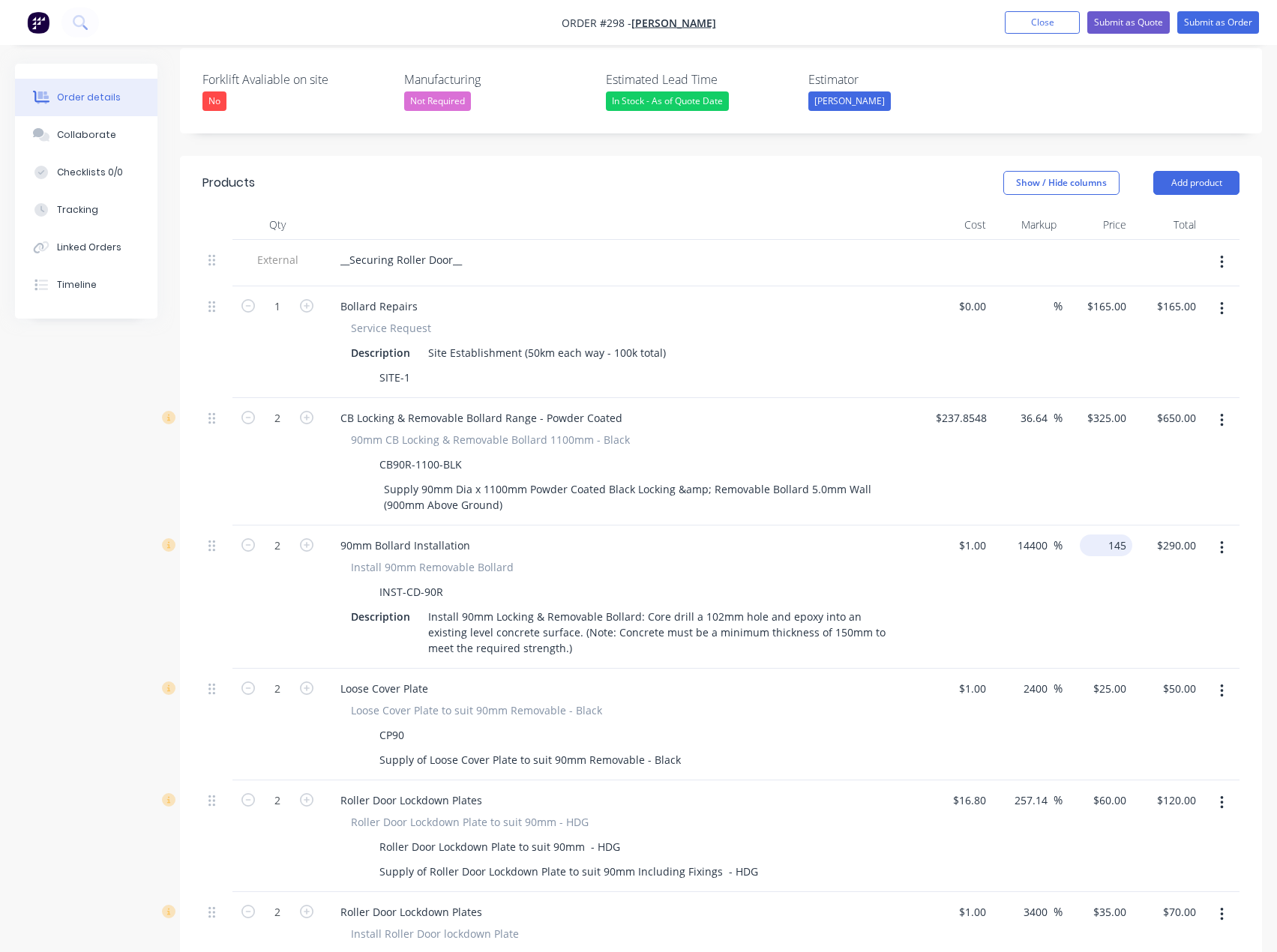
click at [1112, 535] on input "145" at bounding box center [1108, 545] width 47 height 22
type input "140"
type input "13900"
type input "$140.00"
type input "$280.00"
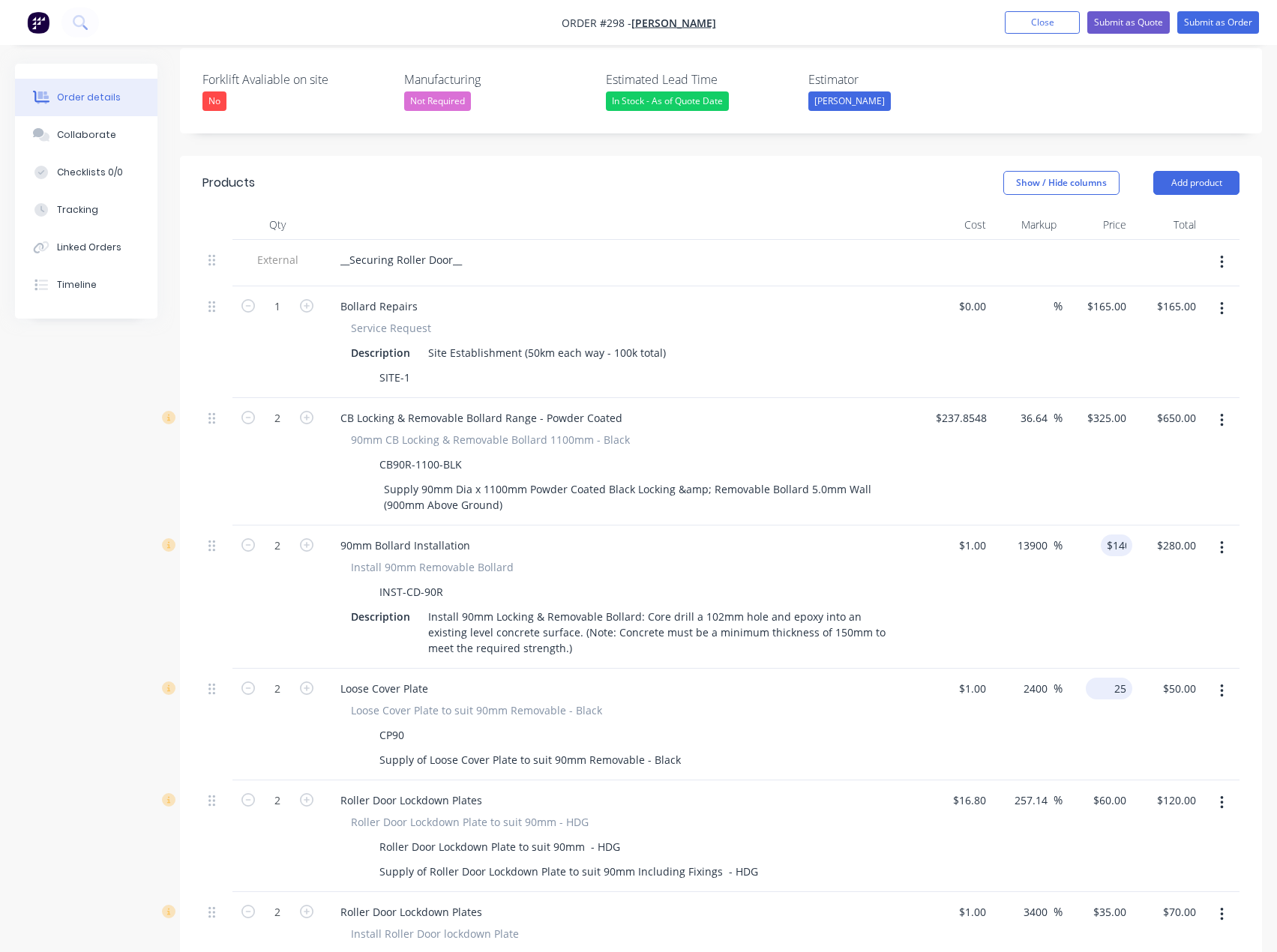
click at [1108, 678] on div "25 $25.00" at bounding box center [1108, 689] width 47 height 22
type input "20"
type input "1900"
type input "$20.00"
type input "$40.00"
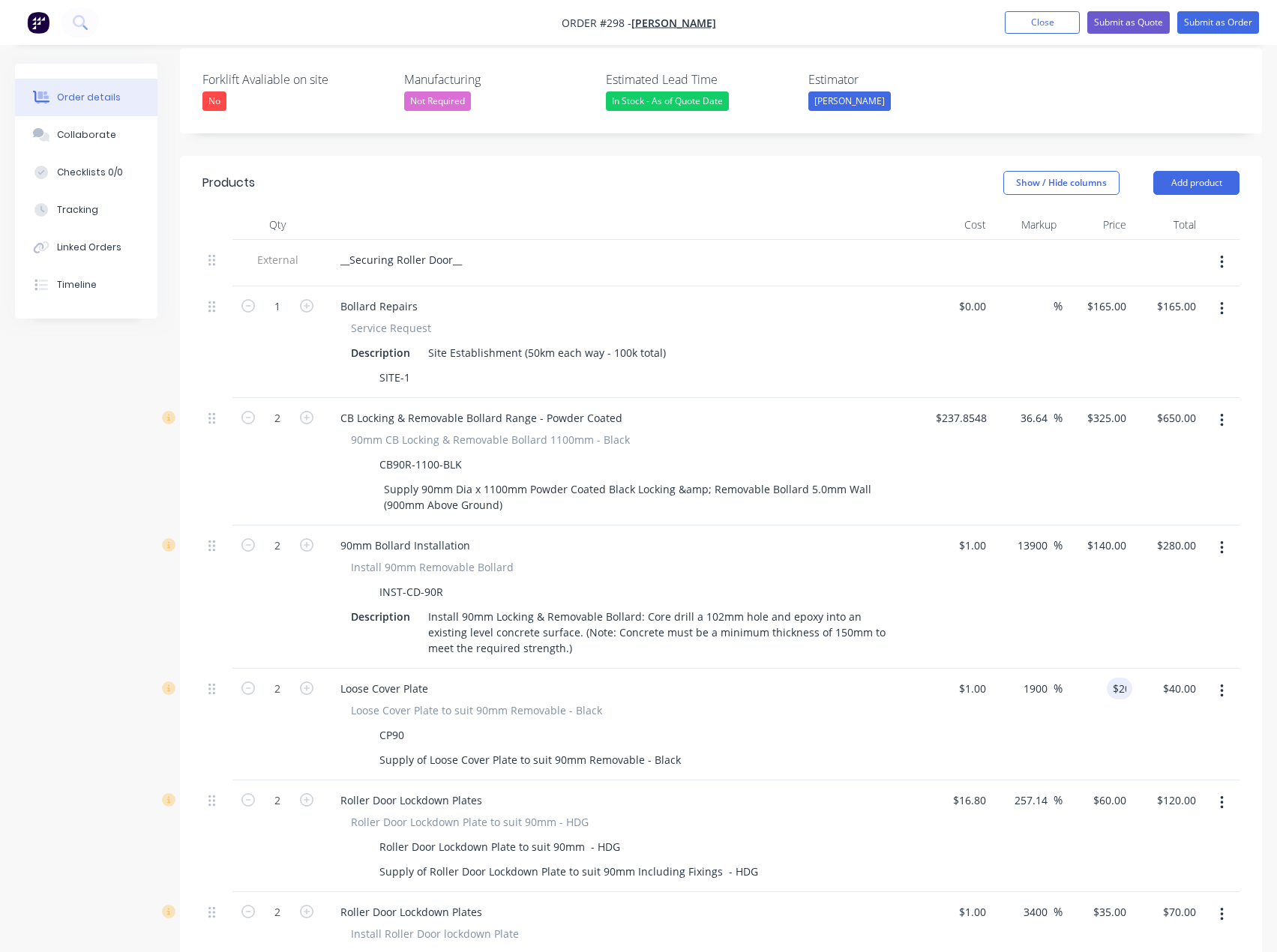
click at [889, 823] on div "Roller Door Lockdown Plates Roller Door Lockdown Plate to suit 90mm - HDG Rolle…" at bounding box center [622, 836] width 600 height 112
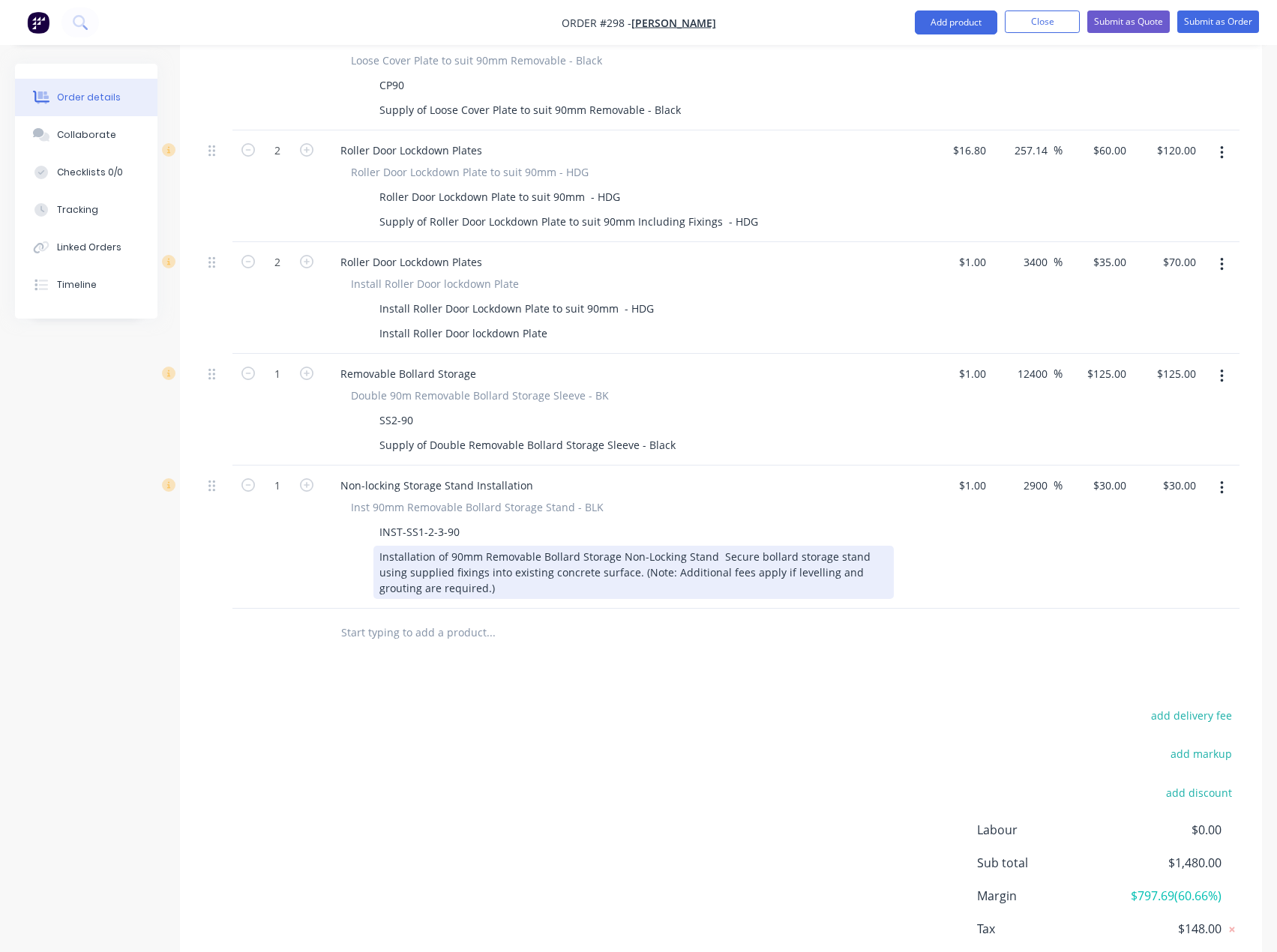
scroll to position [1110, 0]
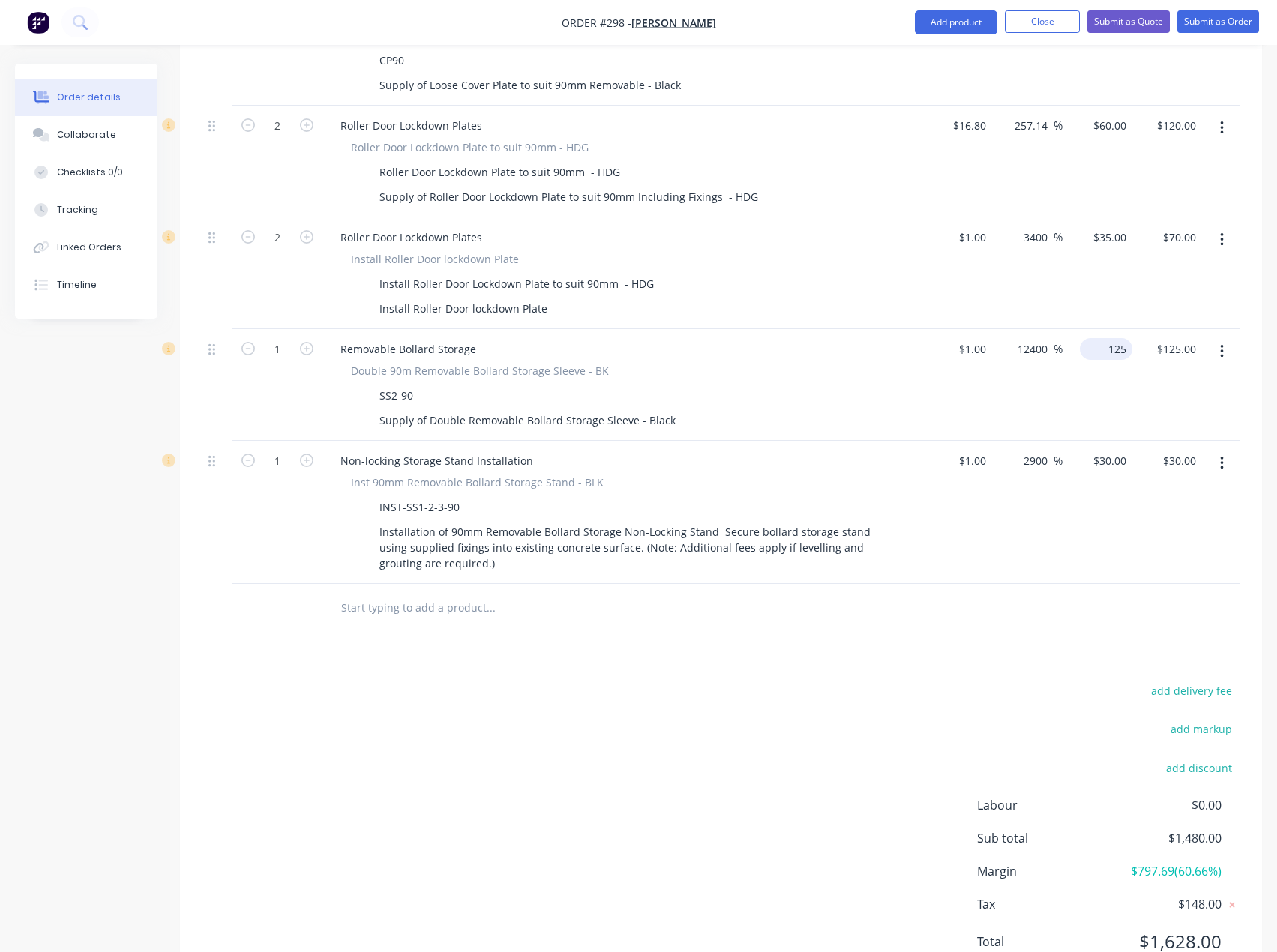
click at [1109, 338] on input "125" at bounding box center [1108, 349] width 47 height 22
type input "4"
type input "120"
type input "11900"
type input "$120.00"
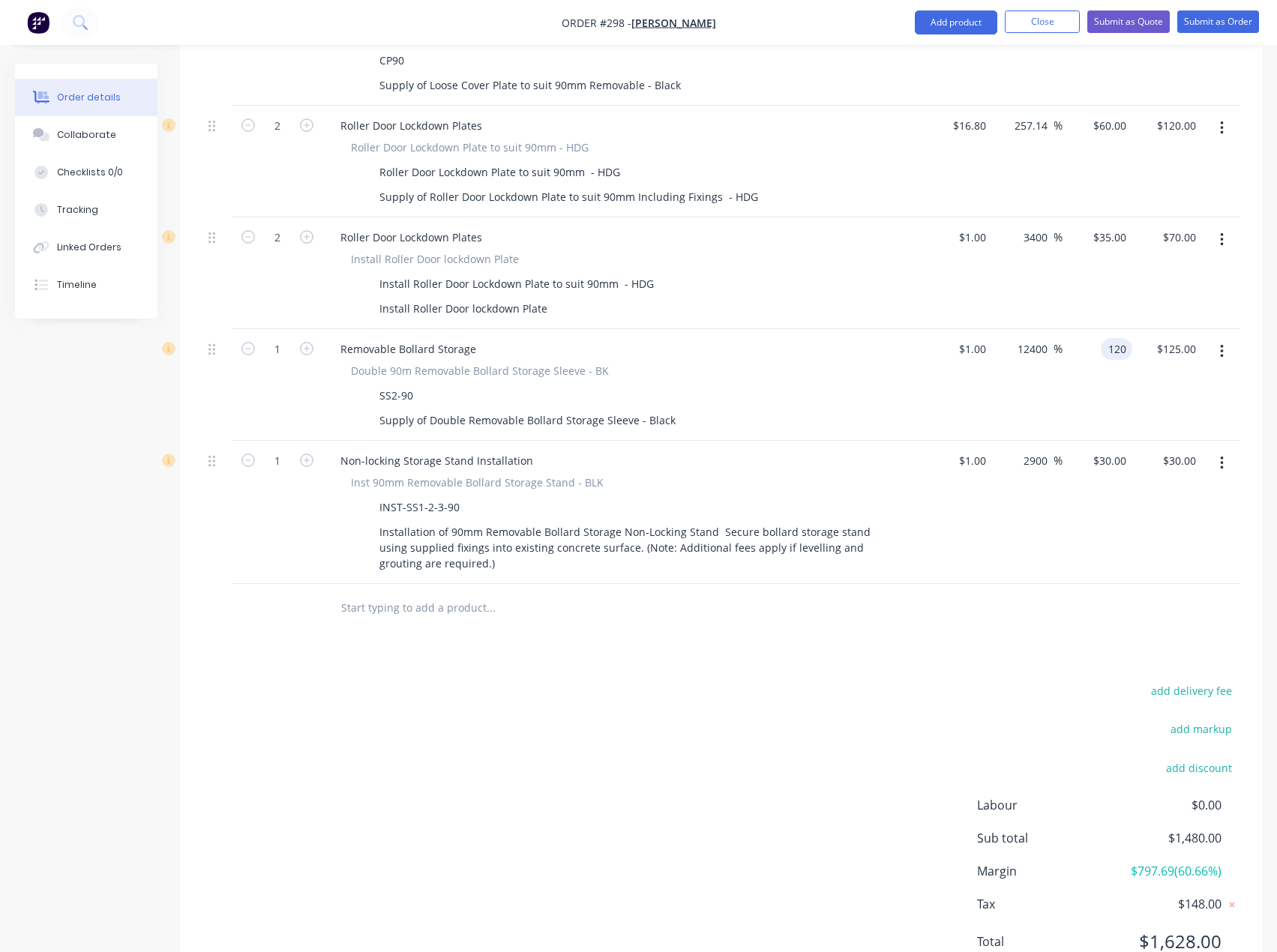
type input "$120.00"
click at [1149, 491] on div "$30.00 $30.00" at bounding box center [1167, 513] width 69 height 143
click at [1107, 106] on div "60 $60.00" at bounding box center [1098, 162] width 69 height 112
type input "55"
type input "227.38"
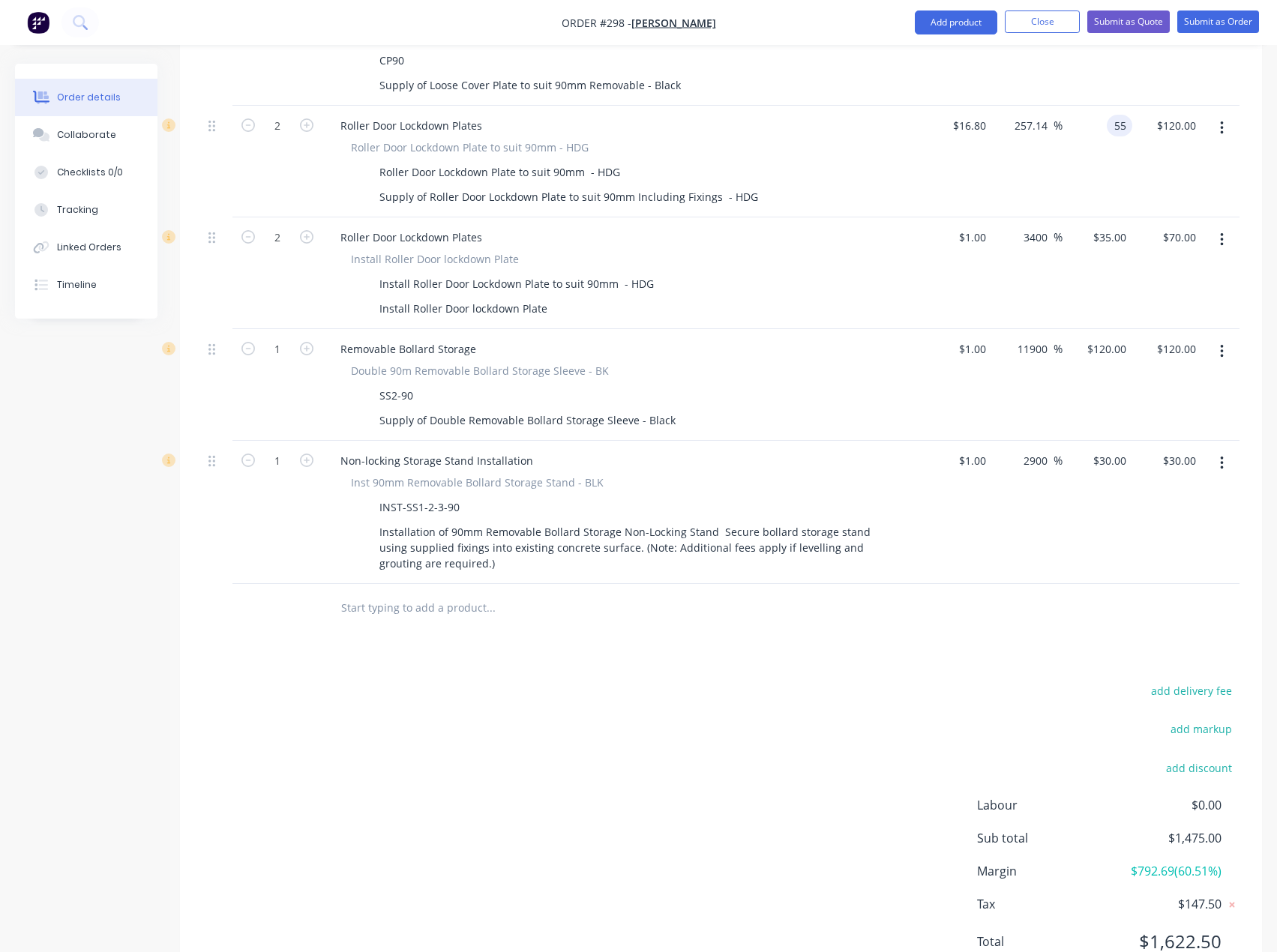
type input "$55.00"
type input "$110.00"
click at [1054, 147] on div "227.38 227.38 %" at bounding box center [1027, 162] width 69 height 112
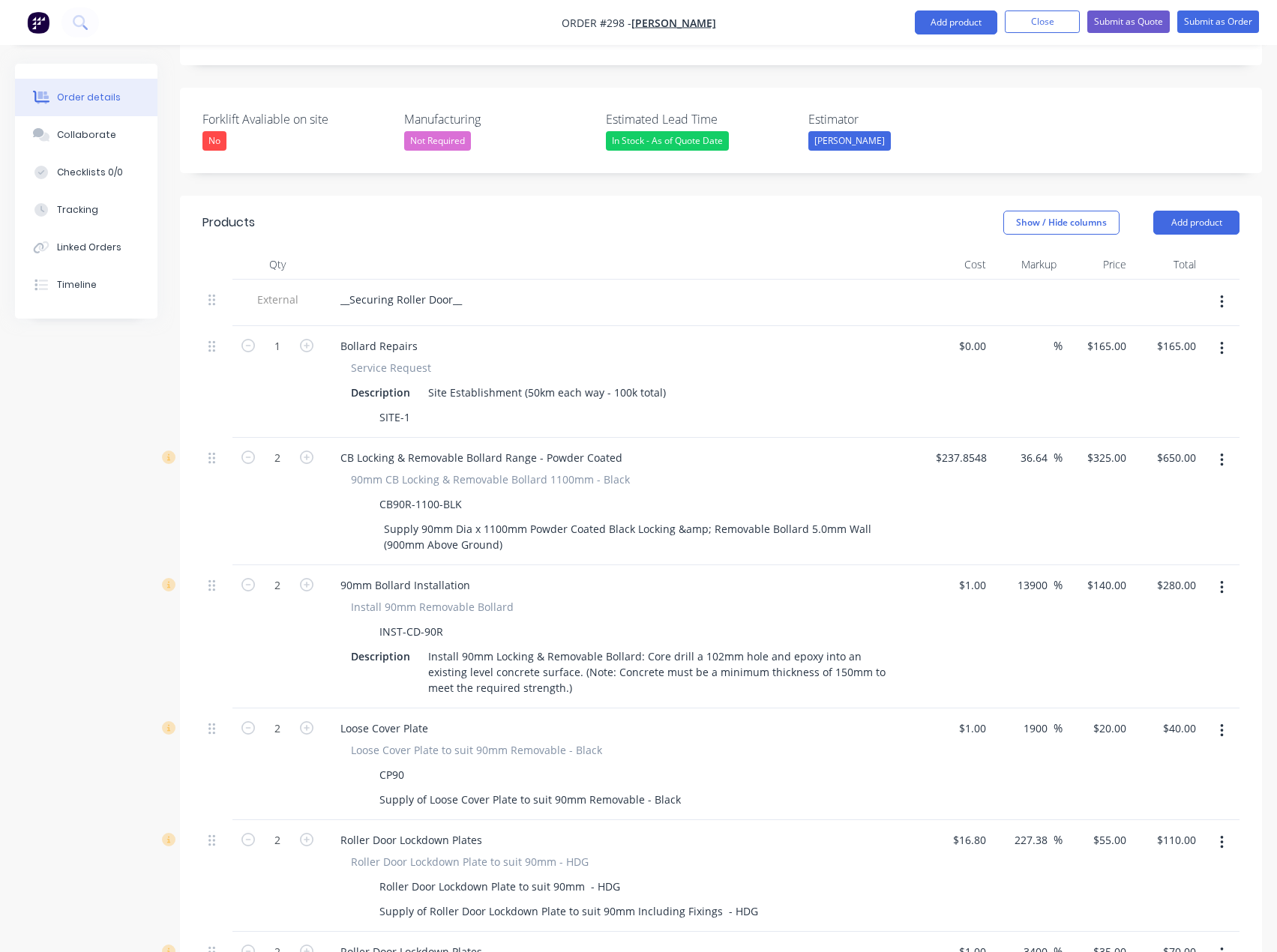
scroll to position [360, 0]
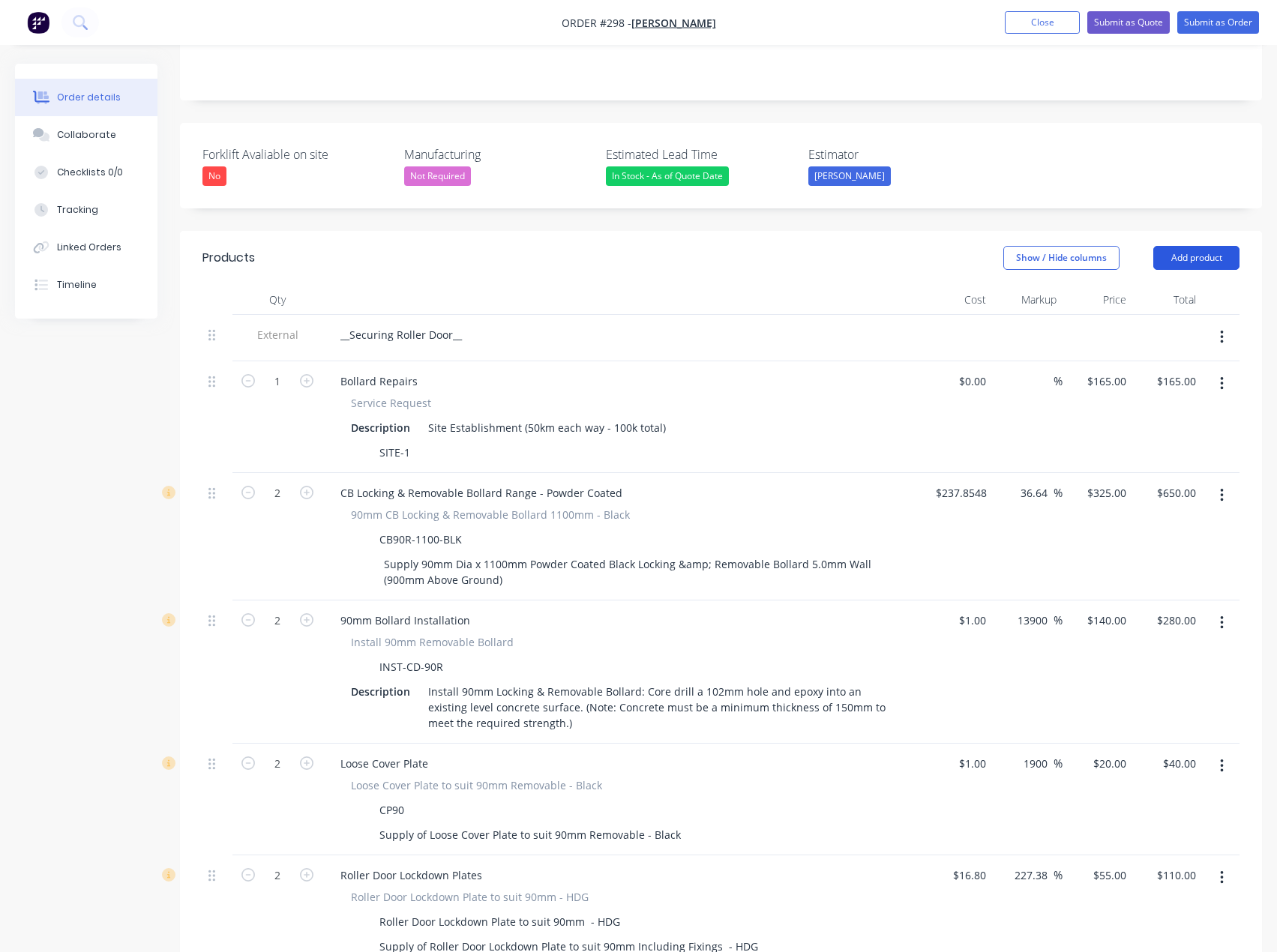
click at [1203, 246] on button "Add product" at bounding box center [1196, 258] width 86 height 24
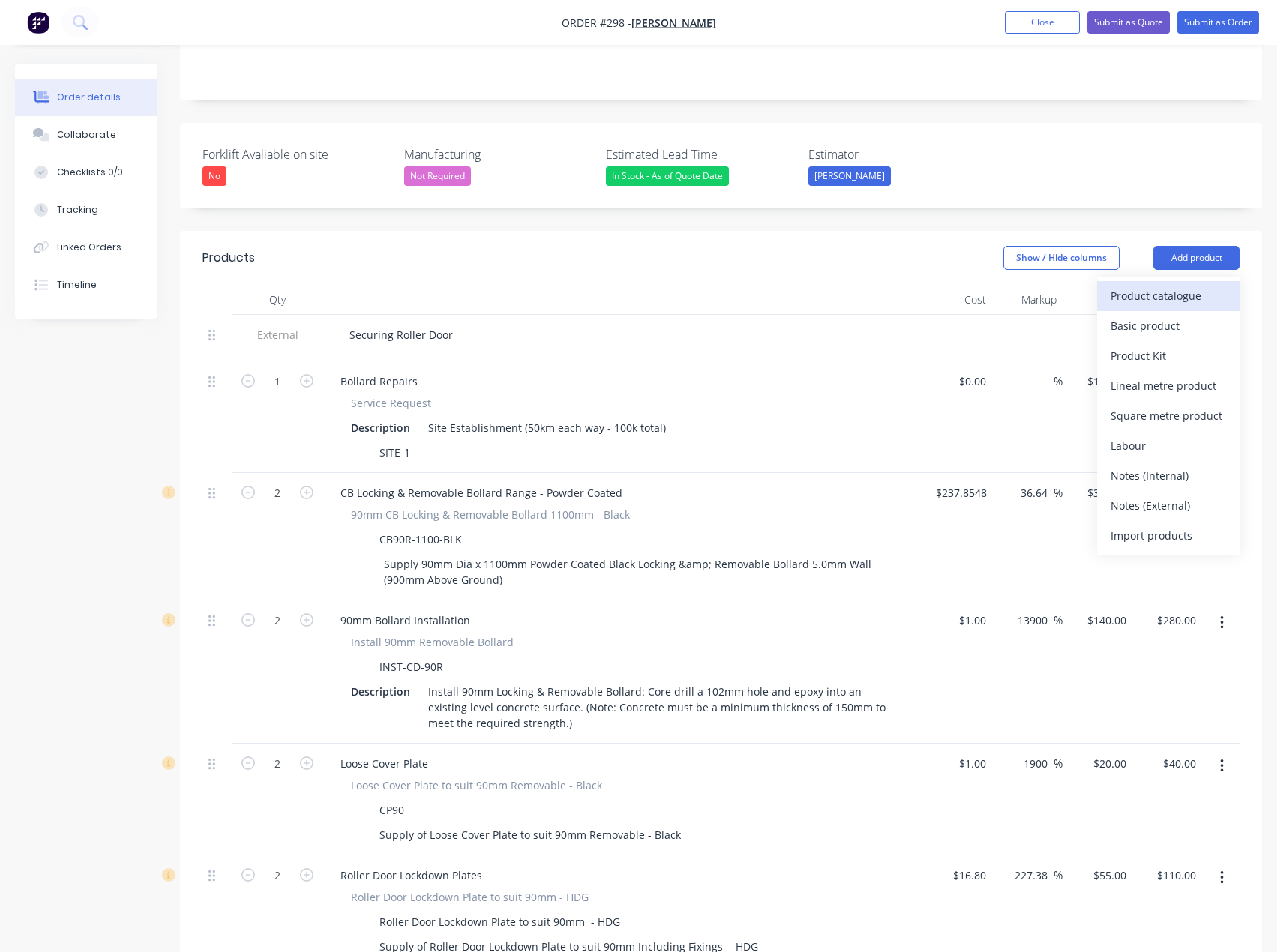
click at [1186, 285] on div "Product catalogue" at bounding box center [1168, 296] width 115 height 22
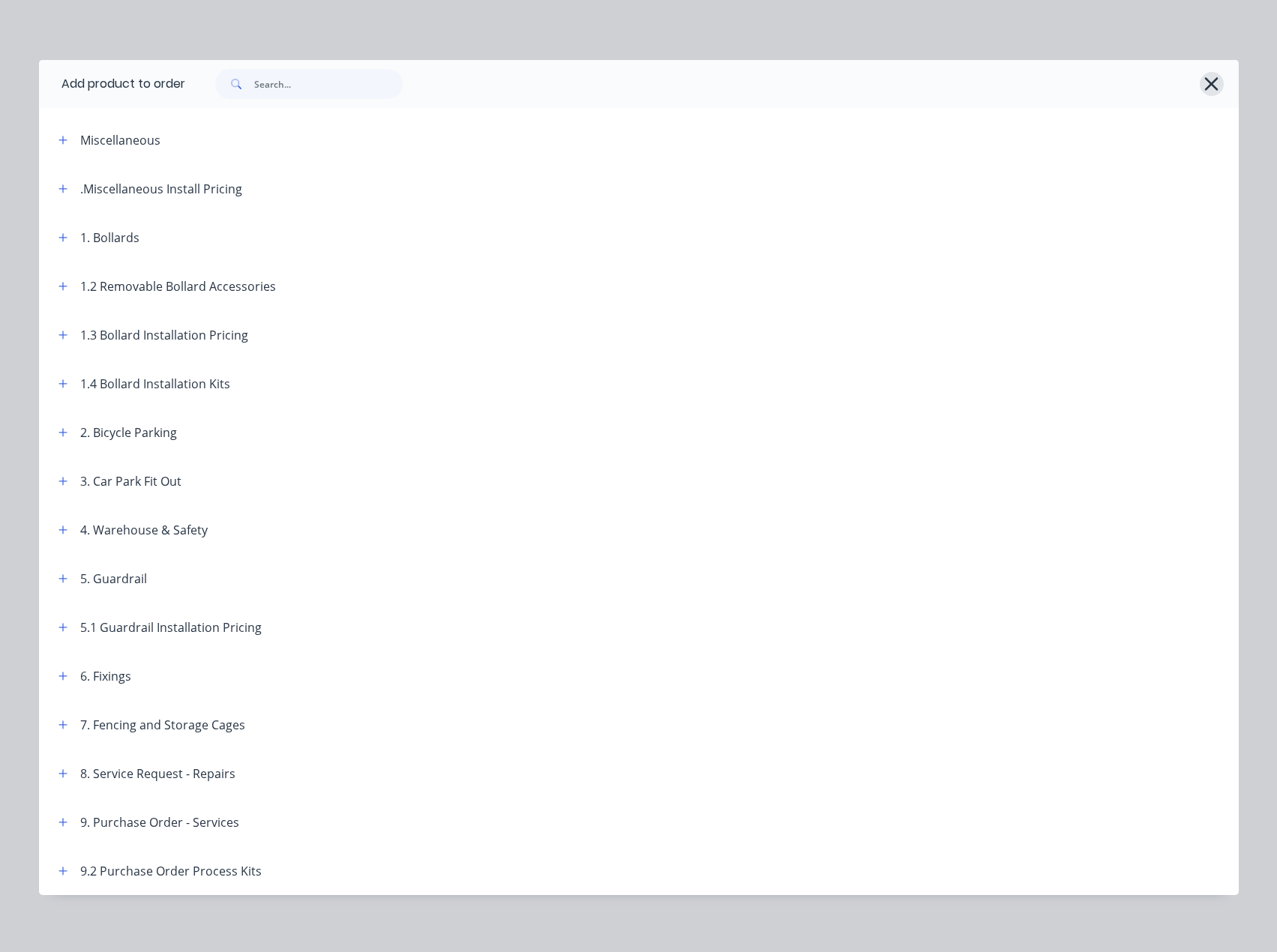
click at [1208, 74] on icon "button" at bounding box center [1212, 83] width 16 height 21
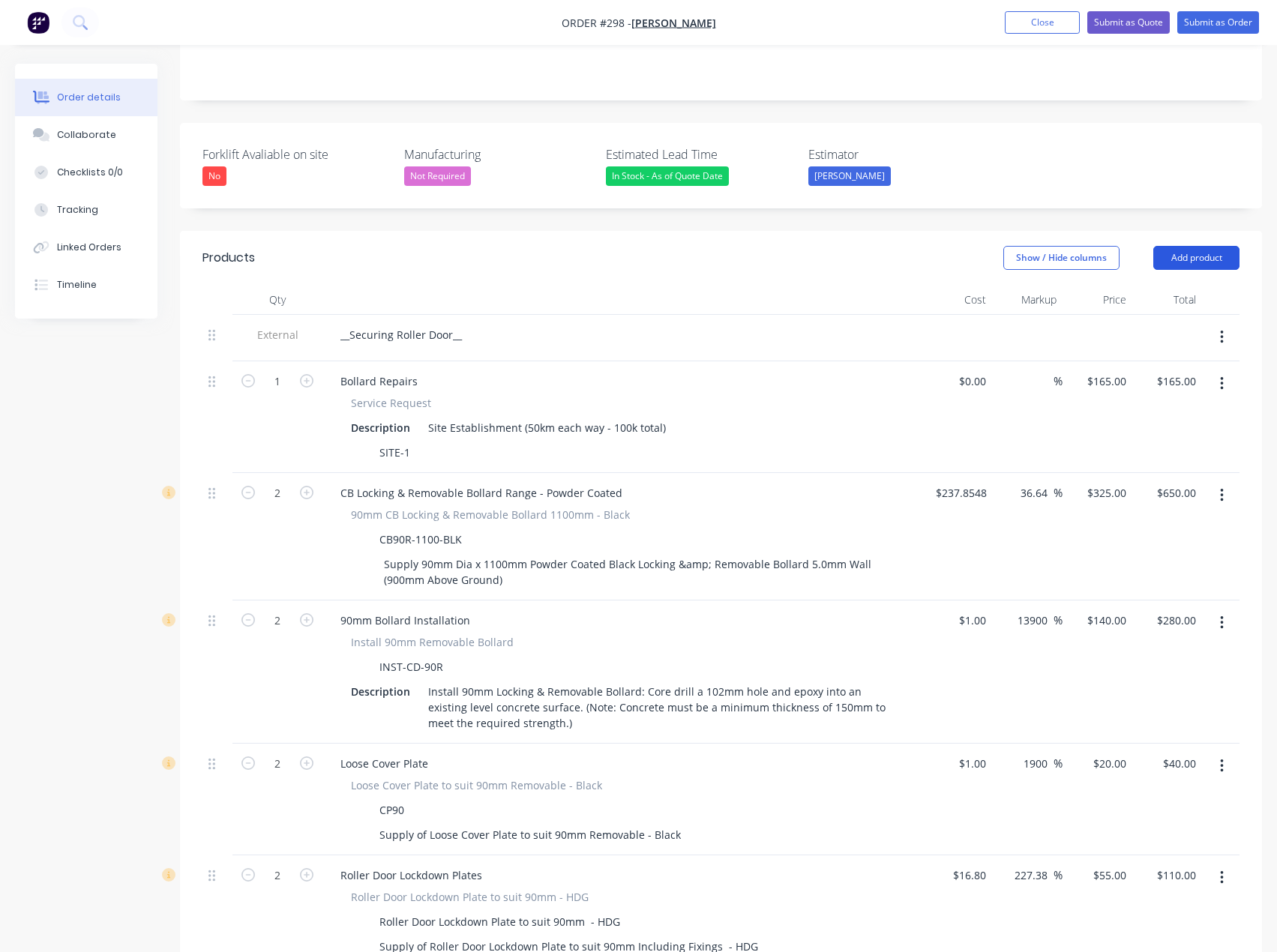
click at [1198, 246] on button "Add product" at bounding box center [1196, 258] width 86 height 24
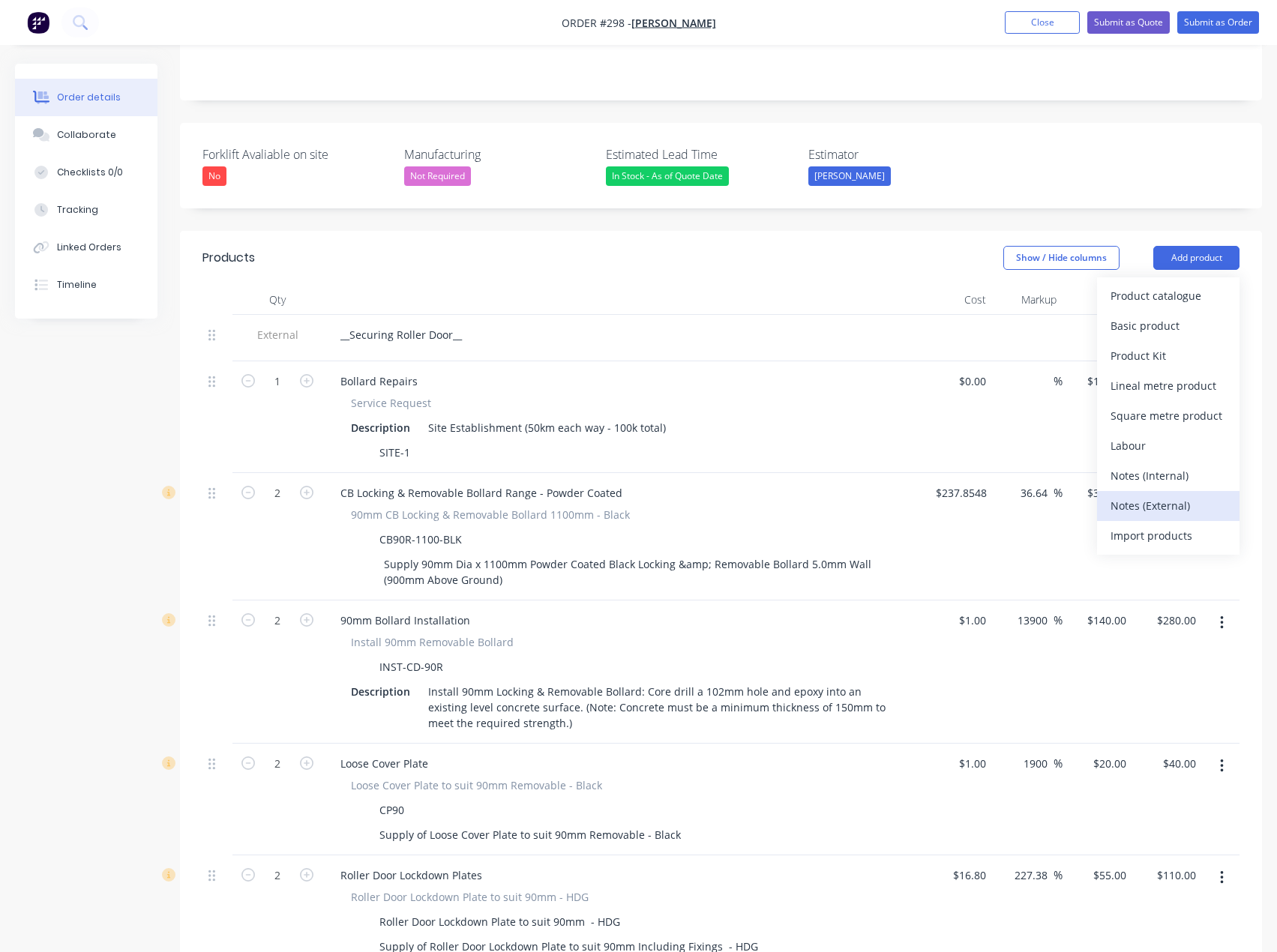
click at [1151, 495] on div "Notes (External)" at bounding box center [1168, 506] width 115 height 22
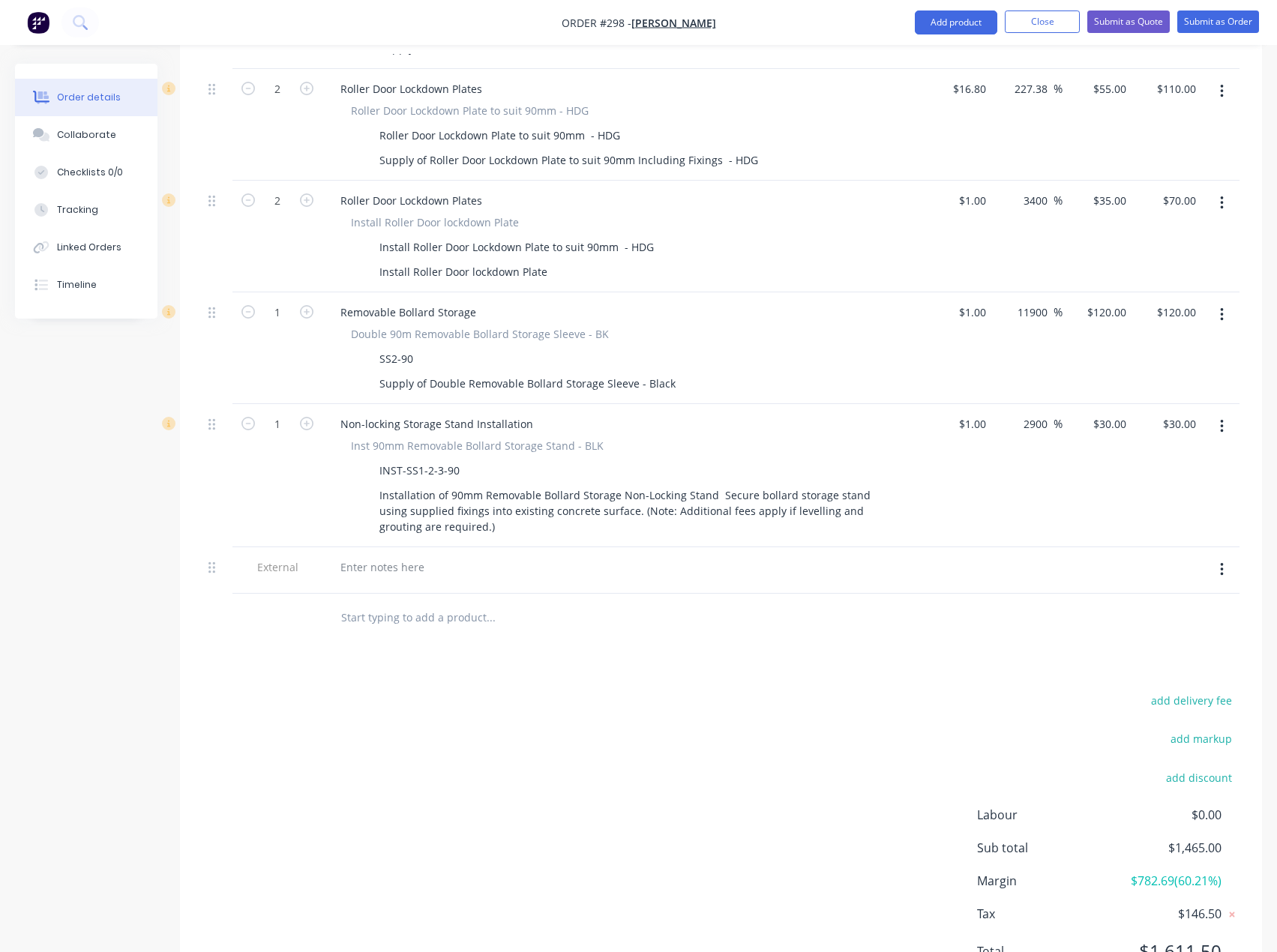
scroll to position [1156, 0]
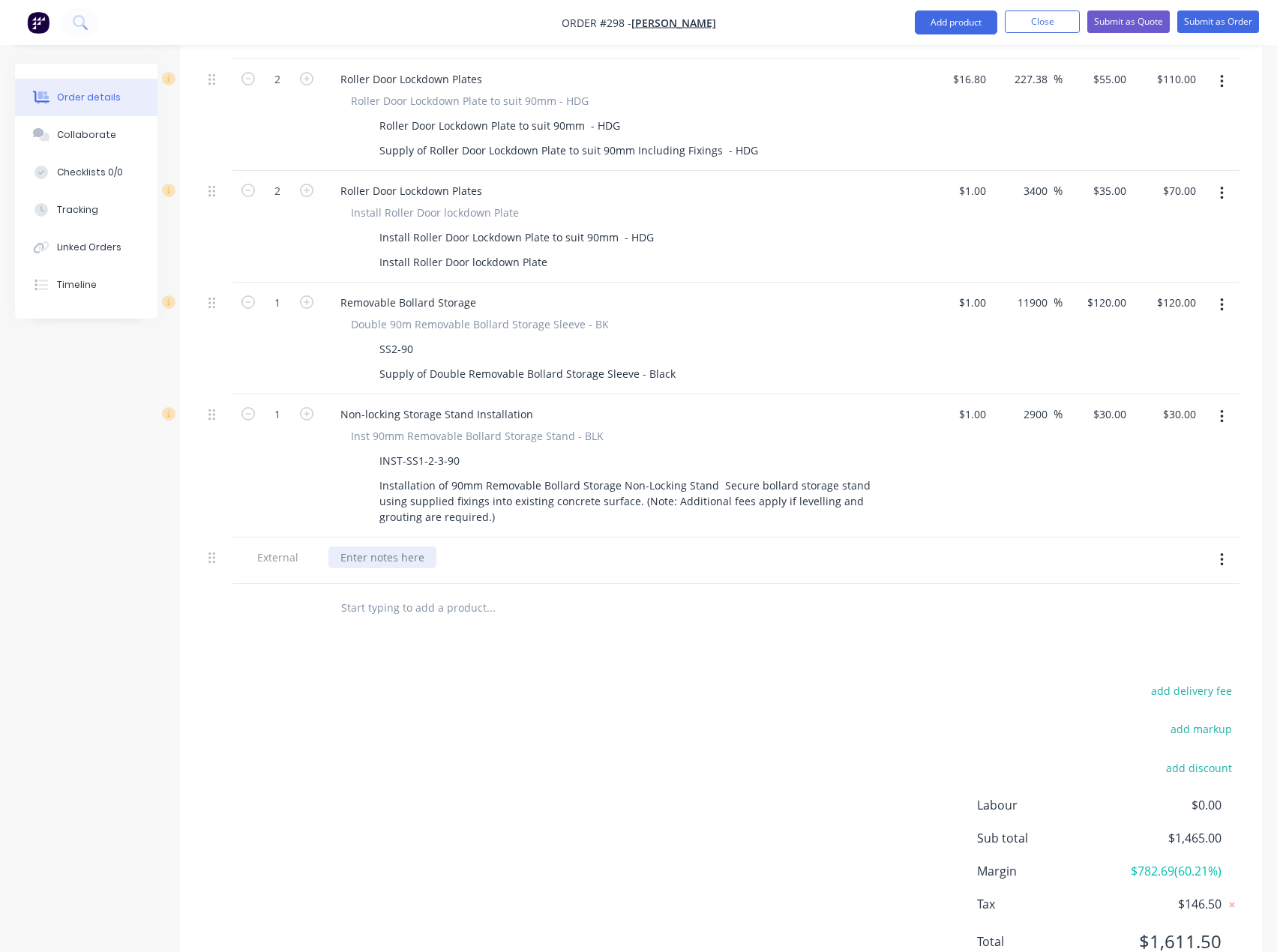
click at [340, 546] on div at bounding box center [382, 557] width 108 height 22
paste div
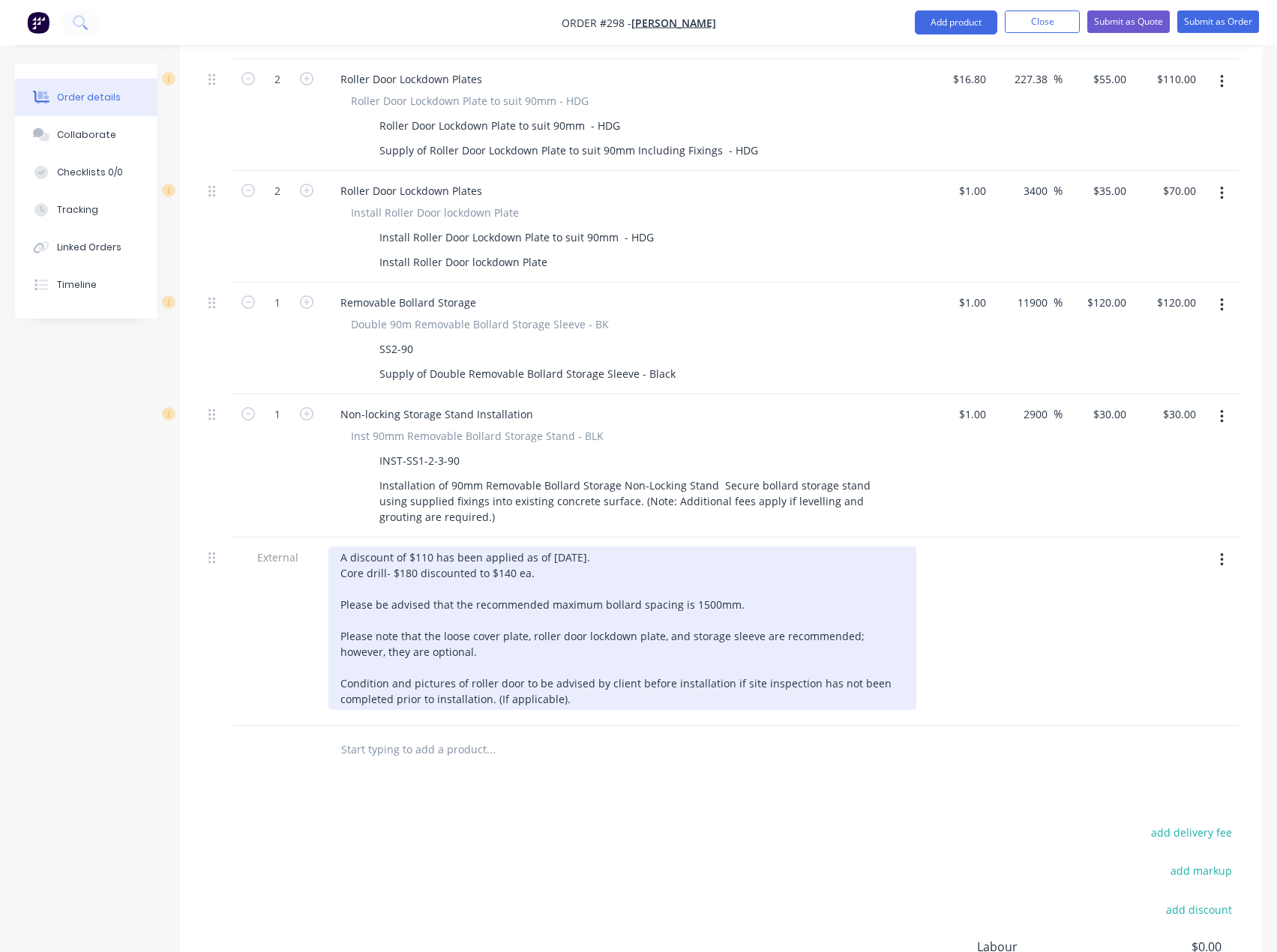
click at [554, 546] on div "A discount of $110 has been applied as of [DATE]. Core drill- $180 discounted t…" at bounding box center [622, 628] width 588 height 164
click at [556, 546] on div "A discount of $110 has been applied as of [DATE]. Core drill- $180 discounted t…" at bounding box center [622, 628] width 588 height 164
click at [564, 546] on div "A discount of $110 has been applied as of [DATE]. Core drill- $180 discounted t…" at bounding box center [622, 628] width 588 height 164
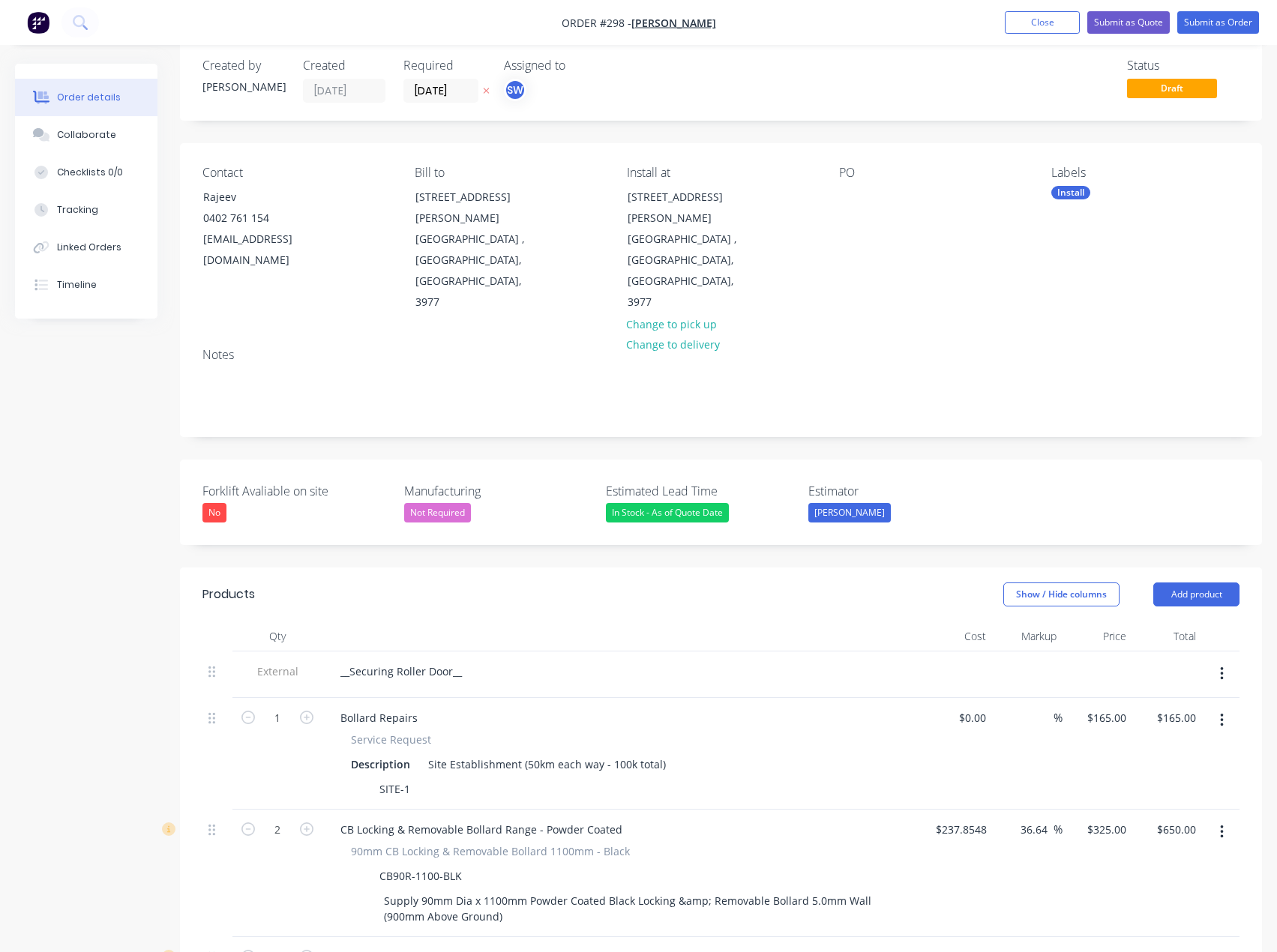
scroll to position [0, 0]
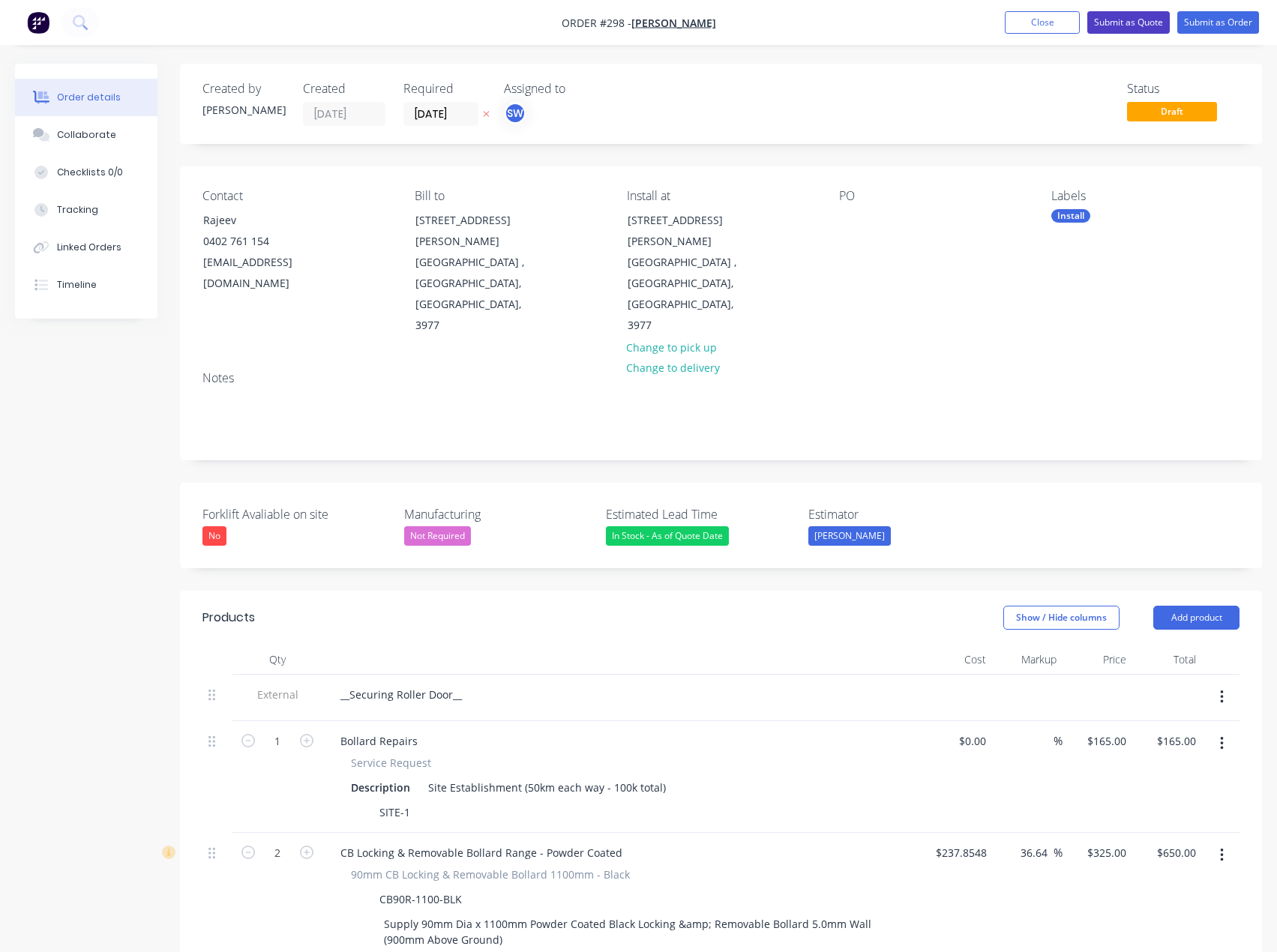
click at [1121, 22] on button "Submit as Quote" at bounding box center [1128, 22] width 82 height 23
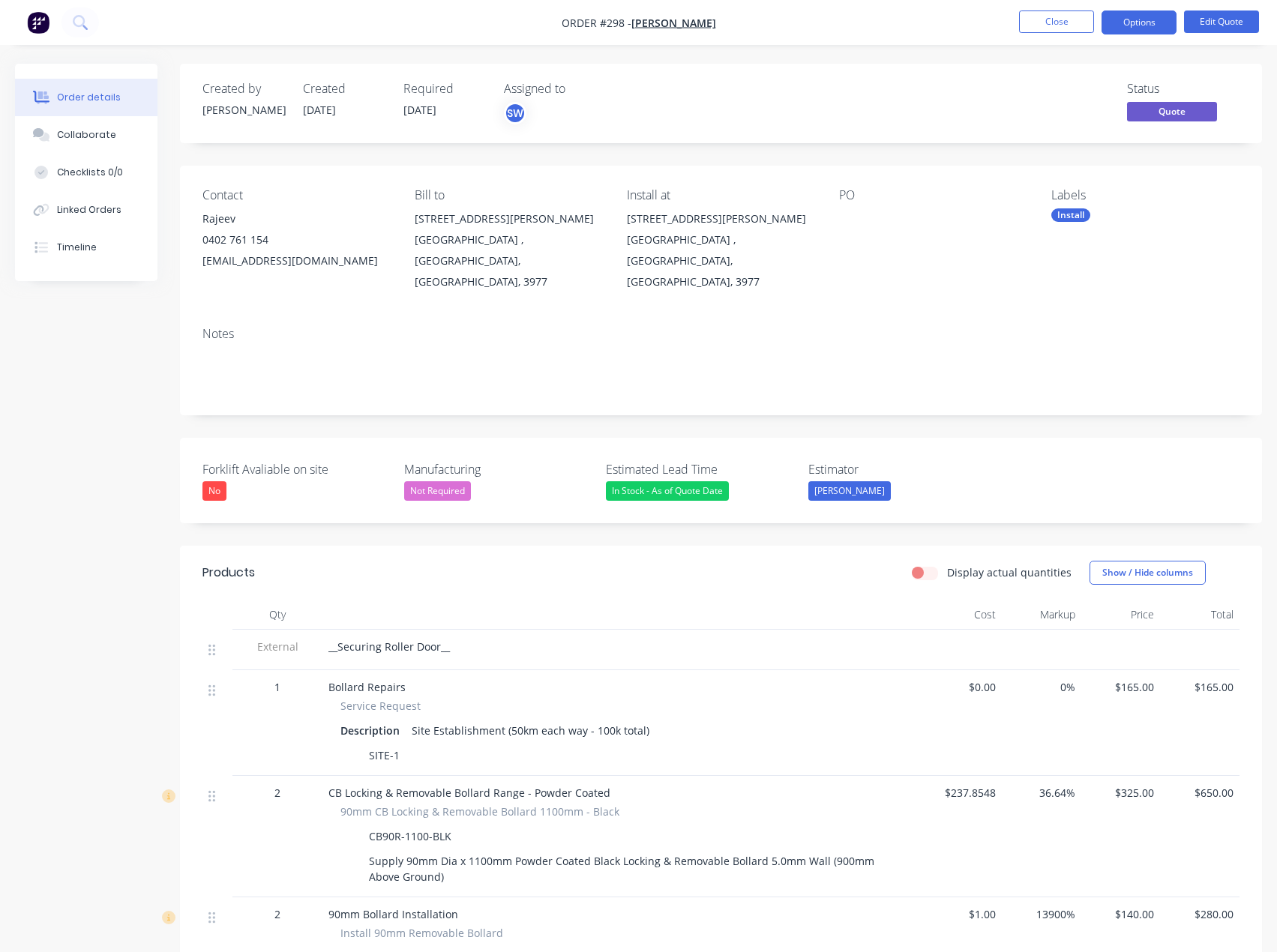
click at [1137, 9] on nav "Order #298 - [PERSON_NAME] Close Options Edit Quote" at bounding box center [638, 22] width 1277 height 45
click at [1138, 16] on button "Options" at bounding box center [1139, 23] width 75 height 24
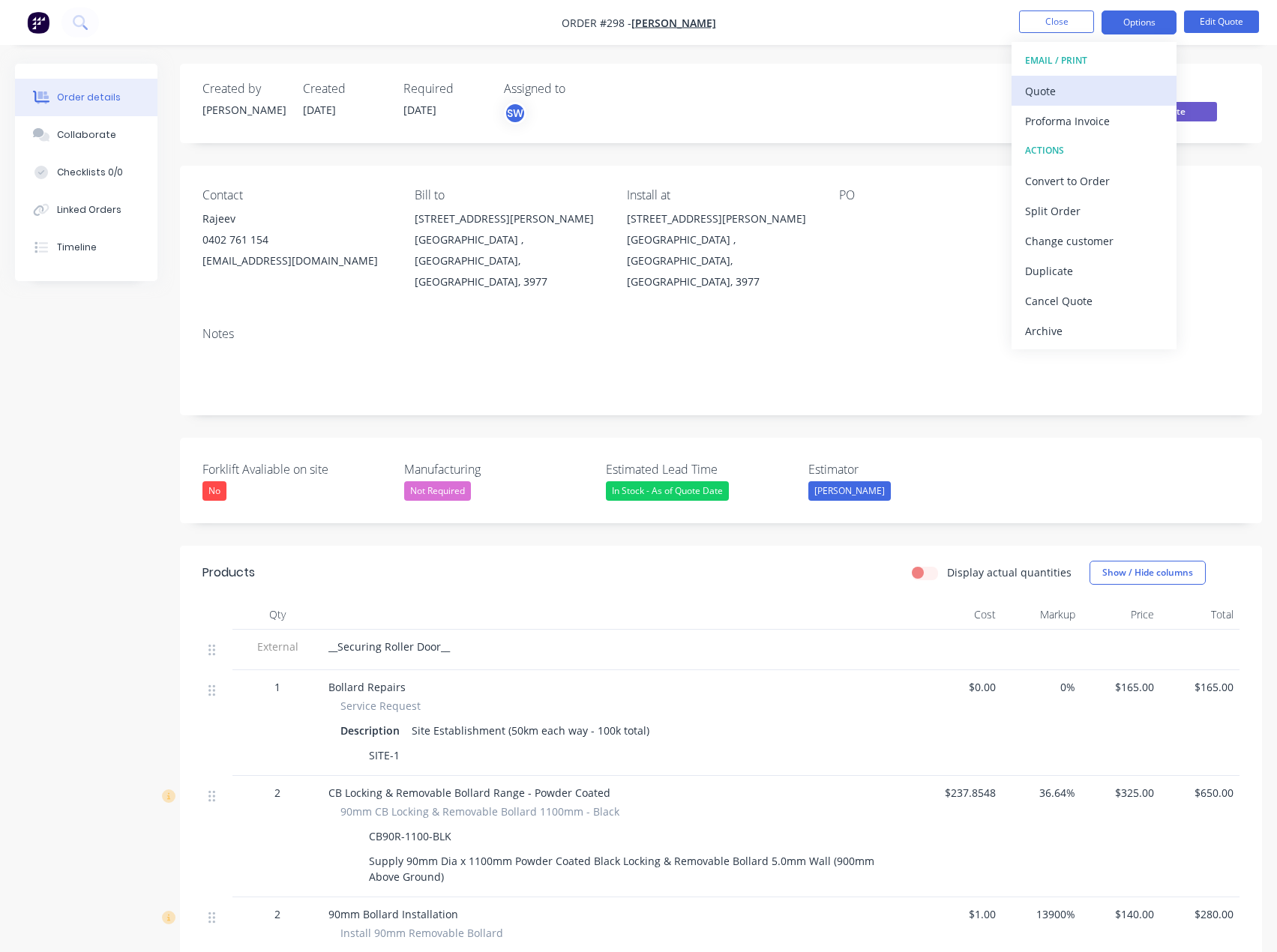
click at [1118, 91] on div "Quote" at bounding box center [1094, 91] width 138 height 22
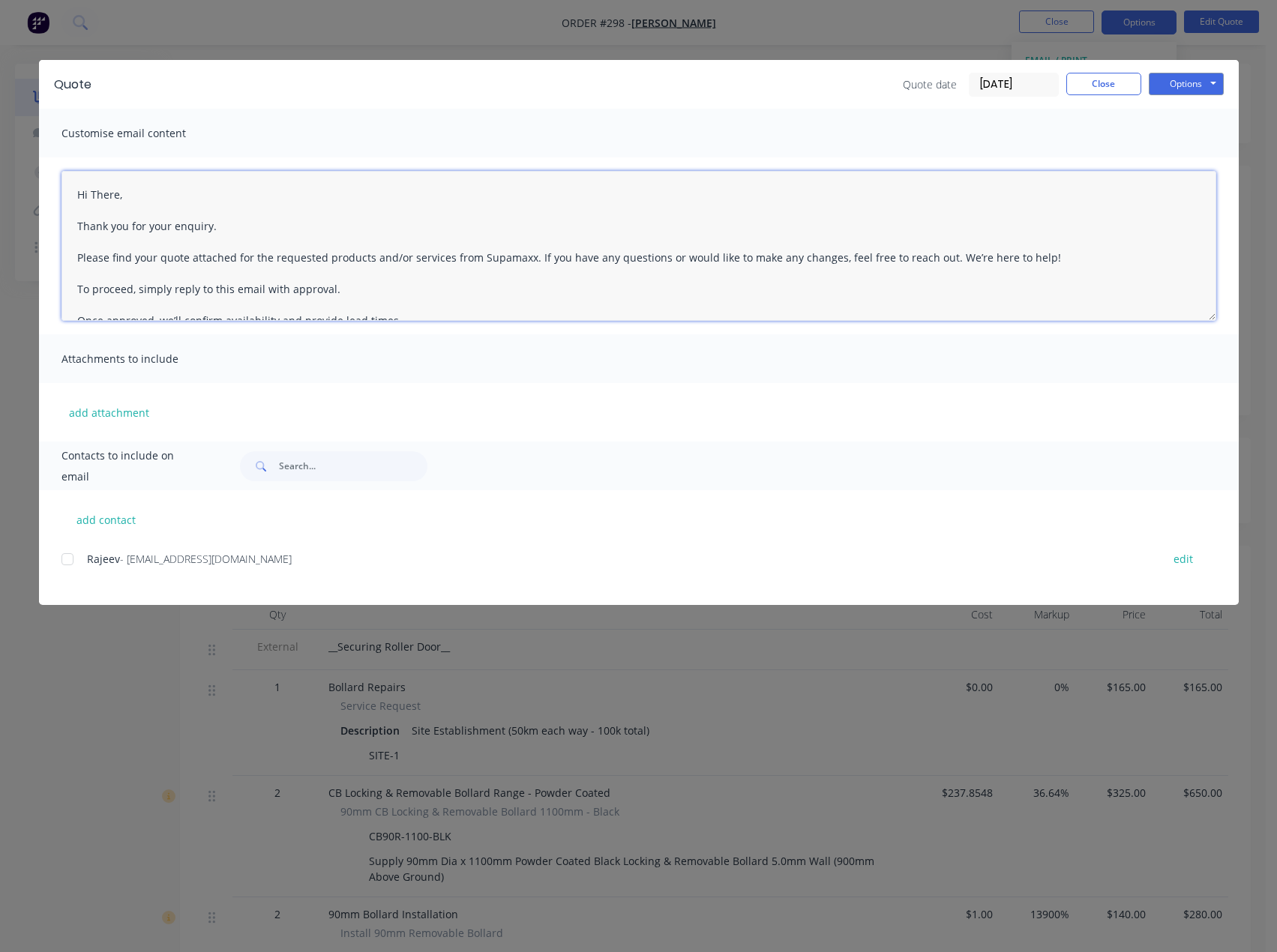
click at [204, 192] on textarea "Hi There, Thank you for your enquiry. Please find your quote attached for the r…" at bounding box center [638, 245] width 1155 height 150
type textarea "Hi [PERSON_NAME], Thank you for your enquiry. Please find your quote attached f…"
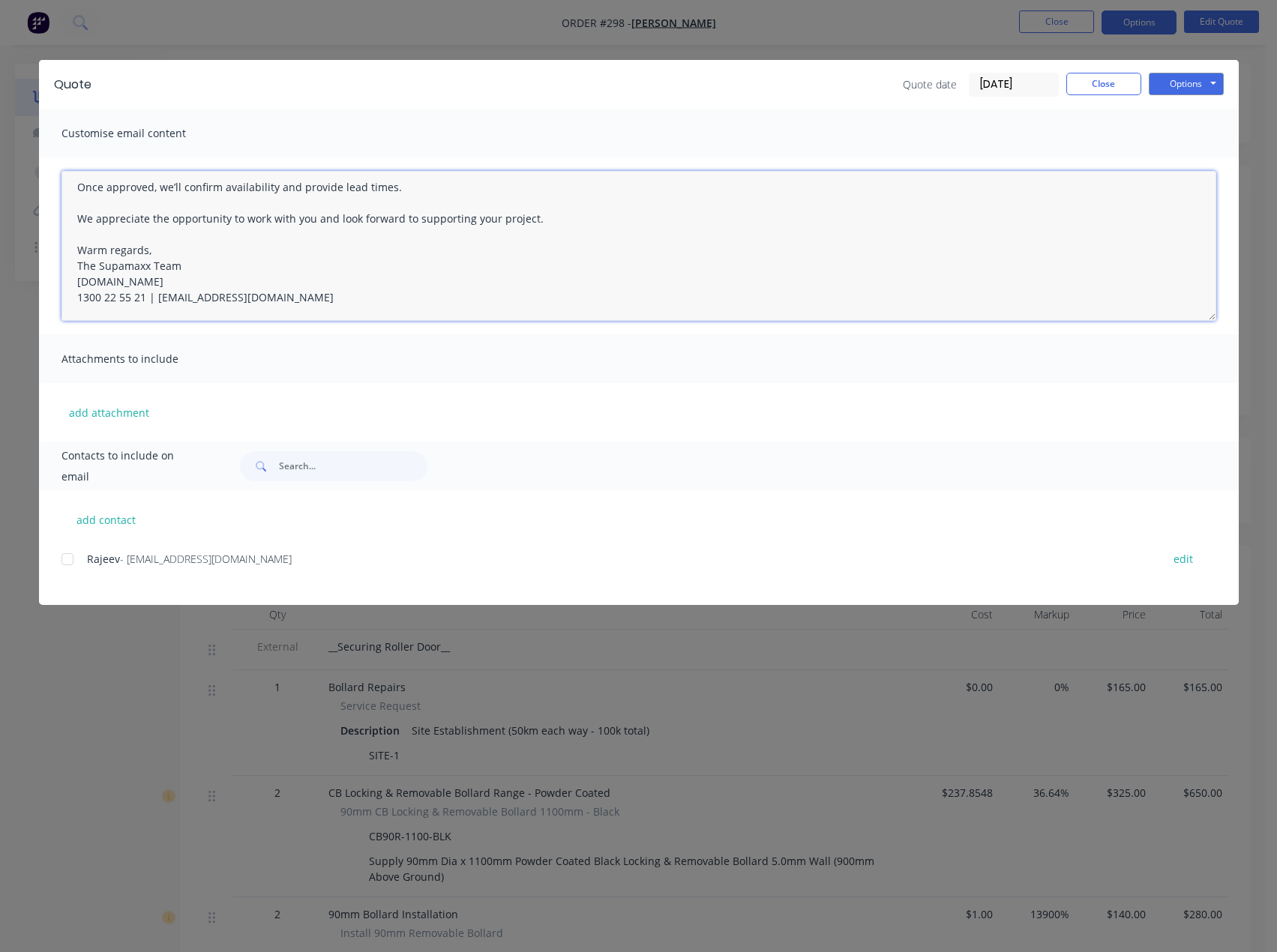
scroll to position [59, 0]
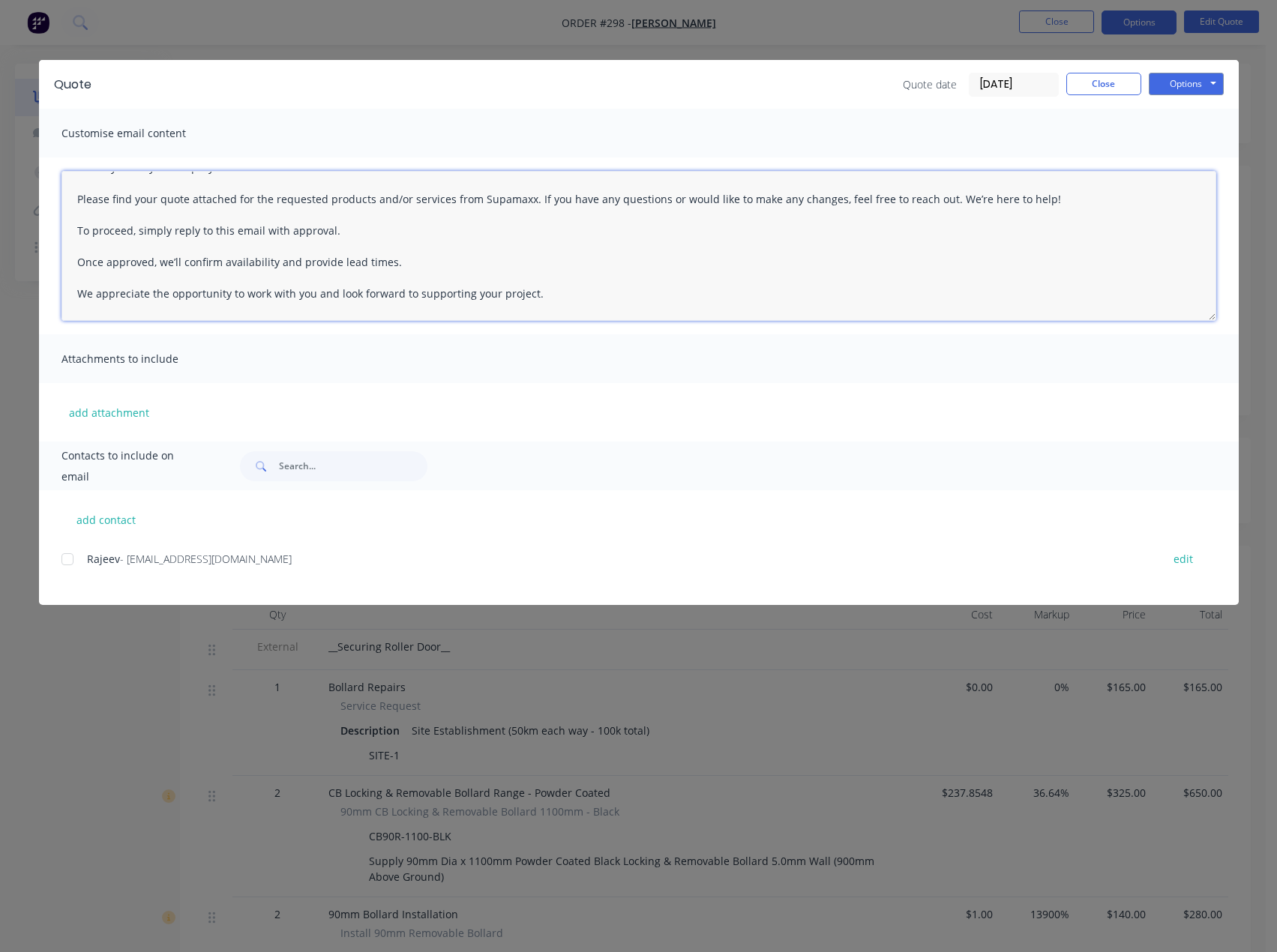
click at [64, 555] on div at bounding box center [67, 559] width 30 height 30
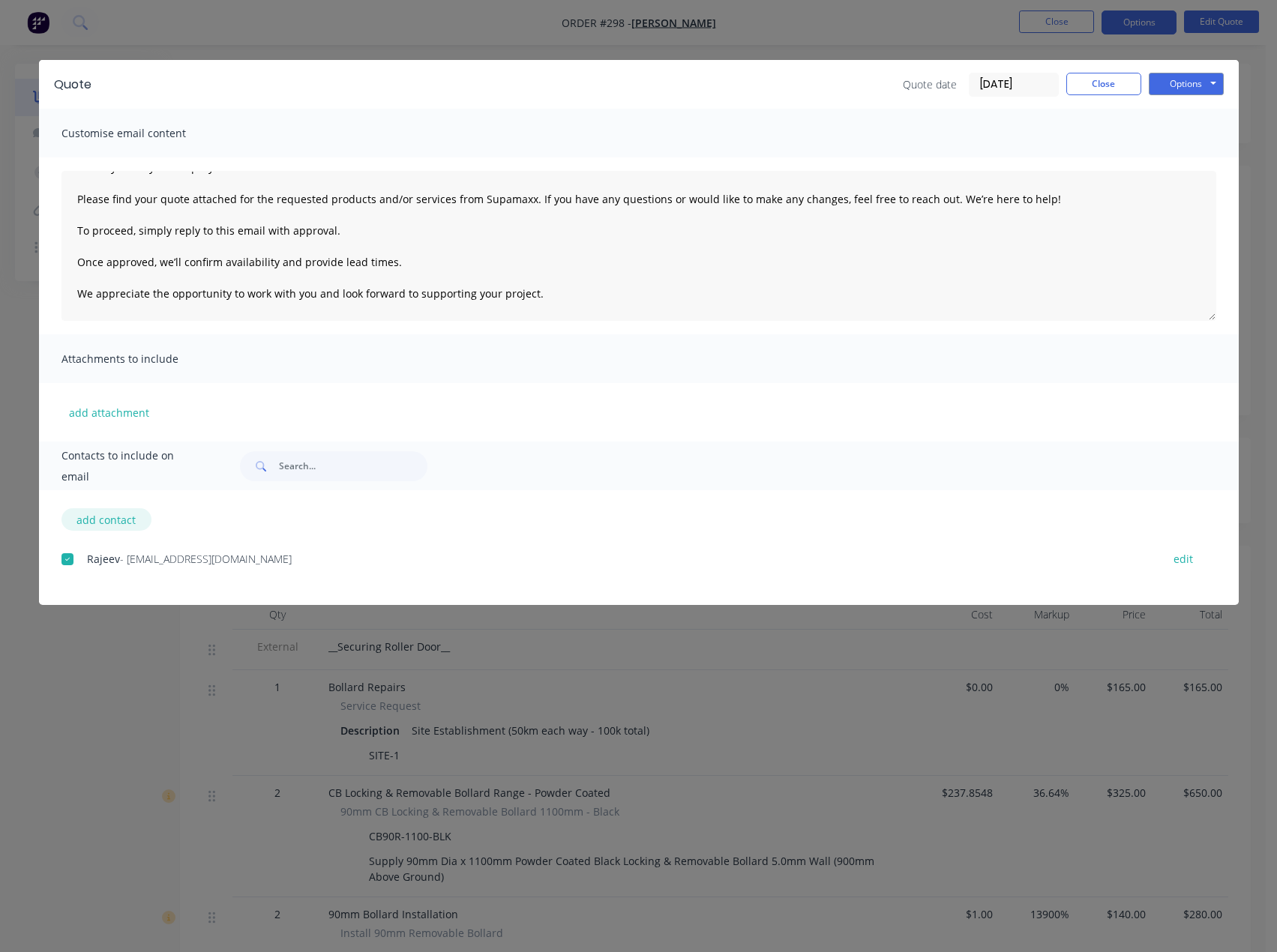
click at [88, 527] on button "add contact" at bounding box center [106, 520] width 90 height 23
select select "AU"
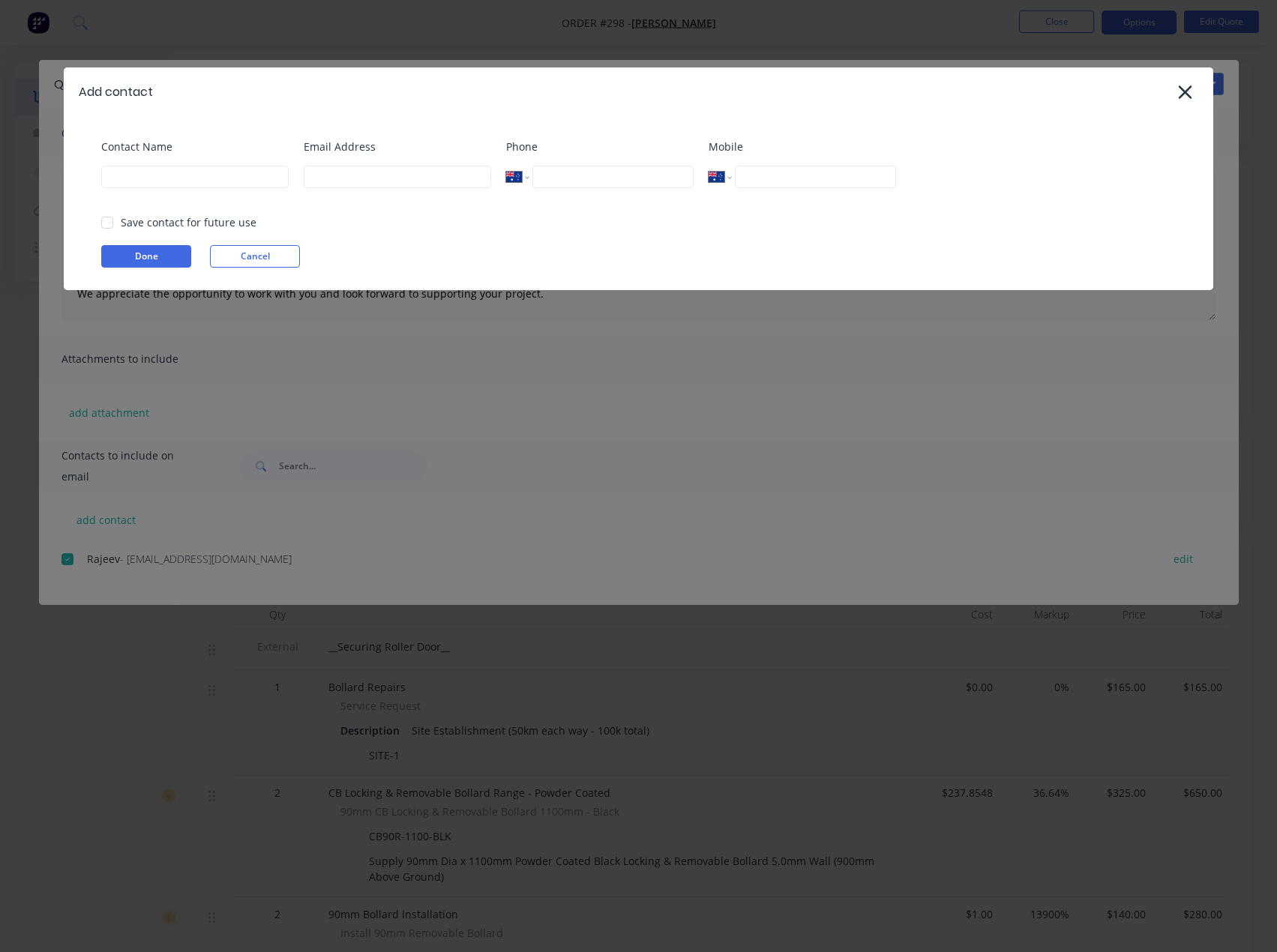
click at [180, 189] on div "Contact Name" at bounding box center [194, 169] width 187 height 60
click at [180, 185] on input at bounding box center [194, 177] width 187 height 23
type input "[PERSON_NAME]"
click at [349, 183] on input at bounding box center [397, 177] width 187 height 23
type input "[PERSON_NAME][EMAIL_ADDRESS][DOMAIN_NAME]"
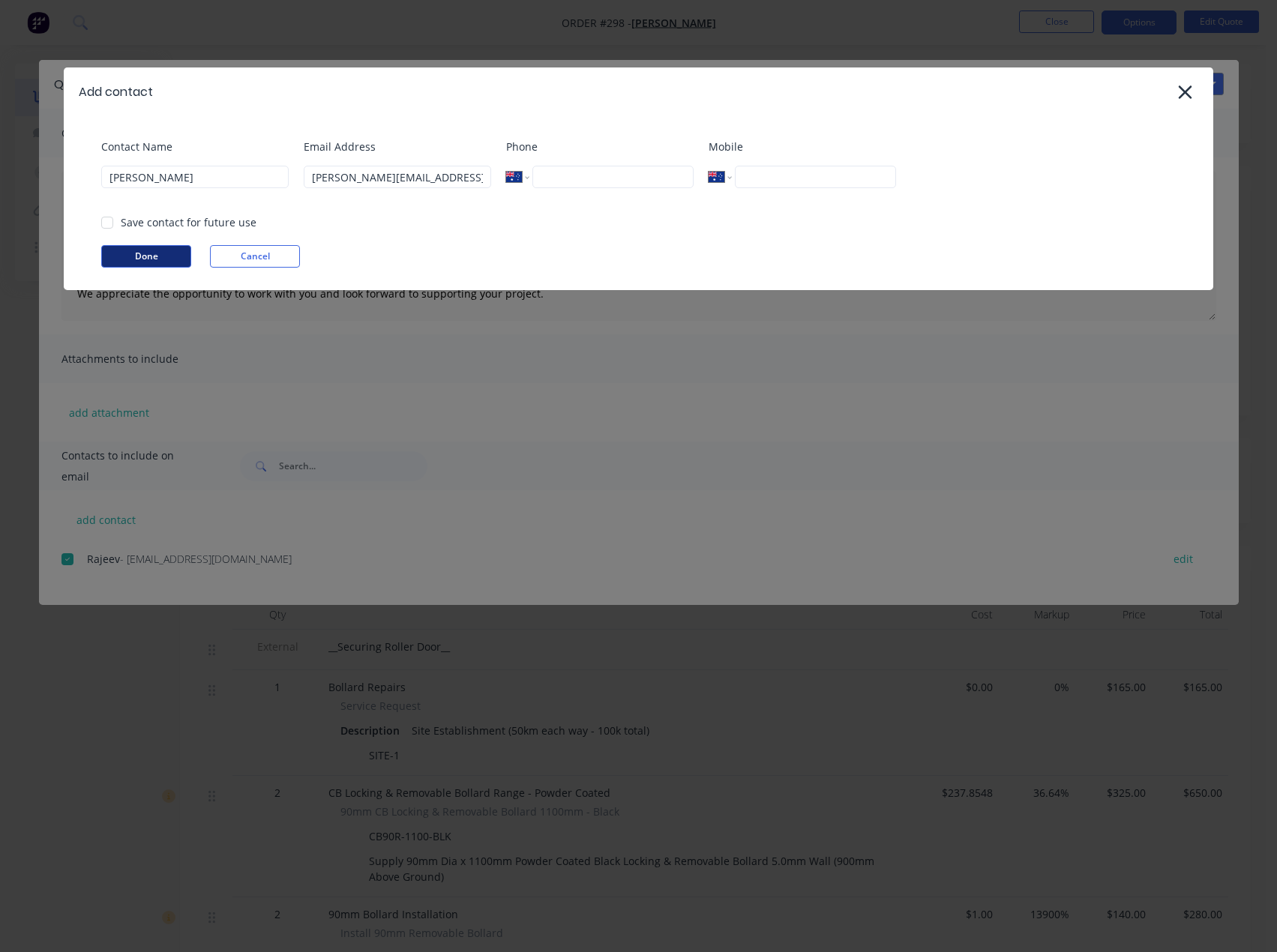
click at [148, 264] on button "Done" at bounding box center [146, 256] width 90 height 23
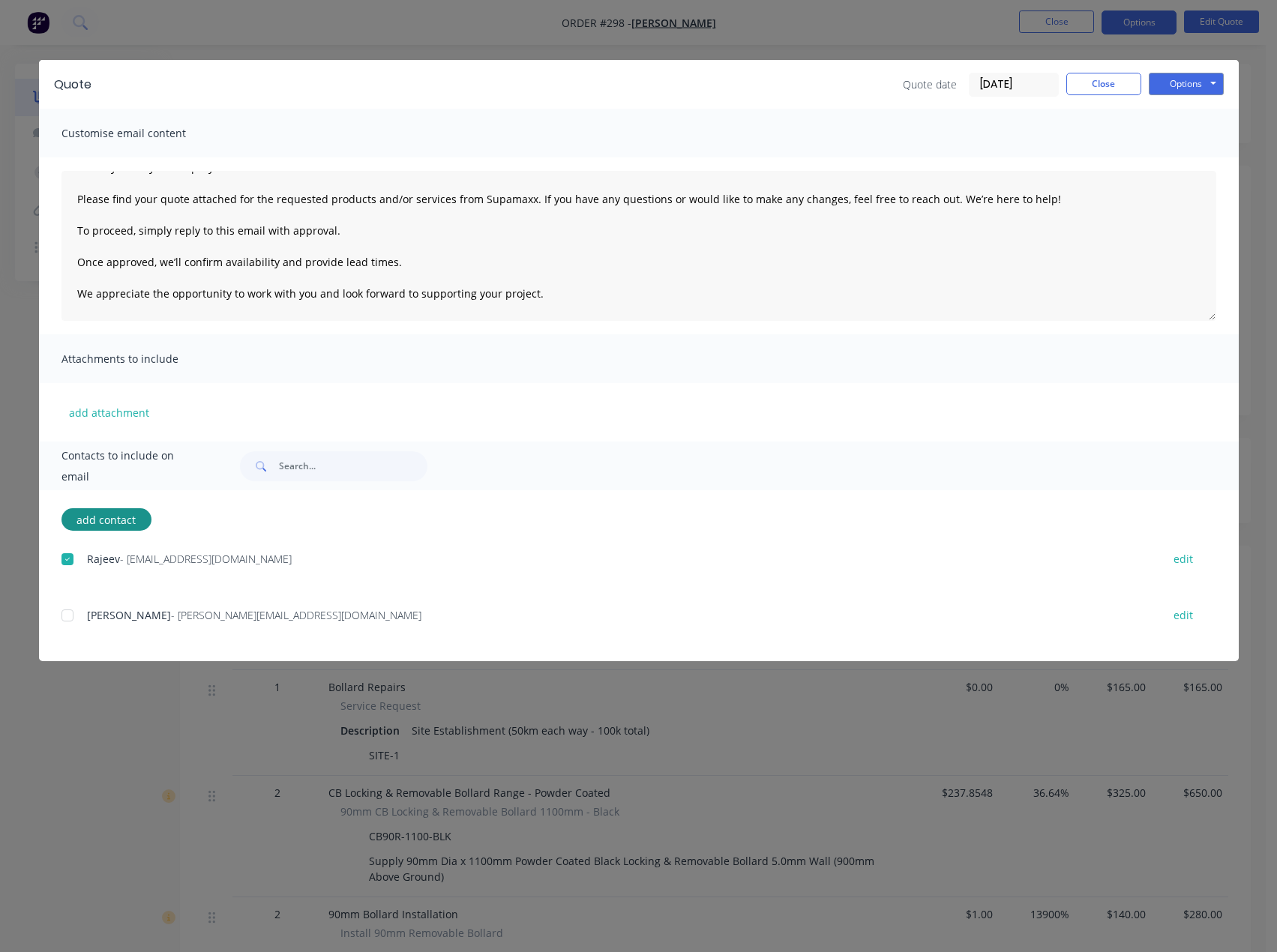
click at [69, 616] on div at bounding box center [67, 616] width 30 height 30
click at [1191, 88] on button "Options" at bounding box center [1187, 83] width 75 height 23
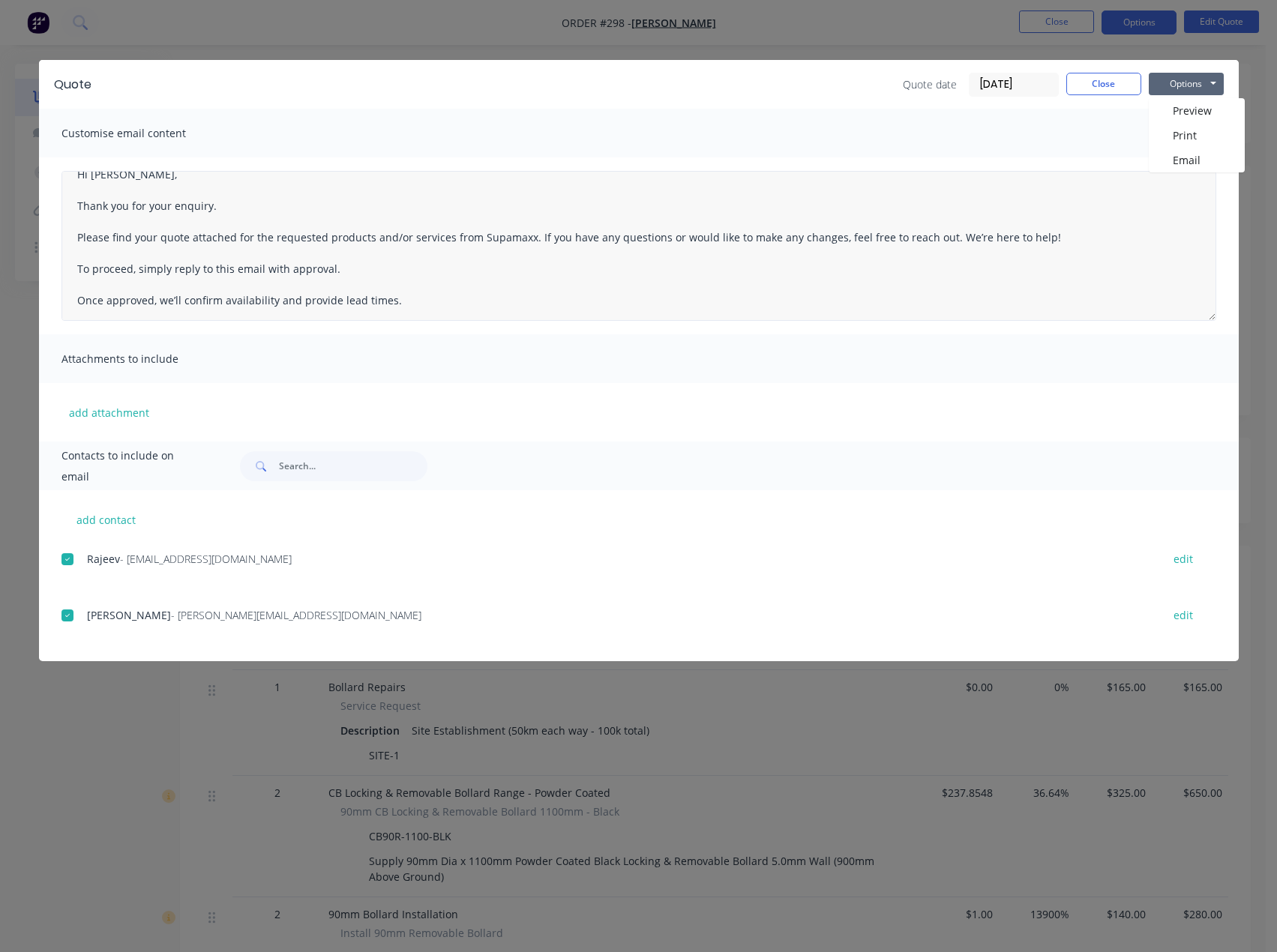
scroll to position [0, 0]
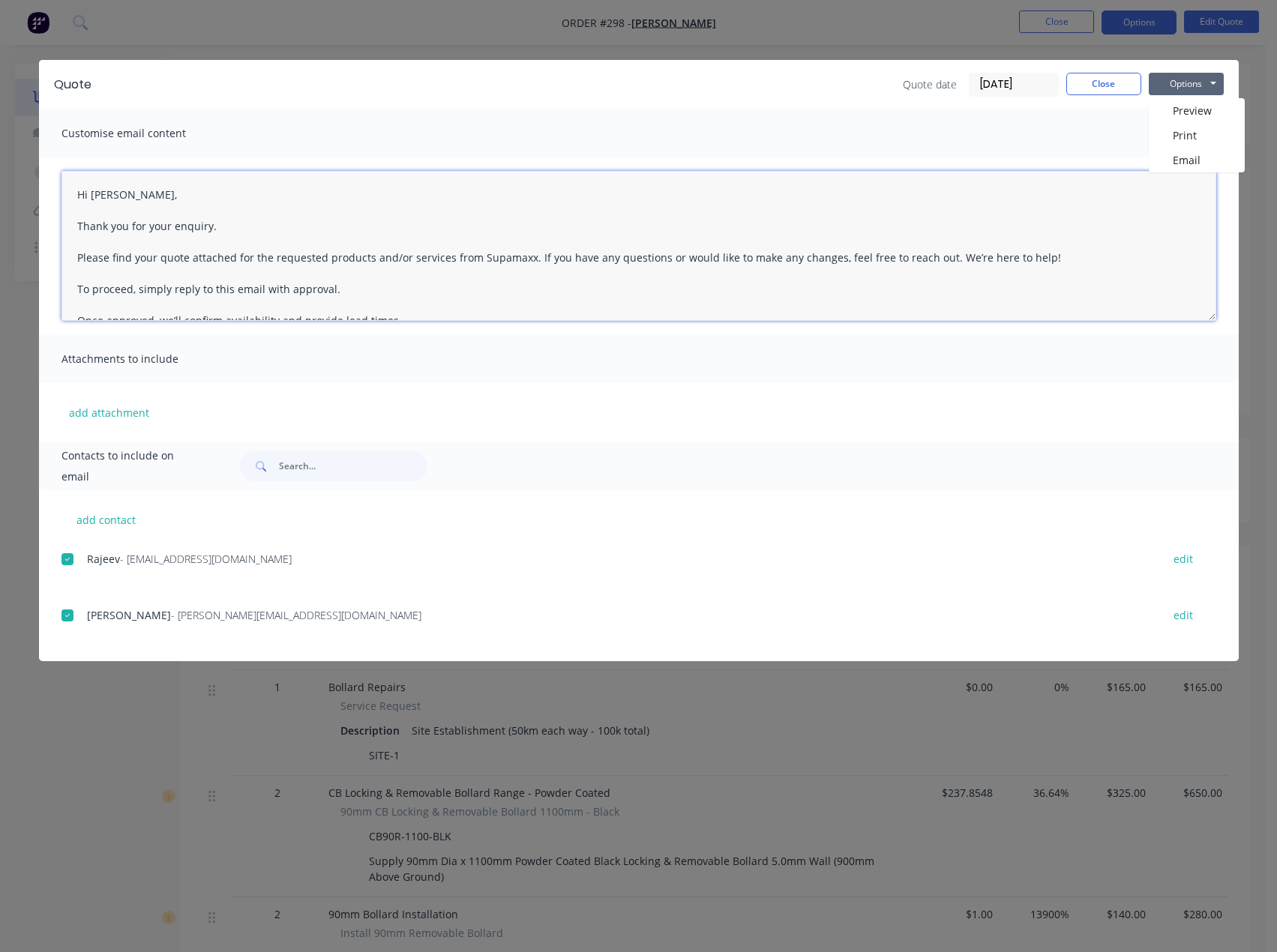
click at [130, 201] on textarea "Hi There, Thank you for your enquiry. Please find your quote attached for the r…" at bounding box center [638, 245] width 1155 height 150
type textarea "Hi [PERSON_NAME], this quote is for the Powdercoat I will send through the Stai…"
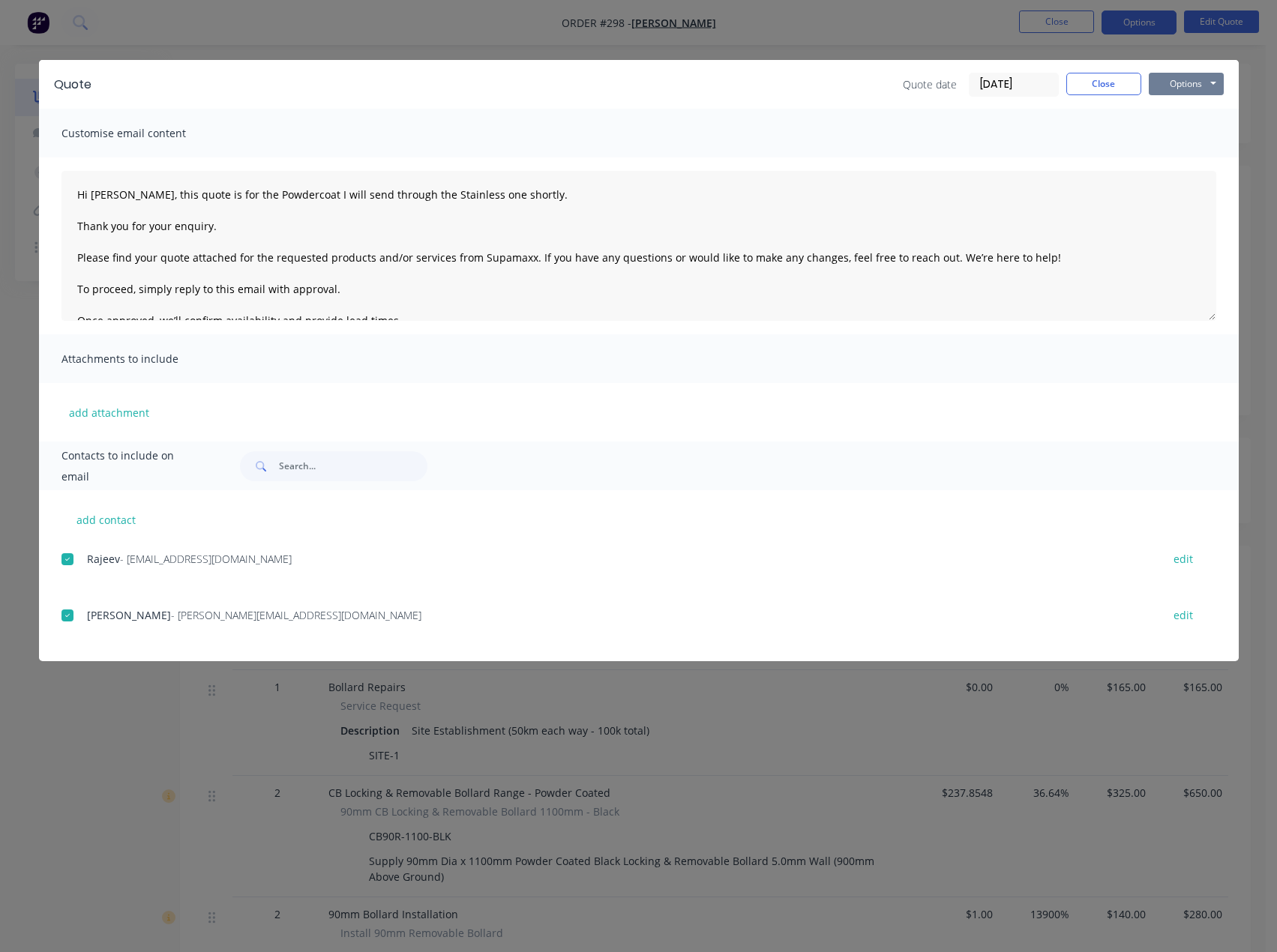
click at [1183, 81] on button "Options" at bounding box center [1187, 83] width 75 height 23
click at [1211, 156] on button "Email" at bounding box center [1197, 160] width 96 height 25
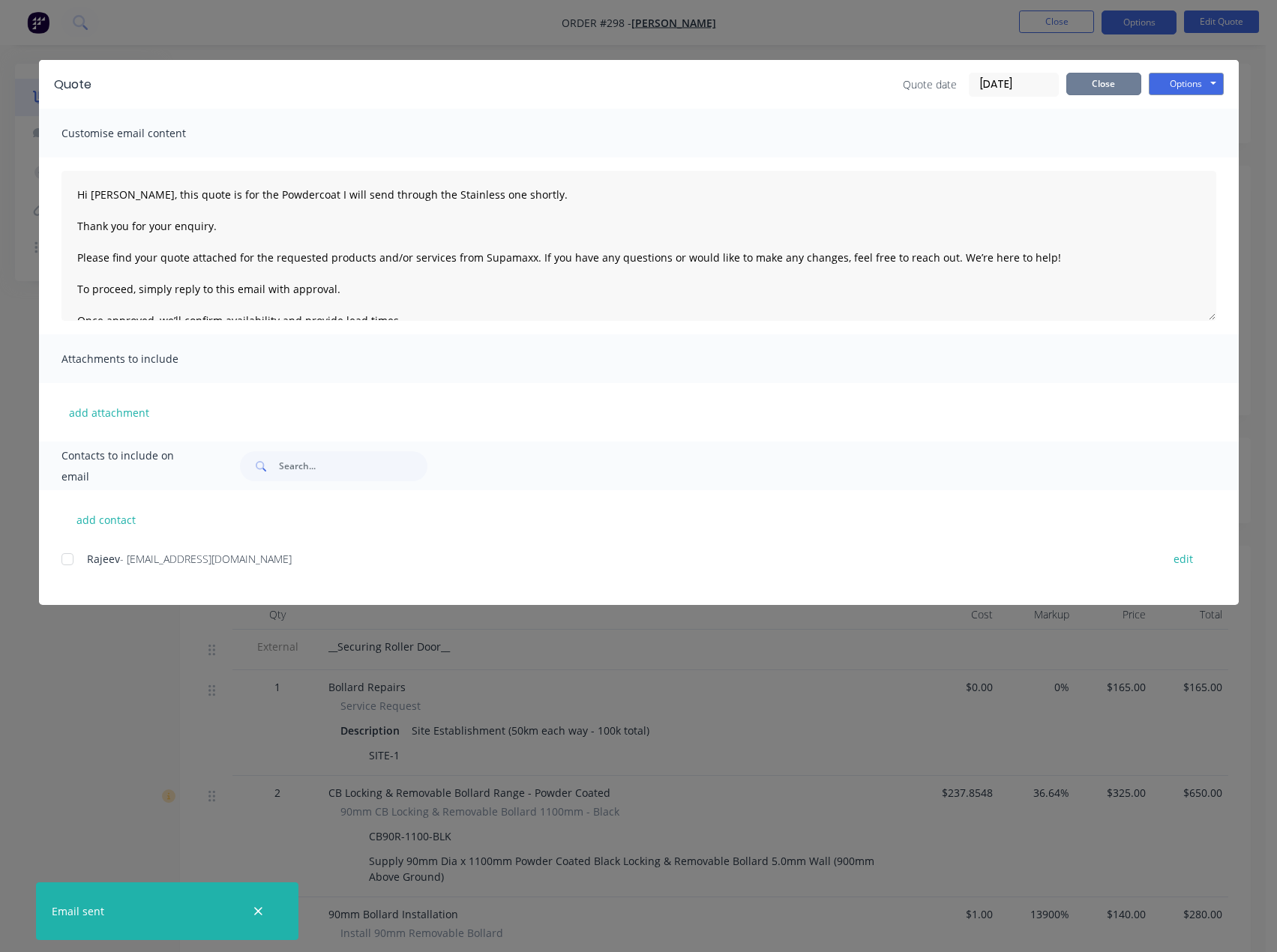
click at [1109, 81] on button "Close" at bounding box center [1103, 83] width 75 height 23
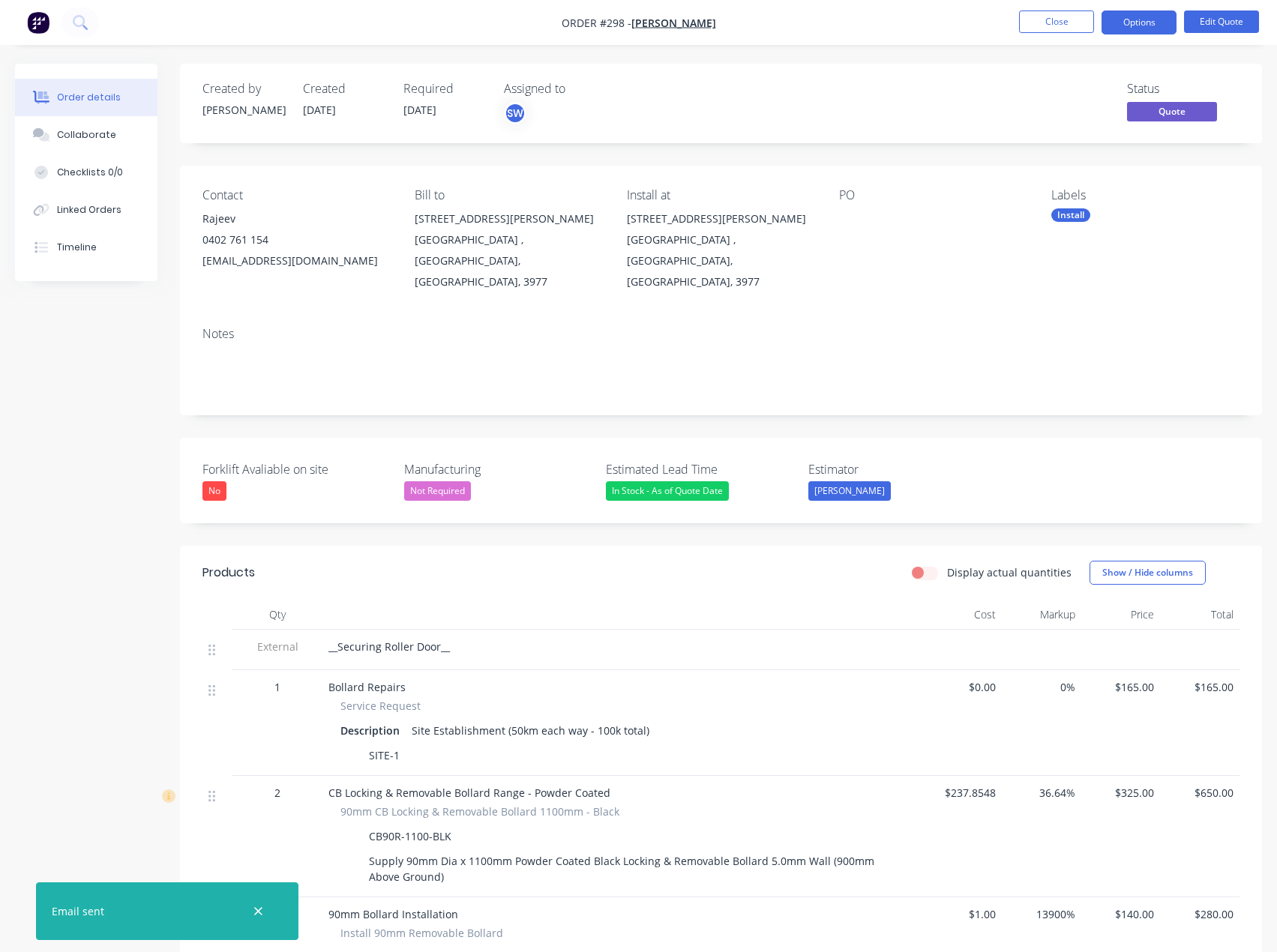
click at [1130, 8] on nav "Order #298 - [PERSON_NAME] Close Options Edit Quote" at bounding box center [638, 22] width 1277 height 45
click at [1132, 23] on button "Options" at bounding box center [1139, 23] width 75 height 24
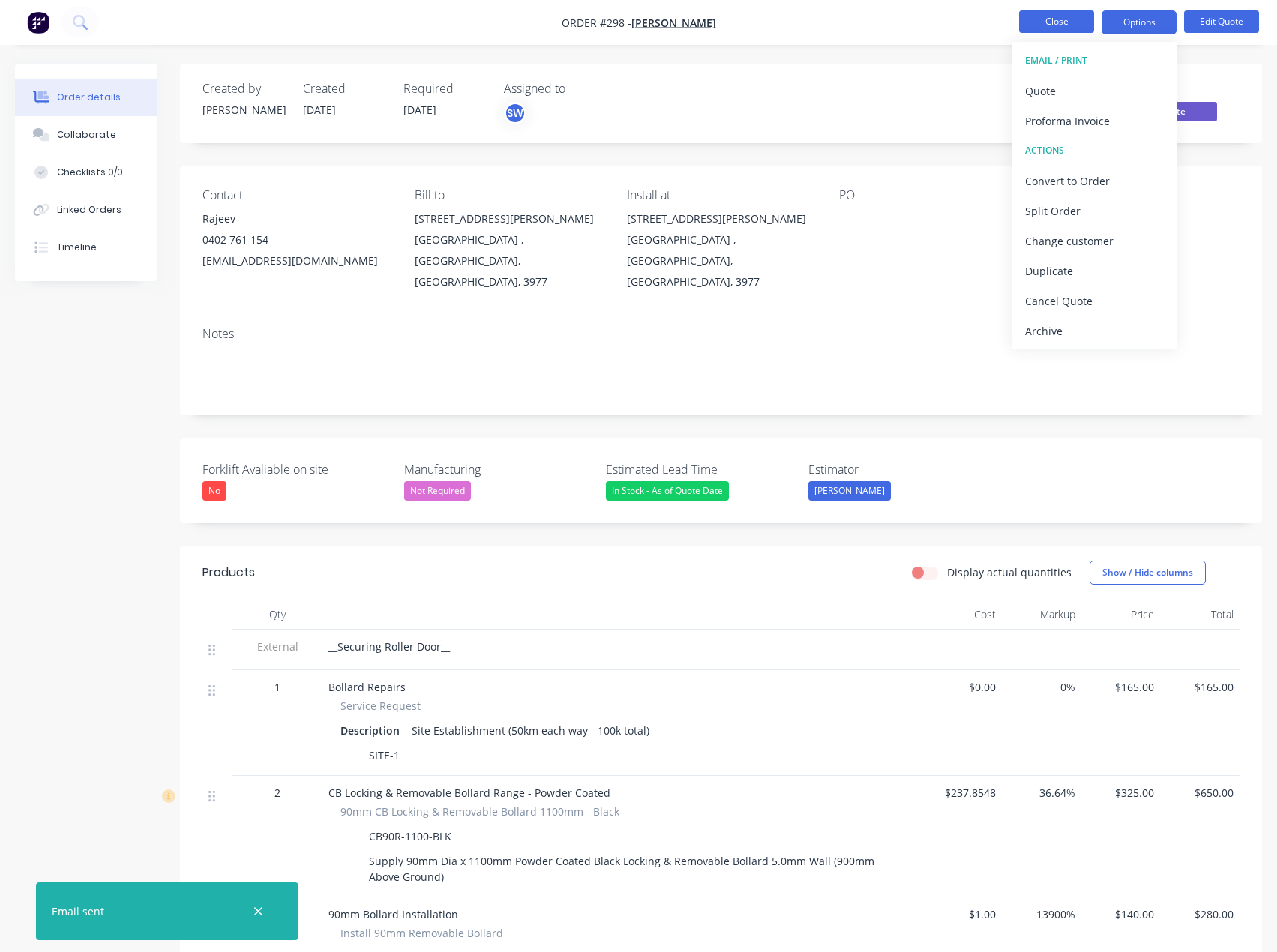
click at [1060, 17] on button "Close" at bounding box center [1057, 22] width 75 height 23
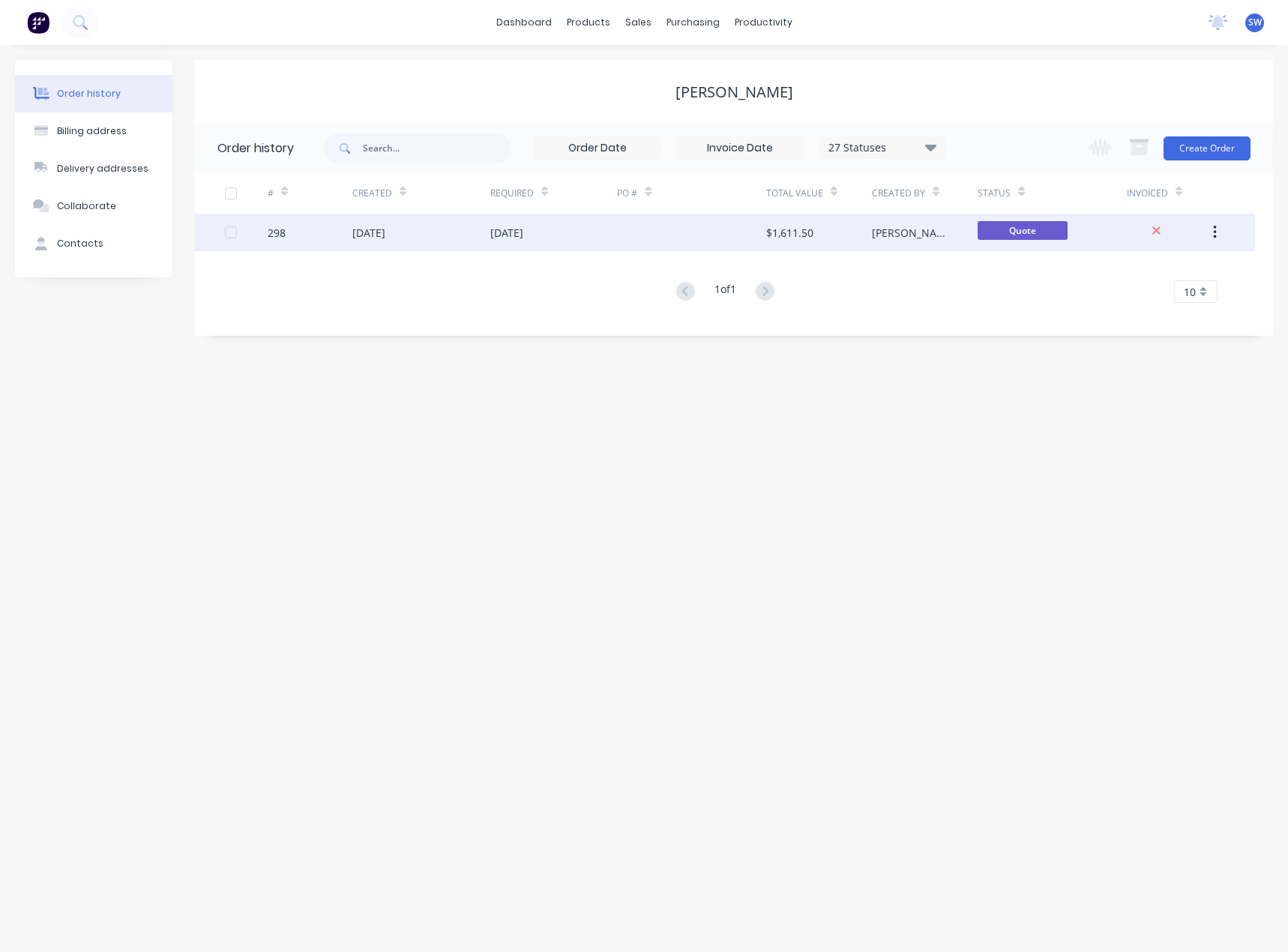
click at [1213, 236] on button "button" at bounding box center [1216, 232] width 36 height 27
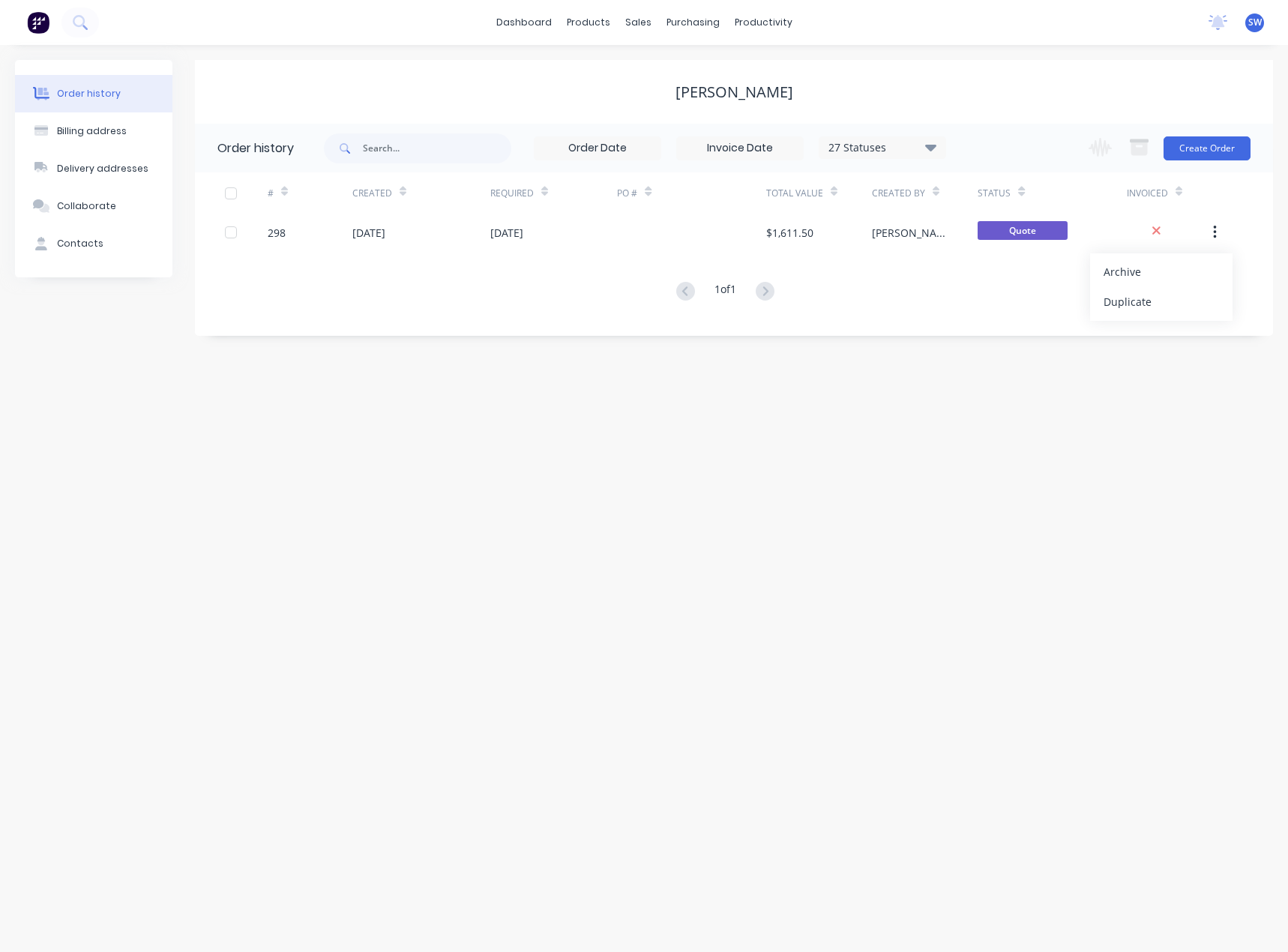
click at [812, 420] on div "Order history Billing address Delivery addresses Collaborate Contacts Rajeev Bh…" at bounding box center [644, 498] width 1288 height 907
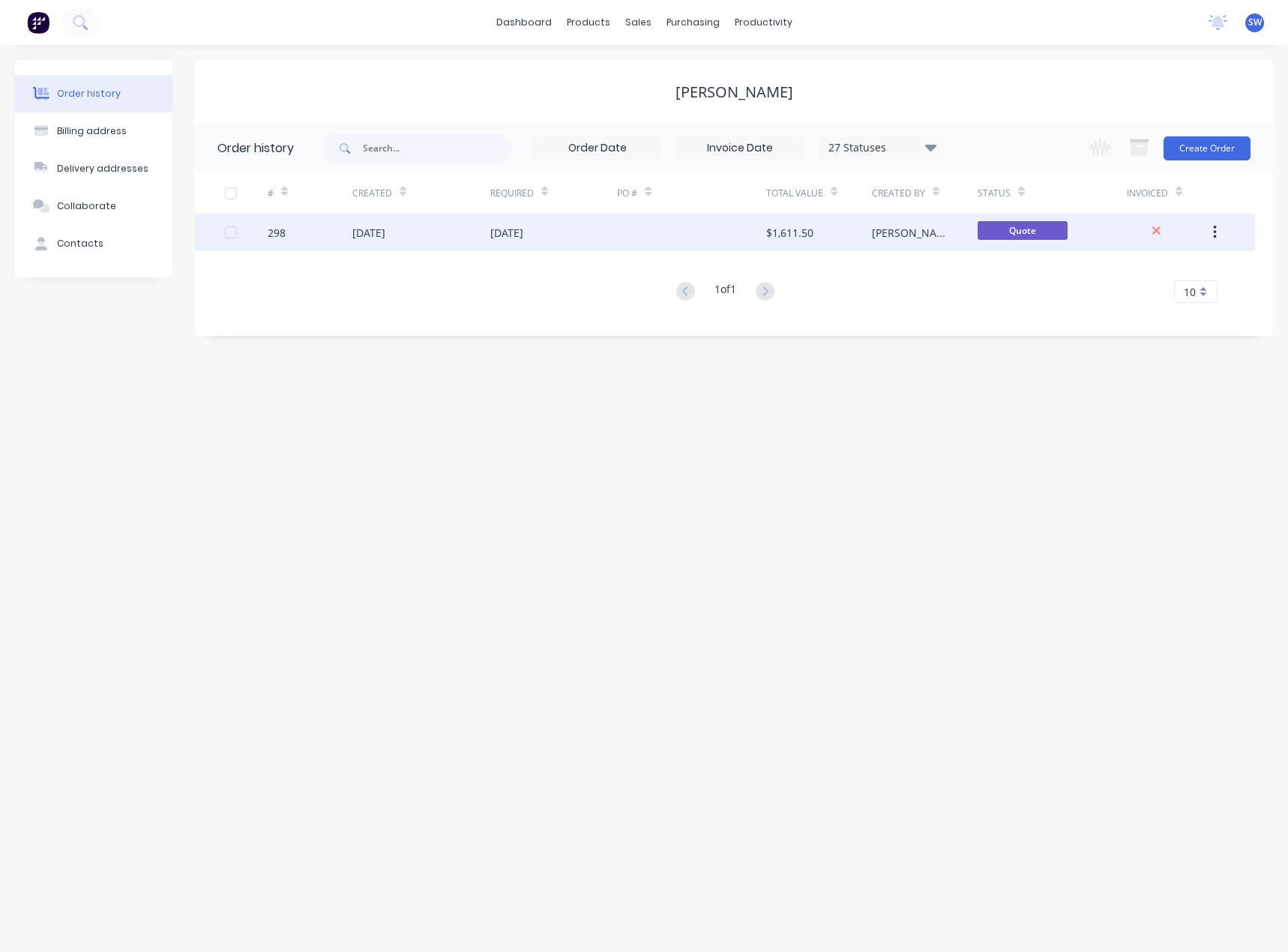
click at [1216, 229] on icon "button" at bounding box center [1216, 232] width 4 height 17
click at [1154, 306] on div "Duplicate" at bounding box center [1161, 301] width 115 height 22
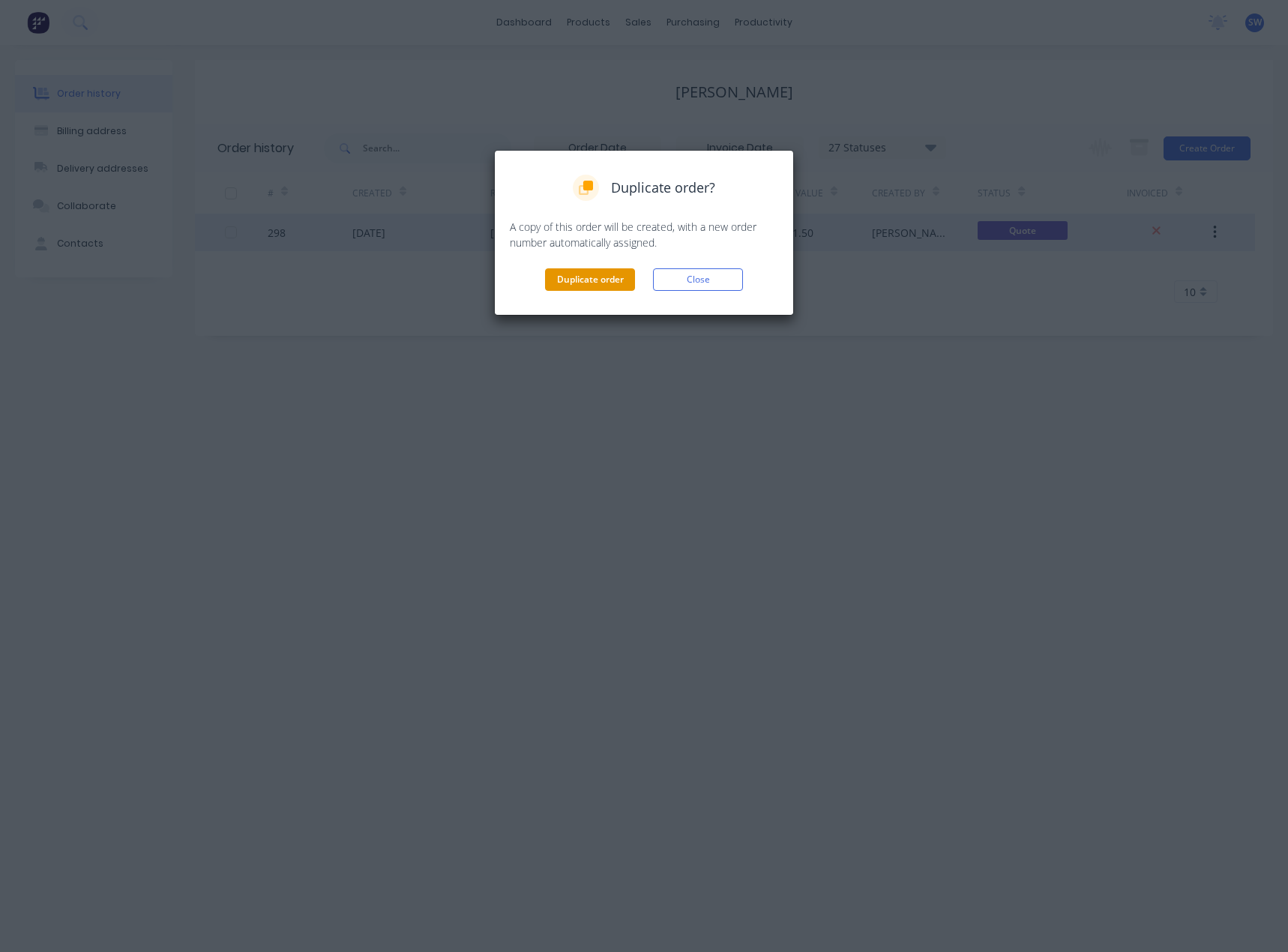
click at [581, 277] on button "Duplicate order" at bounding box center [590, 280] width 90 height 23
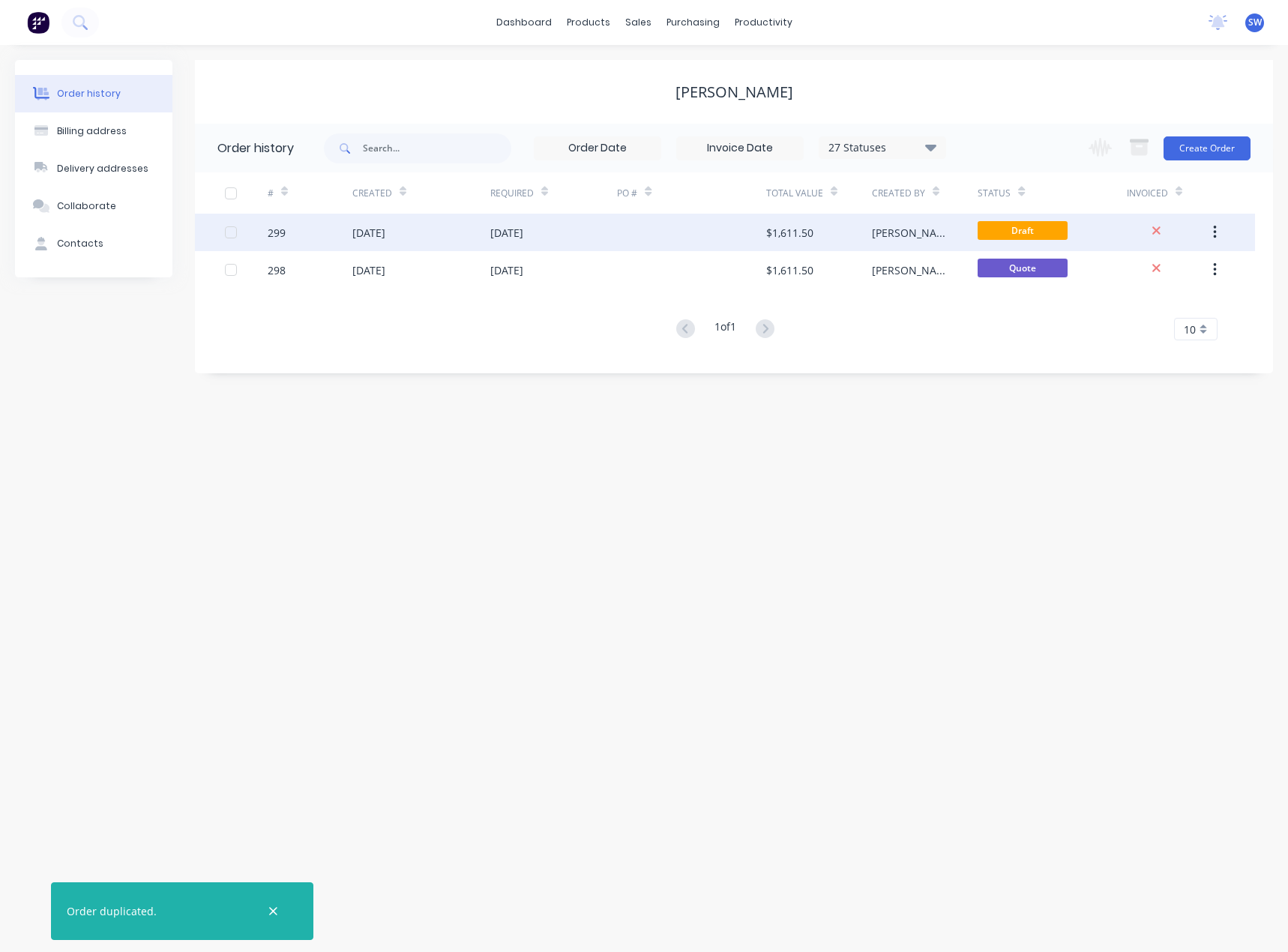
click at [603, 236] on div "[DATE]" at bounding box center [554, 233] width 128 height 38
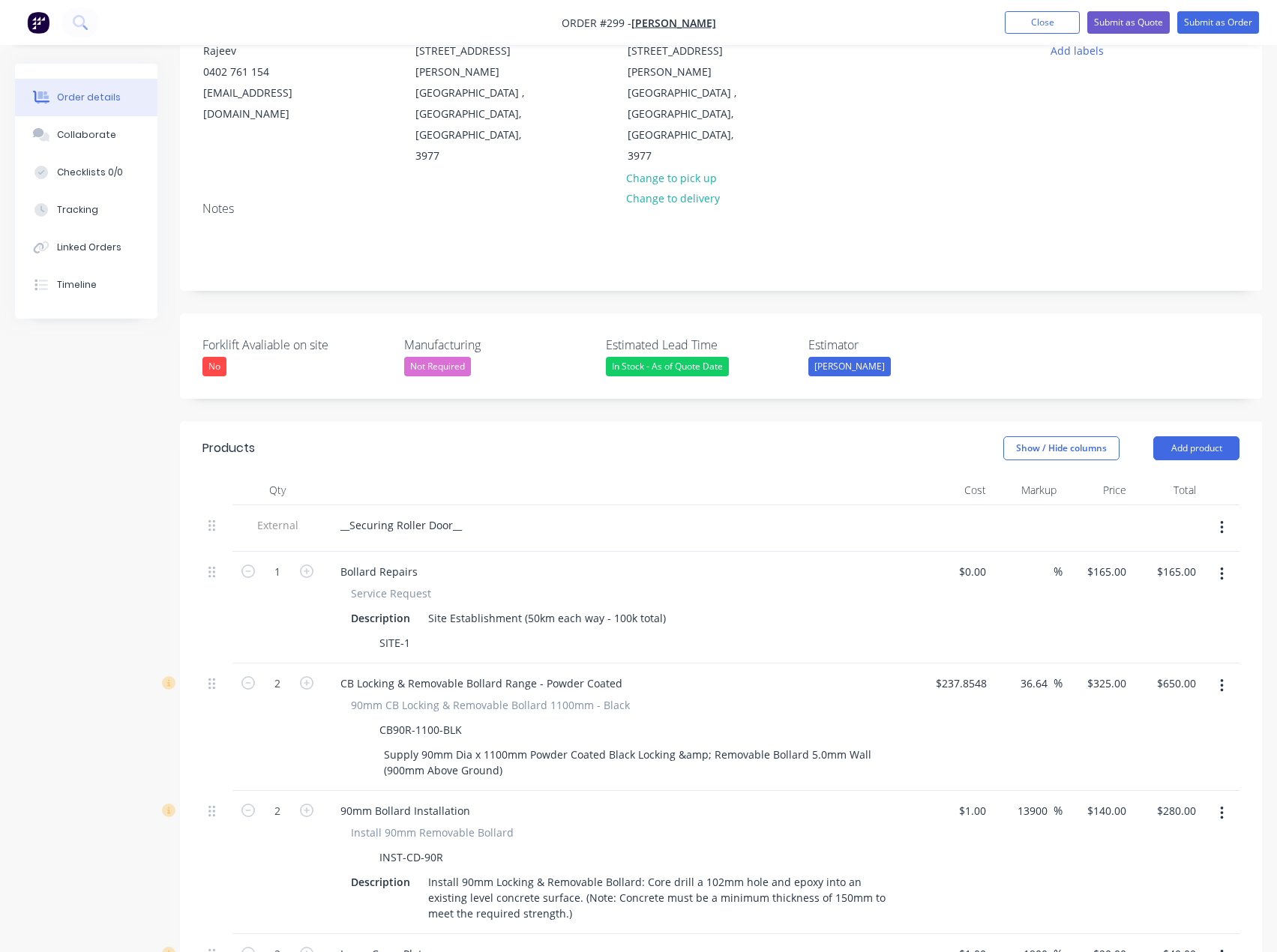
scroll to position [225, 0]
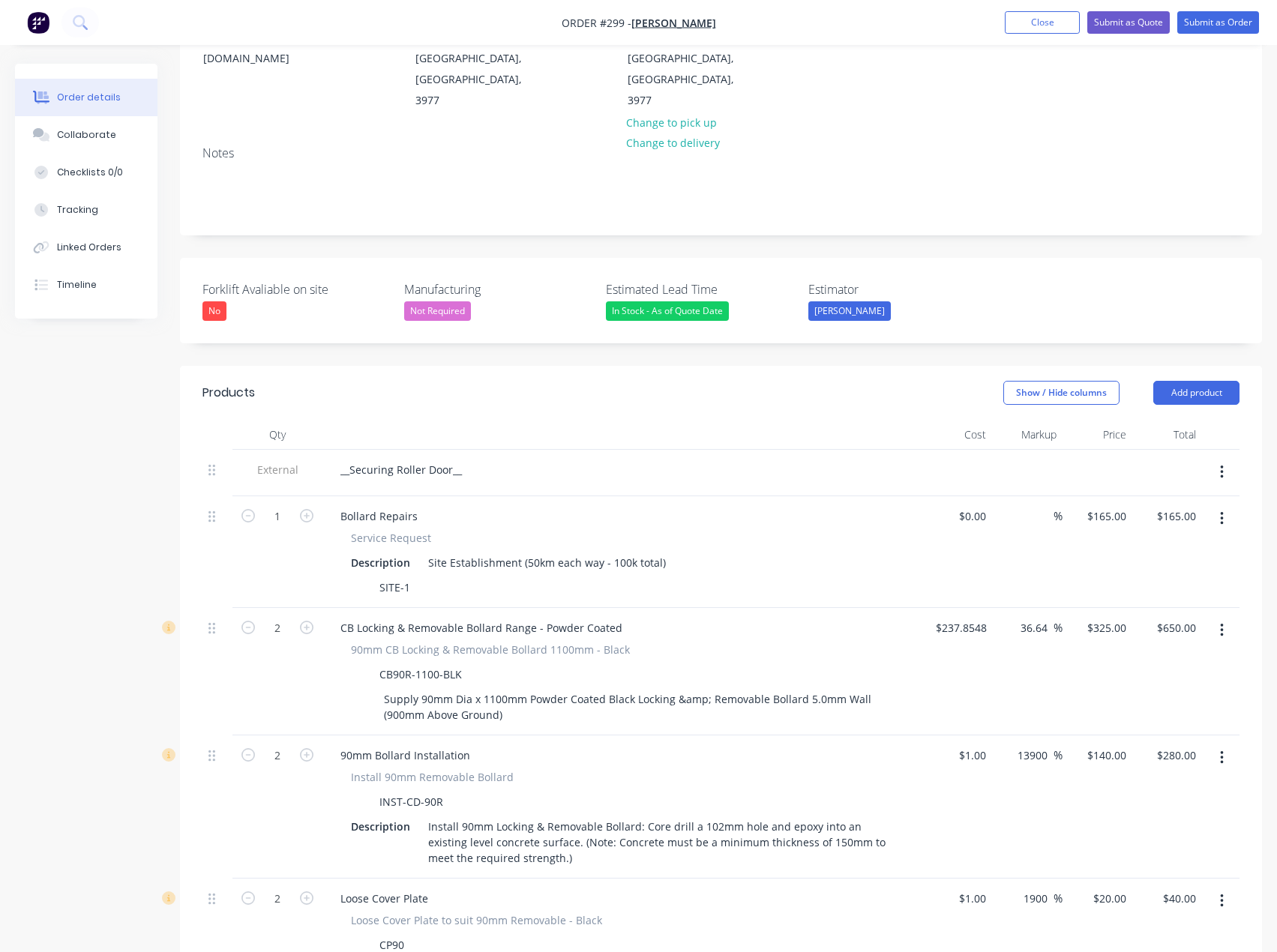
click at [1217, 617] on button "button" at bounding box center [1222, 630] width 36 height 27
click at [1183, 750] on div "Delete" at bounding box center [1168, 761] width 115 height 22
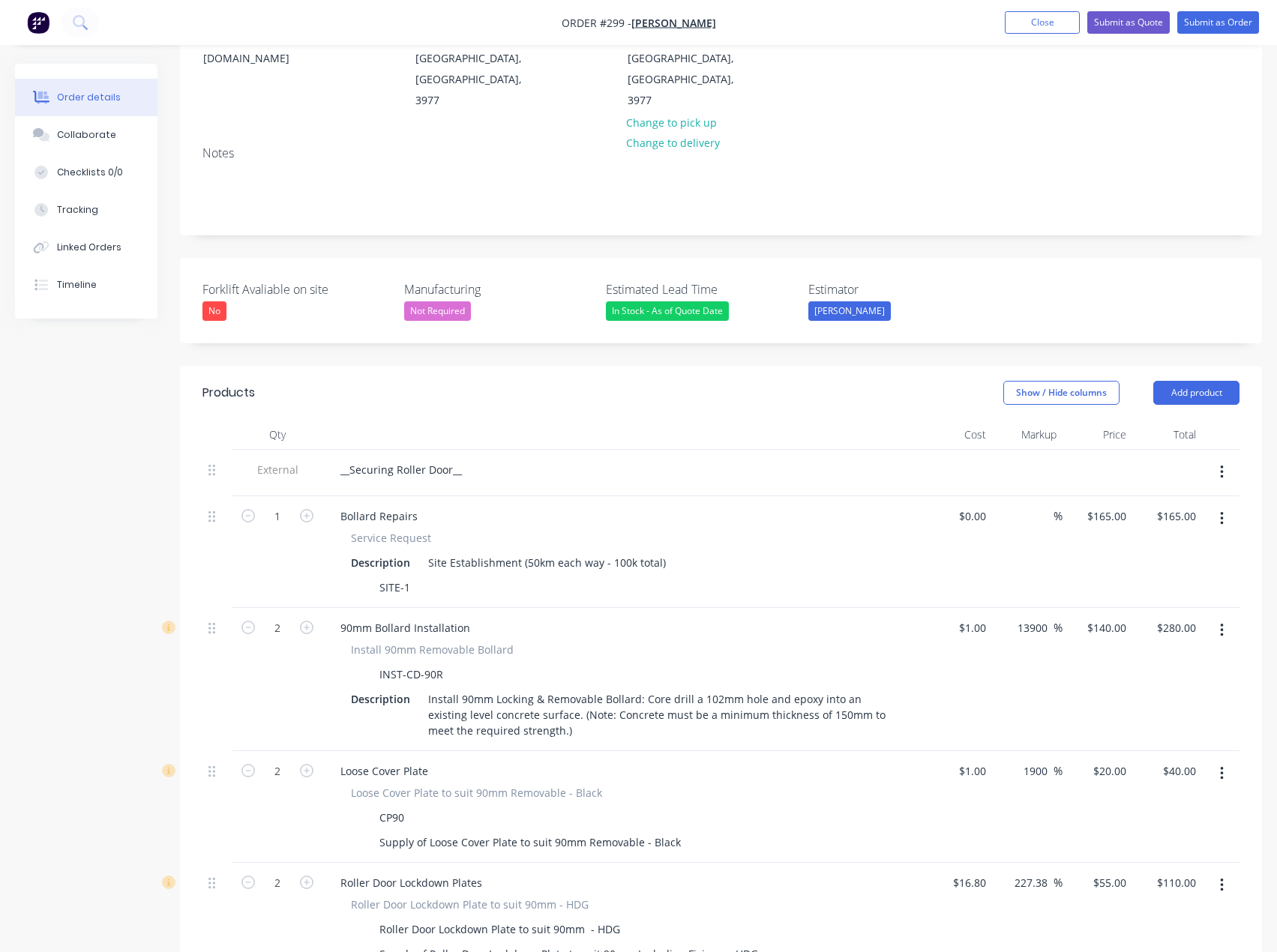
click at [1221, 623] on icon "button" at bounding box center [1221, 631] width 4 height 17
click at [1184, 750] on div "Delete" at bounding box center [1168, 761] width 115 height 22
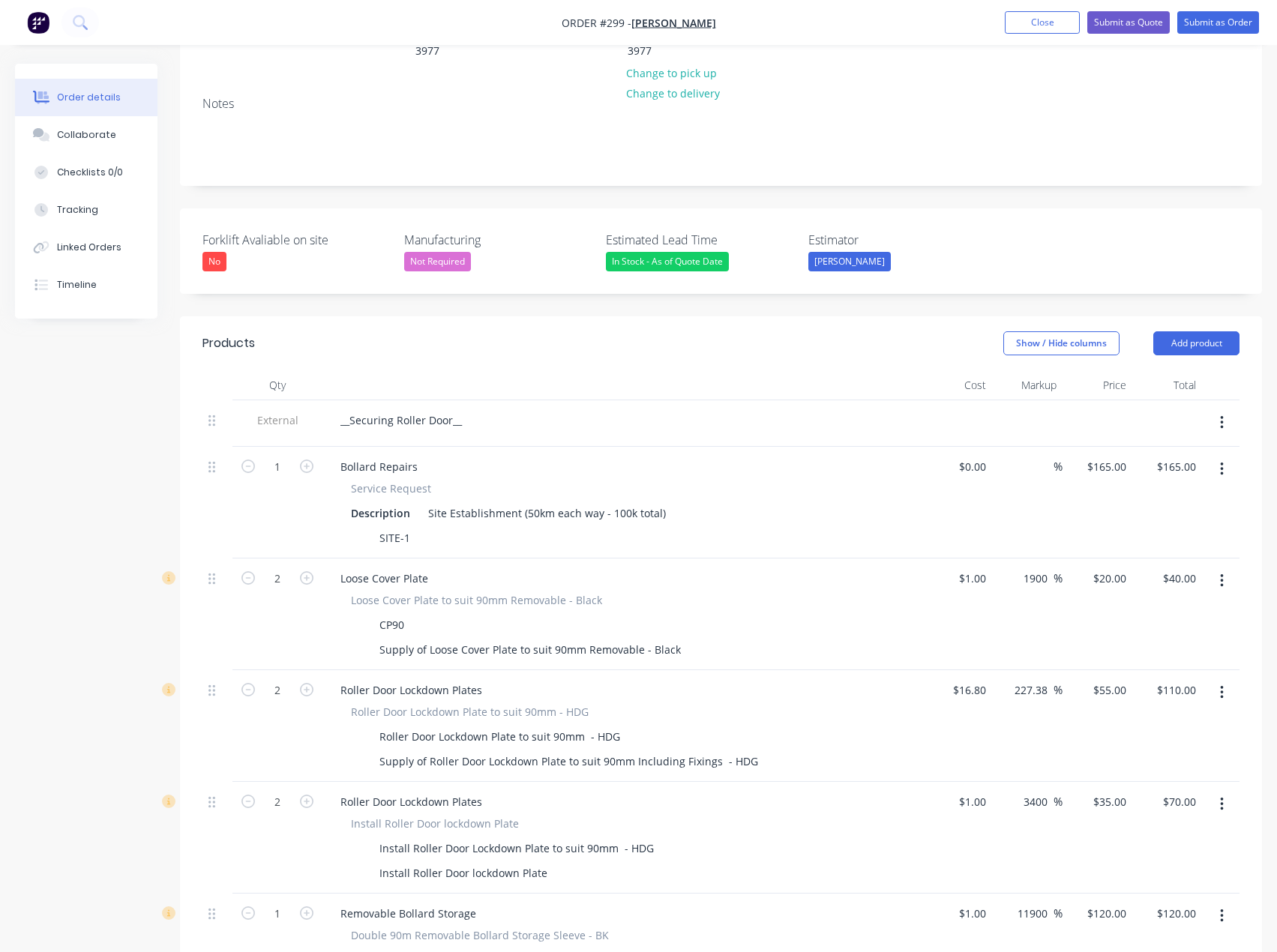
scroll to position [300, 0]
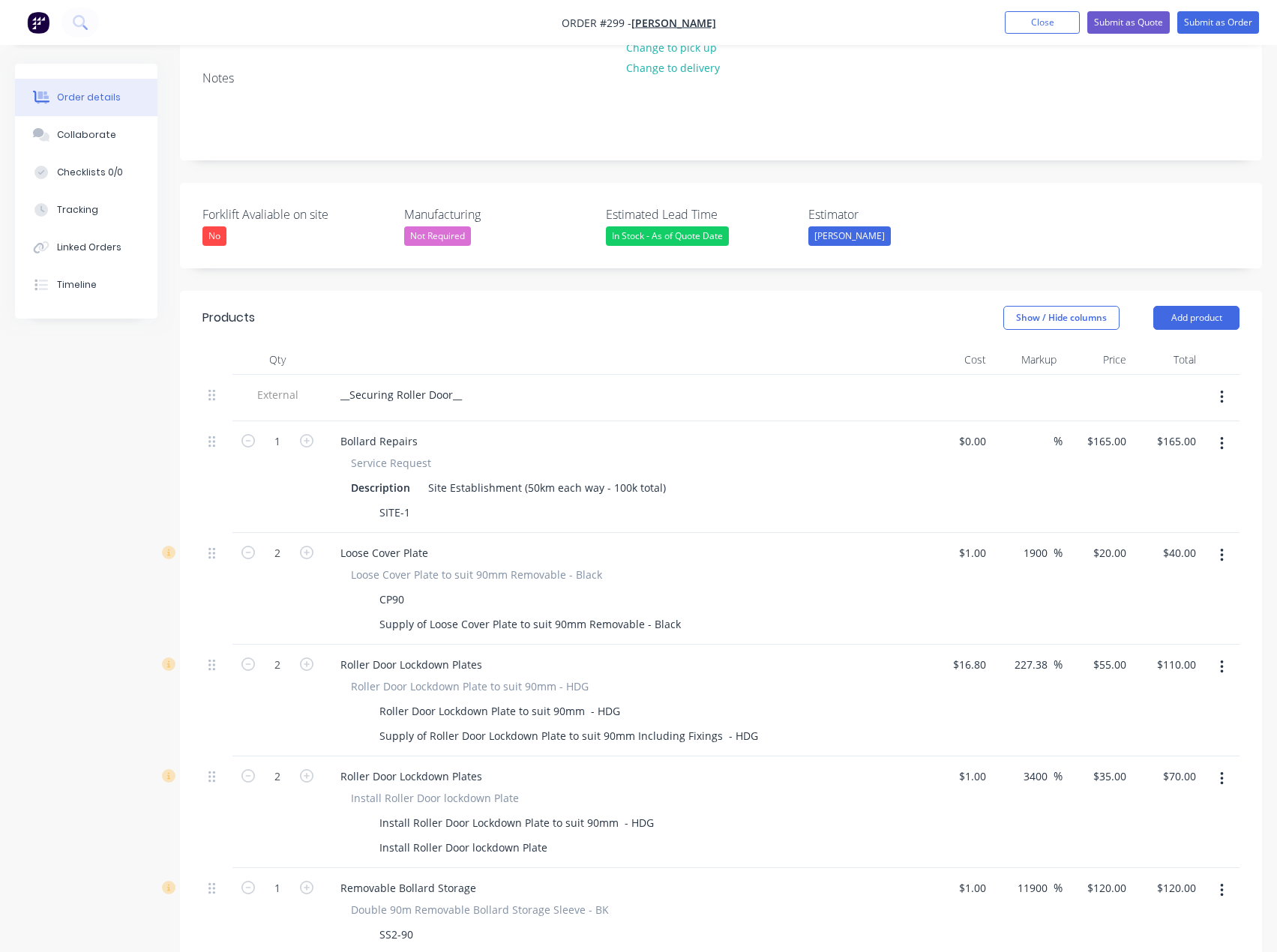
click at [1225, 654] on button "button" at bounding box center [1222, 666] width 36 height 27
click at [1212, 781] on button "Delete" at bounding box center [1168, 796] width 143 height 30
click at [1219, 659] on icon "button" at bounding box center [1221, 667] width 4 height 17
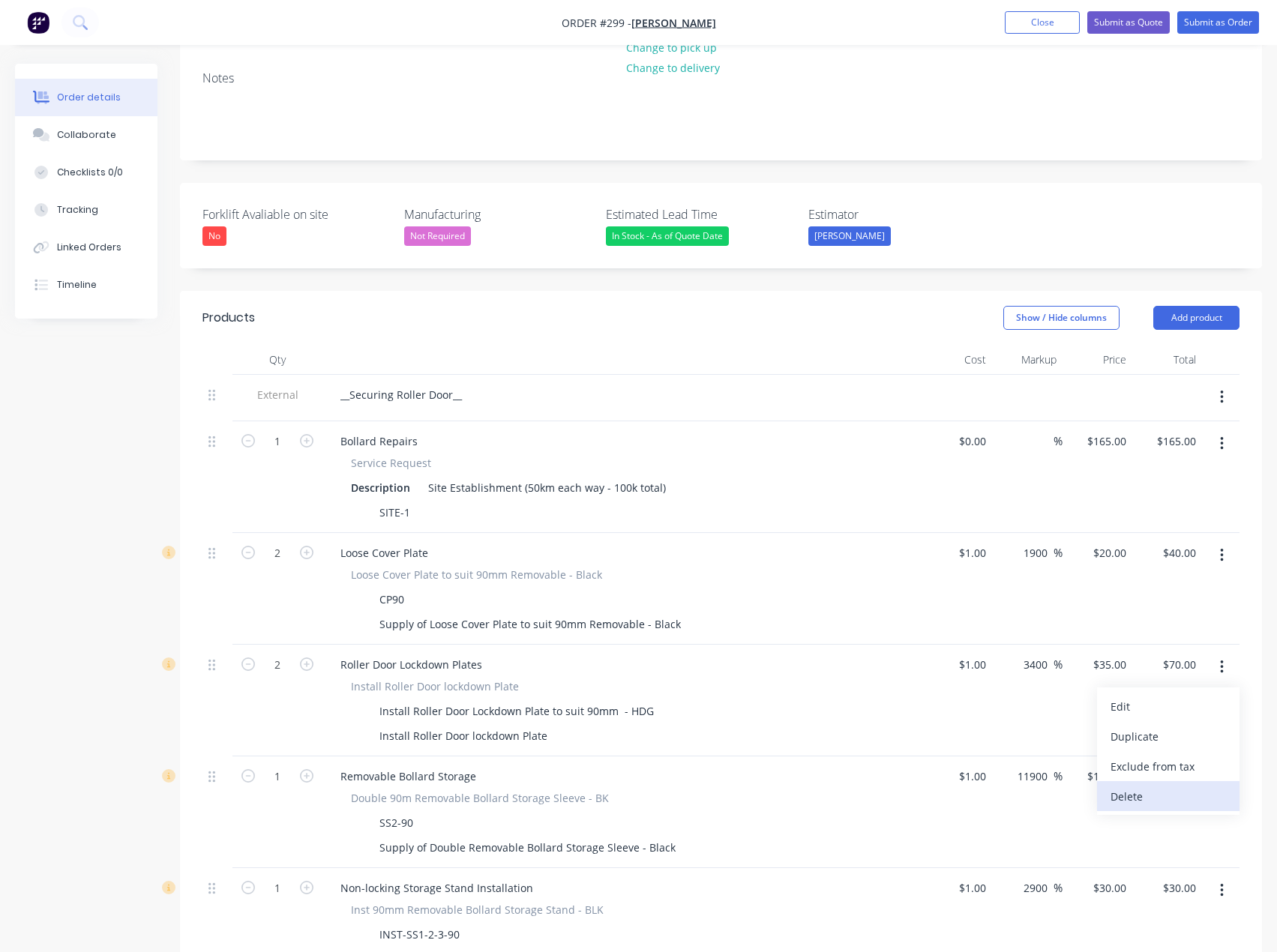
click at [1168, 786] on div "Delete" at bounding box center [1168, 797] width 115 height 22
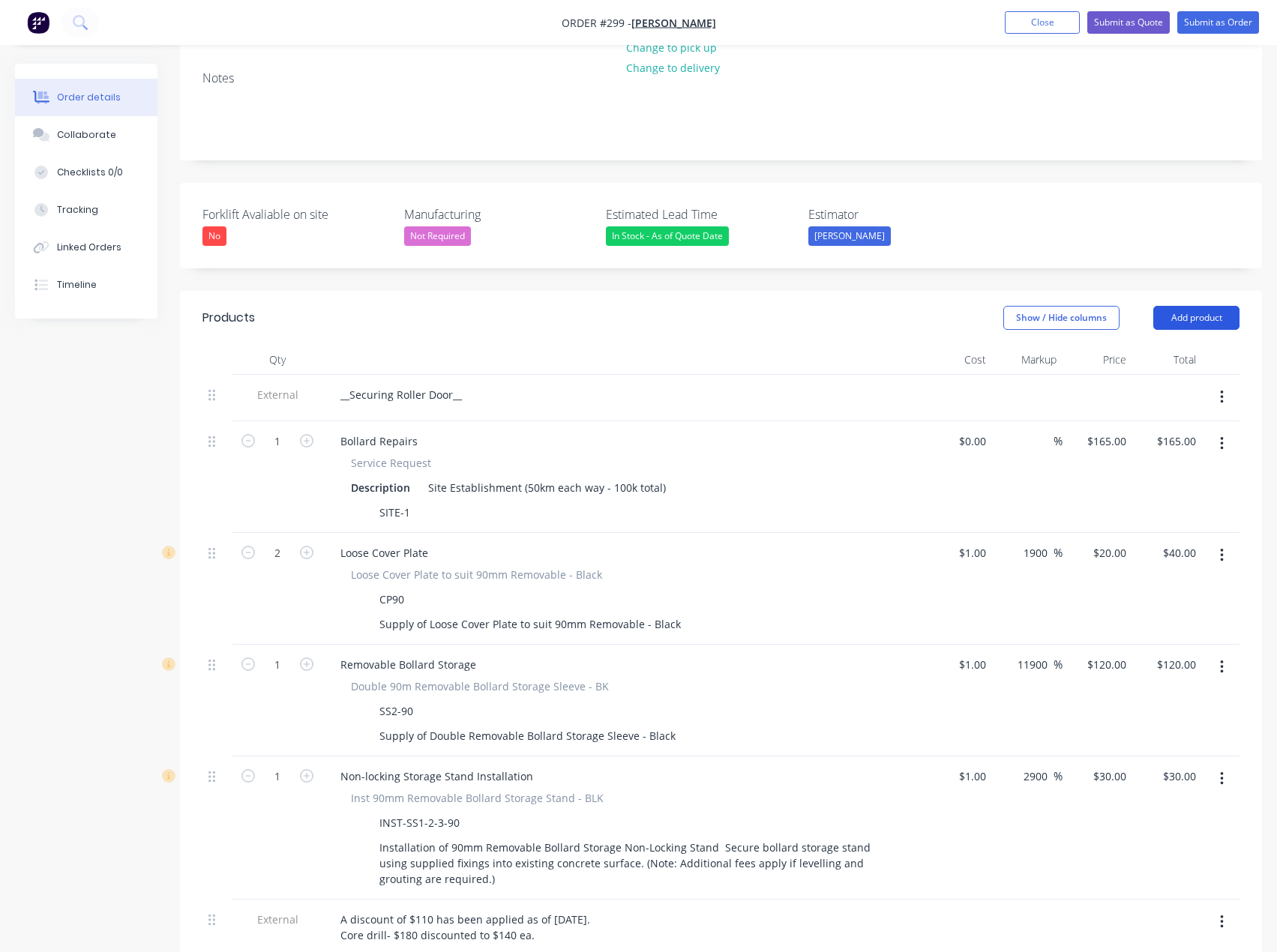
click at [1183, 306] on button "Add product" at bounding box center [1196, 318] width 86 height 24
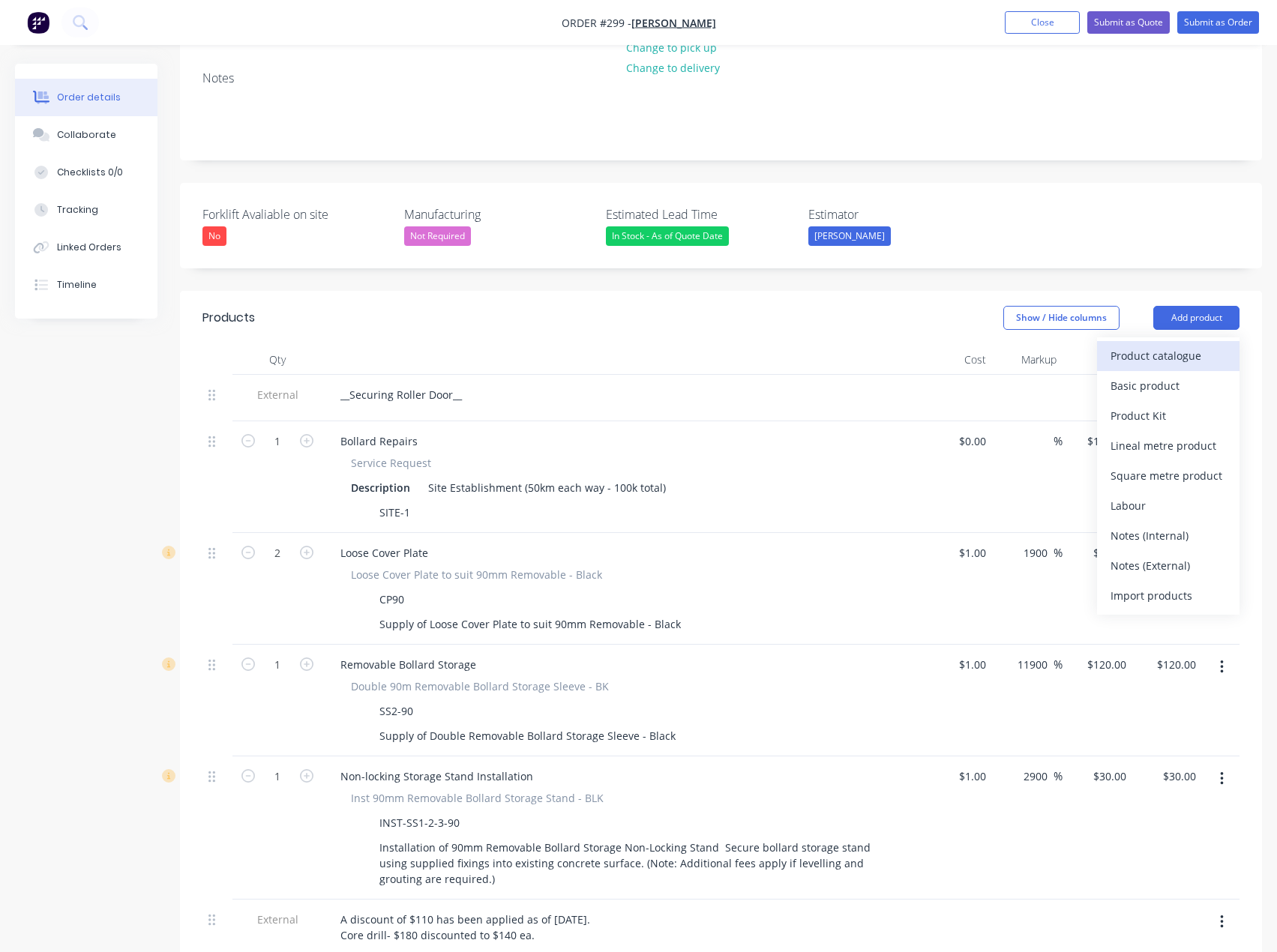
click at [1171, 345] on div "Product catalogue" at bounding box center [1168, 356] width 115 height 22
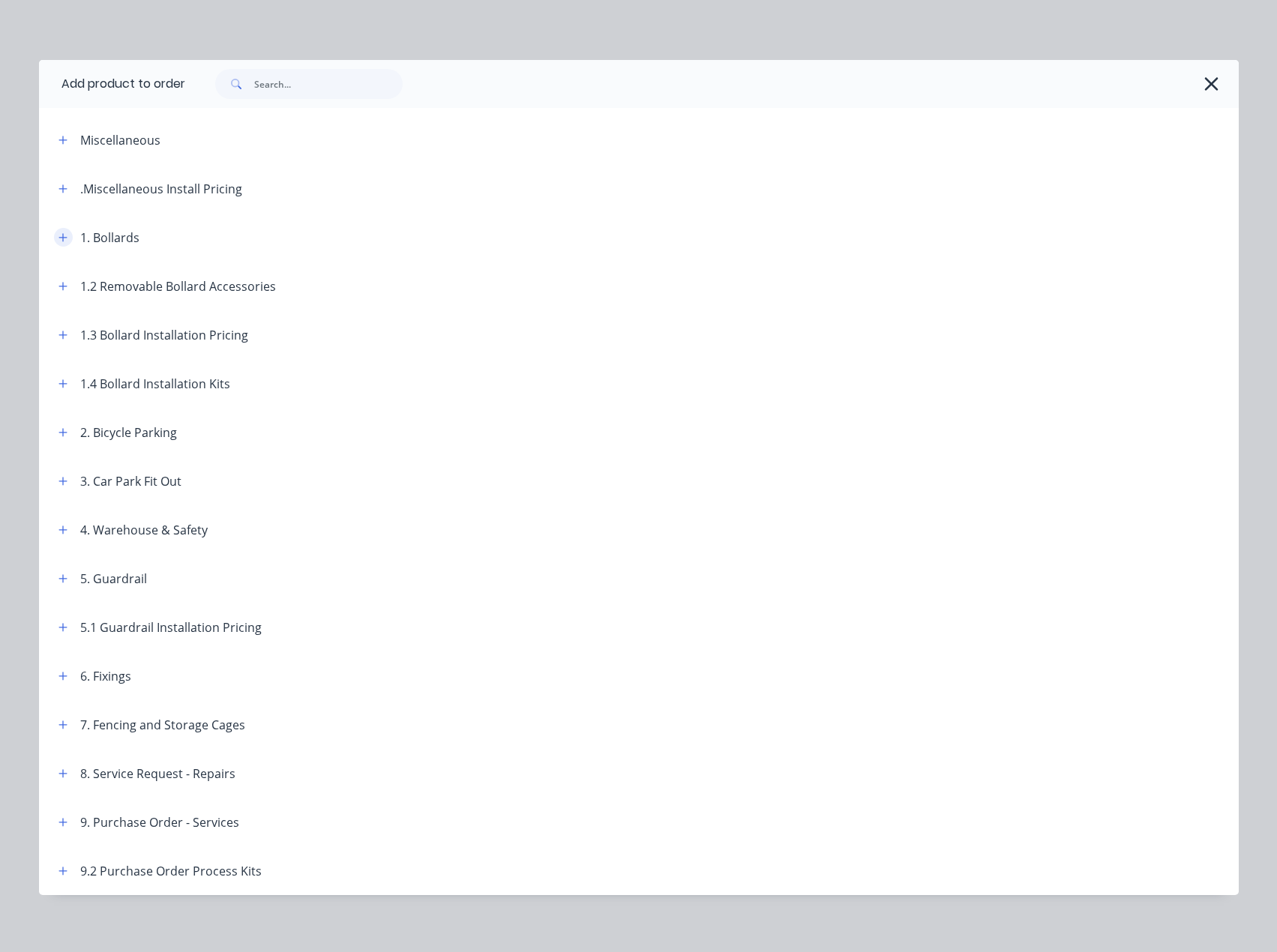
click at [65, 233] on button "button" at bounding box center [62, 237] width 19 height 19
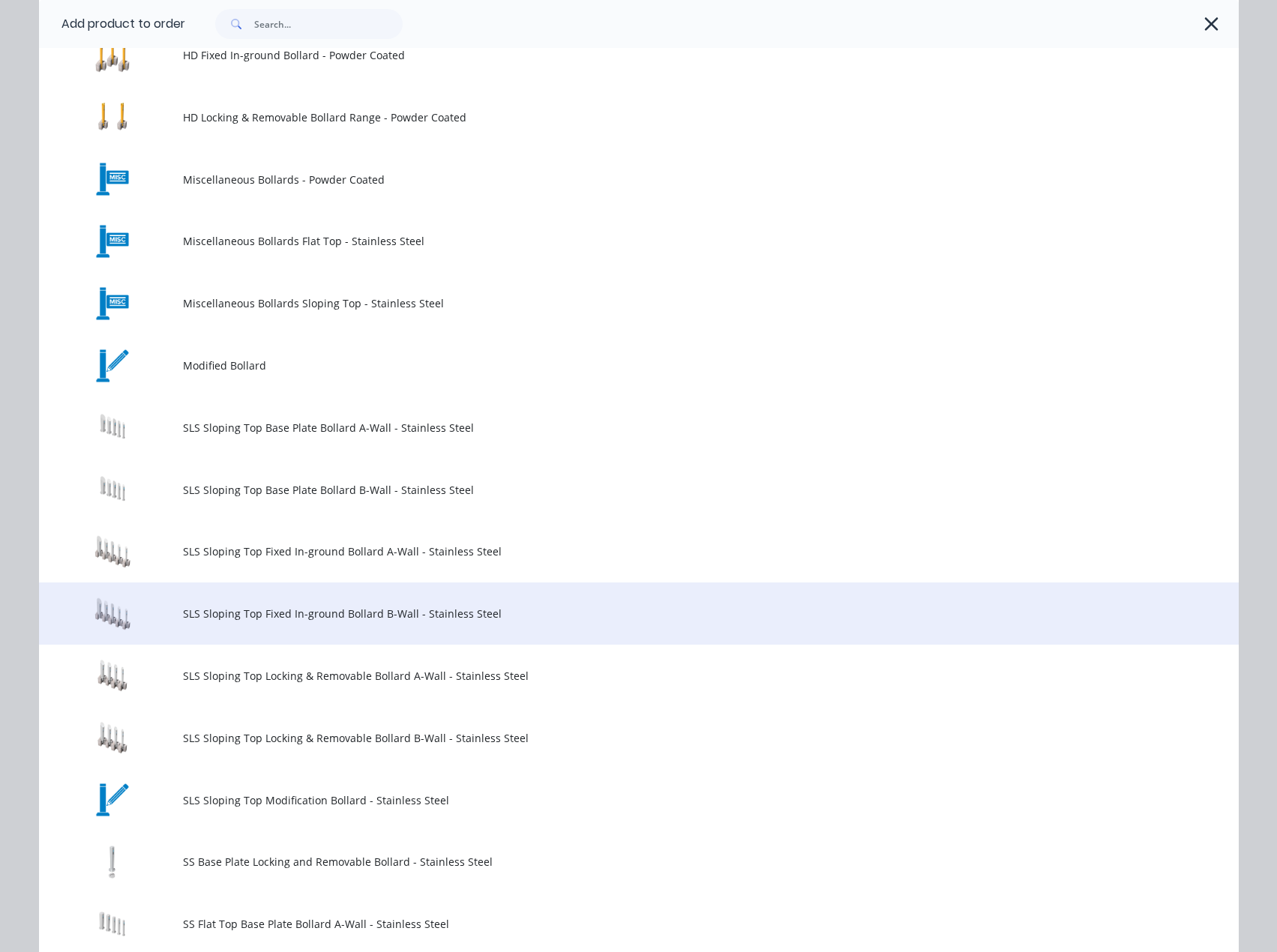
scroll to position [750, 0]
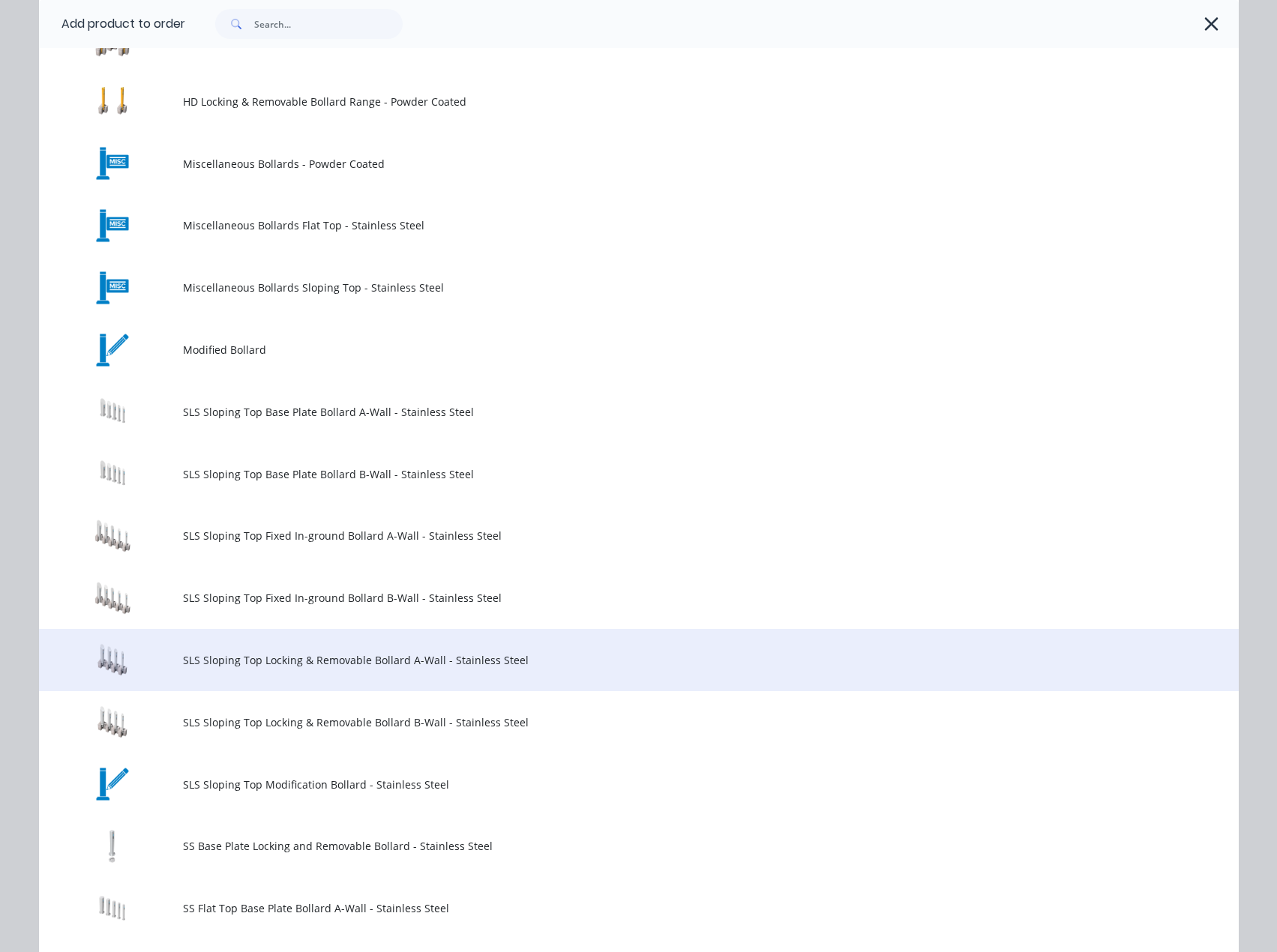
click at [515, 659] on span "SLS Sloping Top Locking & Removable Bollard A-Wall - Stainless Steel" at bounding box center [606, 660] width 845 height 16
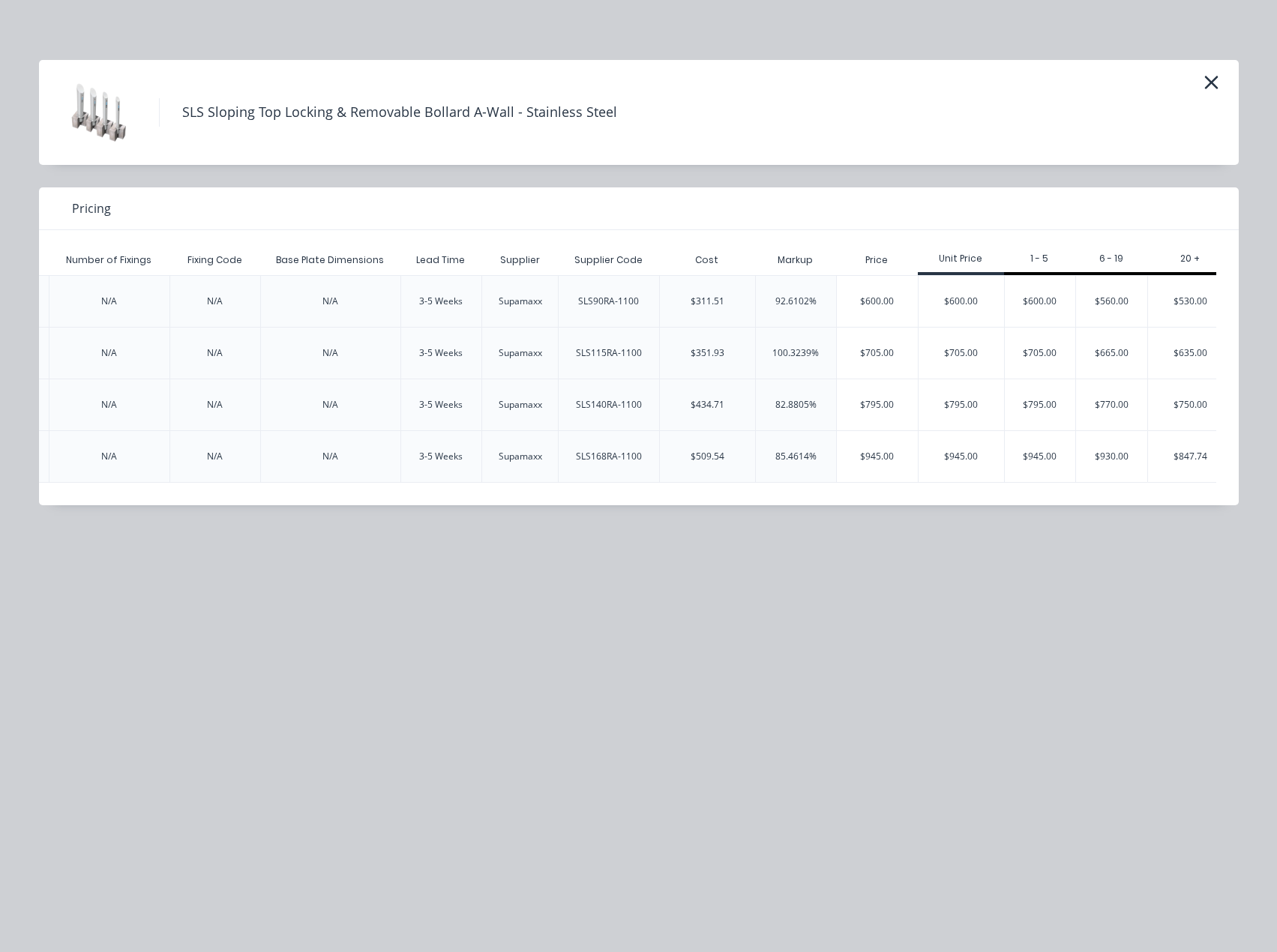
scroll to position [0, 2482]
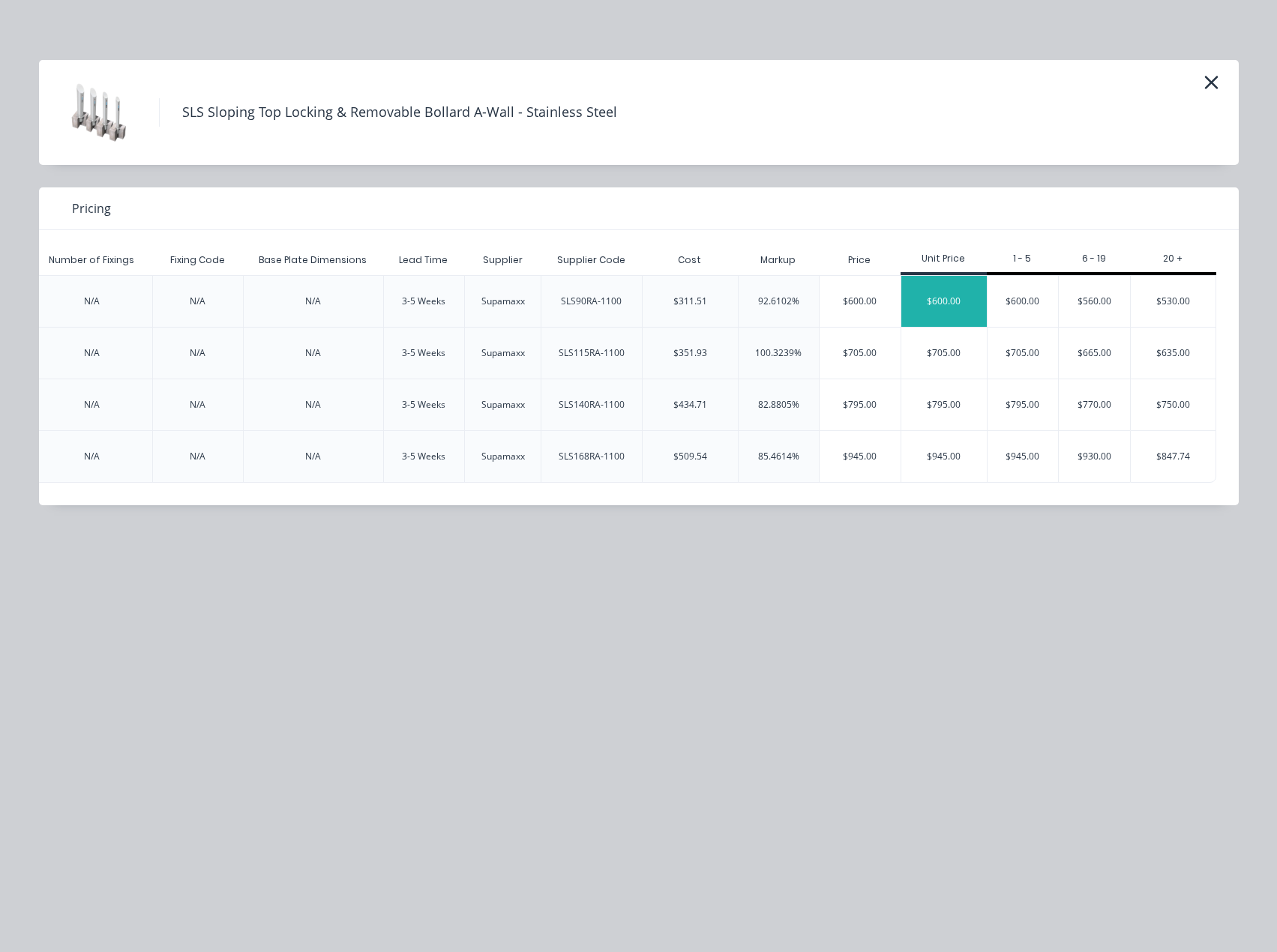
click at [959, 306] on div "$600.00" at bounding box center [944, 300] width 85 height 51
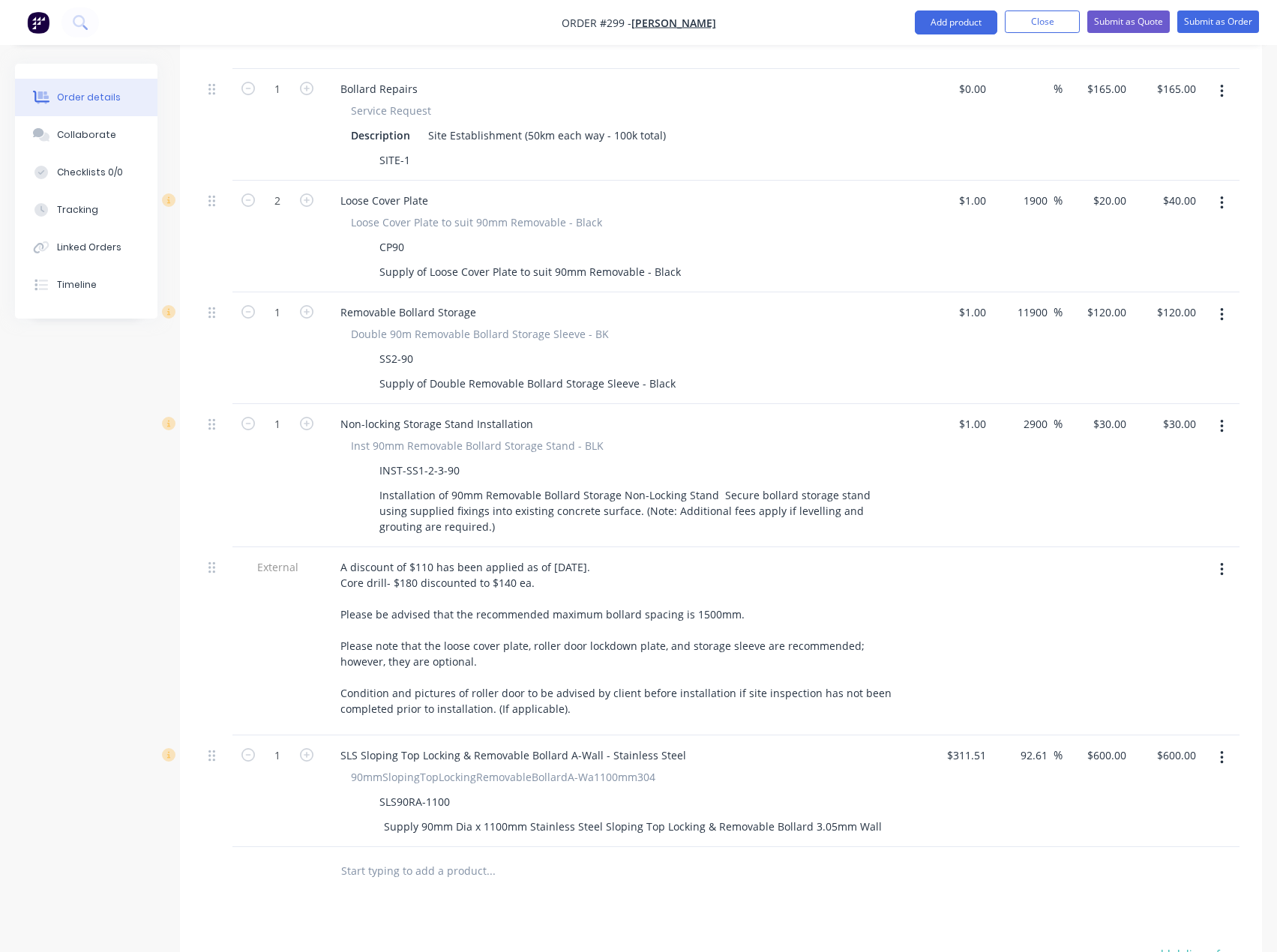
scroll to position [675, 0]
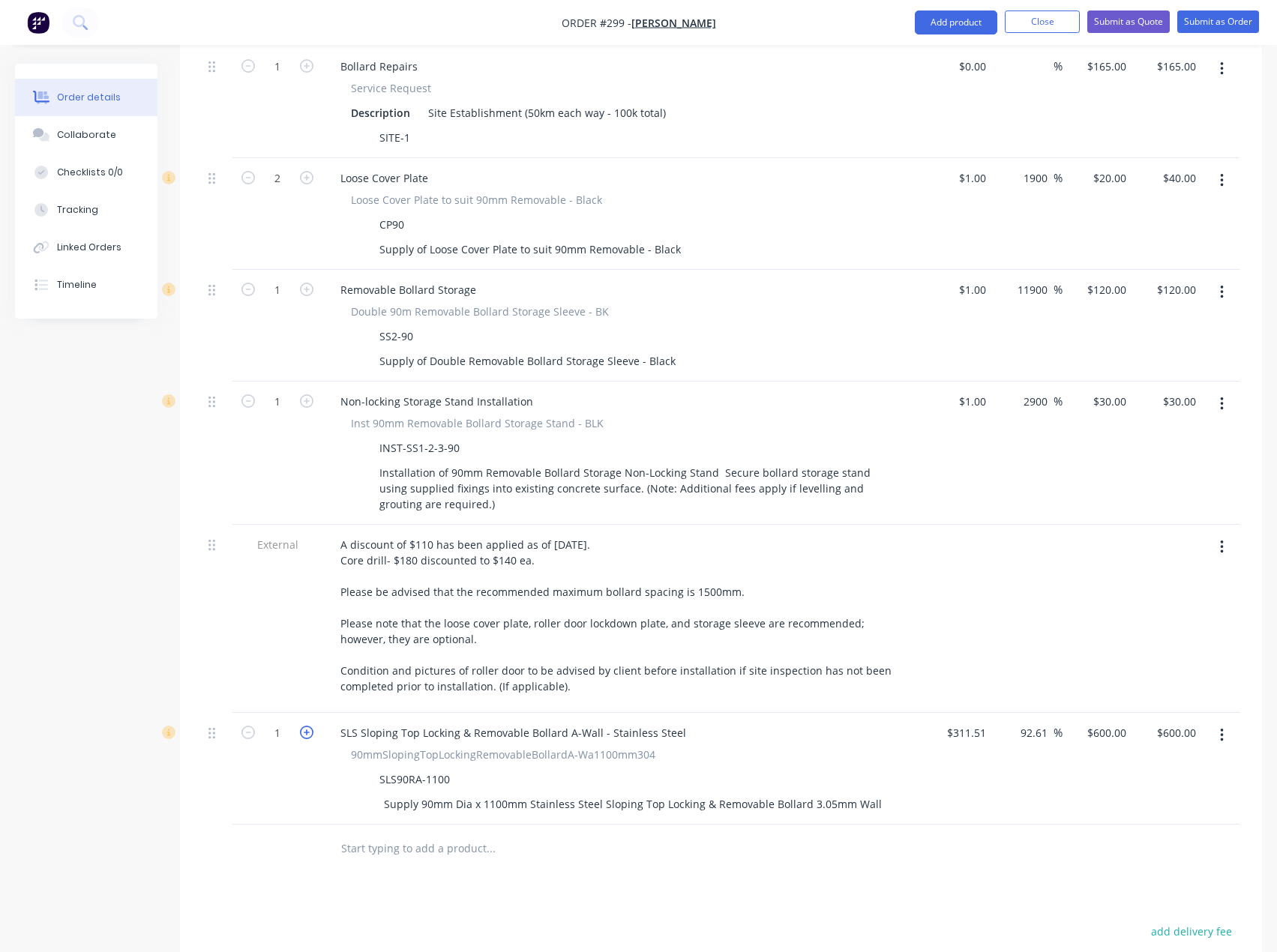
click at [310, 726] on icon "button" at bounding box center [307, 733] width 14 height 14
type input "2"
type input "$1,200.00"
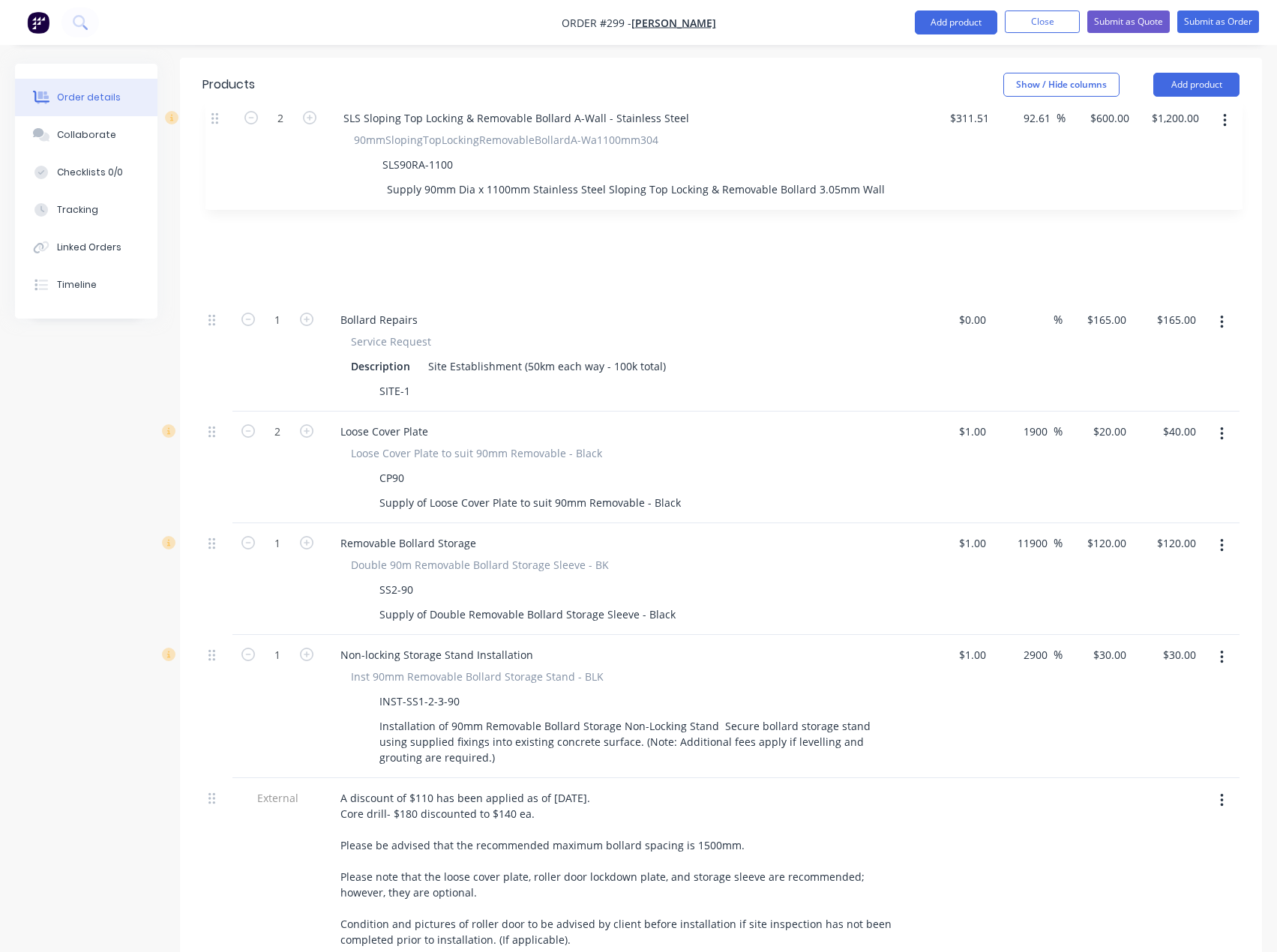
scroll to position [531, 0]
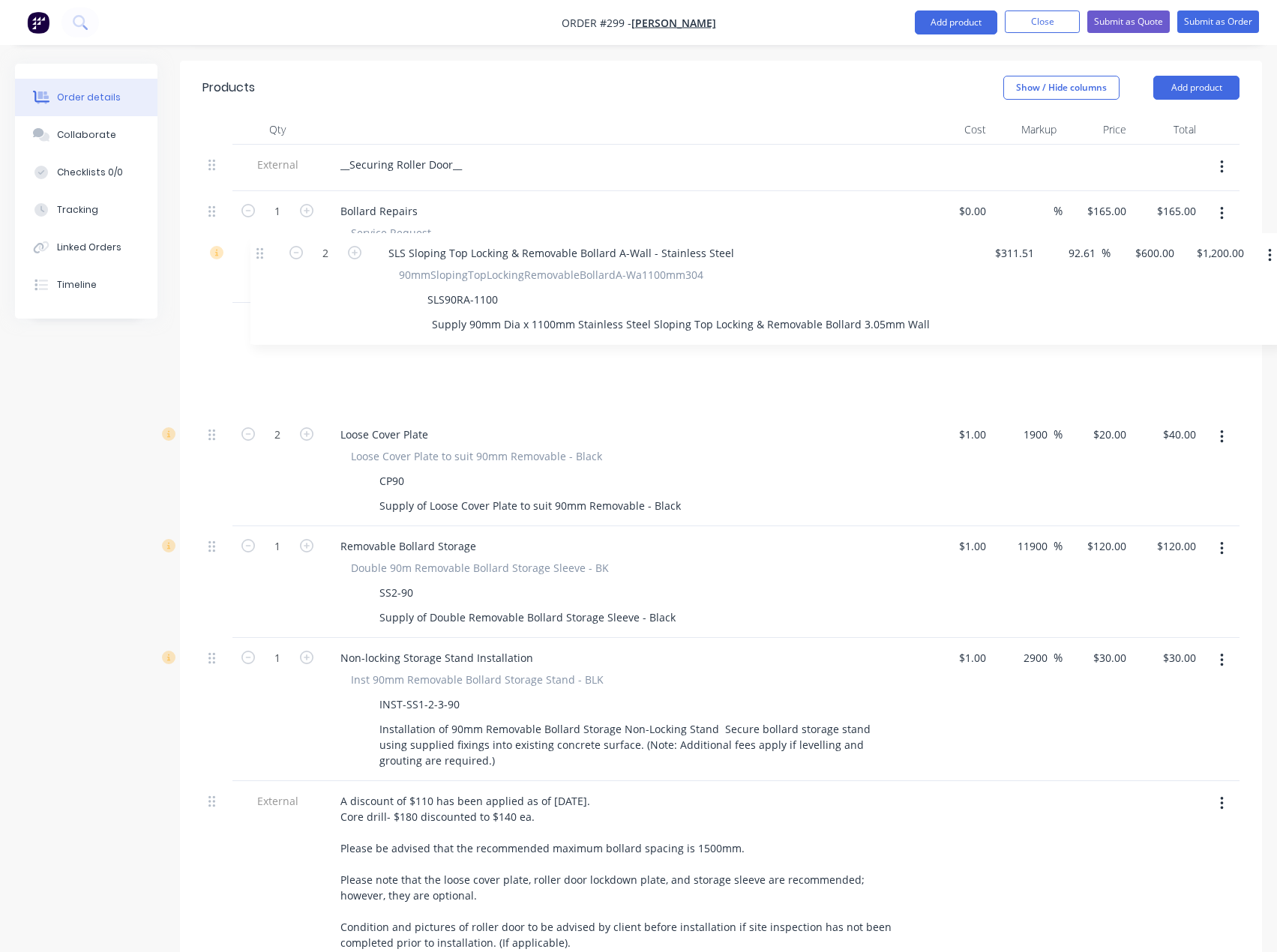
drag, startPoint x: 215, startPoint y: 671, endPoint x: 263, endPoint y: 250, distance: 423.7
click at [263, 250] on div "External __Securing Roller Door__ 1 Bollard Repairs Service Request Description…" at bounding box center [721, 557] width 1037 height 825
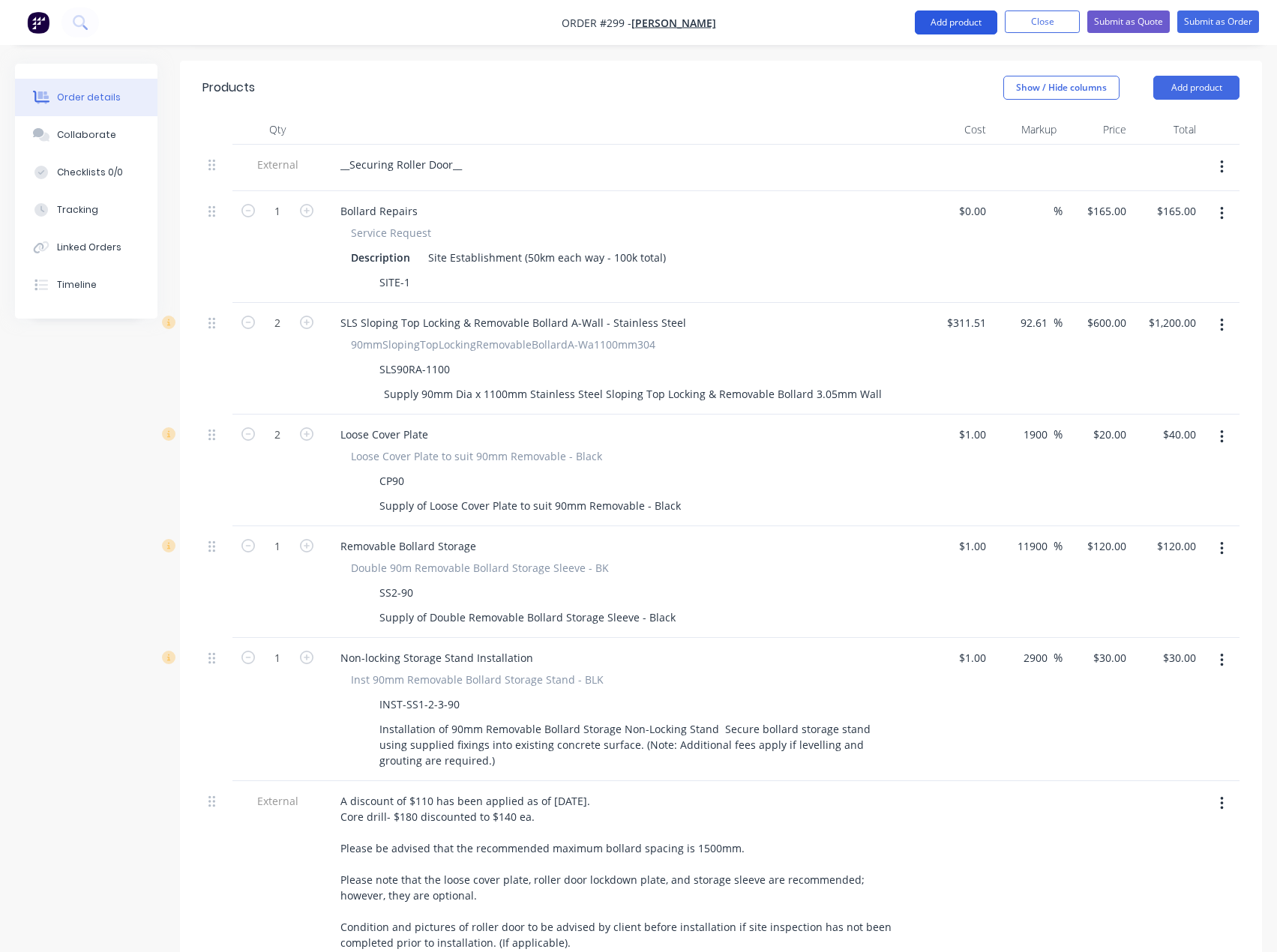
click at [973, 26] on button "Add product" at bounding box center [956, 23] width 82 height 24
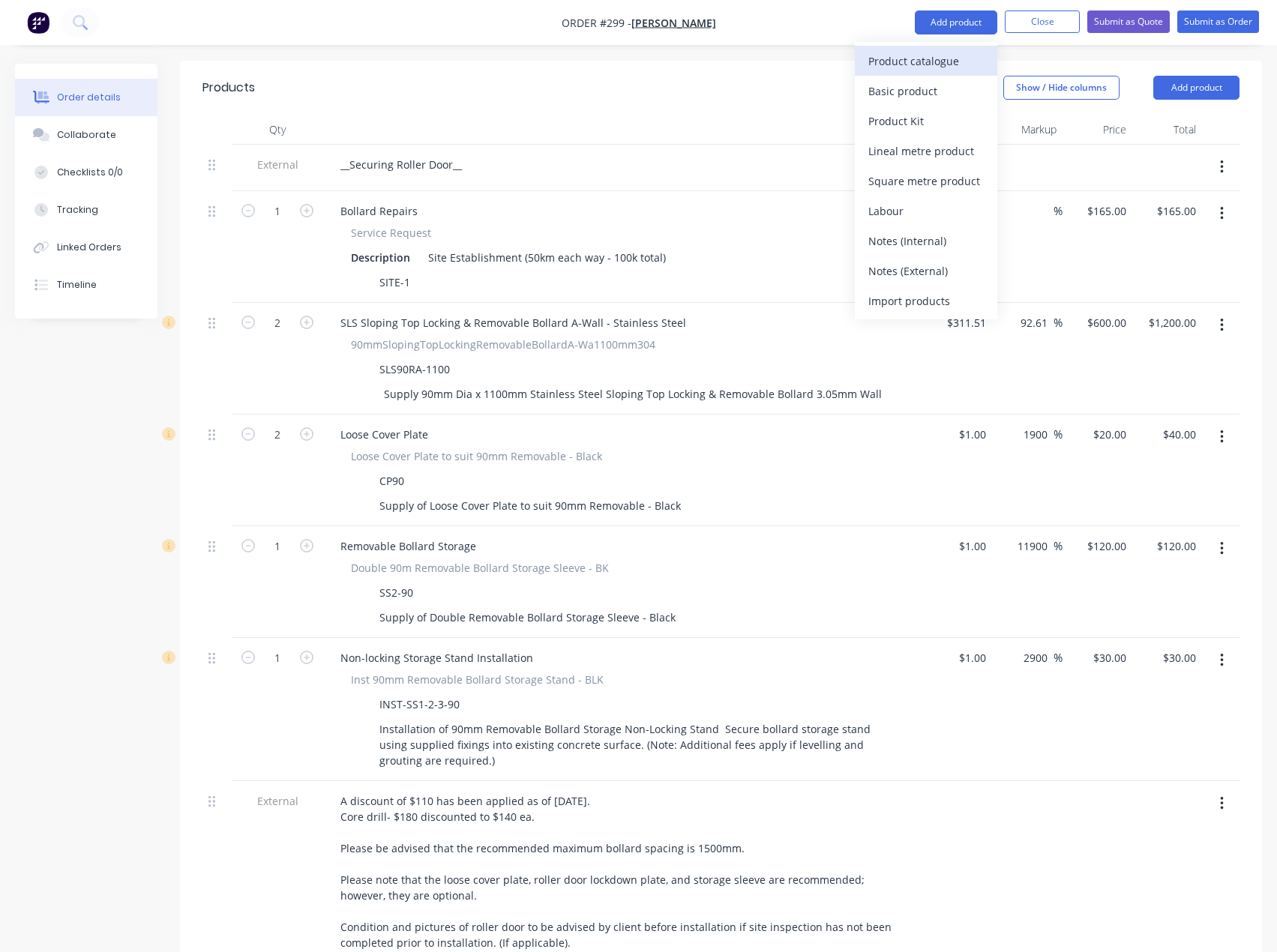
click at [955, 66] on div "Product catalogue" at bounding box center [926, 61] width 115 height 22
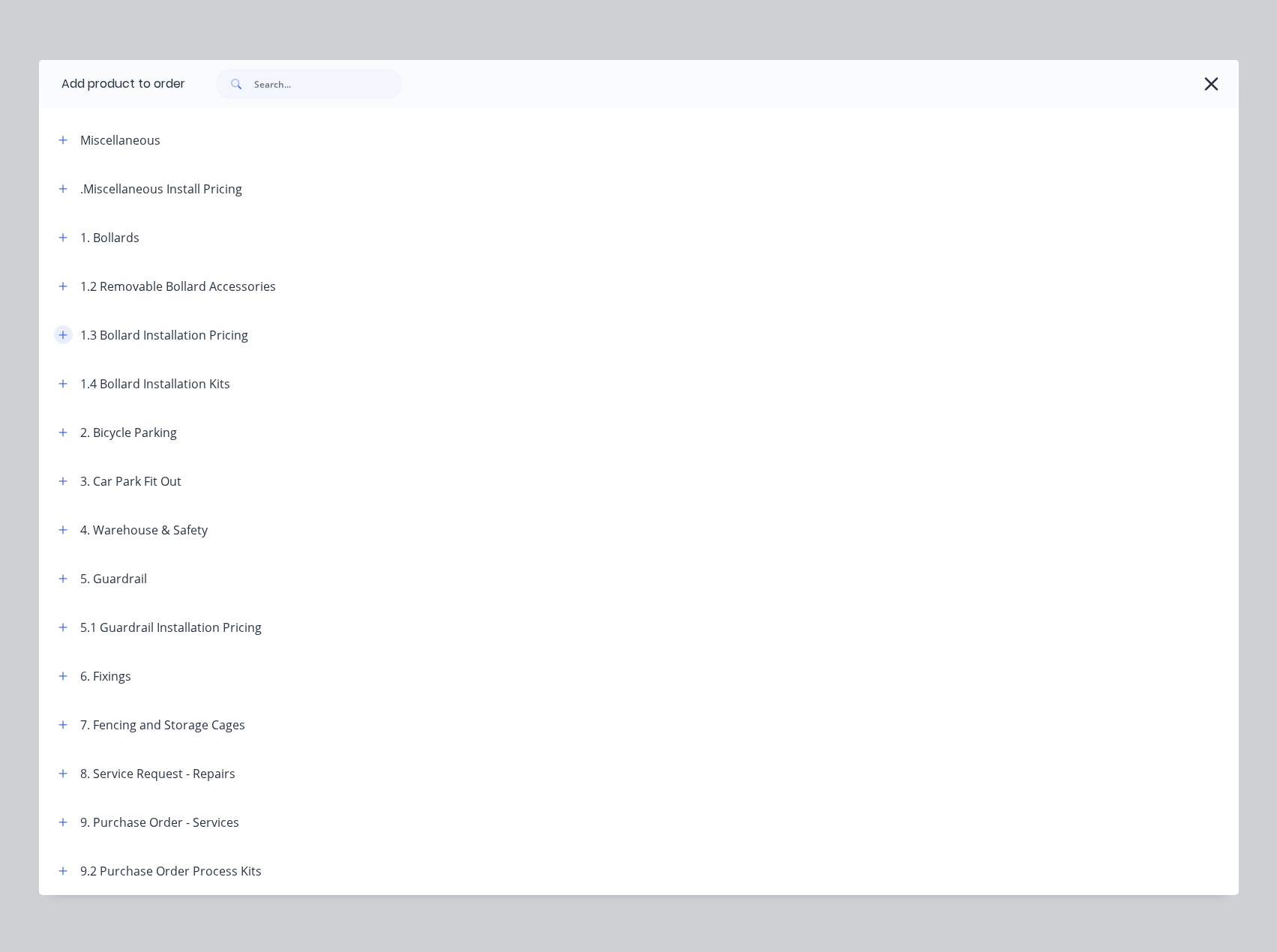
click at [59, 332] on icon "button" at bounding box center [62, 335] width 9 height 11
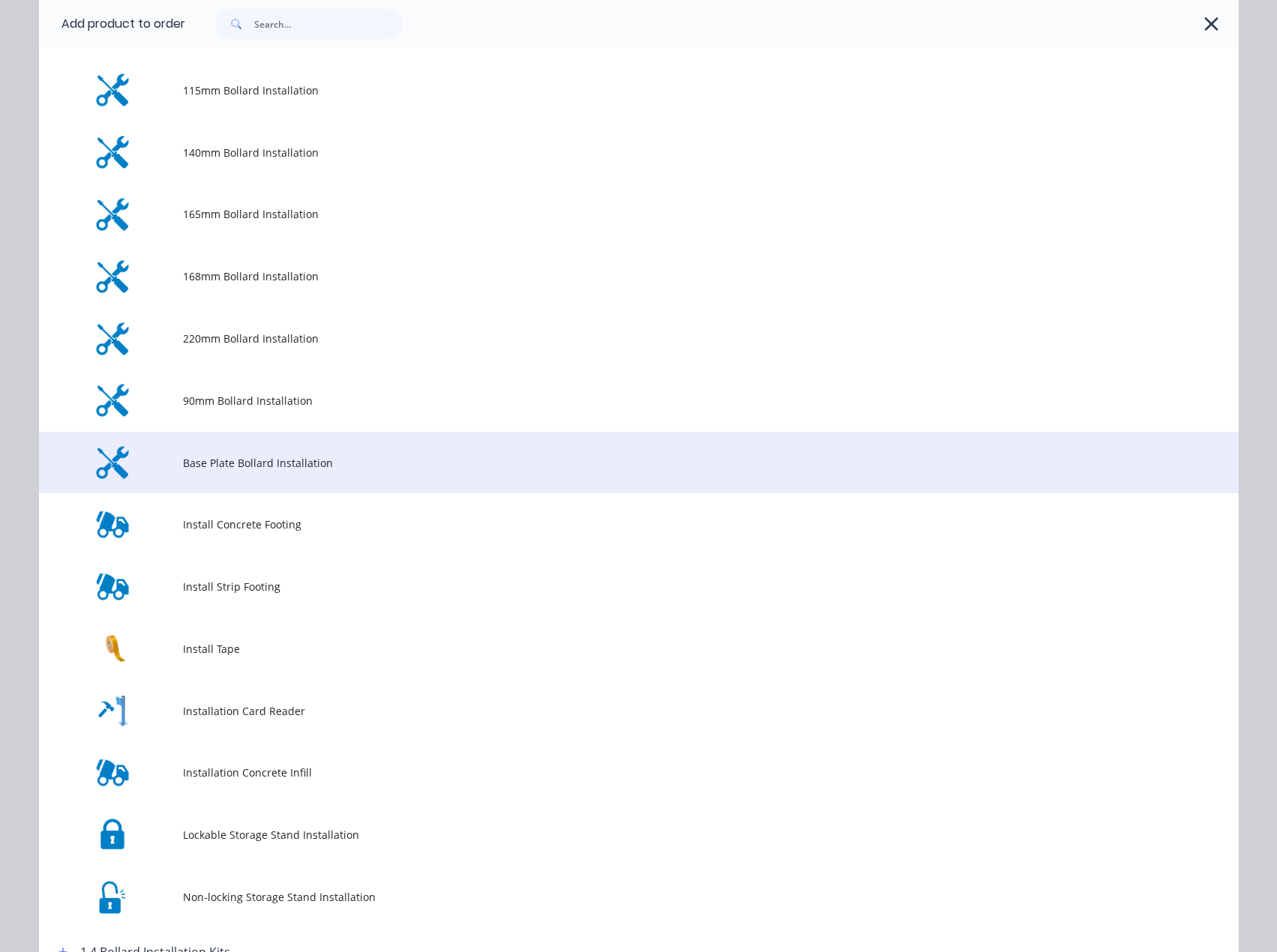
scroll to position [375, 0]
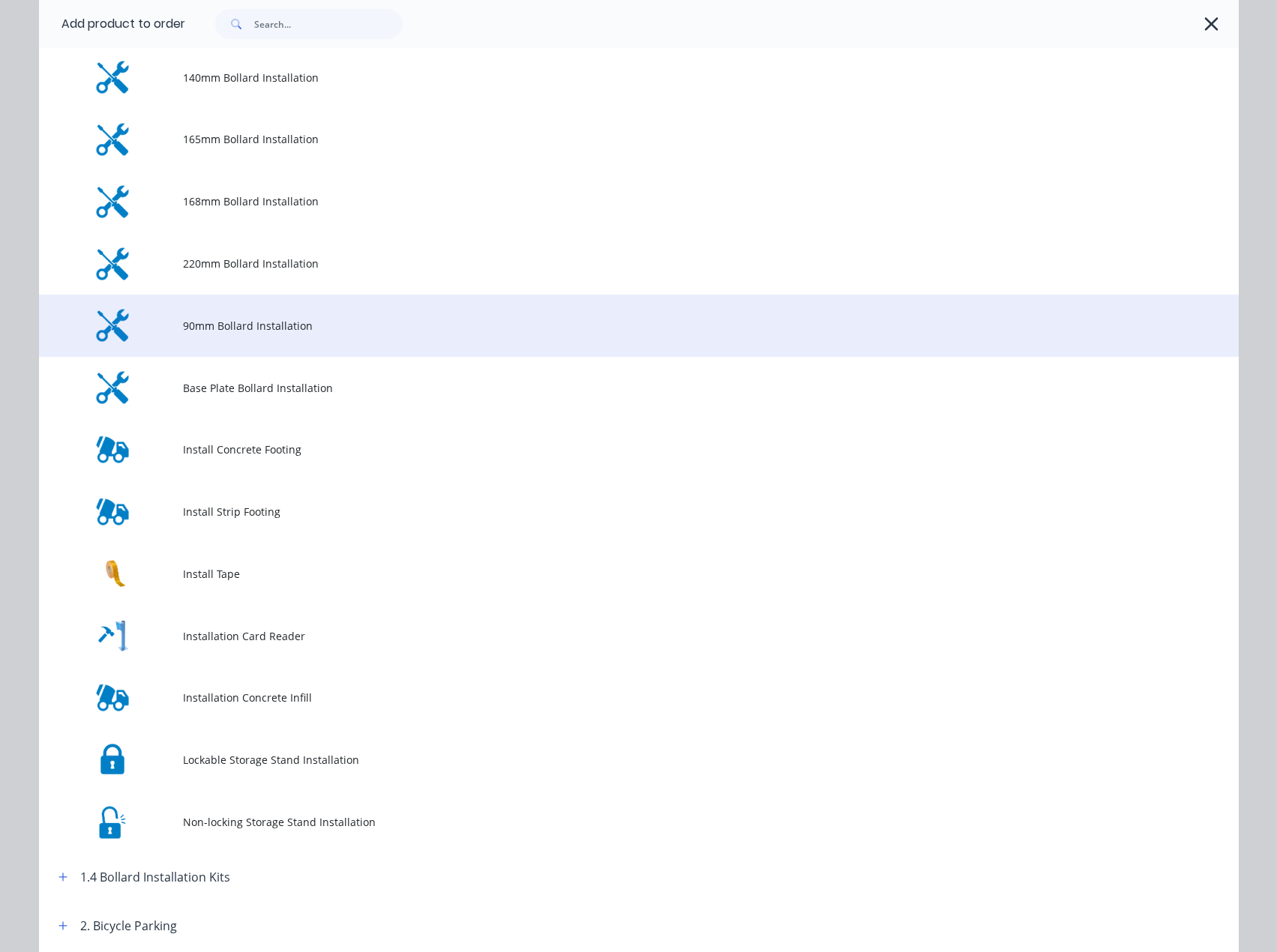
click at [273, 327] on span "90mm Bollard Installation" at bounding box center [606, 326] width 845 height 16
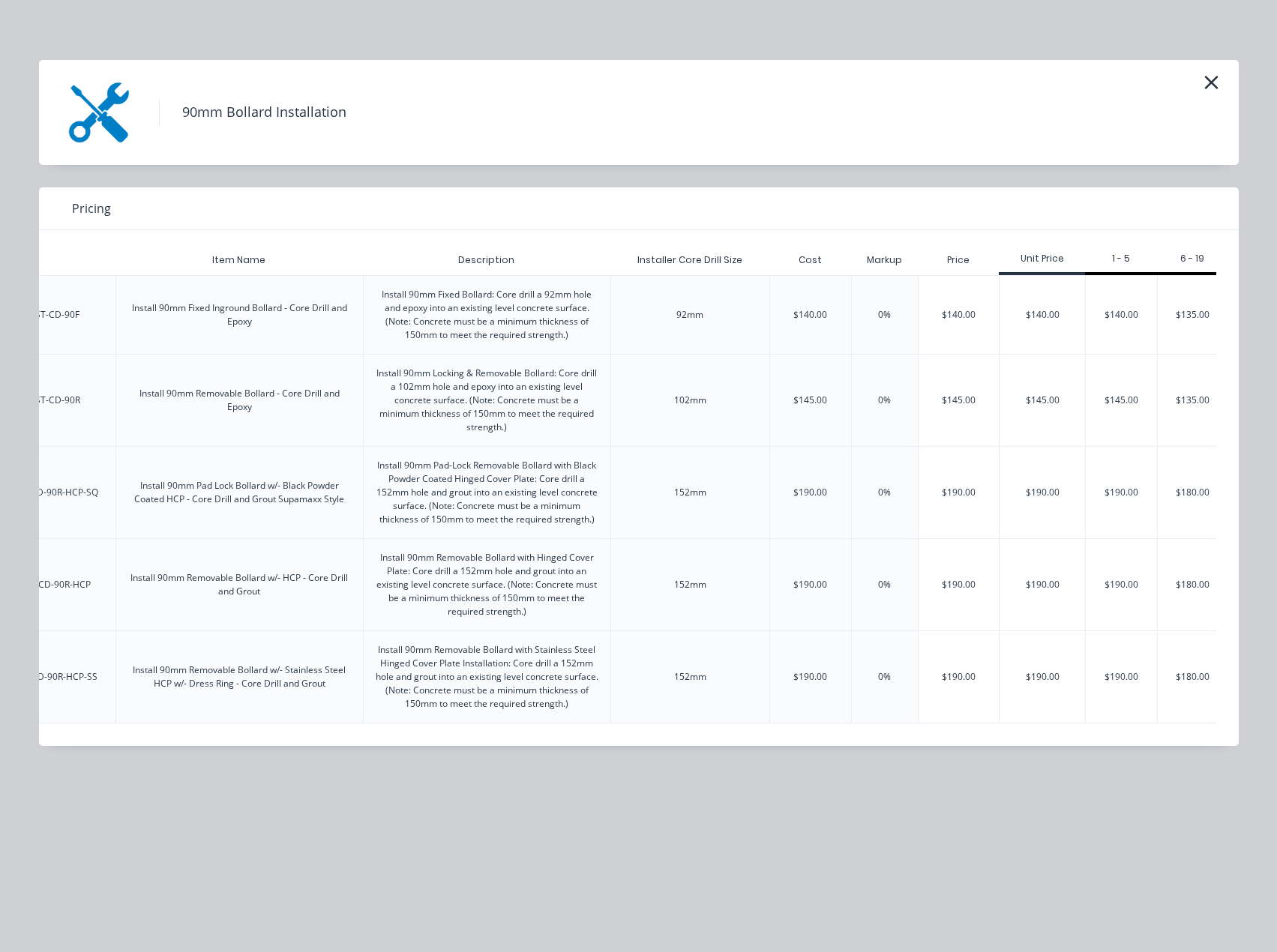
scroll to position [0, 184]
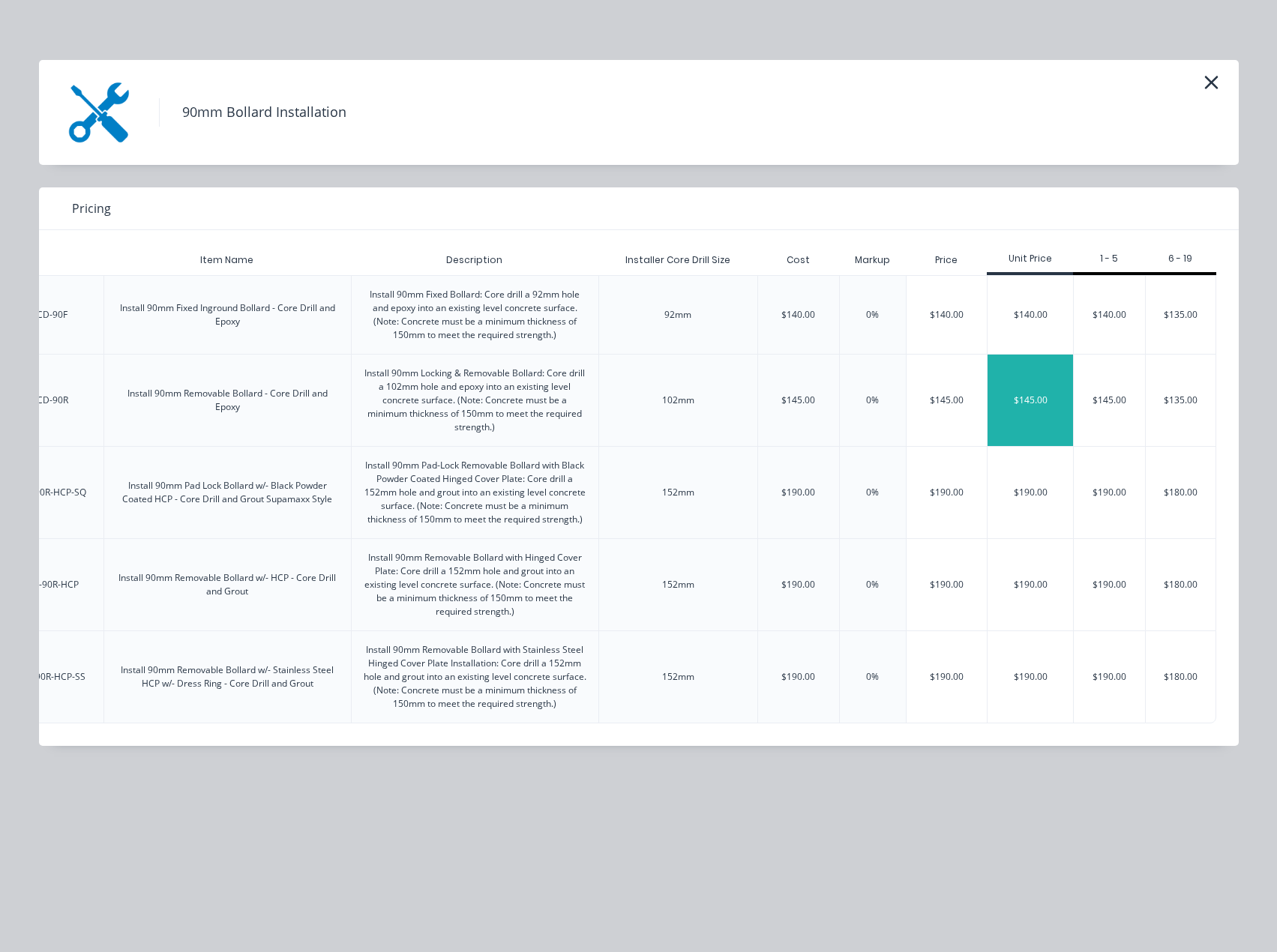
click at [1057, 394] on div "$145.00" at bounding box center [1030, 401] width 85 height 91
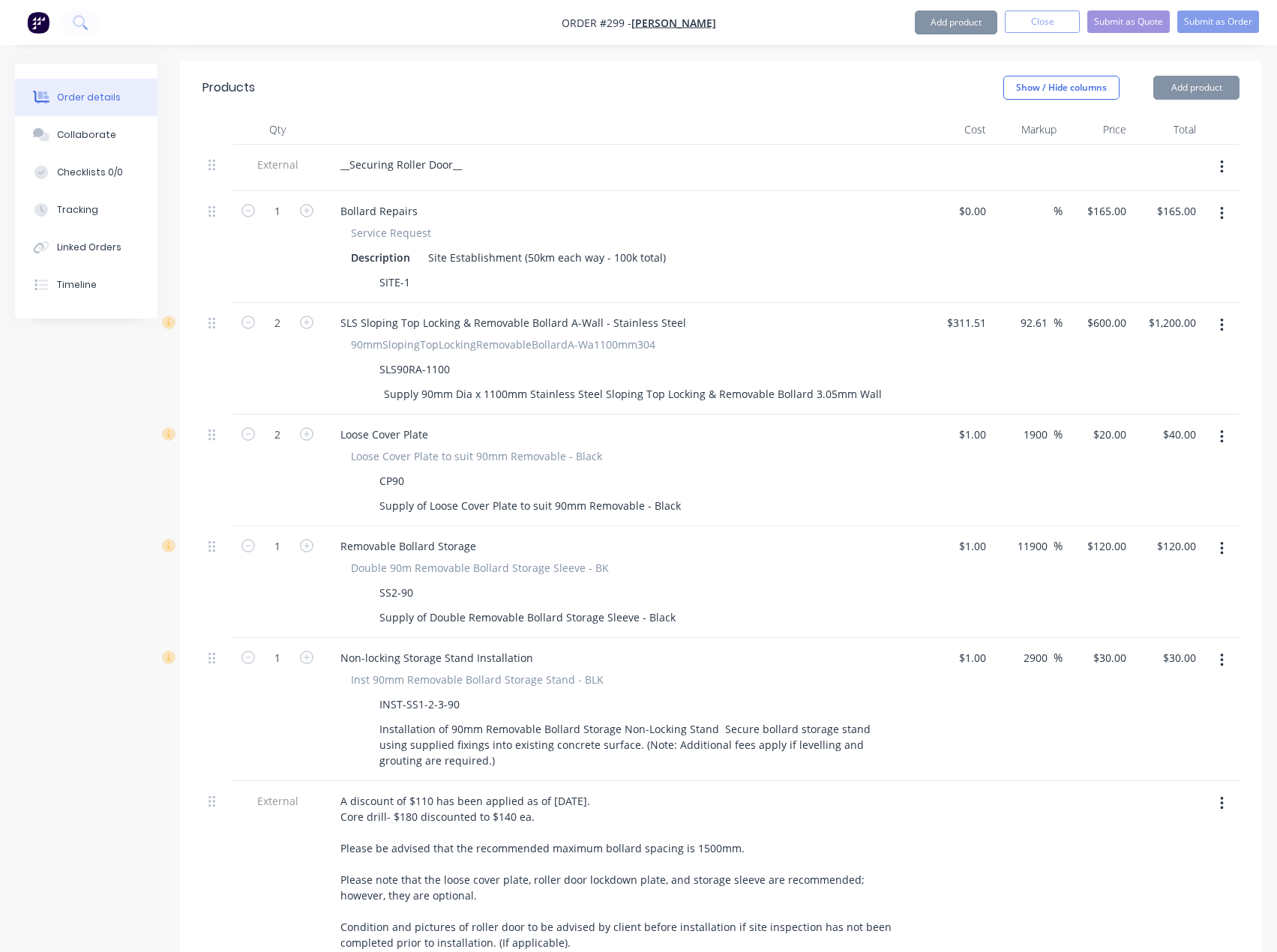
type input "$145.00"
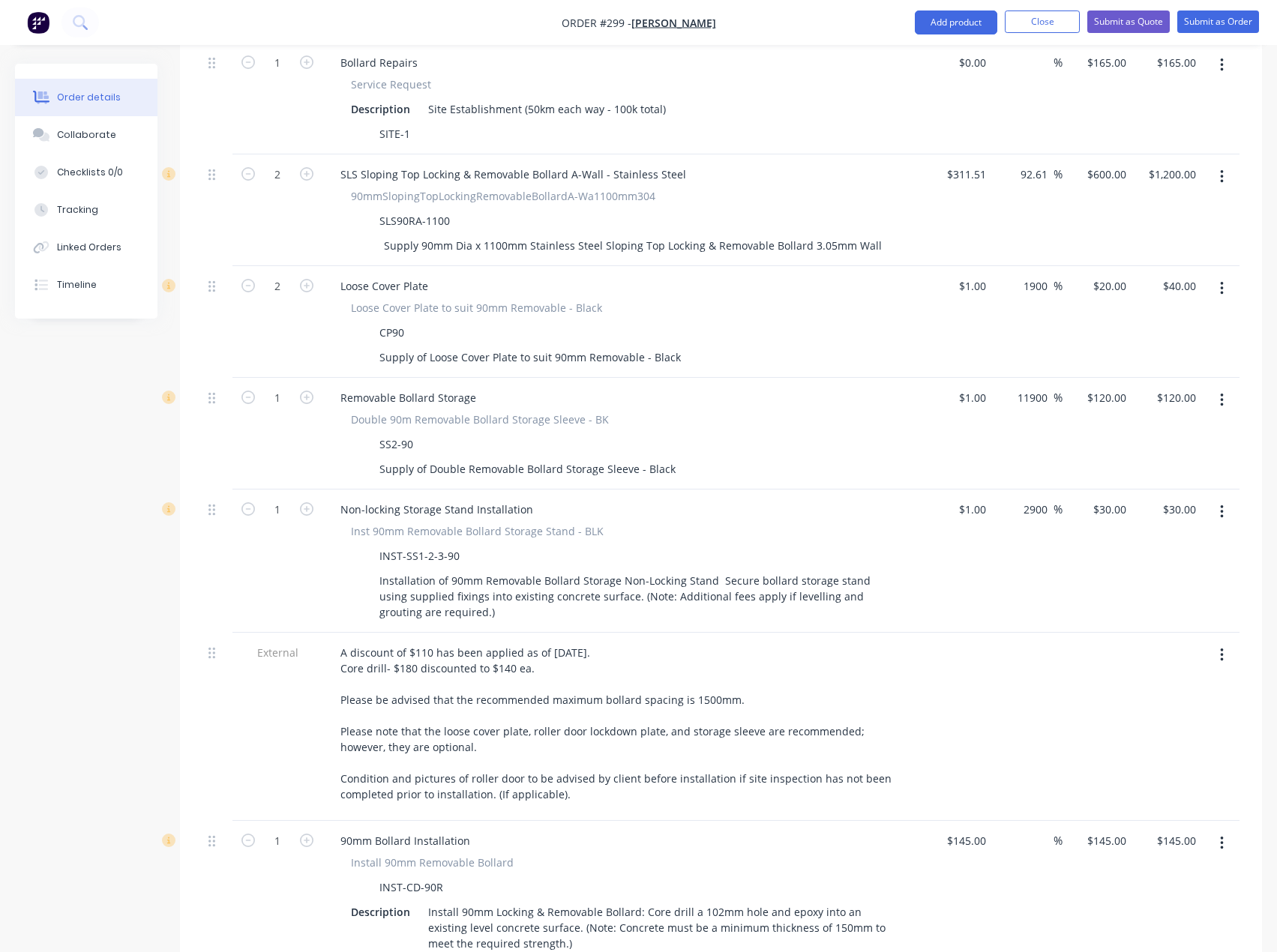
scroll to position [680, 0]
click at [306, 832] on icon "button" at bounding box center [307, 839] width 14 height 14
type input "2"
type input "$290.00"
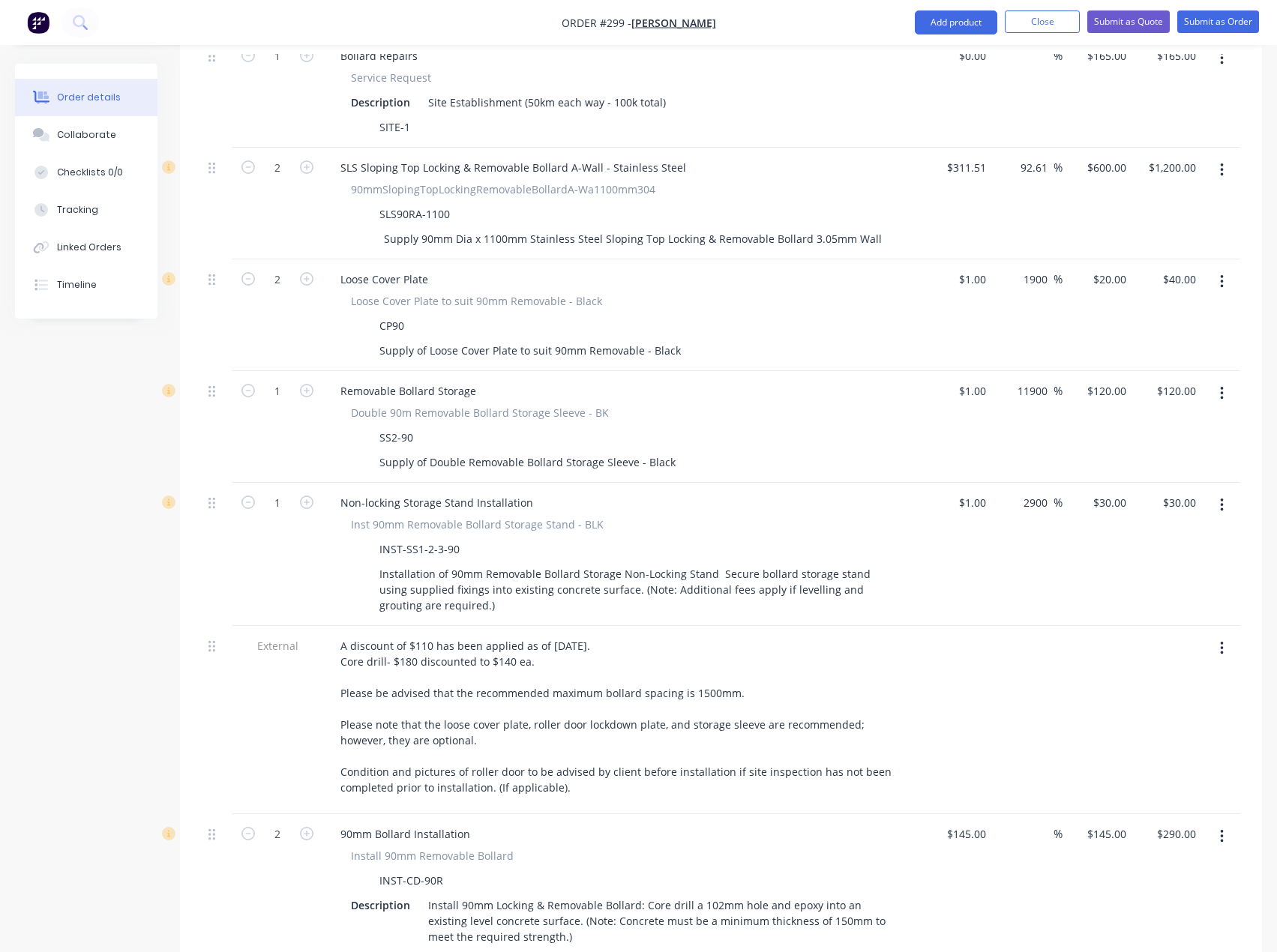
scroll to position [688, 0]
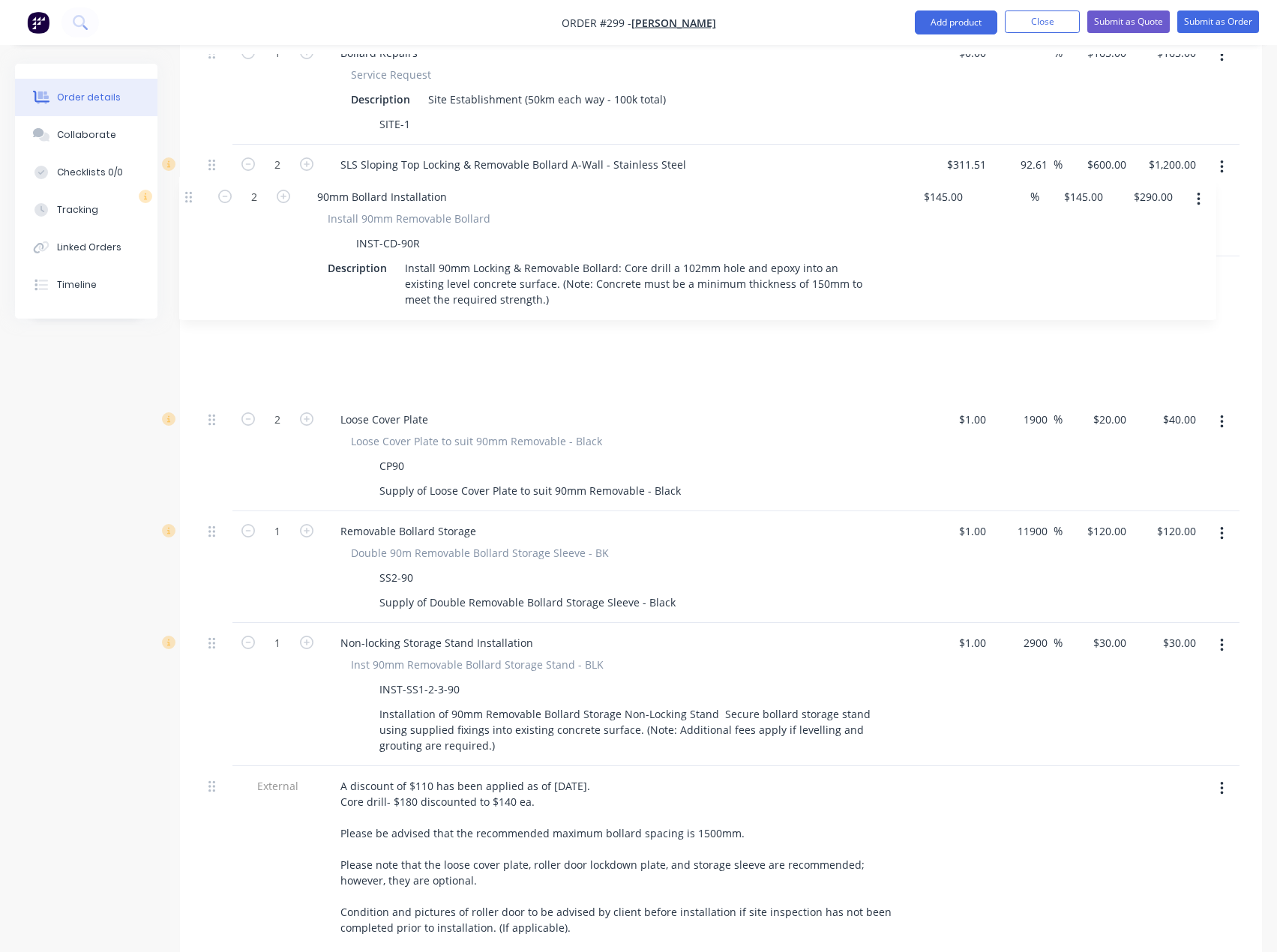
drag, startPoint x: 214, startPoint y: 781, endPoint x: 189, endPoint y: 197, distance: 584.5
click at [189, 197] on div "Qty Cost Markup Price Total External __Securing Roller Door__ 1 Bollard Repairs…" at bounding box center [721, 480] width 1082 height 1047
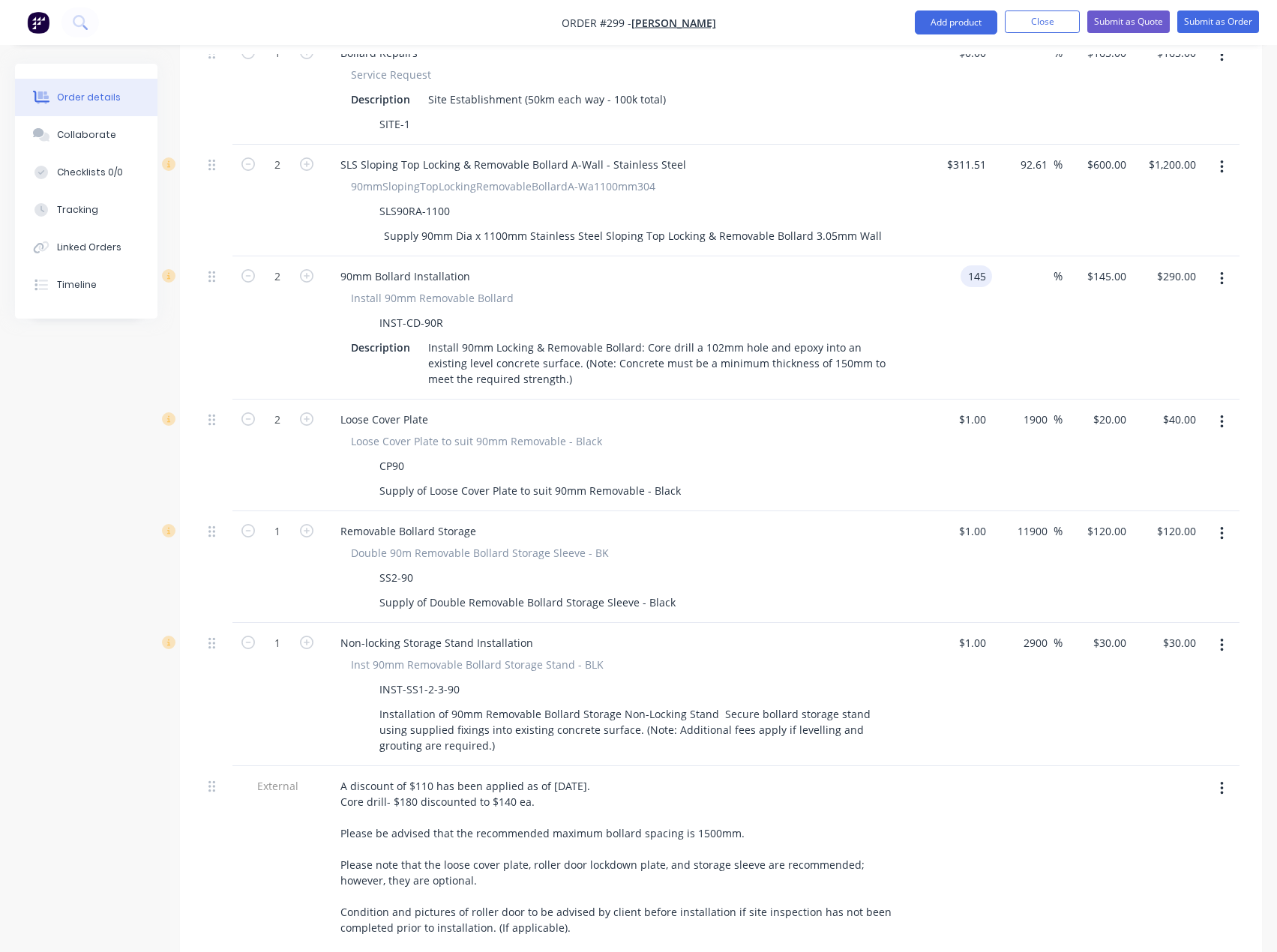
click at [974, 266] on input "145" at bounding box center [980, 277] width 26 height 22
type input "$1.00"
type input "1"
type input "$2.00"
click at [1090, 257] on div "1 $145.00" at bounding box center [1098, 328] width 69 height 143
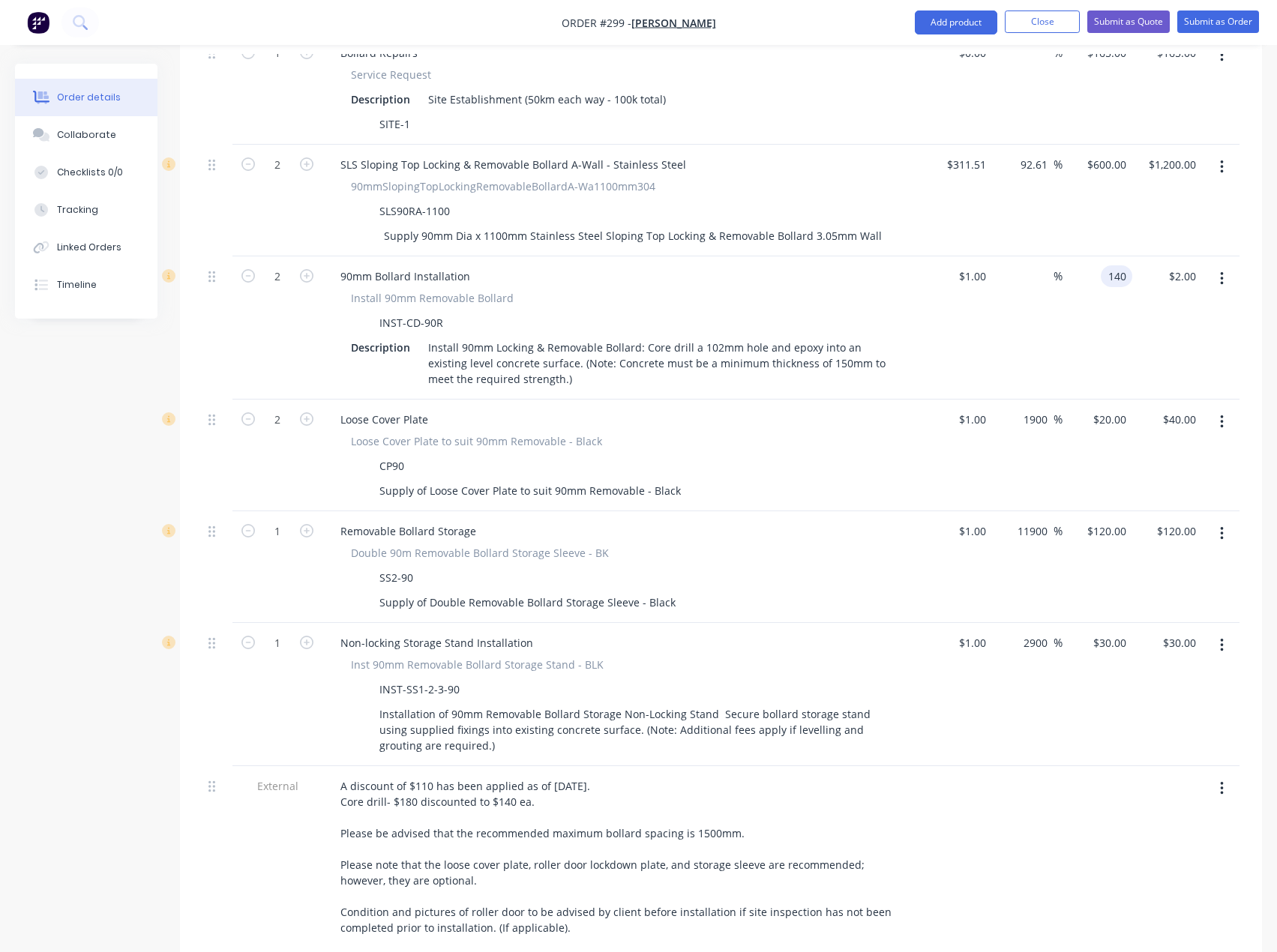
type input "140"
type input "13900"
type input "$140.00"
type input "$280.00"
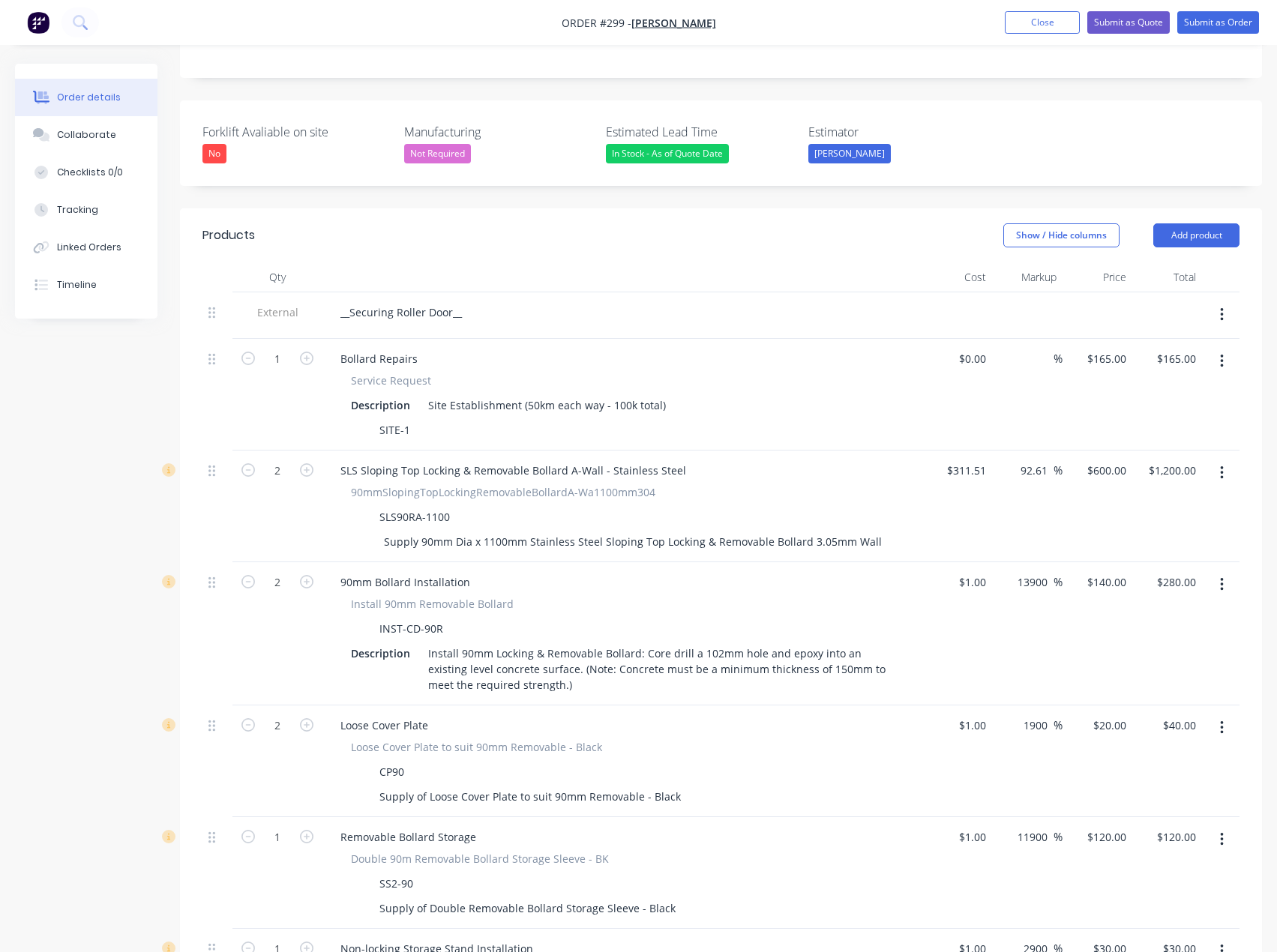
scroll to position [309, 0]
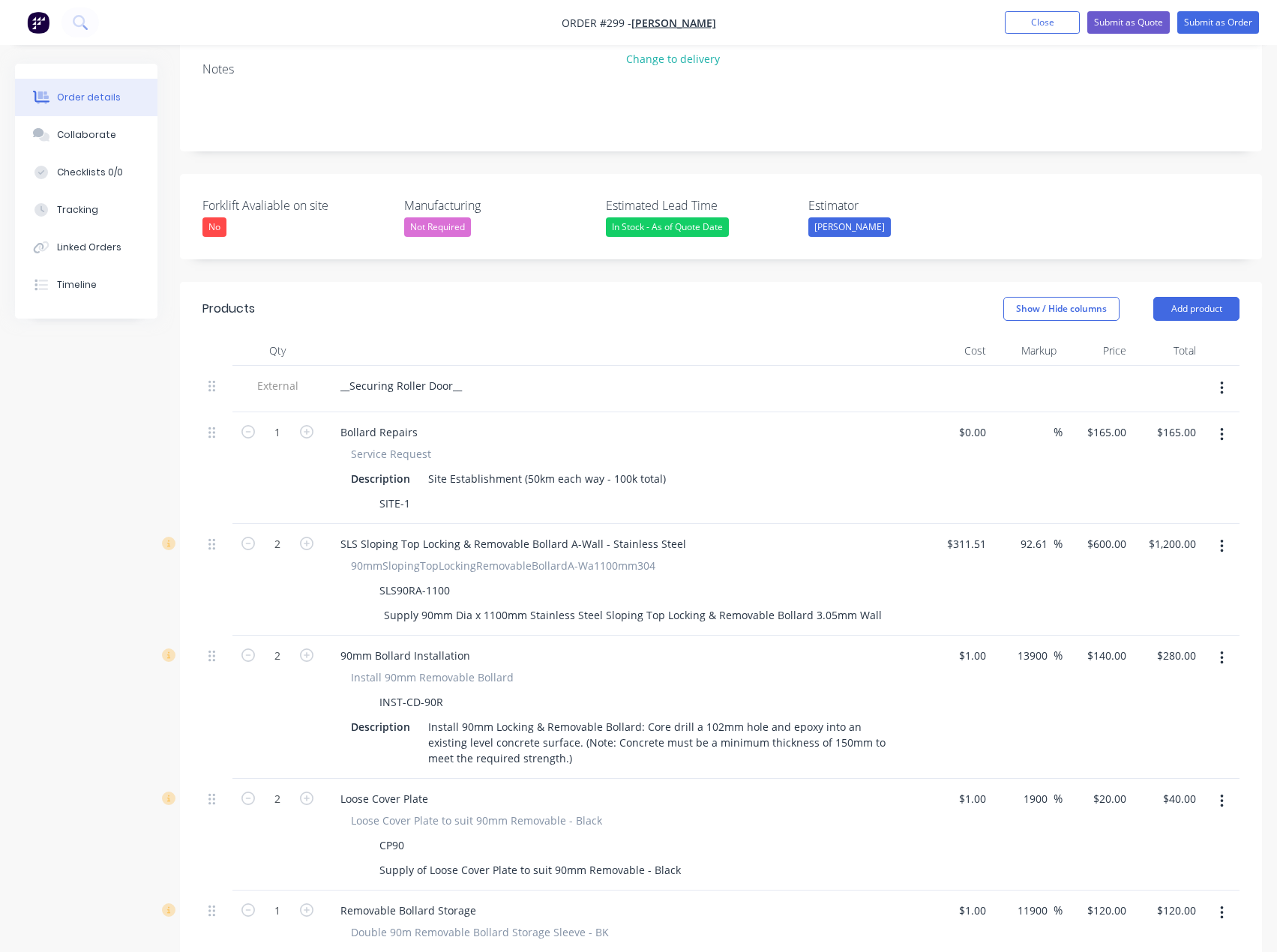
click at [728, 336] on div at bounding box center [622, 351] width 600 height 30
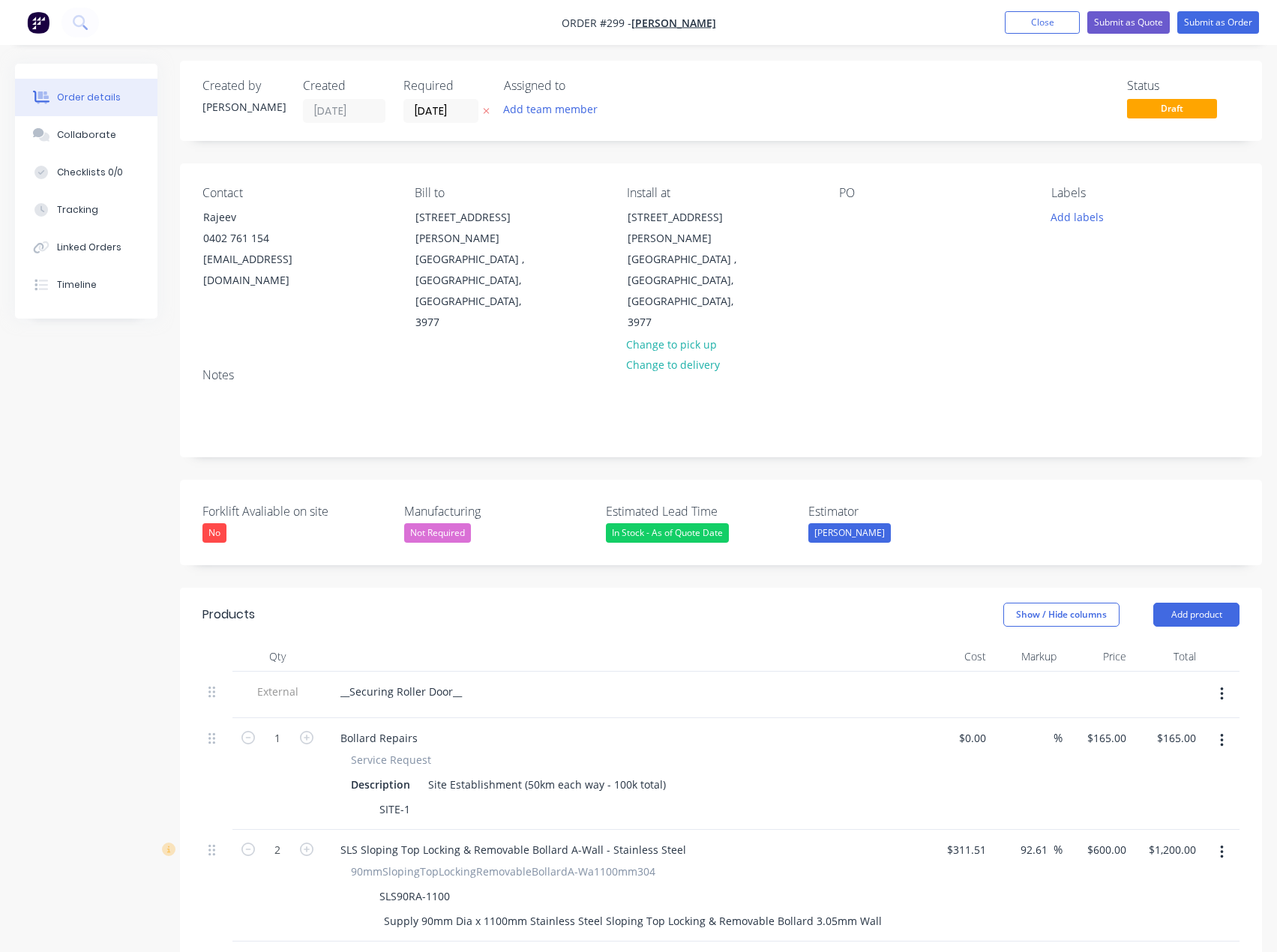
scroll to position [0, 0]
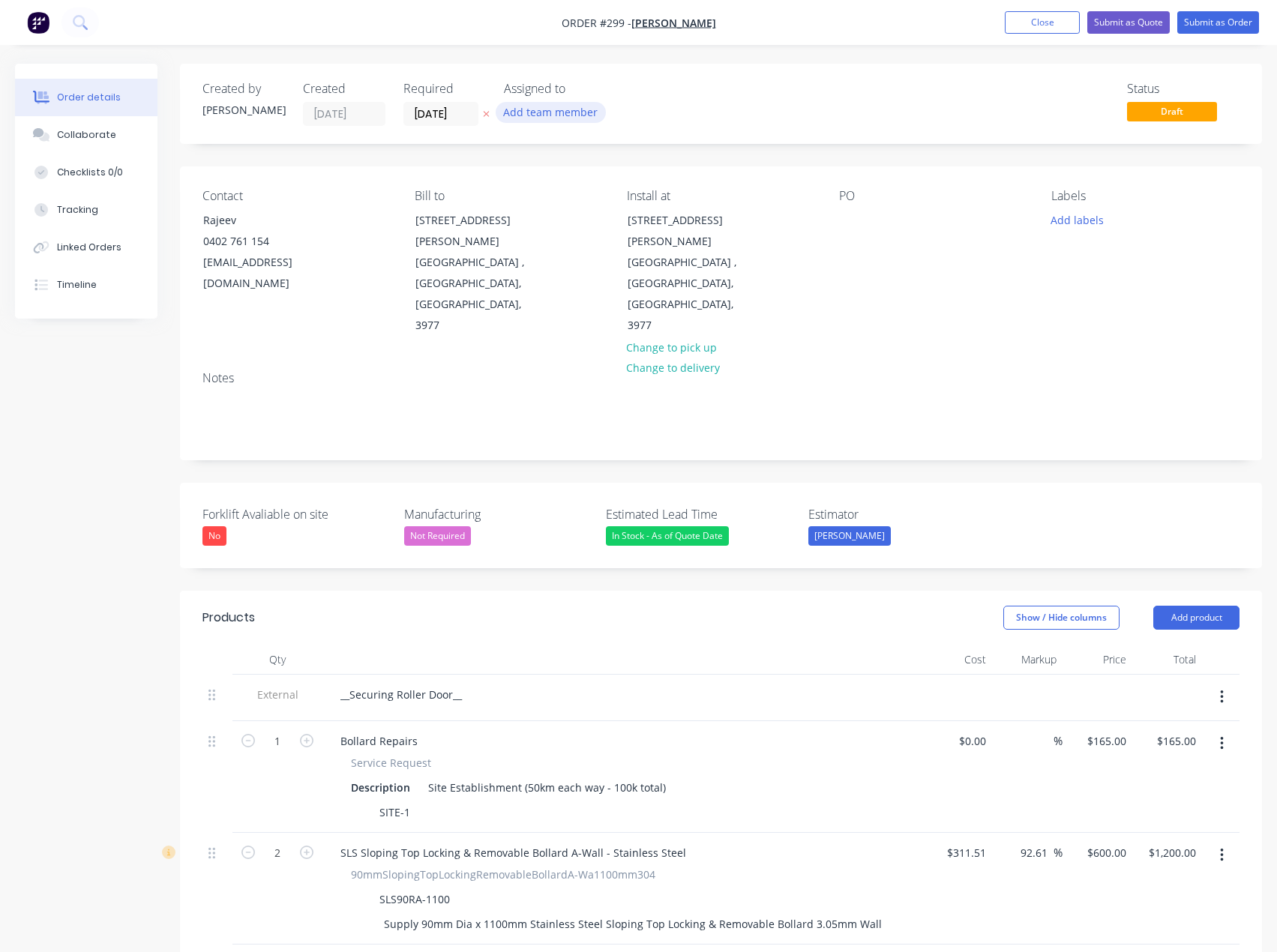
click at [568, 108] on button "Add team member" at bounding box center [550, 112] width 110 height 20
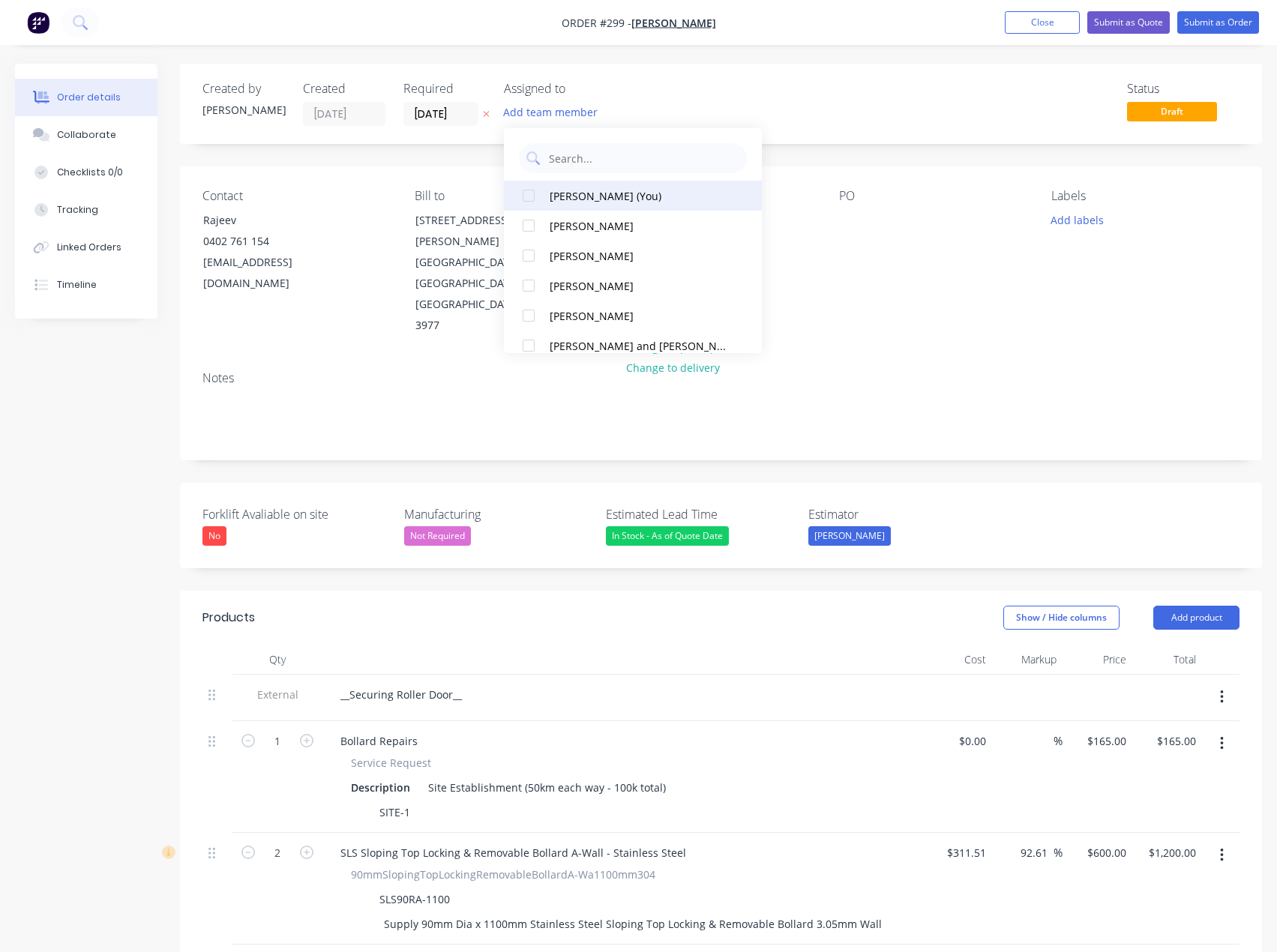
click at [595, 195] on div "[PERSON_NAME] (You)" at bounding box center [638, 196] width 176 height 16
click at [825, 100] on div "Status Draft" at bounding box center [946, 103] width 586 height 45
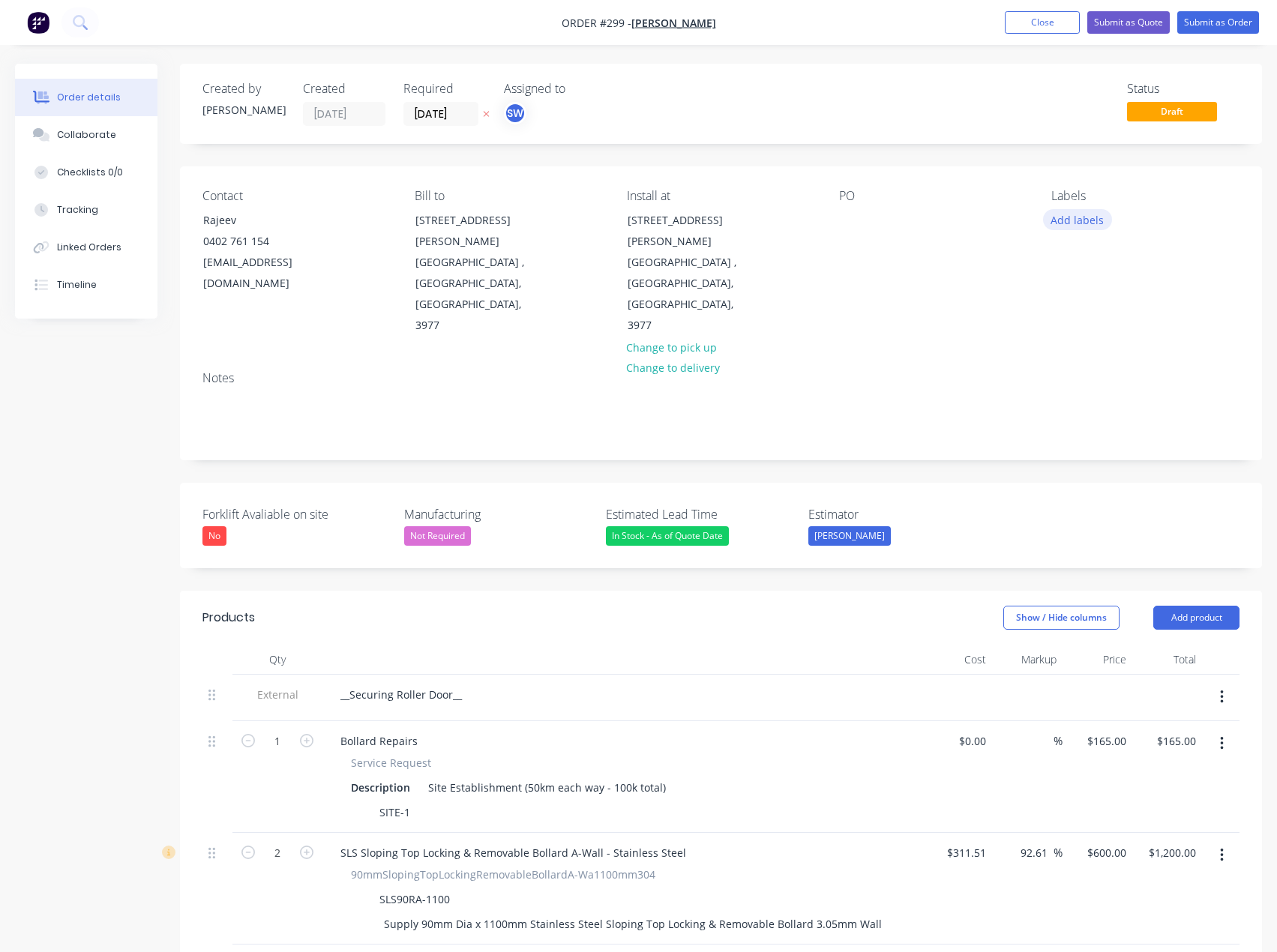
click at [1086, 226] on button "Add labels" at bounding box center [1078, 219] width 69 height 20
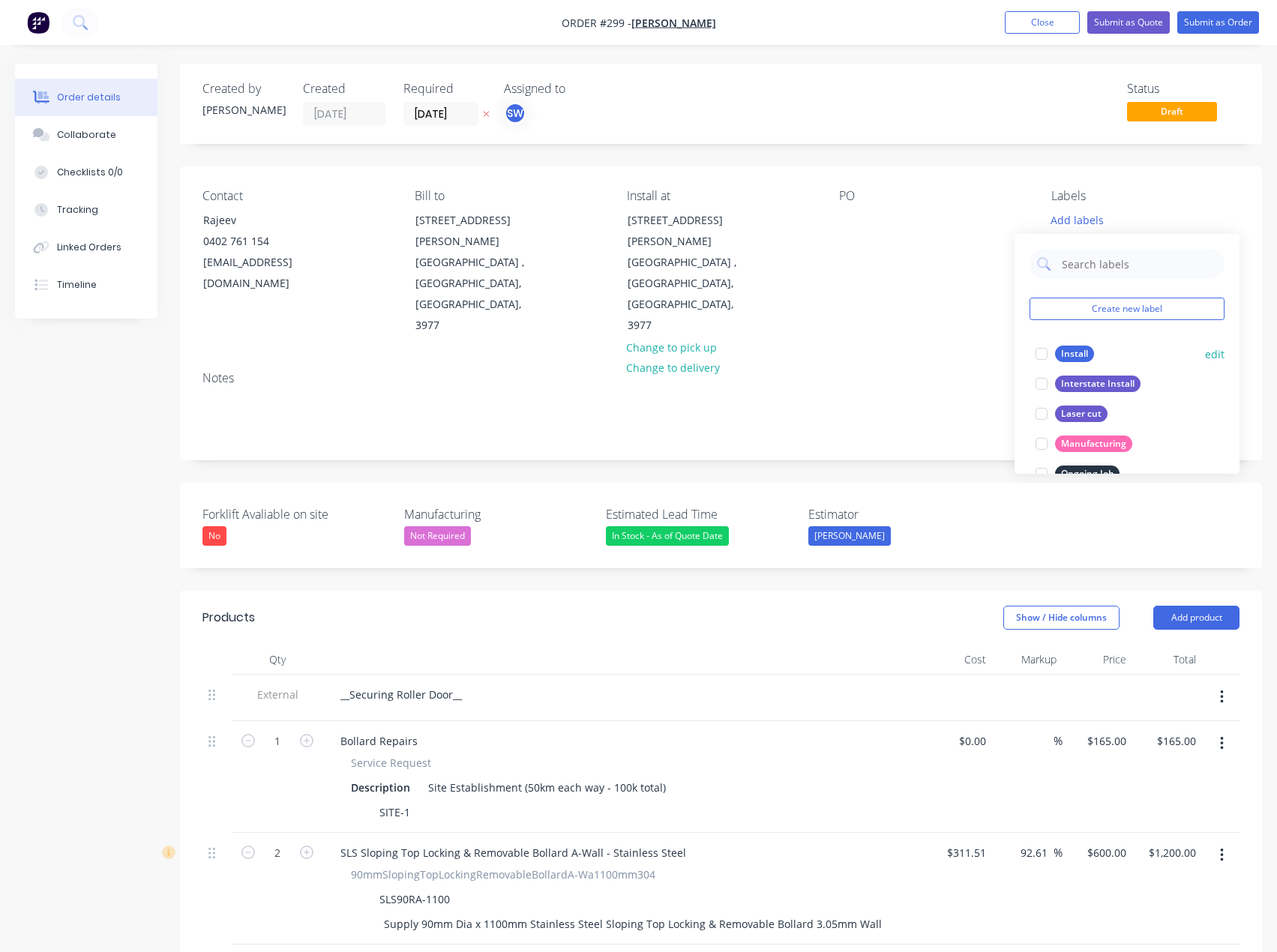
click at [1082, 352] on div "Install" at bounding box center [1074, 354] width 39 height 17
click at [1002, 98] on div "Status Draft" at bounding box center [946, 103] width 586 height 45
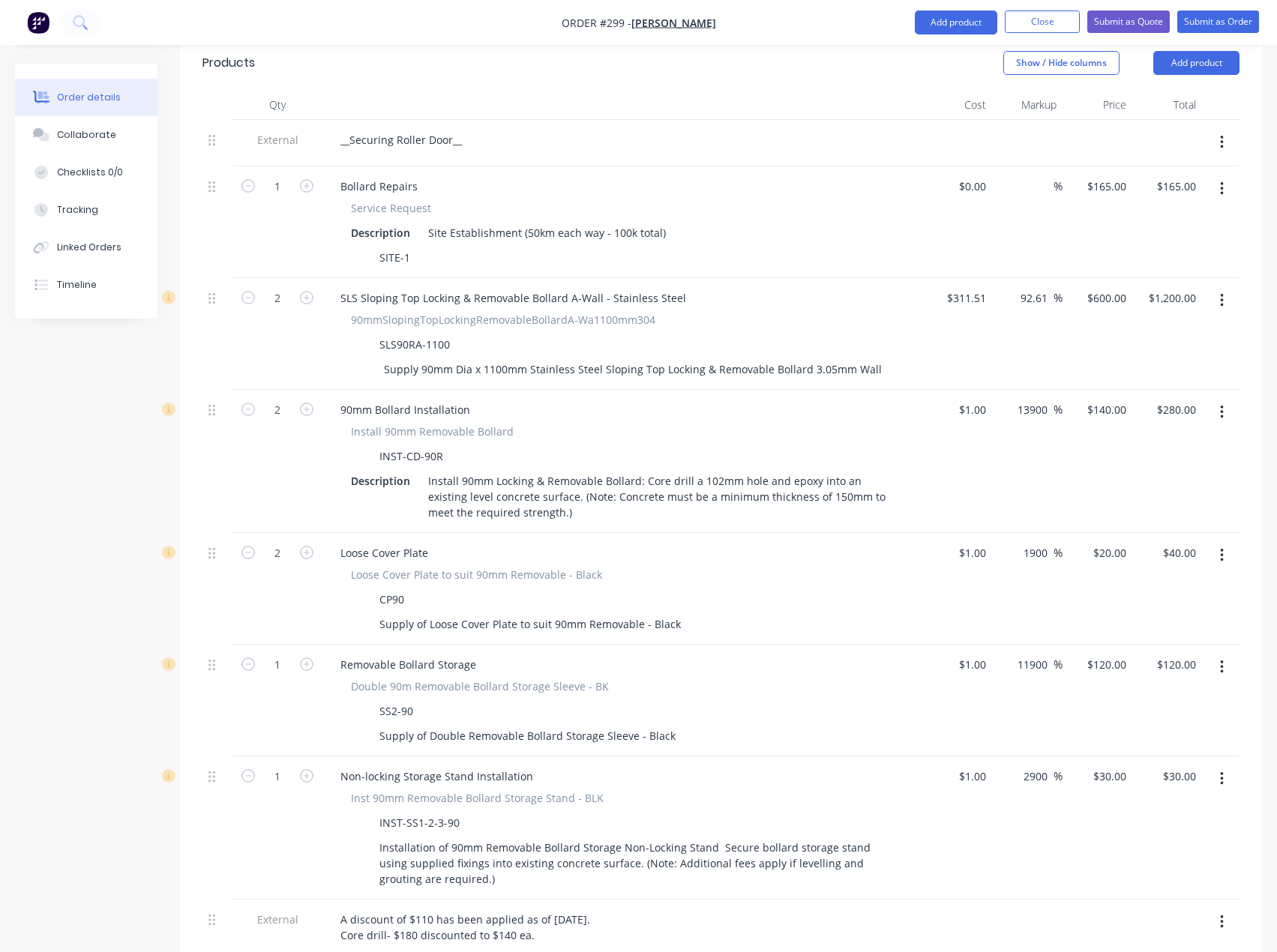
scroll to position [600, 0]
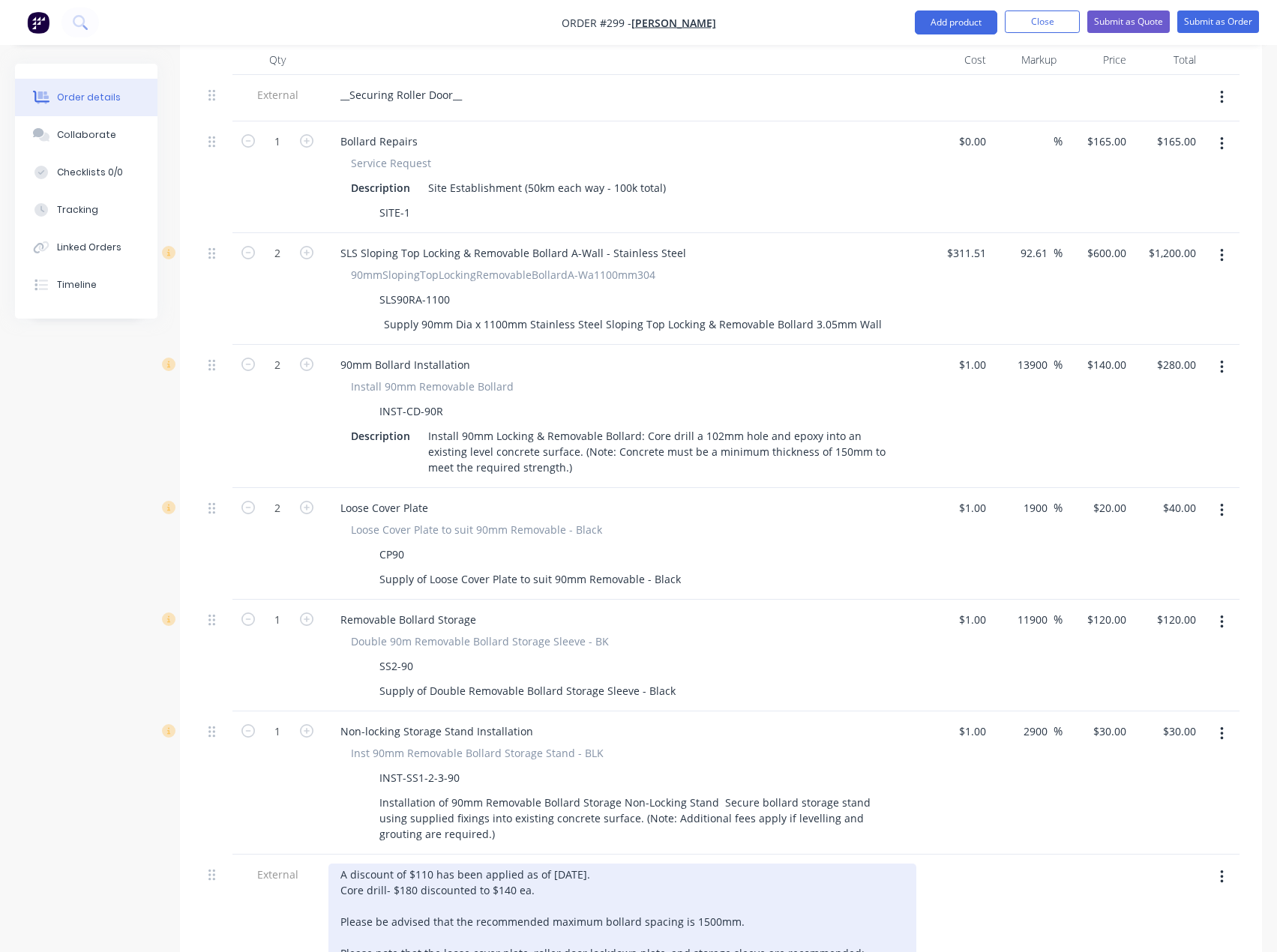
click at [636, 864] on div "A discount of $110 has been applied as of [DATE]. Core drill- $180 discounted t…" at bounding box center [622, 945] width 588 height 164
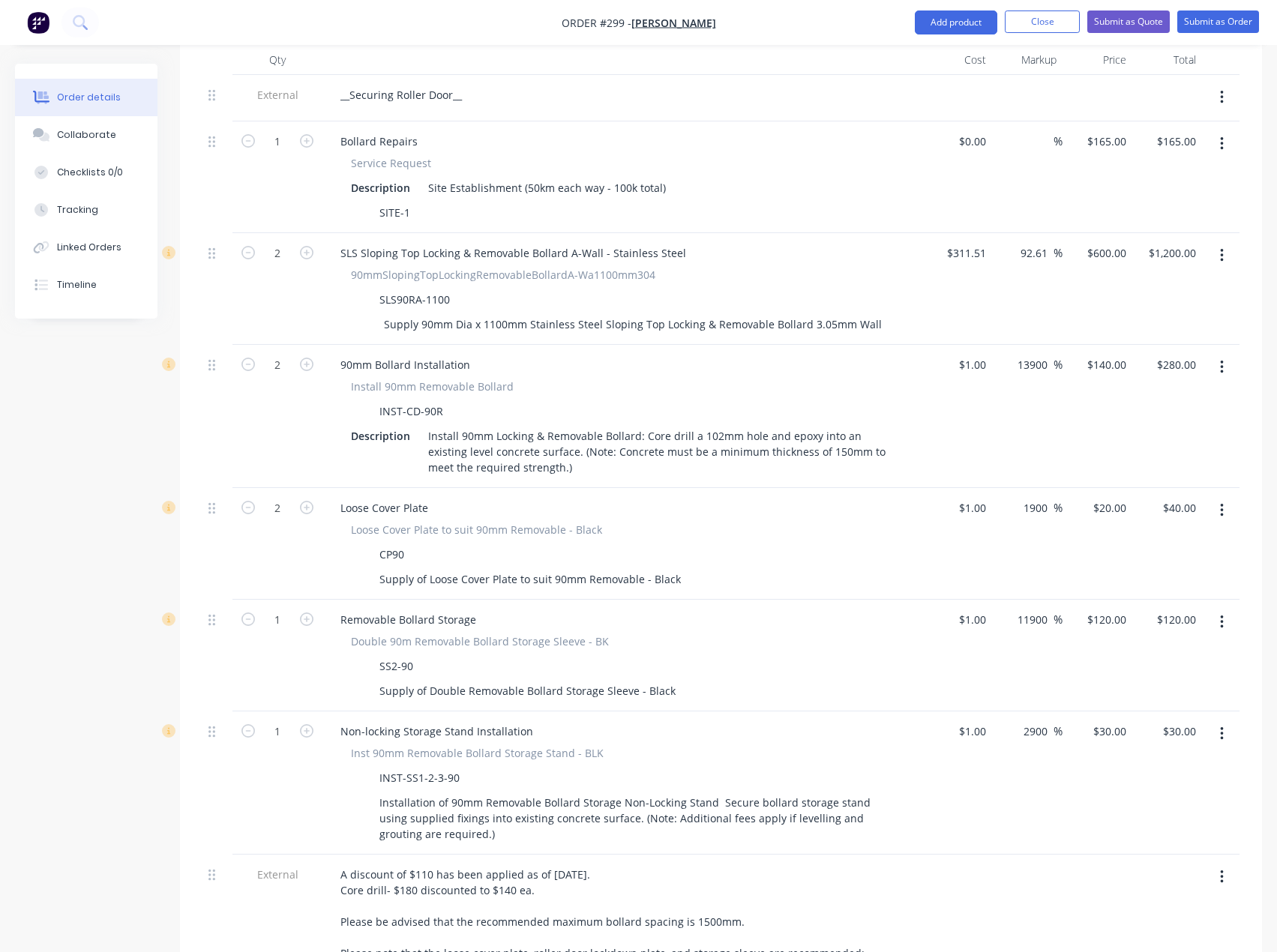
click at [968, 778] on div "$1.00 $1.00" at bounding box center [957, 783] width 69 height 143
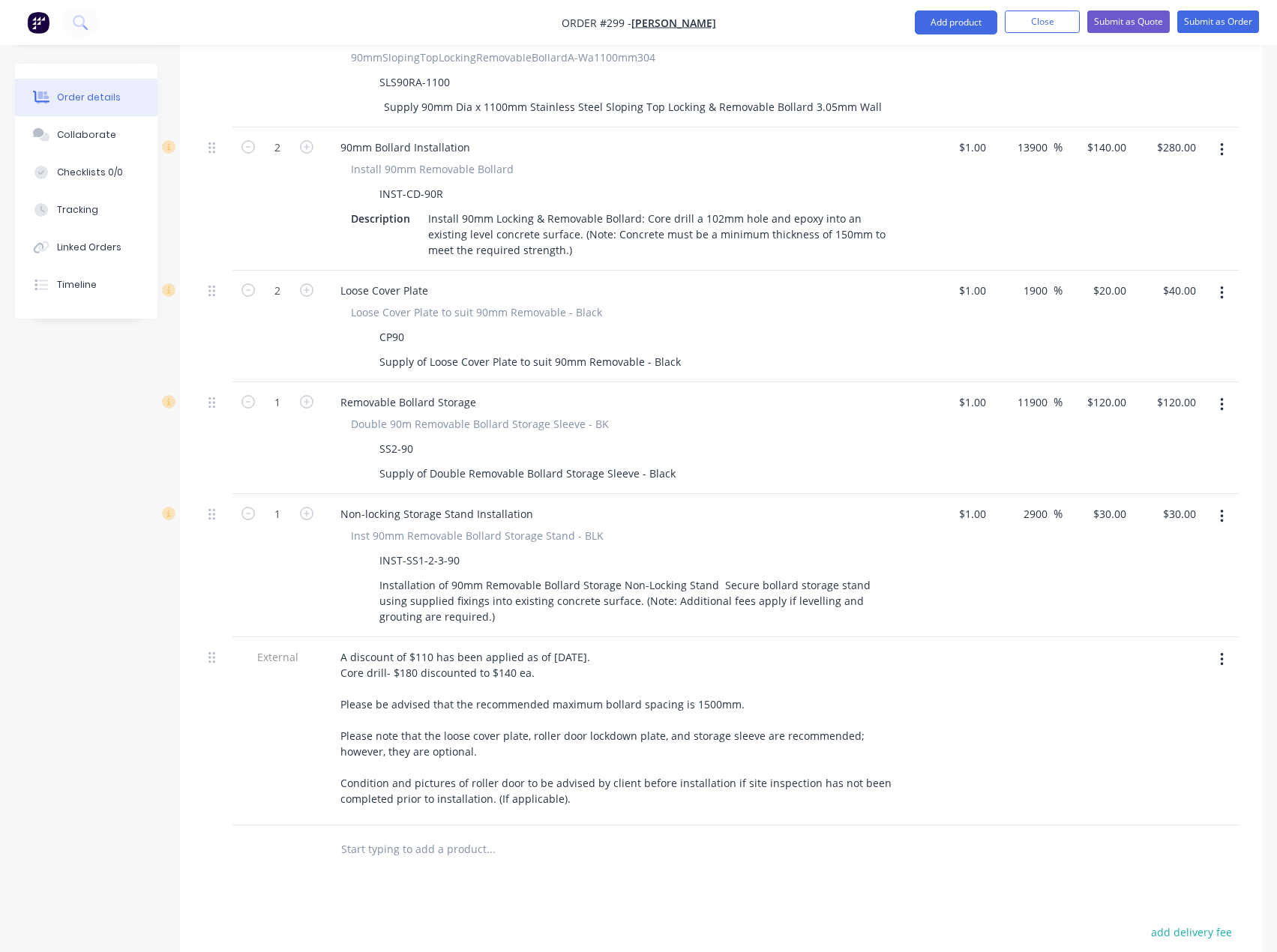
scroll to position [825, 0]
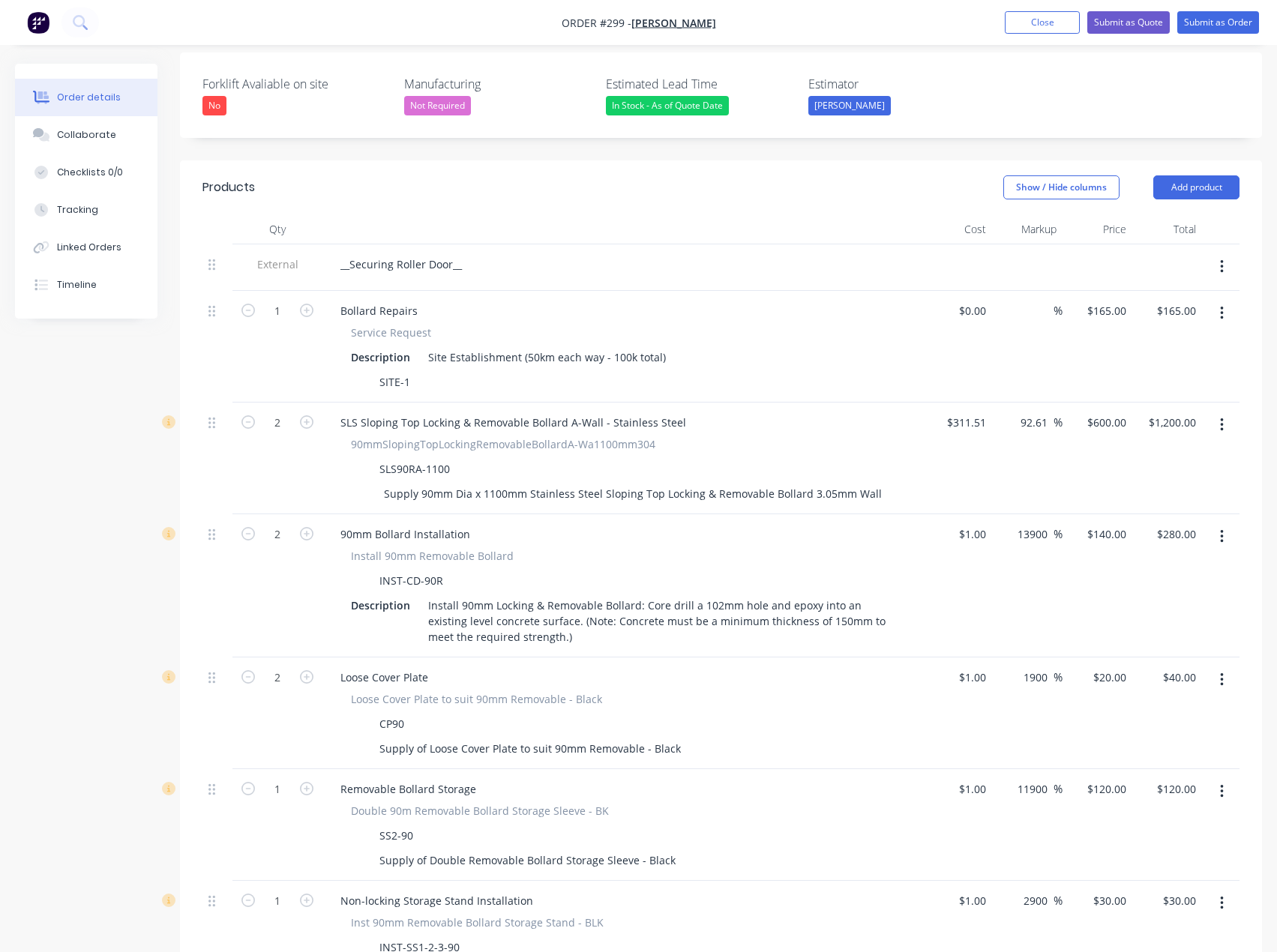
scroll to position [150, 0]
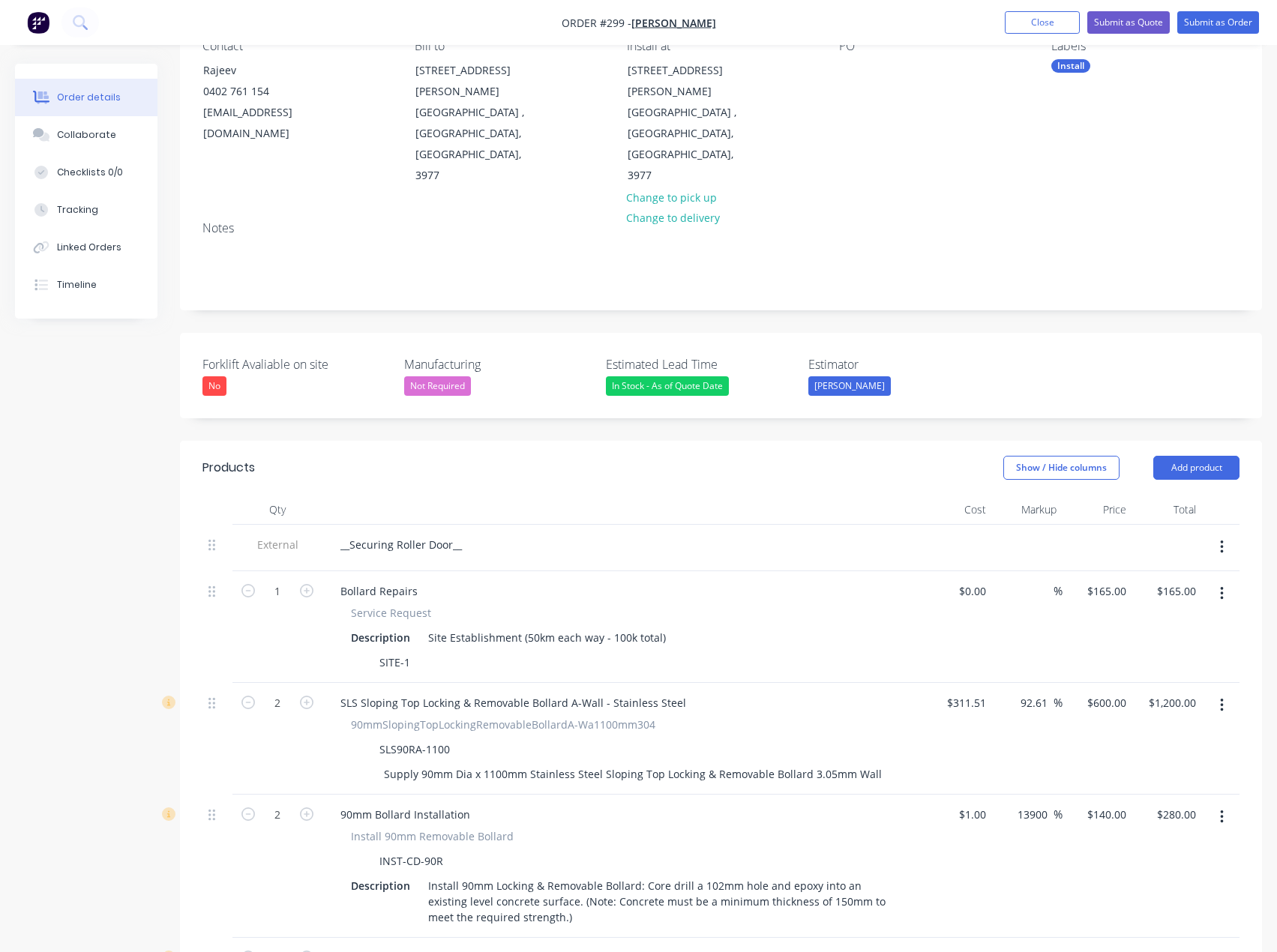
click at [960, 333] on div "Forklift Avaliable on site No Manufacturing Not Required Estimated Lead Time In…" at bounding box center [721, 376] width 1082 height 85
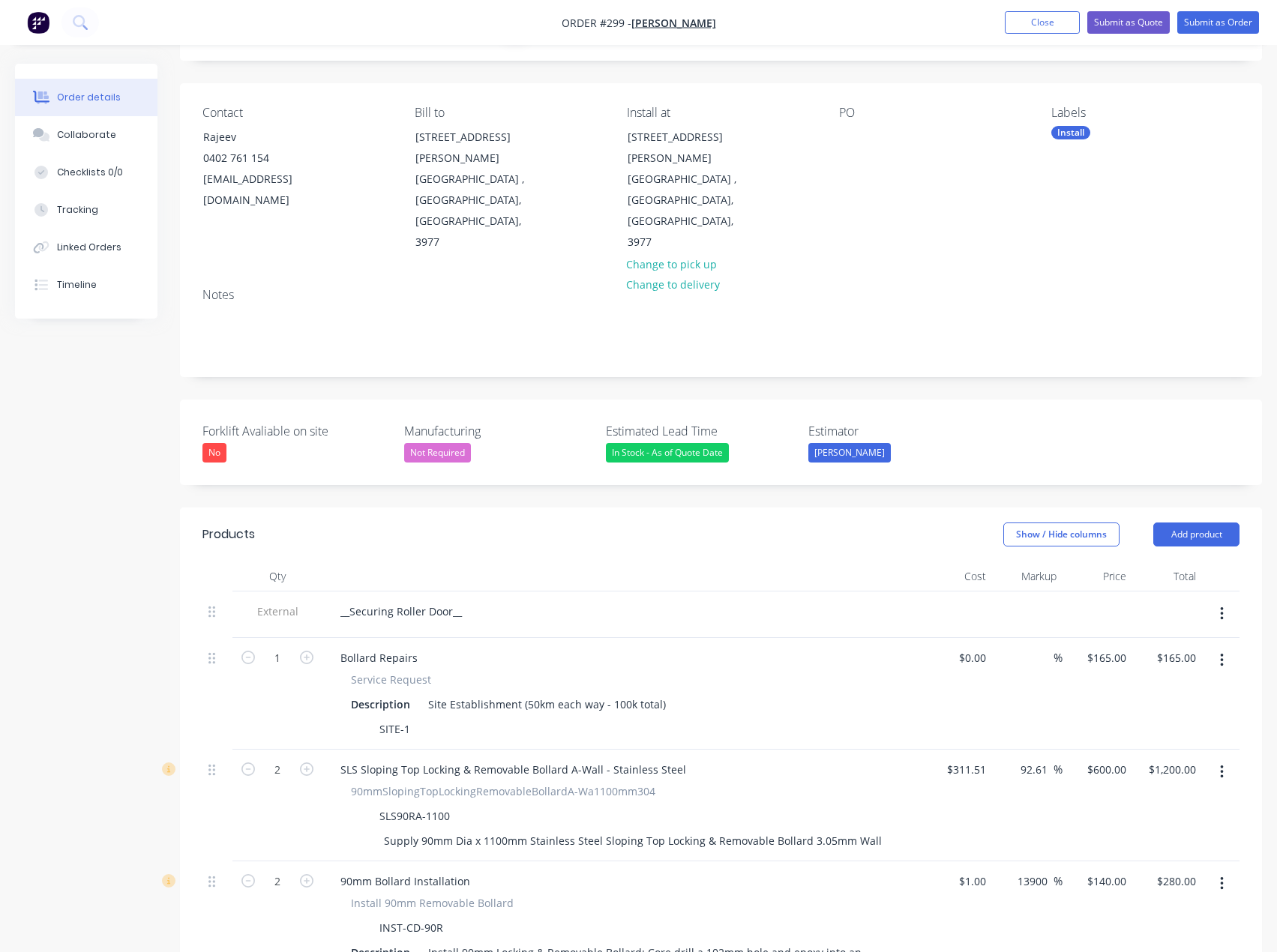
scroll to position [0, 0]
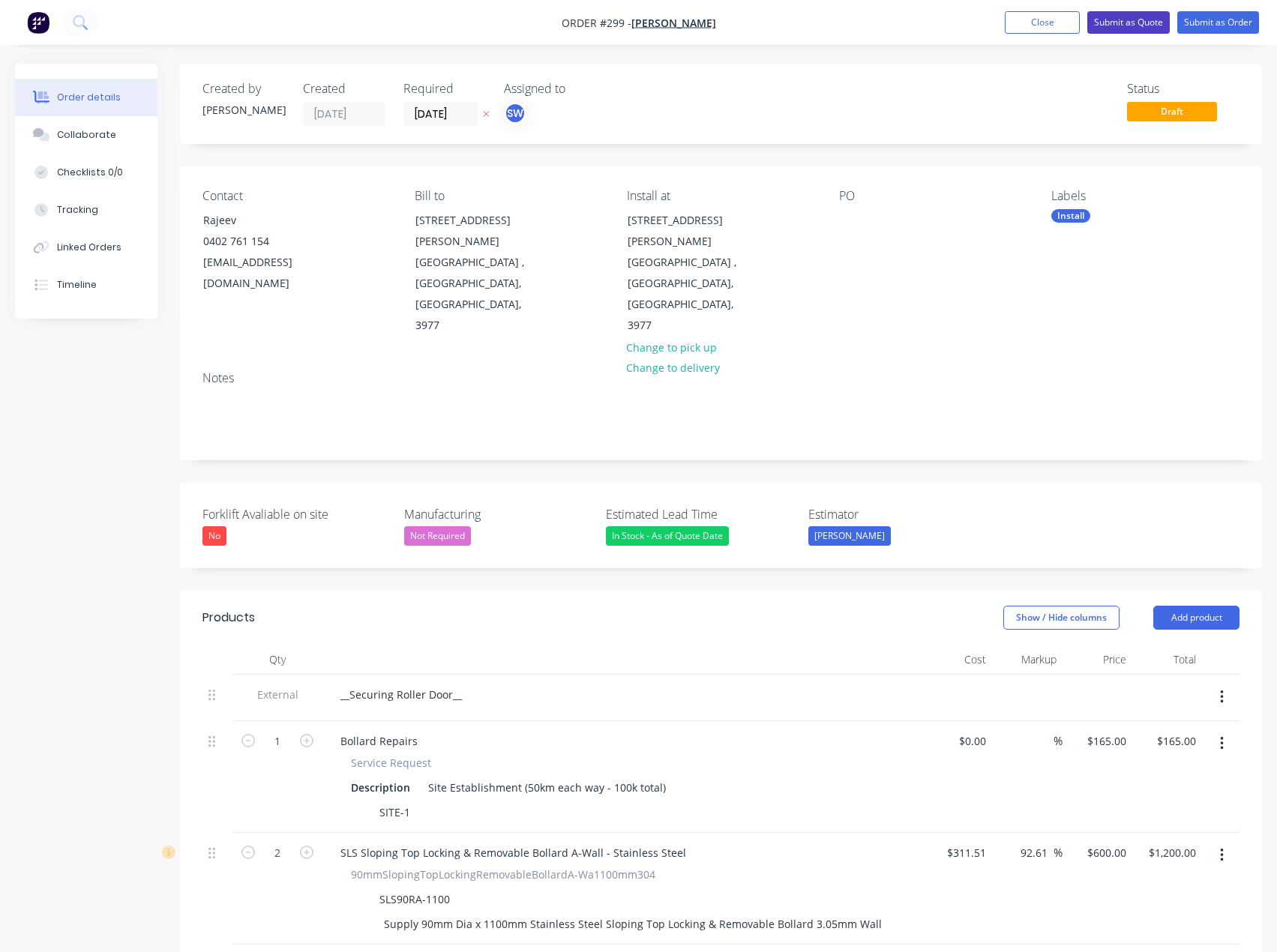
click at [1111, 27] on button "Submit as Quote" at bounding box center [1128, 22] width 82 height 23
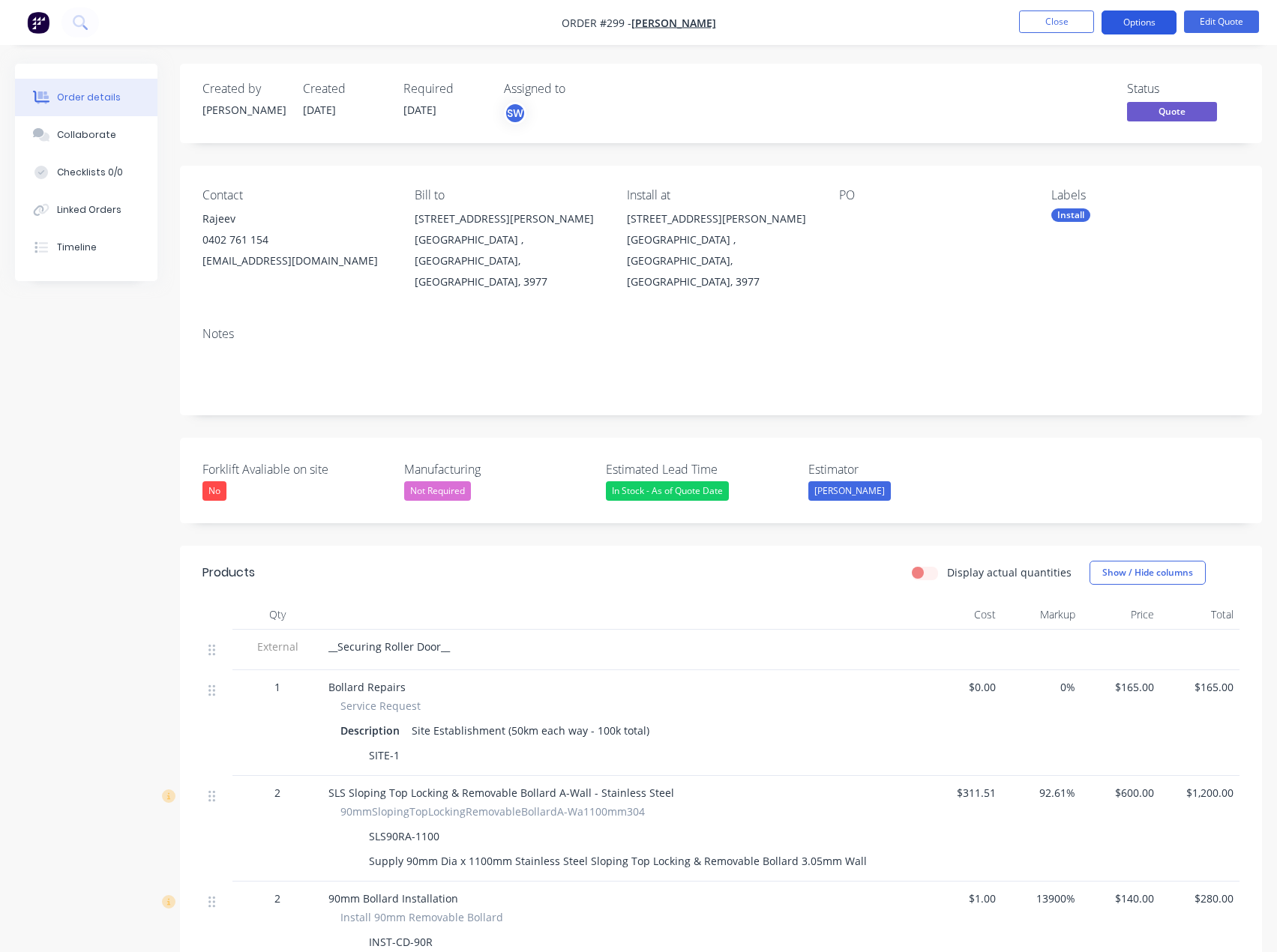
click at [1159, 13] on button "Options" at bounding box center [1139, 23] width 75 height 24
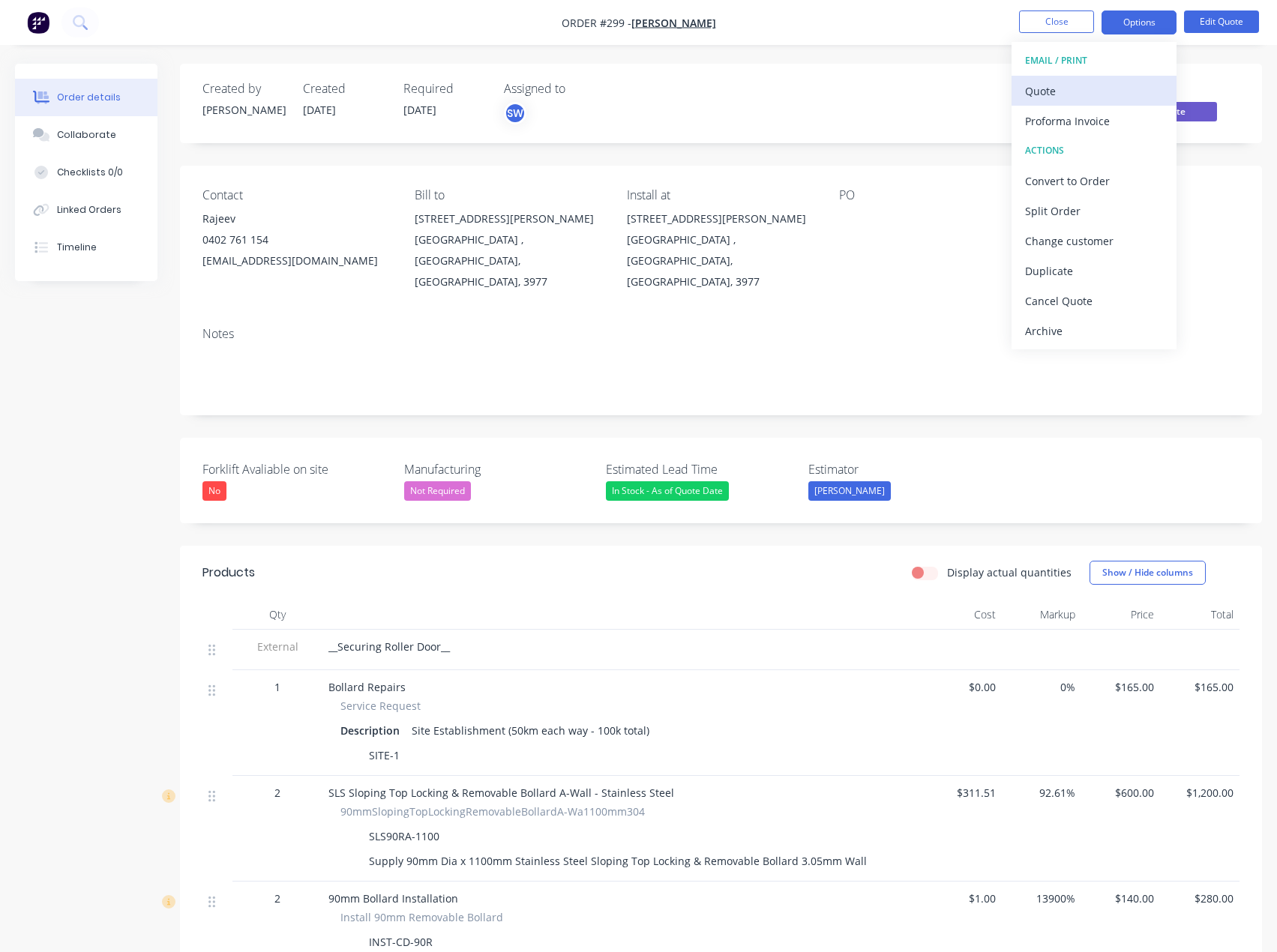
click at [1063, 91] on div "Quote" at bounding box center [1094, 91] width 138 height 22
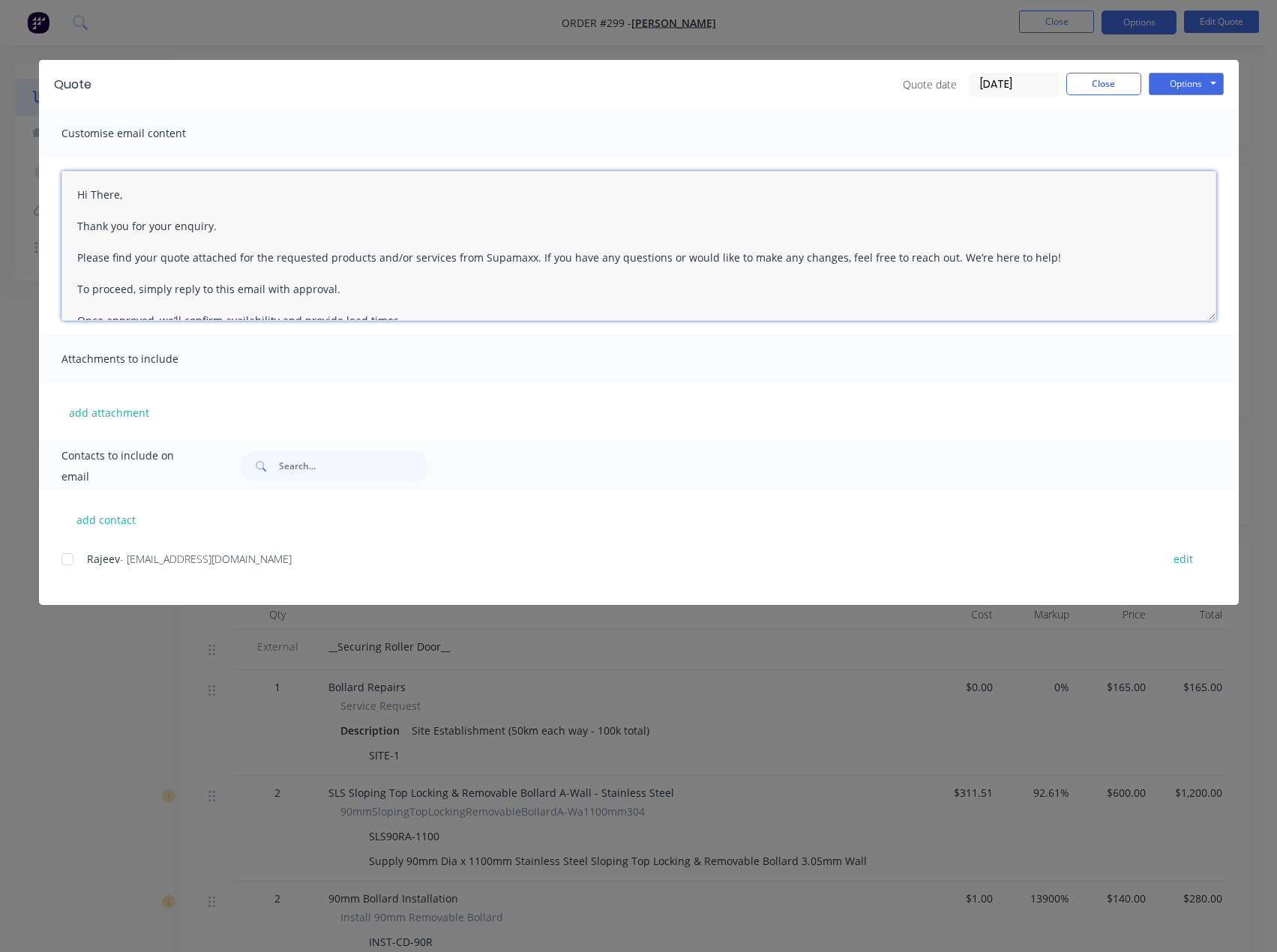
click at [161, 198] on textarea "Hi There, Thank you for your enquiry. Please find your quote attached for the r…" at bounding box center [638, 245] width 1155 height 150
click at [401, 200] on textarea "Hi [PERSON_NAME], this is the quote for the Stainless Steel, with this option u…" at bounding box center [638, 245] width 1155 height 150
click at [402, 200] on textarea "Hi [PERSON_NAME], this is the quote for the Stainless Steel, with this option u…" at bounding box center [638, 245] width 1155 height 150
click at [410, 197] on textarea "Hi [PERSON_NAME], this is the quote for the Stainless Steel, with this option u…" at bounding box center [638, 245] width 1155 height 150
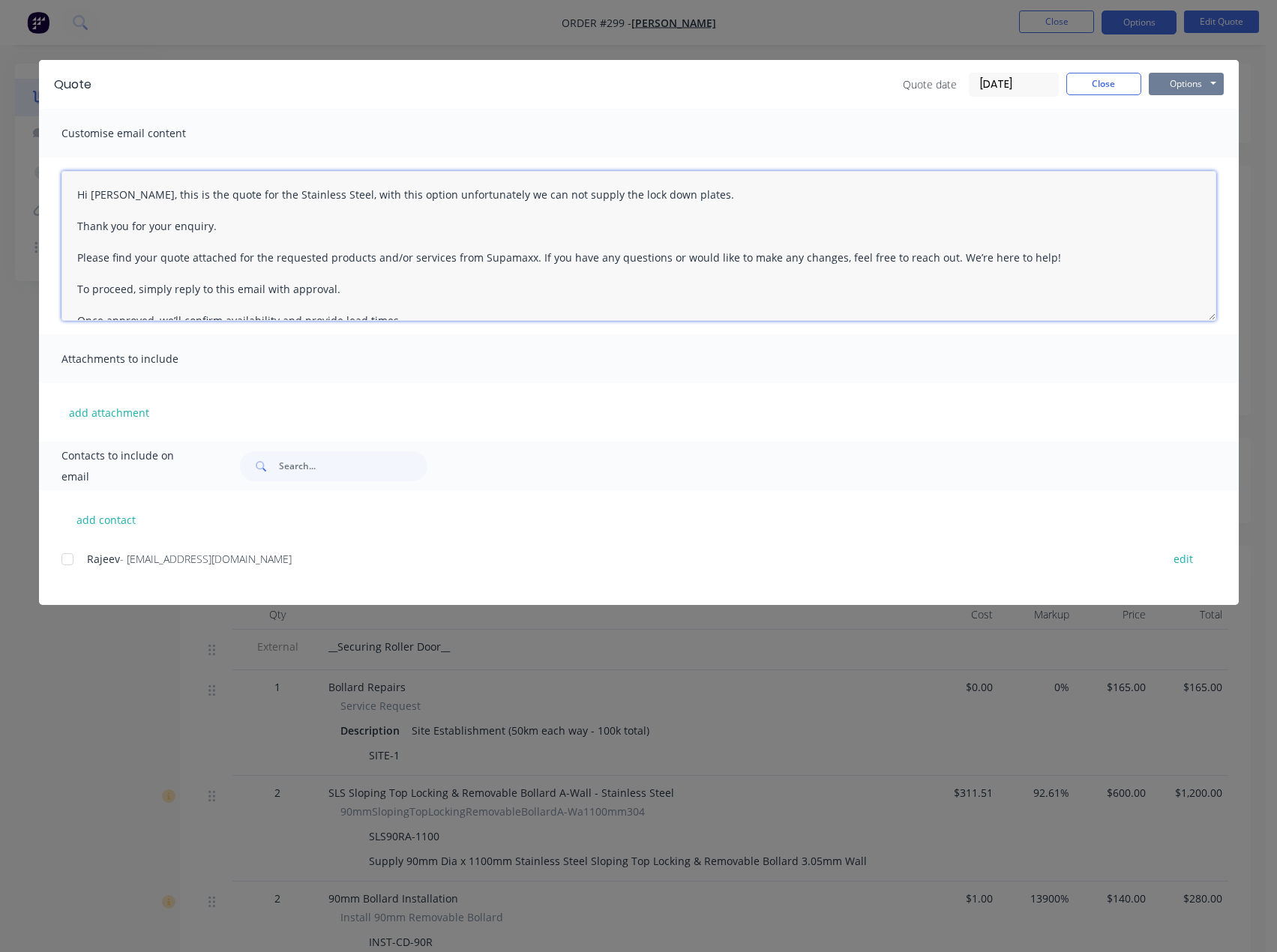
type textarea "Hi [PERSON_NAME], this is the quote for the Stainless Steel, with this option u…"
click at [1169, 88] on button "Options" at bounding box center [1187, 83] width 75 height 23
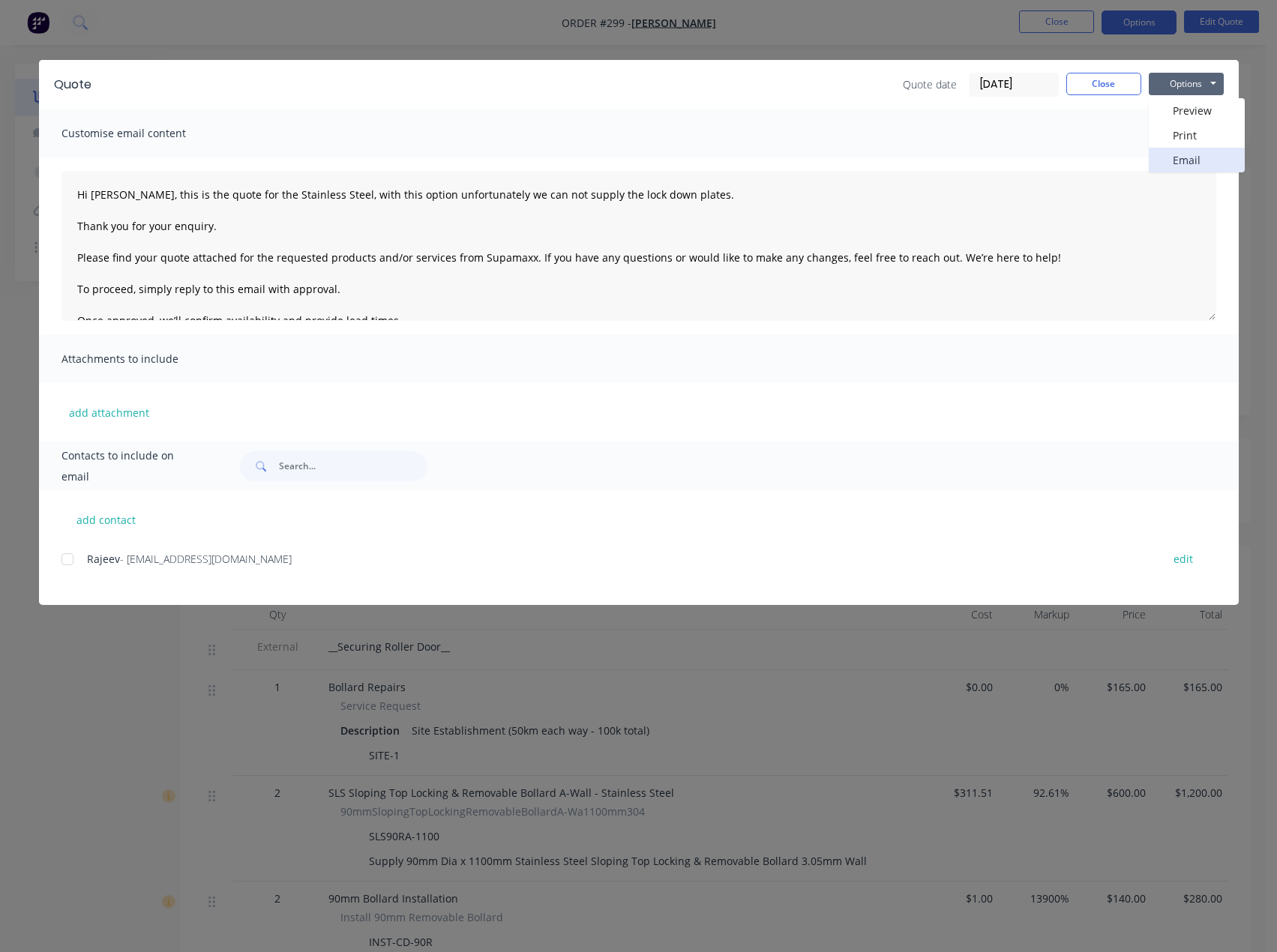
click at [1208, 156] on button "Email" at bounding box center [1197, 160] width 96 height 25
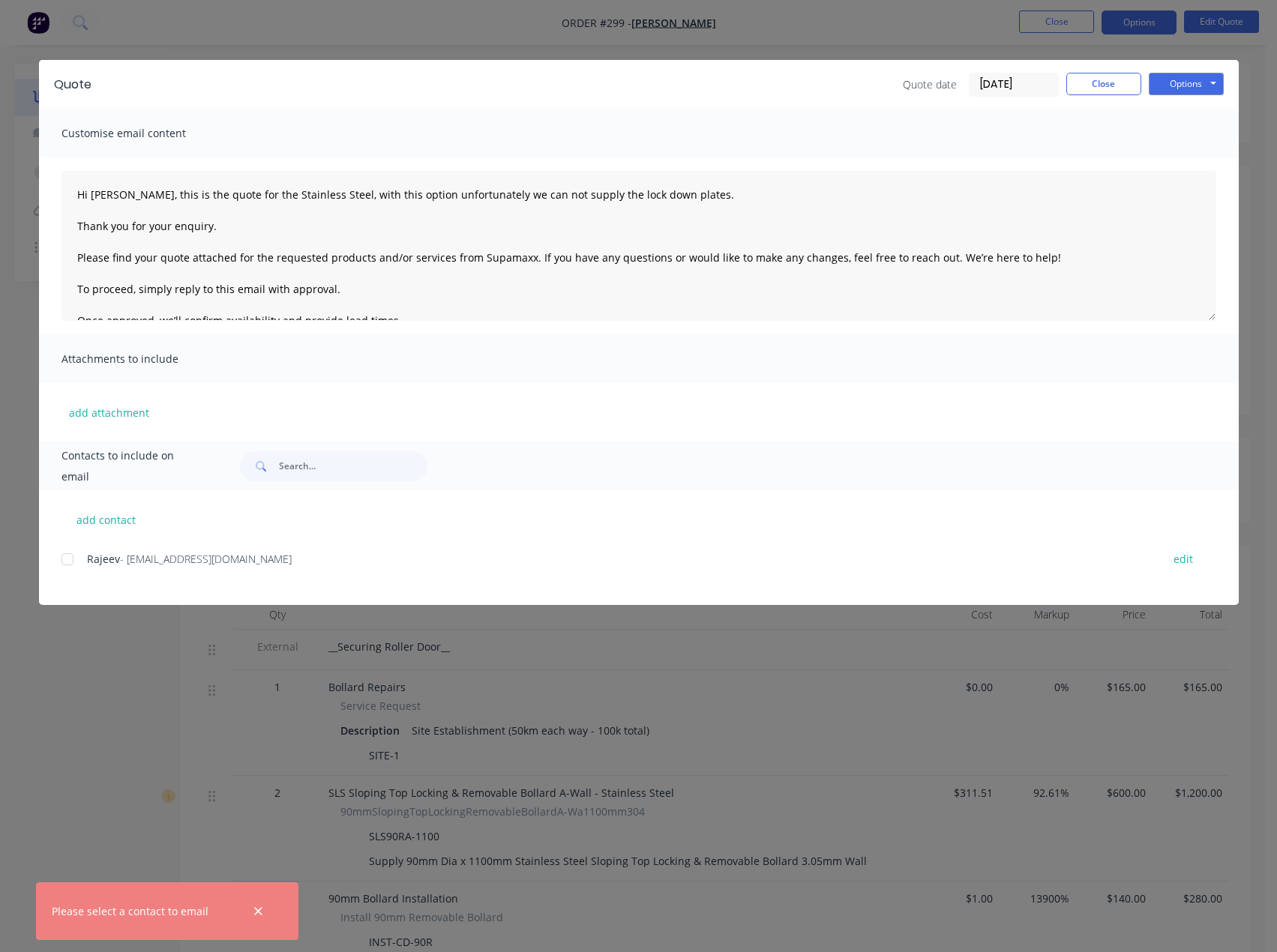
click at [71, 560] on div at bounding box center [67, 559] width 30 height 30
click at [103, 517] on button "add contact" at bounding box center [106, 520] width 90 height 23
select select "AU"
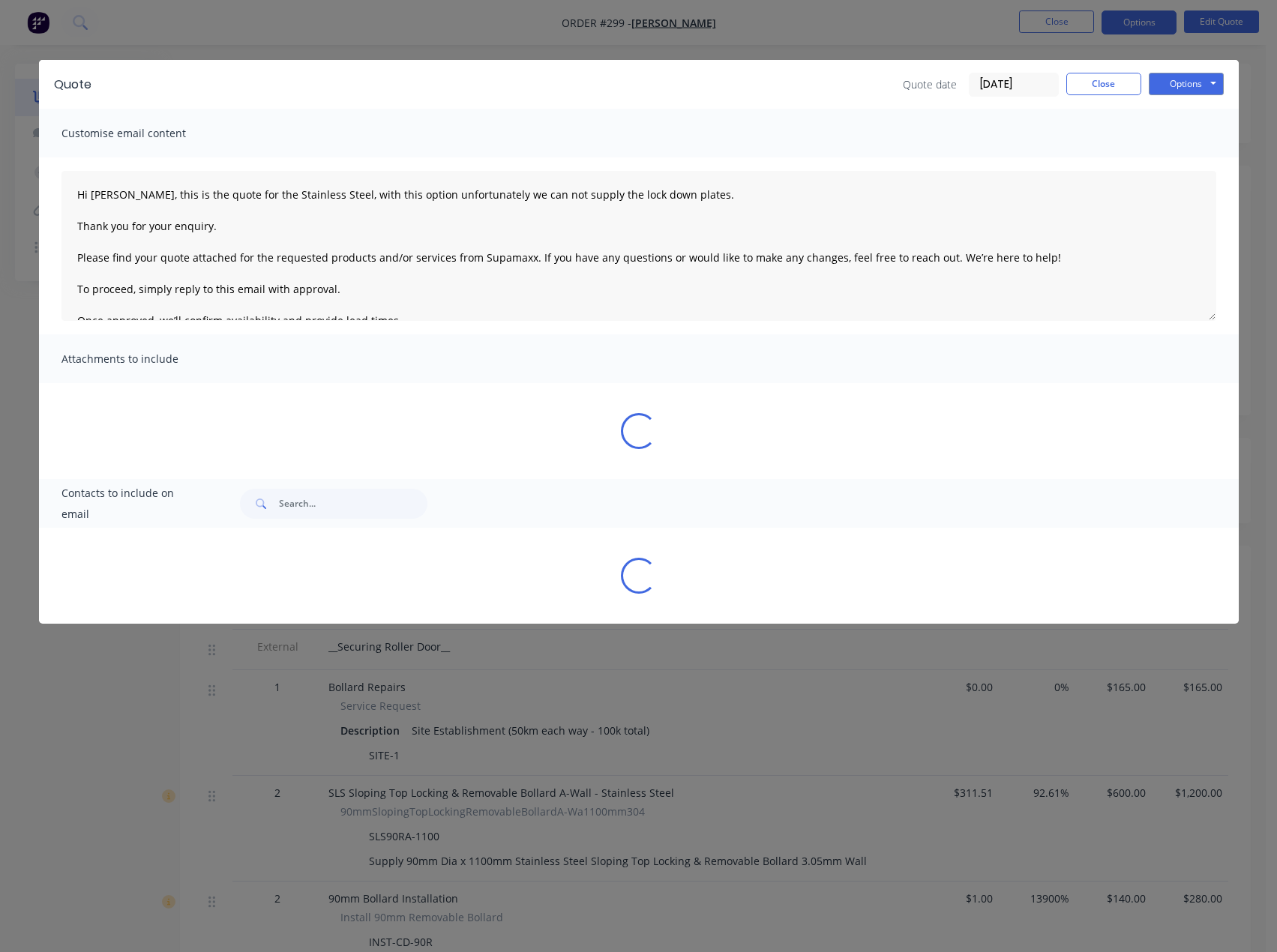
select select "AU"
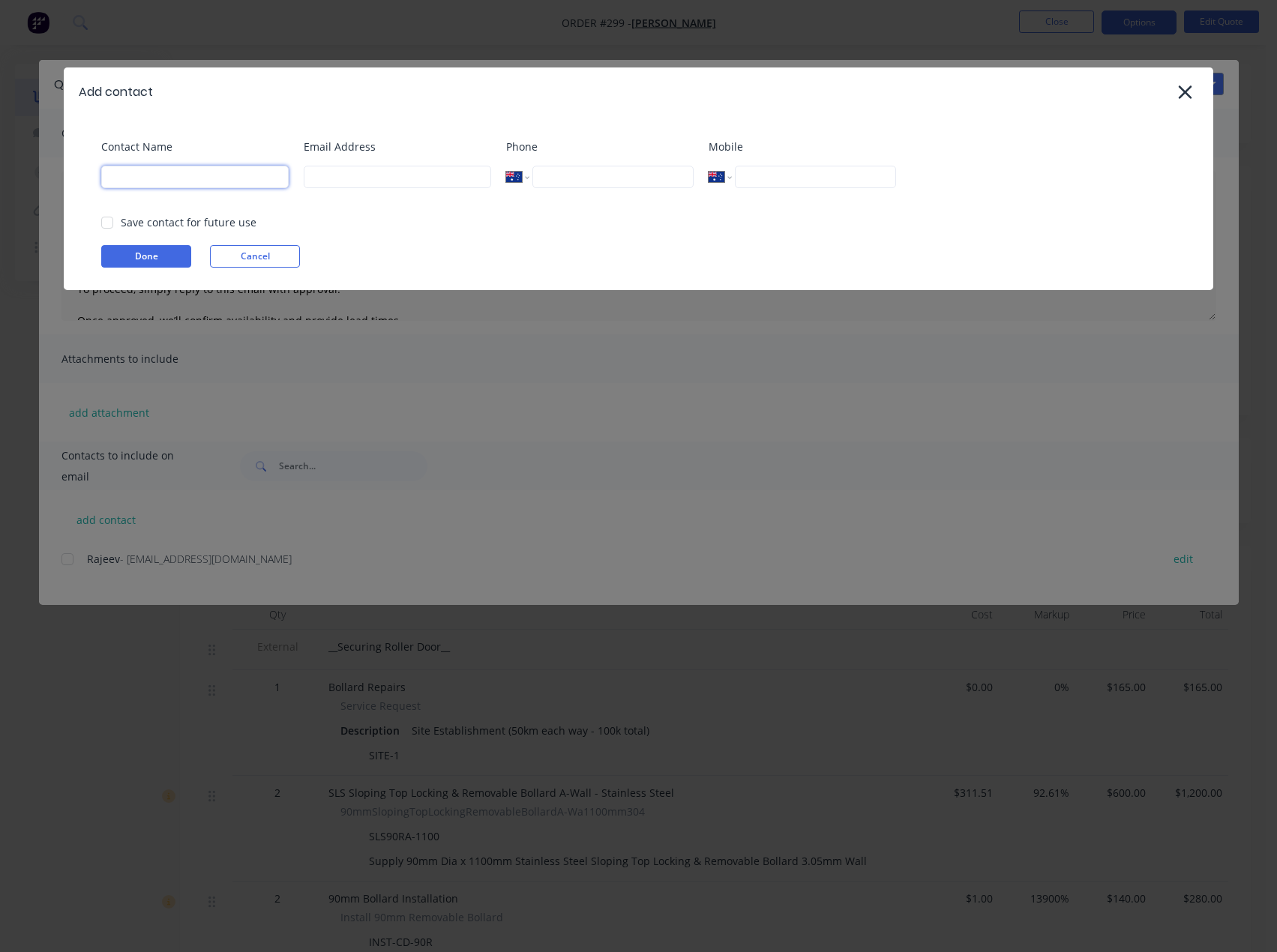
click at [199, 184] on input at bounding box center [194, 177] width 187 height 23
type input "[PERSON_NAME]"
click at [467, 177] on input at bounding box center [397, 177] width 187 height 23
type input "[PERSON_NAME][EMAIL_ADDRESS][DOMAIN_NAME]"
click at [165, 256] on button "Done" at bounding box center [146, 256] width 90 height 23
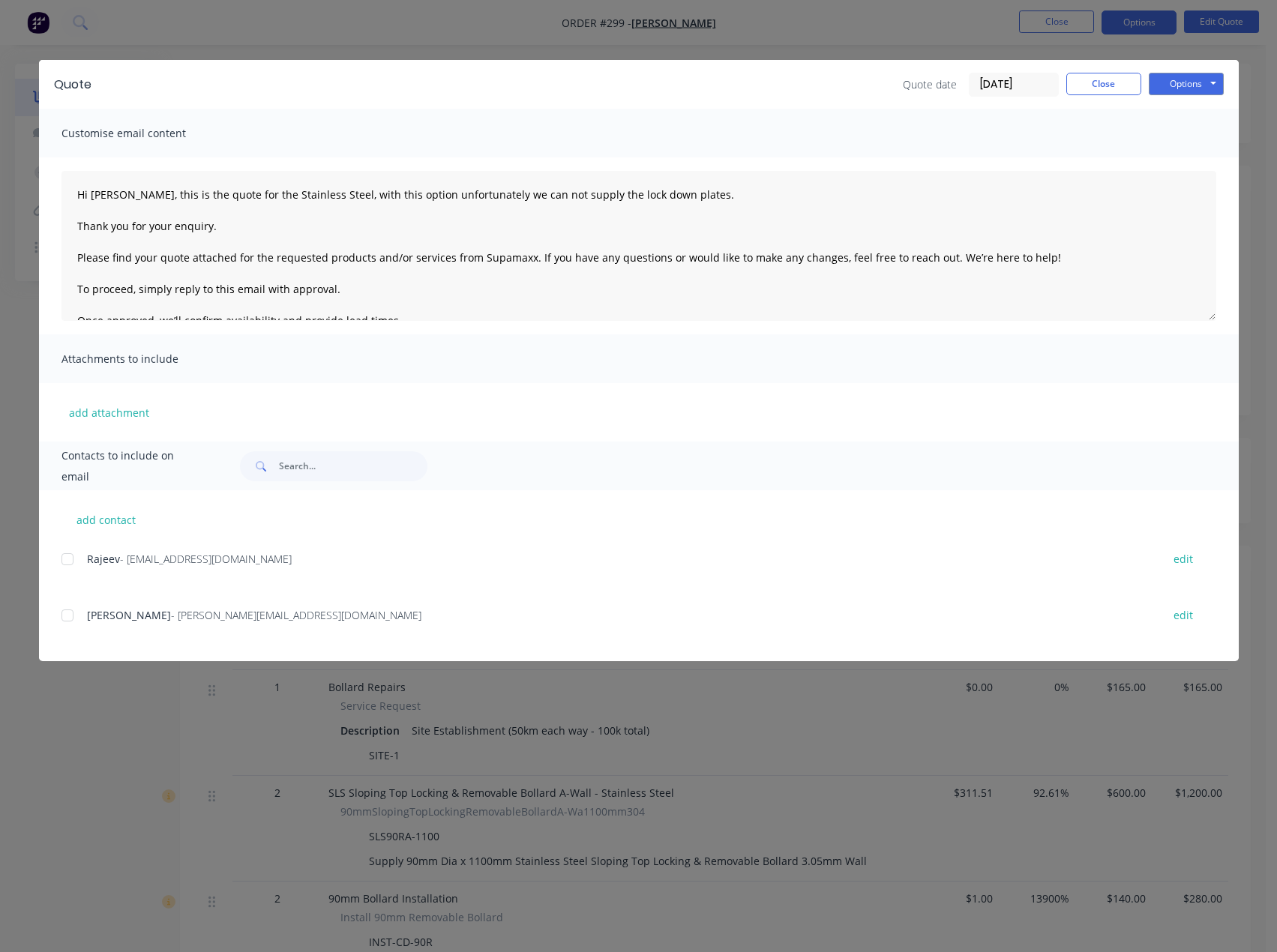
drag, startPoint x: 58, startPoint y: 619, endPoint x: 65, endPoint y: 611, distance: 10.6
click at [58, 617] on div "add contact [PERSON_NAME] - [EMAIL_ADDRESS][DOMAIN_NAME] edit Scott - [EMAIL_AD…" at bounding box center [638, 576] width 1200 height 171
click at [69, 611] on div at bounding box center [67, 616] width 30 height 30
click at [60, 552] on div at bounding box center [67, 559] width 30 height 30
click at [1169, 84] on button "Options" at bounding box center [1187, 83] width 75 height 23
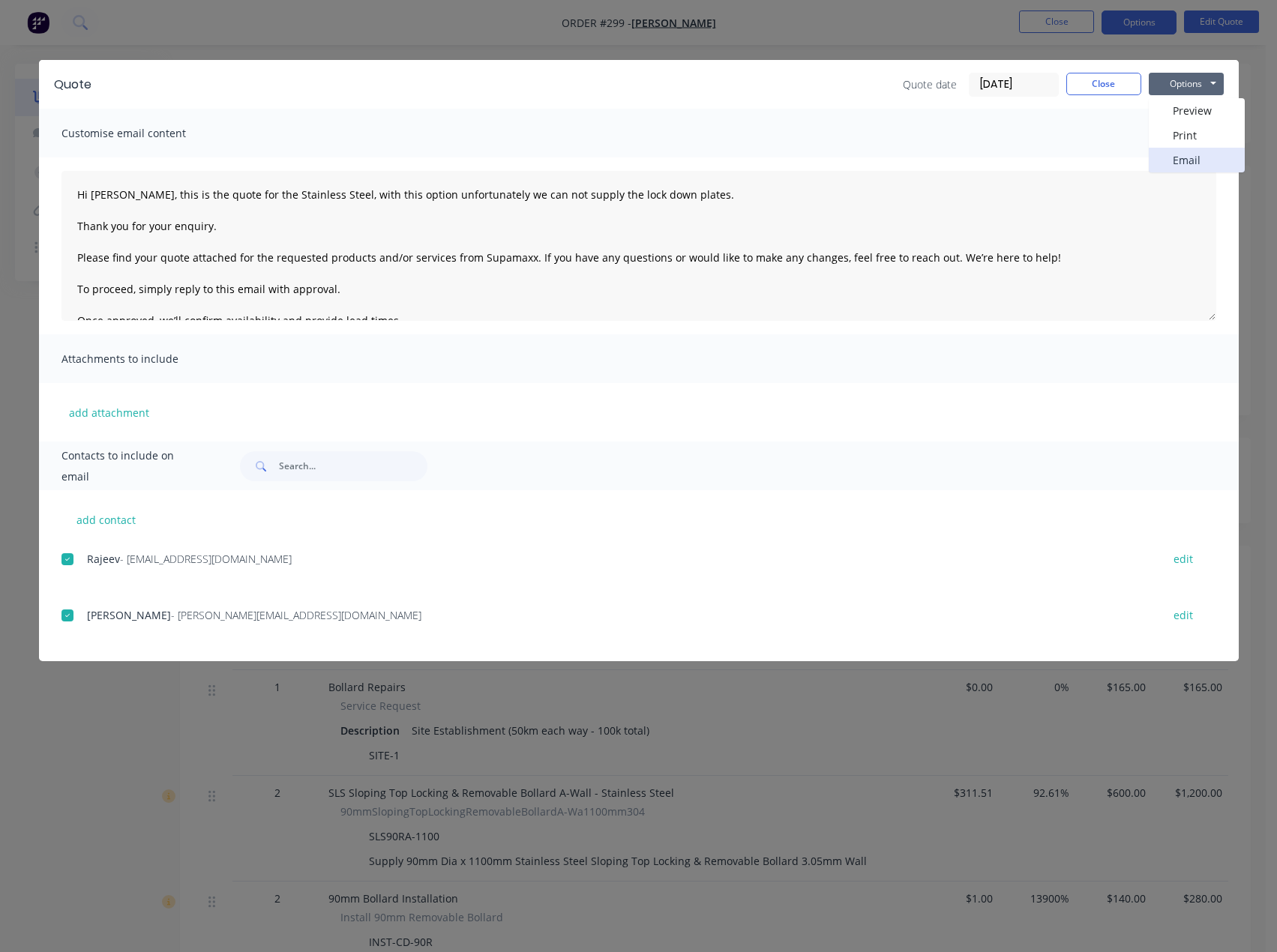
click at [1193, 162] on button "Email" at bounding box center [1197, 160] width 96 height 25
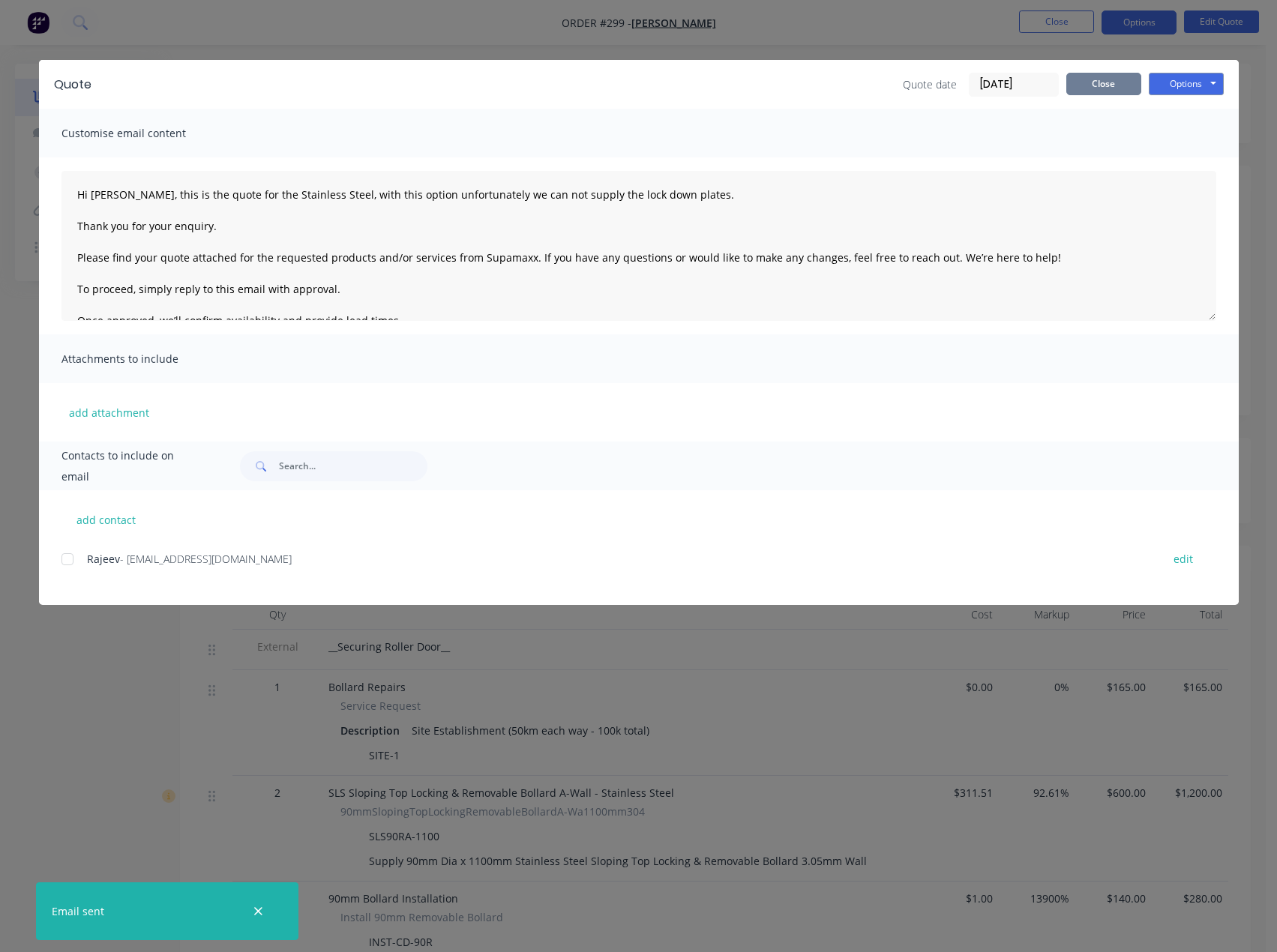
click at [1123, 83] on button "Close" at bounding box center [1103, 83] width 75 height 23
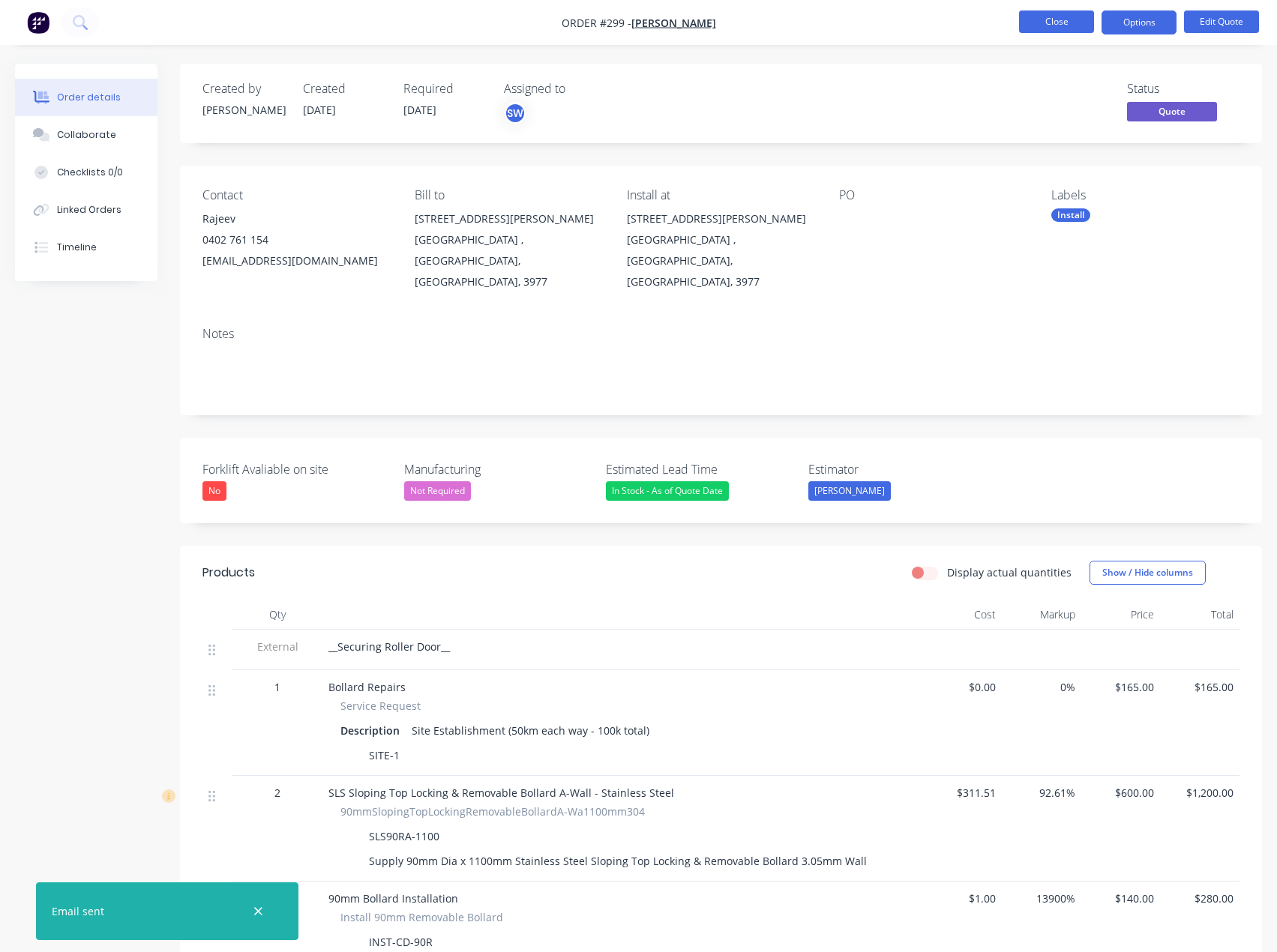
click at [1069, 20] on button "Close" at bounding box center [1057, 22] width 75 height 23
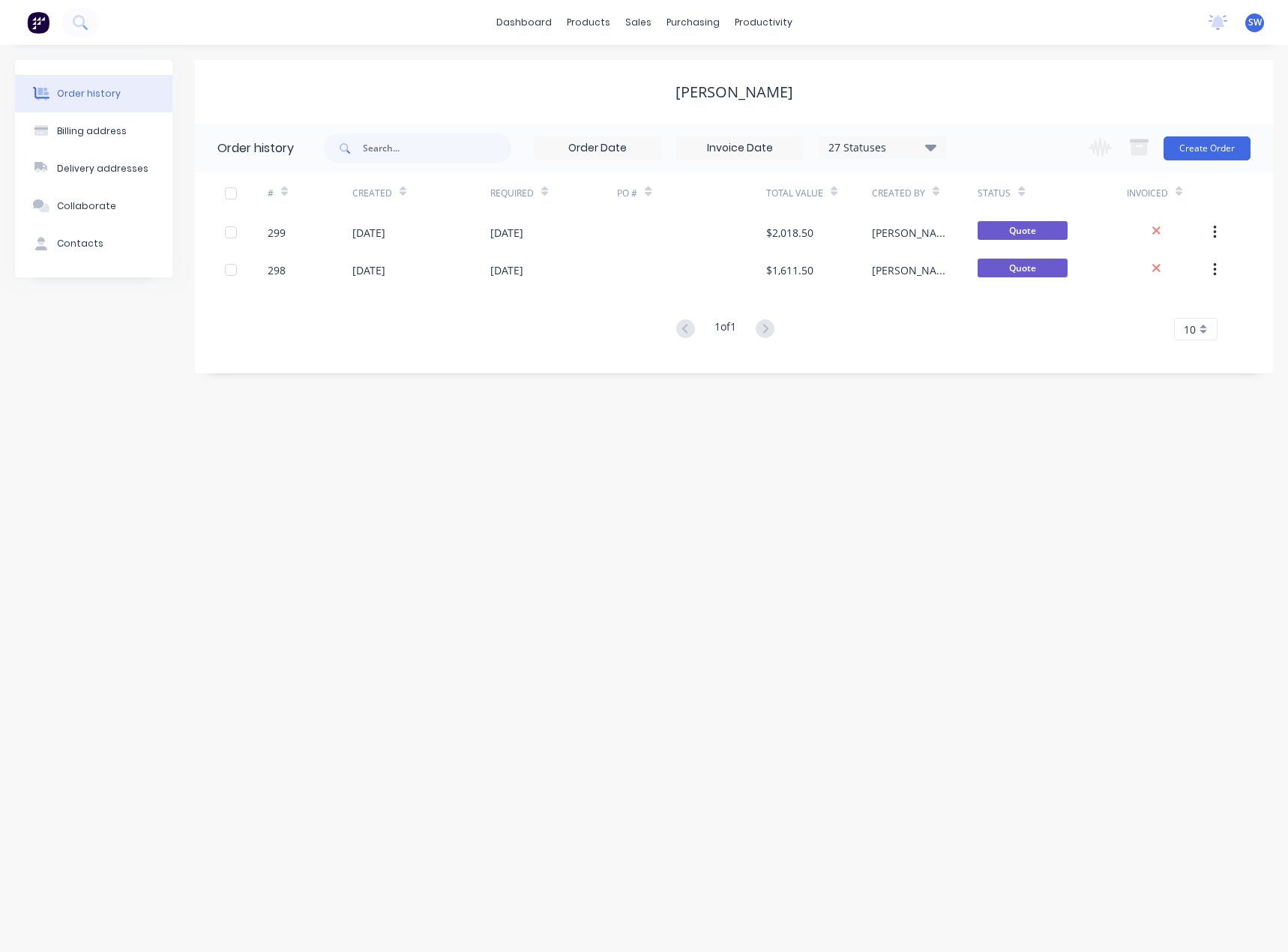
click at [955, 561] on div "Order history Billing address Delivery addresses Collaborate Contacts Rajeev Bh…" at bounding box center [644, 498] width 1288 height 907
click at [535, 23] on link "dashboard" at bounding box center [524, 22] width 70 height 23
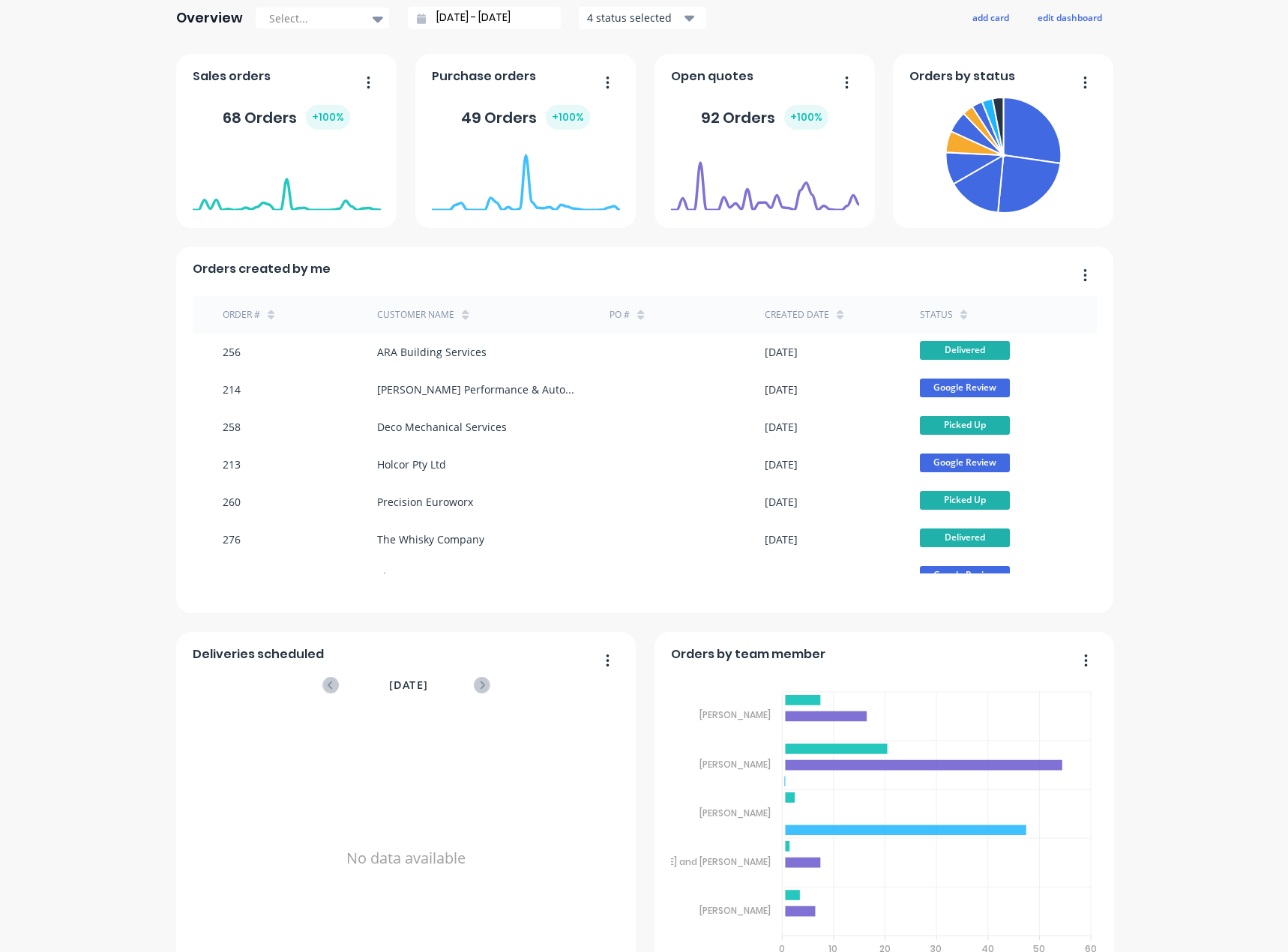
scroll to position [291, 0]
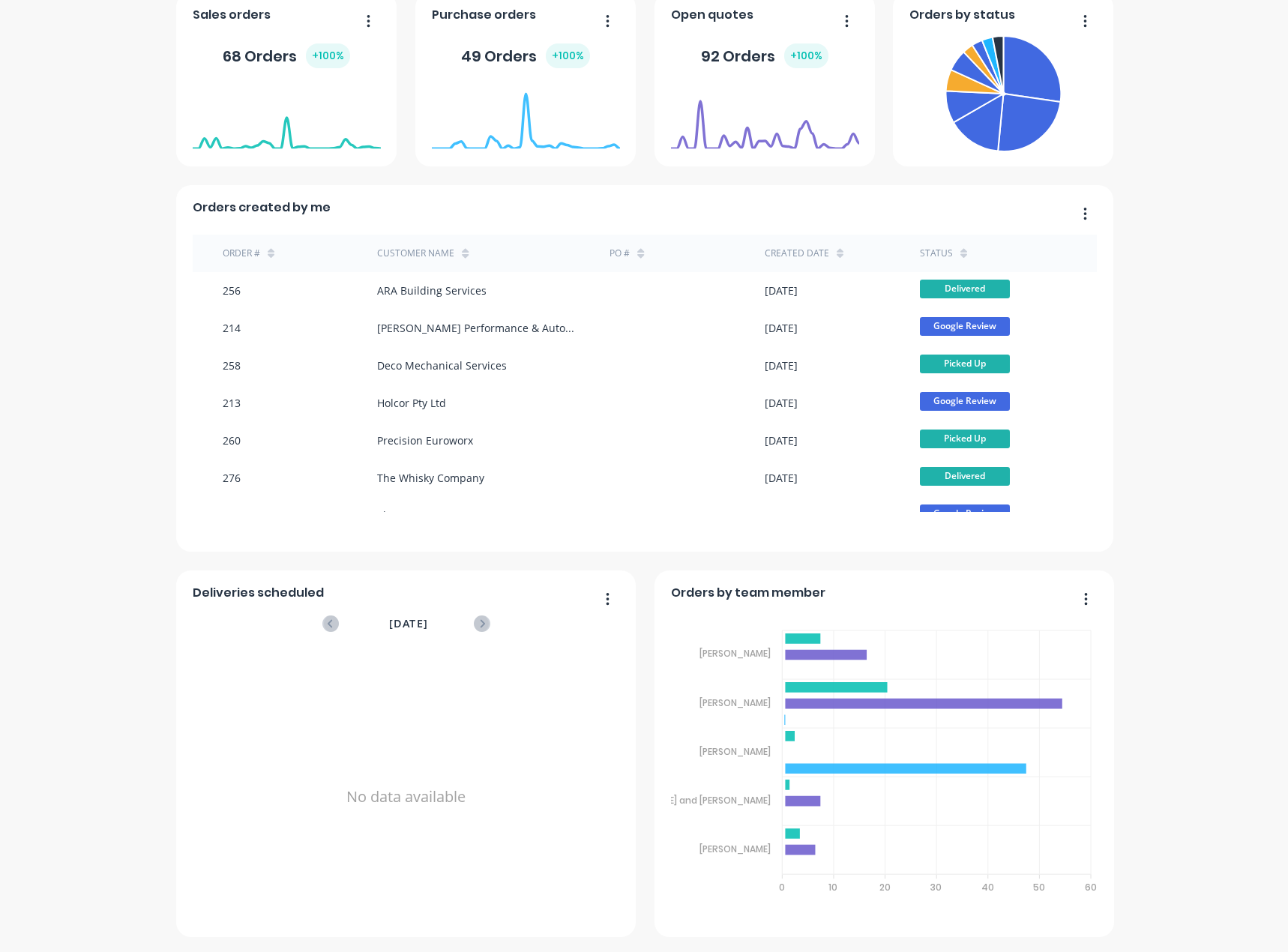
click at [1135, 790] on div "Supamaxx [GEOGRAPHIC_DATA] Create sales order Create purchase order Overview Se…" at bounding box center [644, 353] width 1288 height 1168
